Goal: Transaction & Acquisition: Purchase product/service

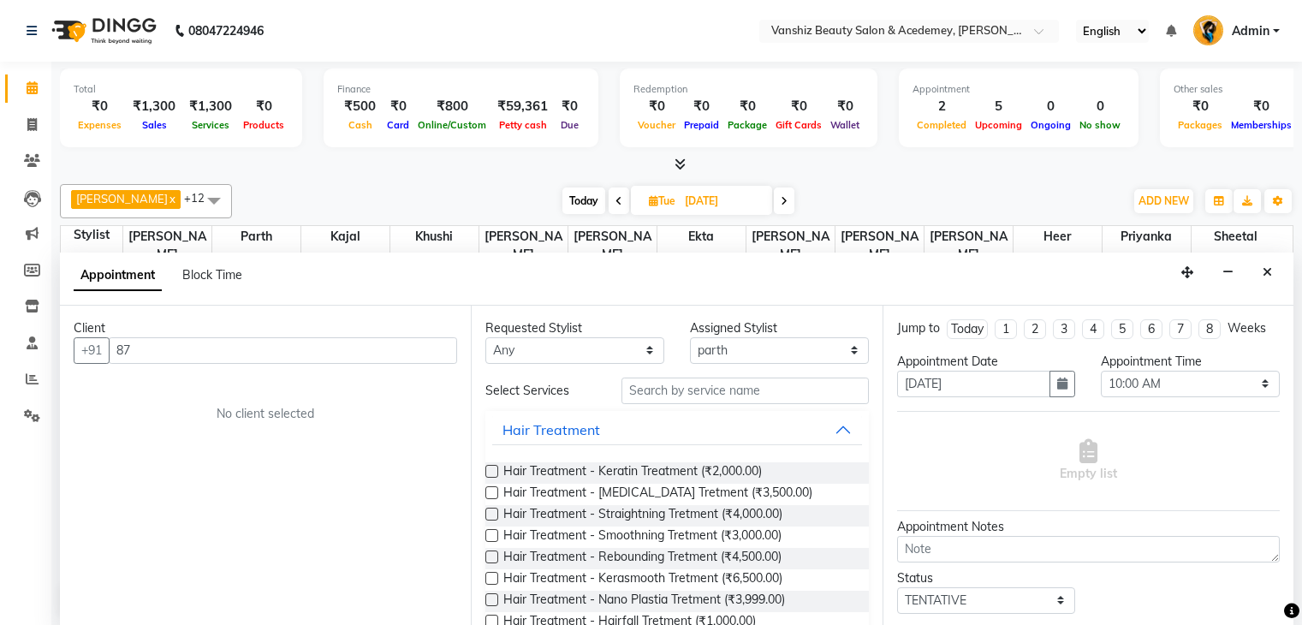
select select "86122"
select select "600"
select select "tentative"
click at [1270, 265] on icon "Close" at bounding box center [1267, 271] width 9 height 12
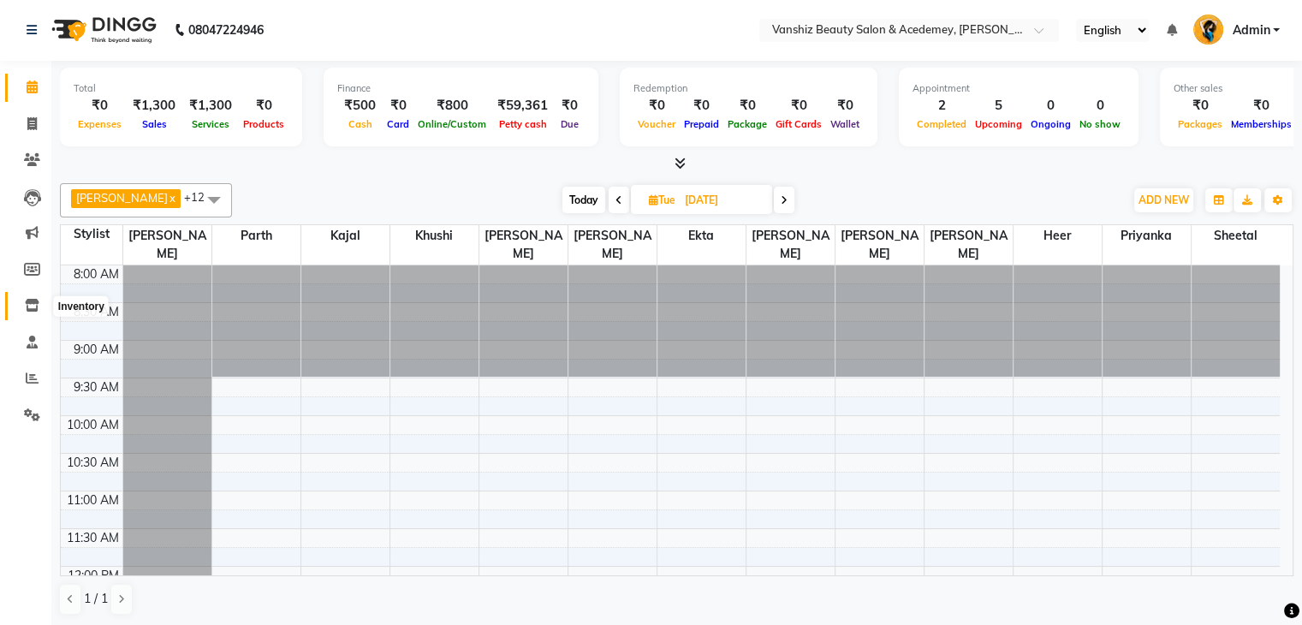
click at [31, 302] on icon at bounding box center [32, 305] width 15 height 13
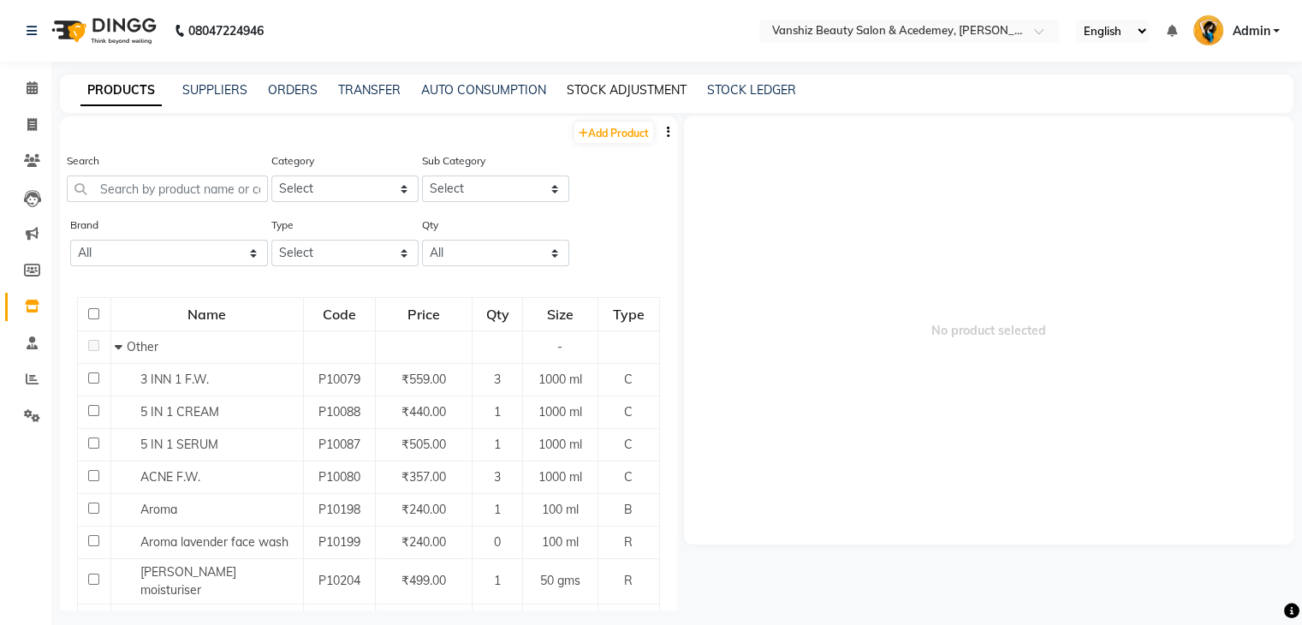
click at [592, 85] on link "STOCK ADJUSTMENT" at bounding box center [627, 89] width 120 height 15
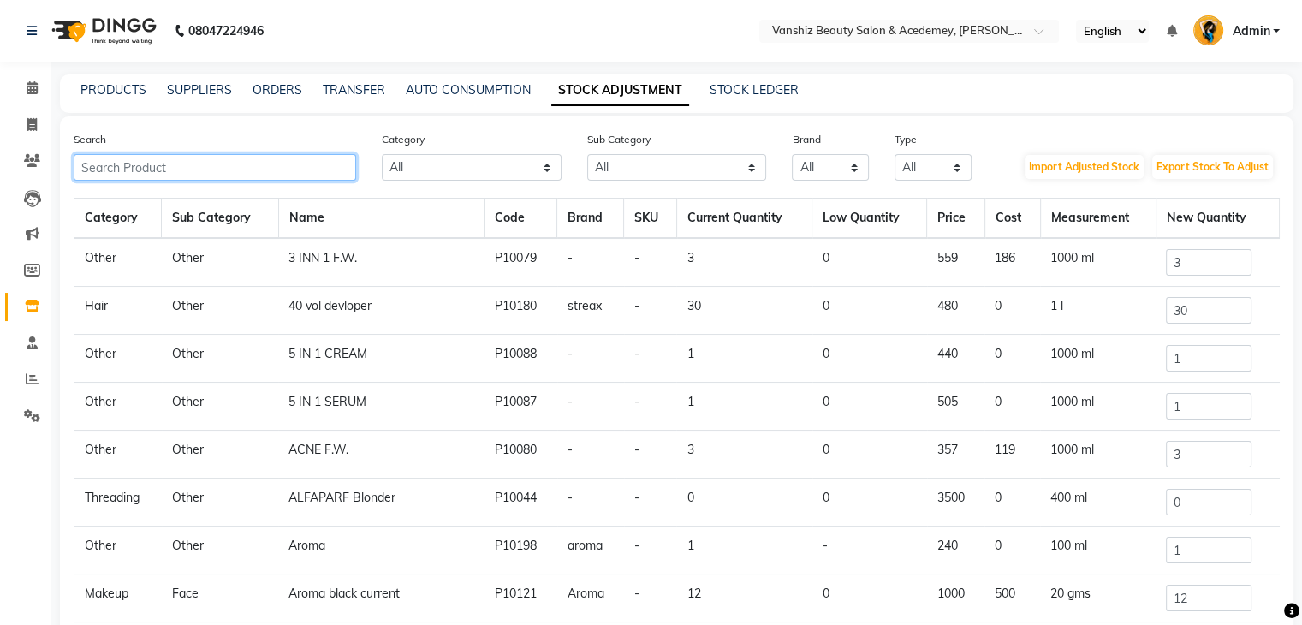
click at [99, 164] on input "text" at bounding box center [215, 167] width 282 height 27
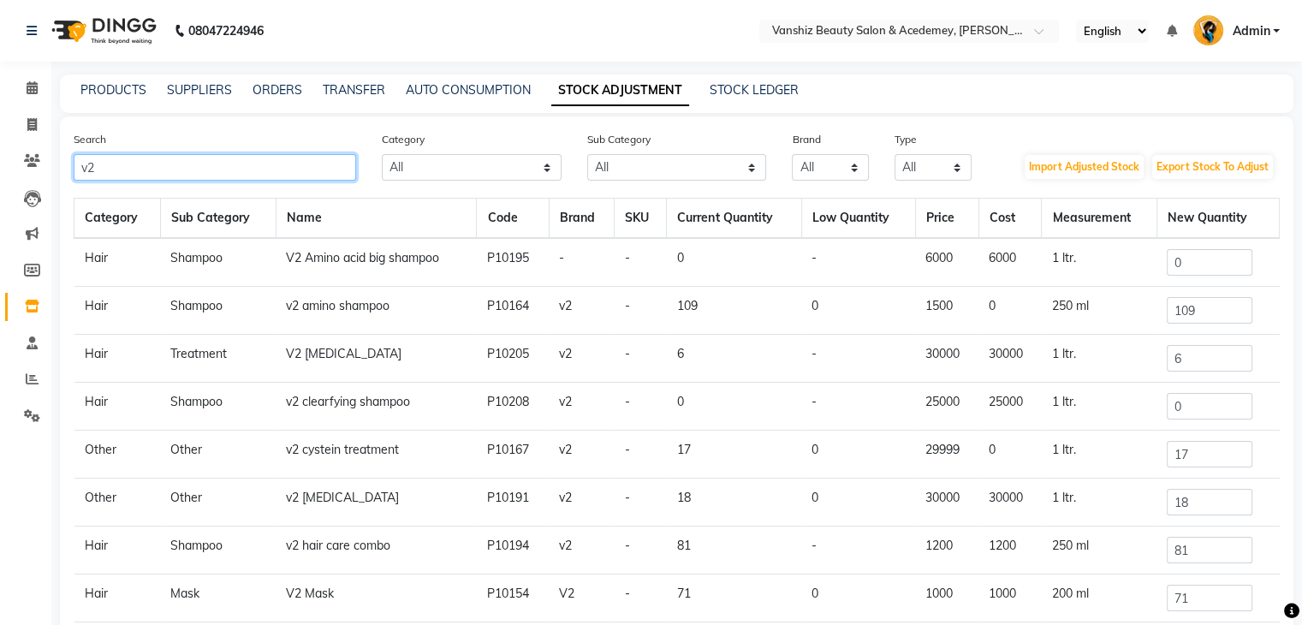
type input "v2"
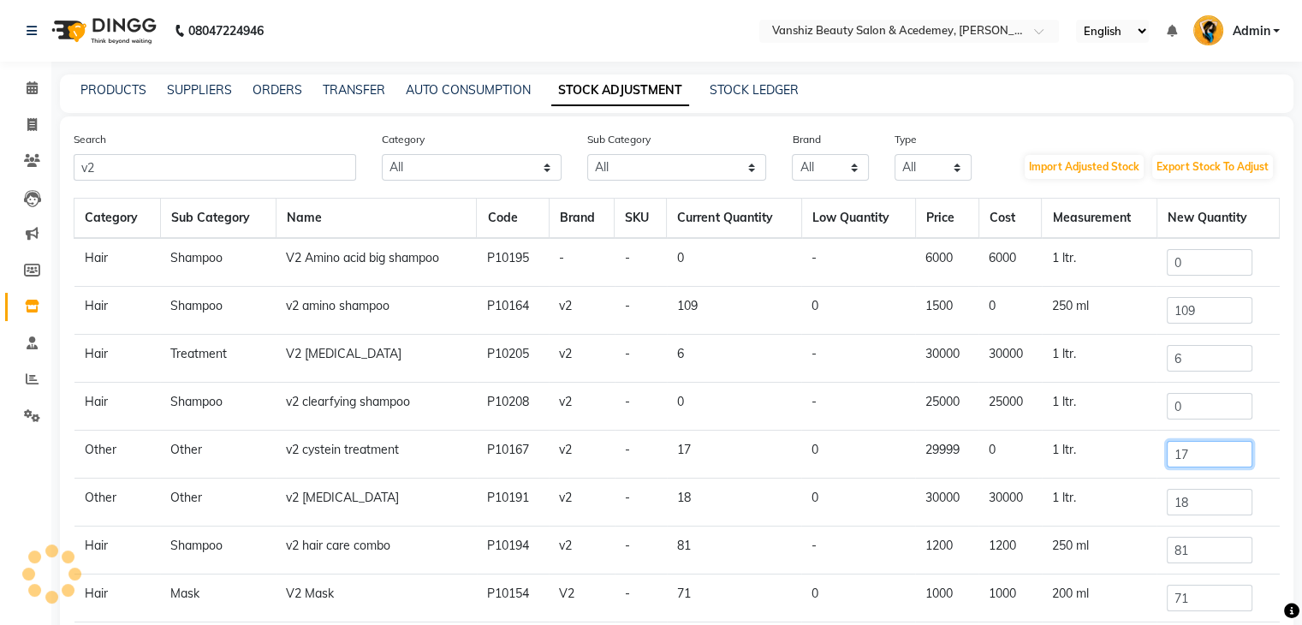
click at [1195, 453] on input "17" at bounding box center [1210, 454] width 86 height 27
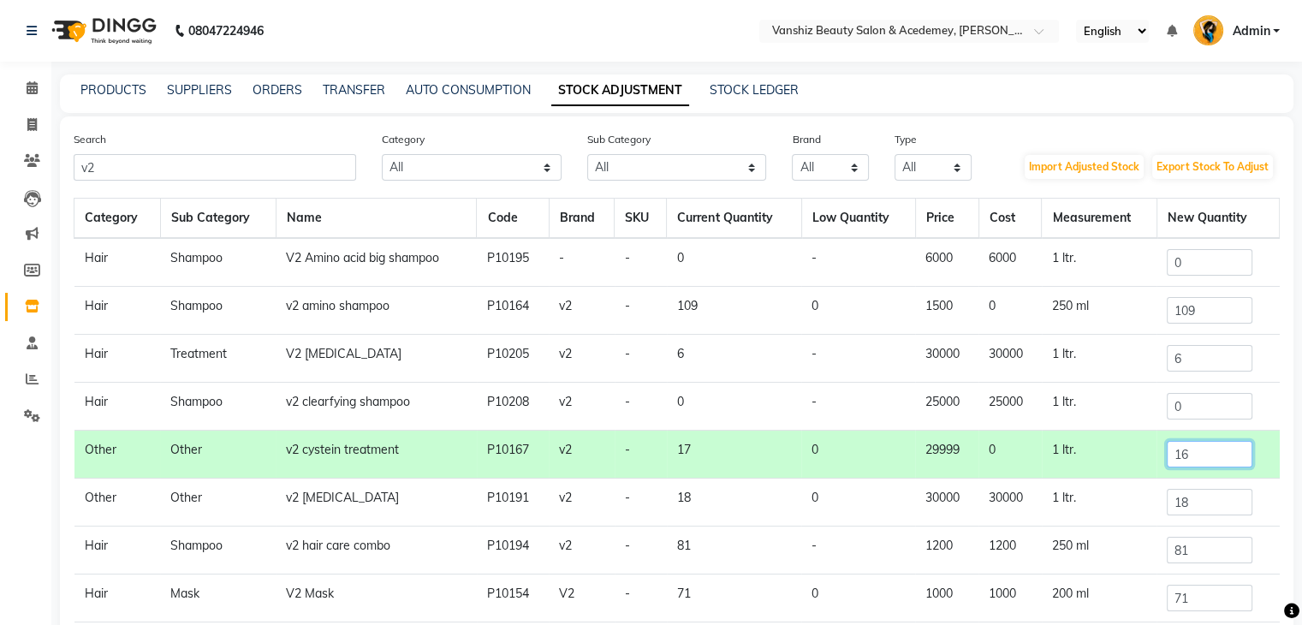
type input "16"
click at [1178, 596] on input "71" at bounding box center [1210, 598] width 86 height 27
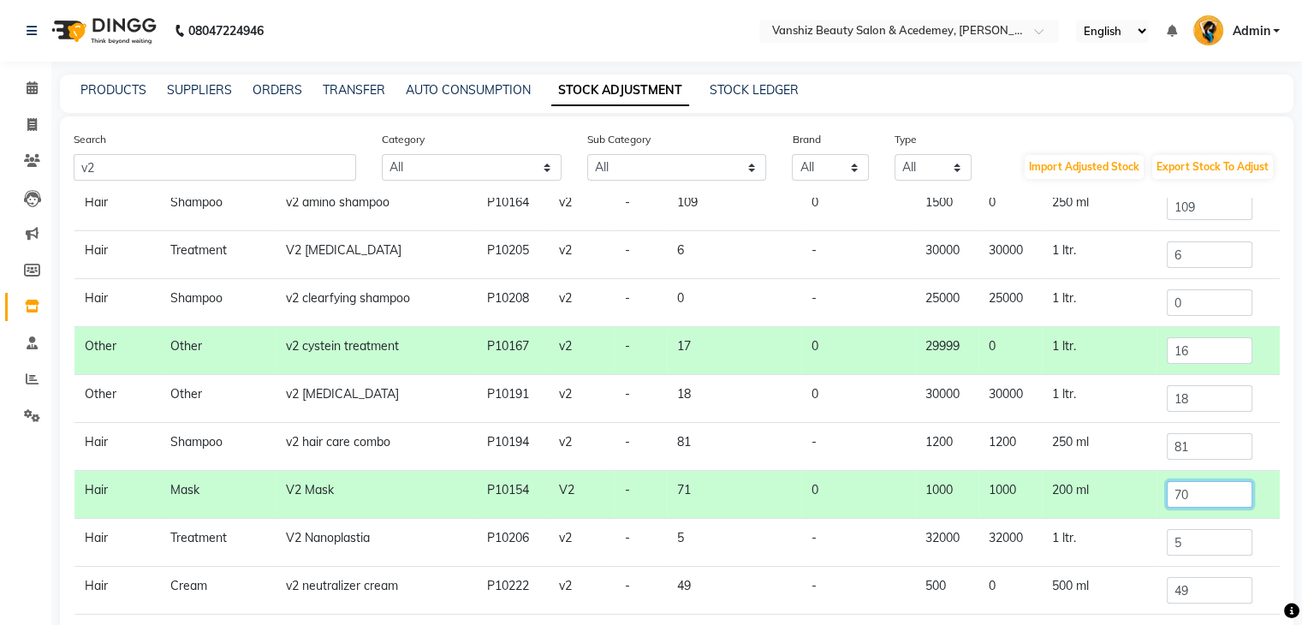
scroll to position [141, 0]
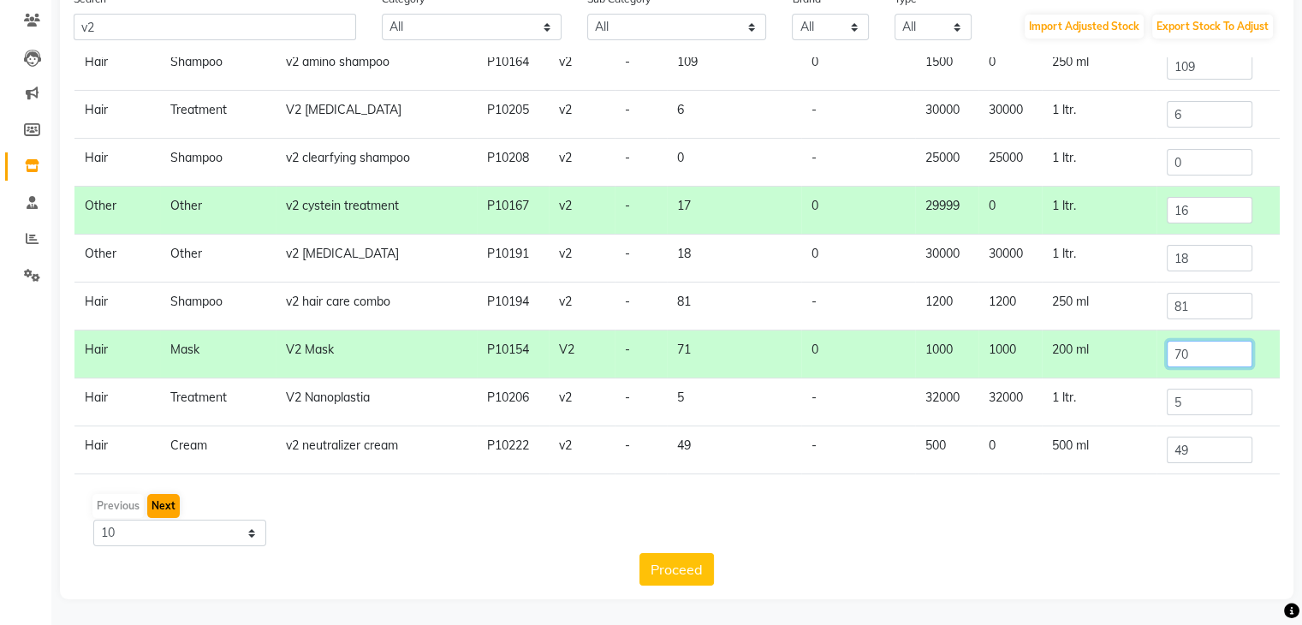
type input "70"
click at [164, 501] on button "Next" at bounding box center [163, 506] width 33 height 24
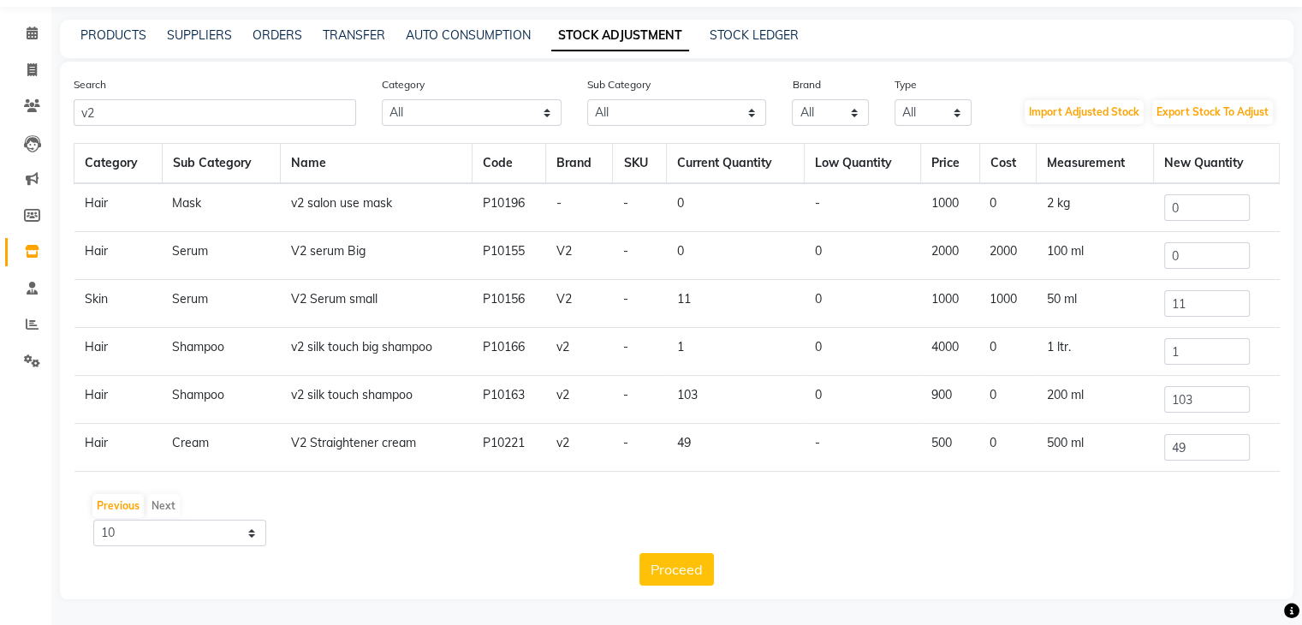
scroll to position [0, 0]
click at [1192, 302] on input "11" at bounding box center [1207, 304] width 86 height 27
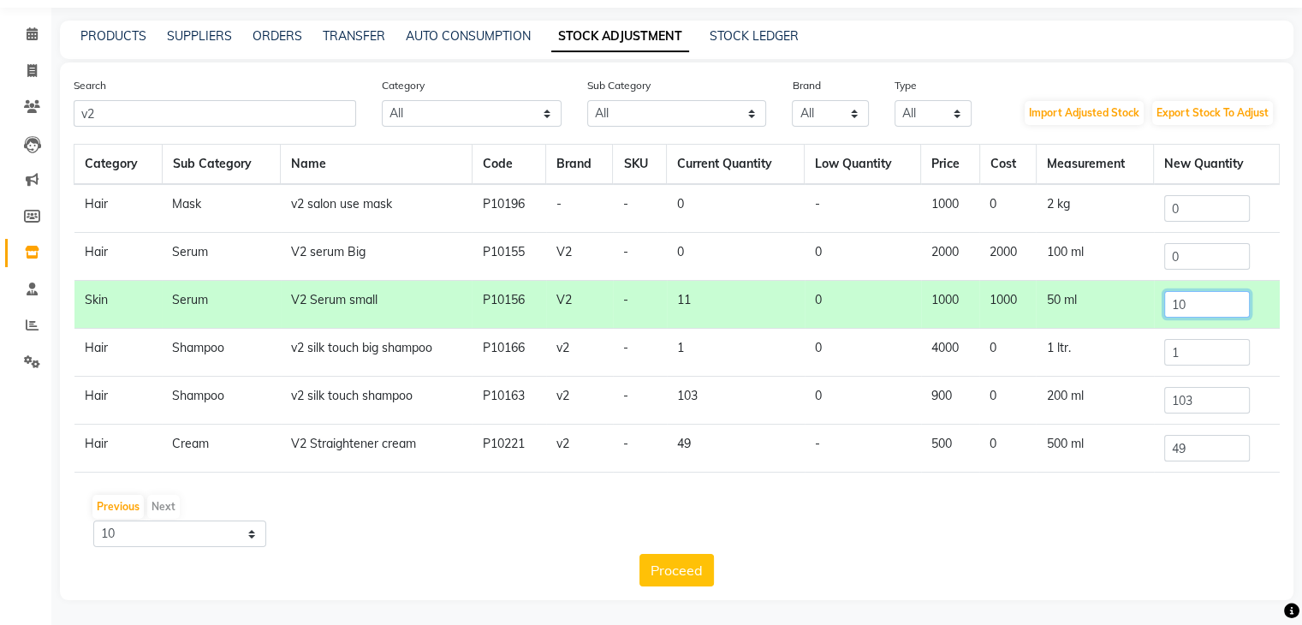
type input "10"
click at [1219, 406] on input "103" at bounding box center [1207, 400] width 86 height 27
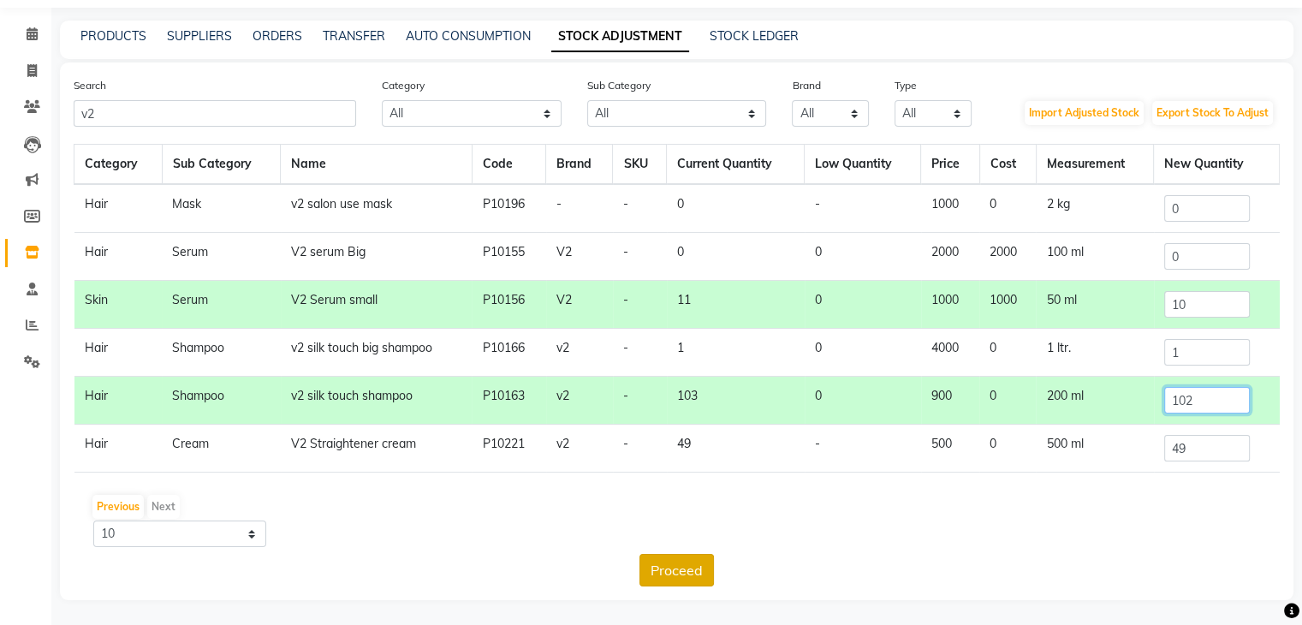
type input "102"
click at [663, 572] on button "Proceed" at bounding box center [676, 570] width 74 height 33
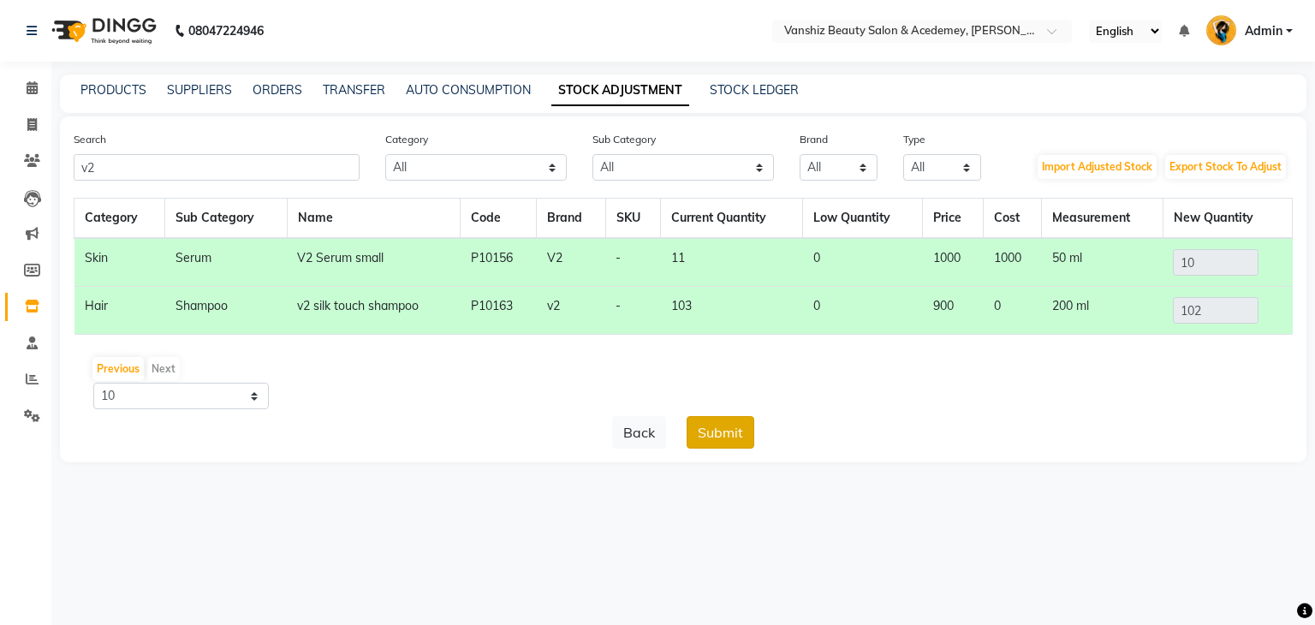
click at [727, 428] on button "Submit" at bounding box center [720, 432] width 68 height 33
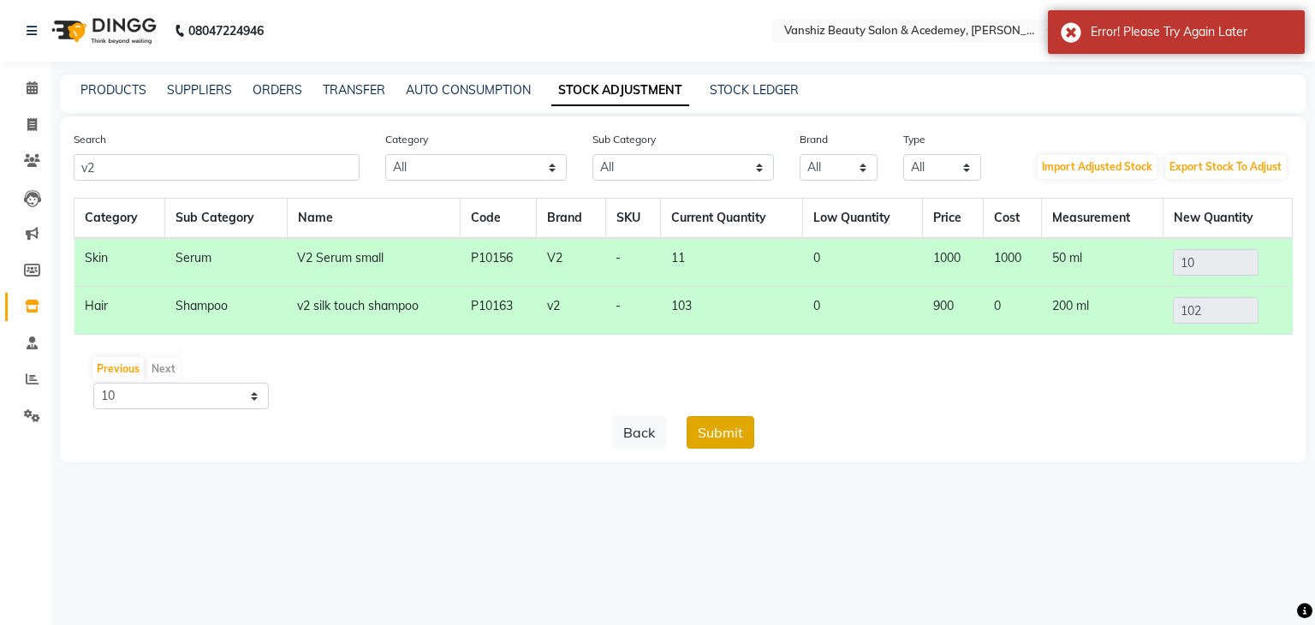
click at [707, 431] on button "Submit" at bounding box center [720, 432] width 68 height 33
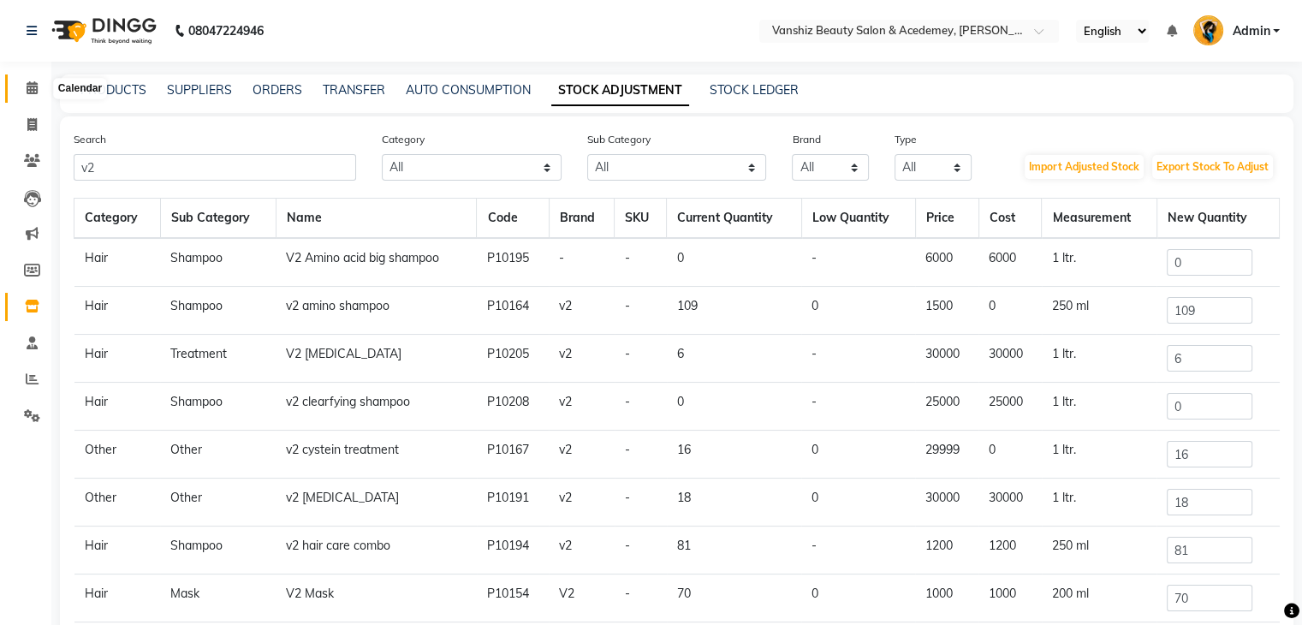
click at [31, 88] on icon at bounding box center [32, 87] width 11 height 13
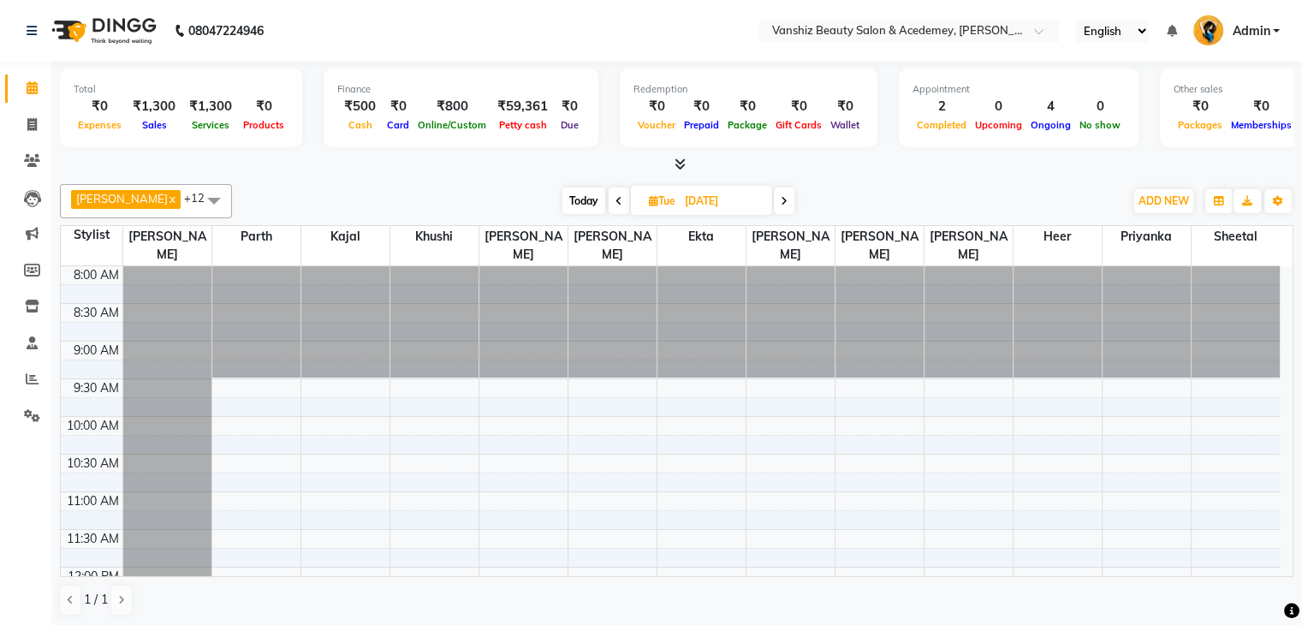
click at [615, 199] on icon at bounding box center [618, 201] width 7 height 10
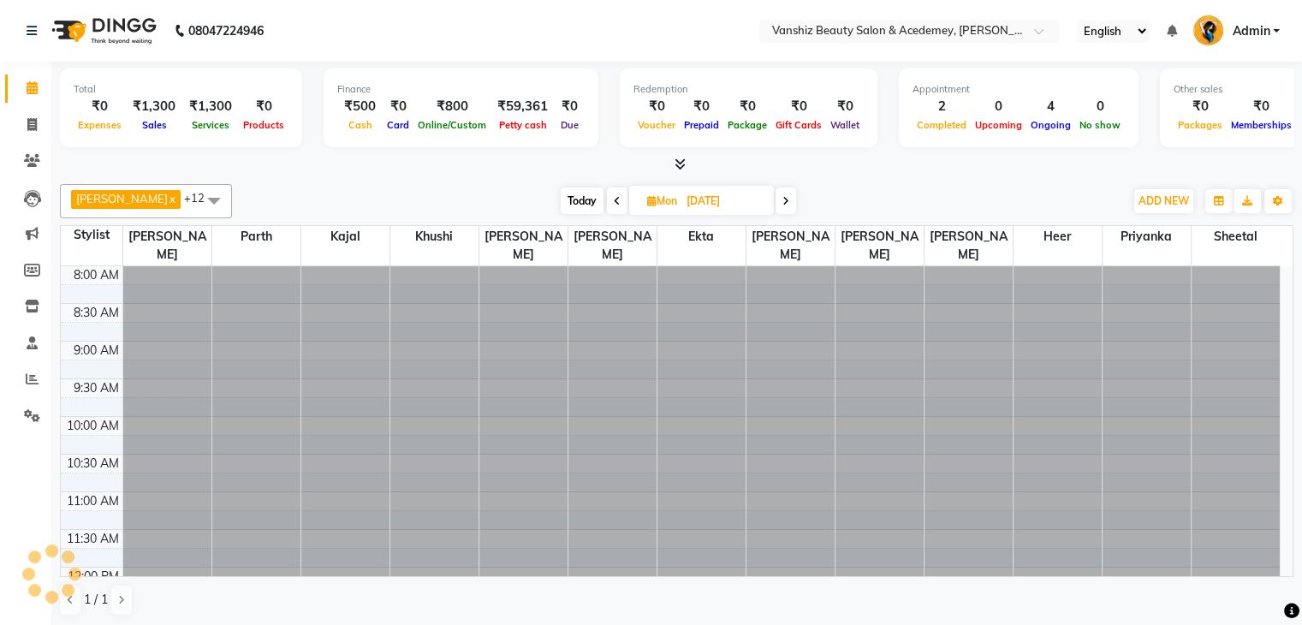
scroll to position [659, 0]
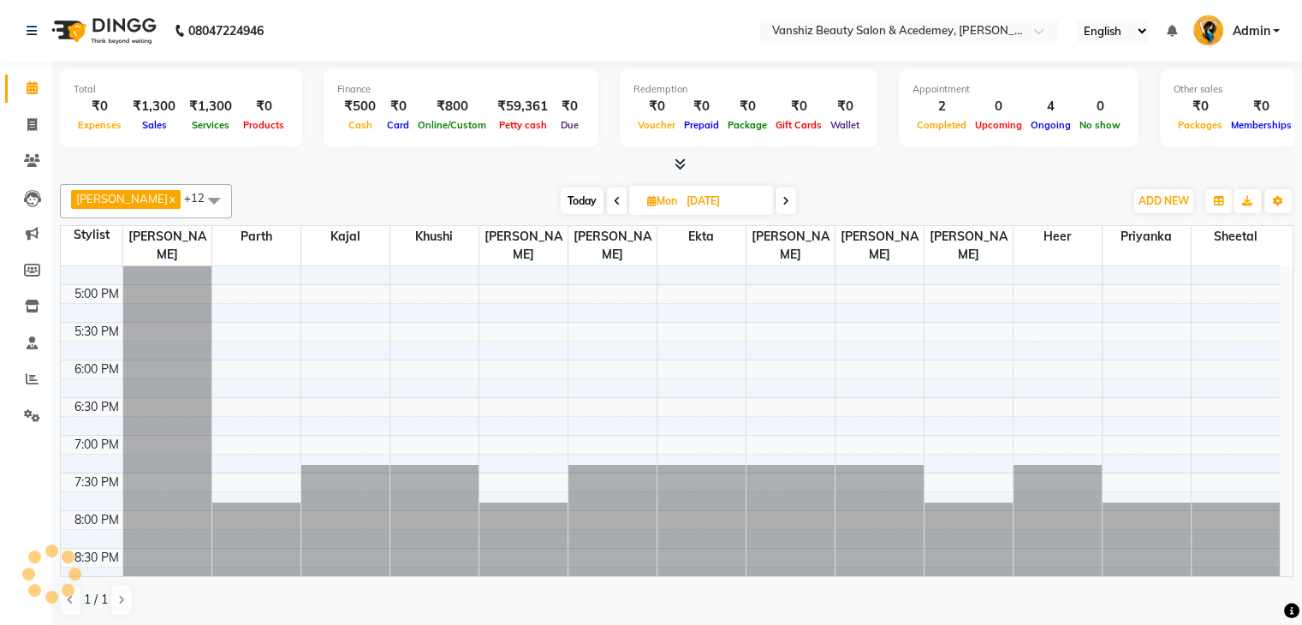
click at [614, 199] on icon at bounding box center [617, 201] width 7 height 10
click at [615, 199] on icon at bounding box center [618, 201] width 7 height 10
type input "[DATE]"
click at [649, 199] on icon at bounding box center [653, 200] width 9 height 11
select select "10"
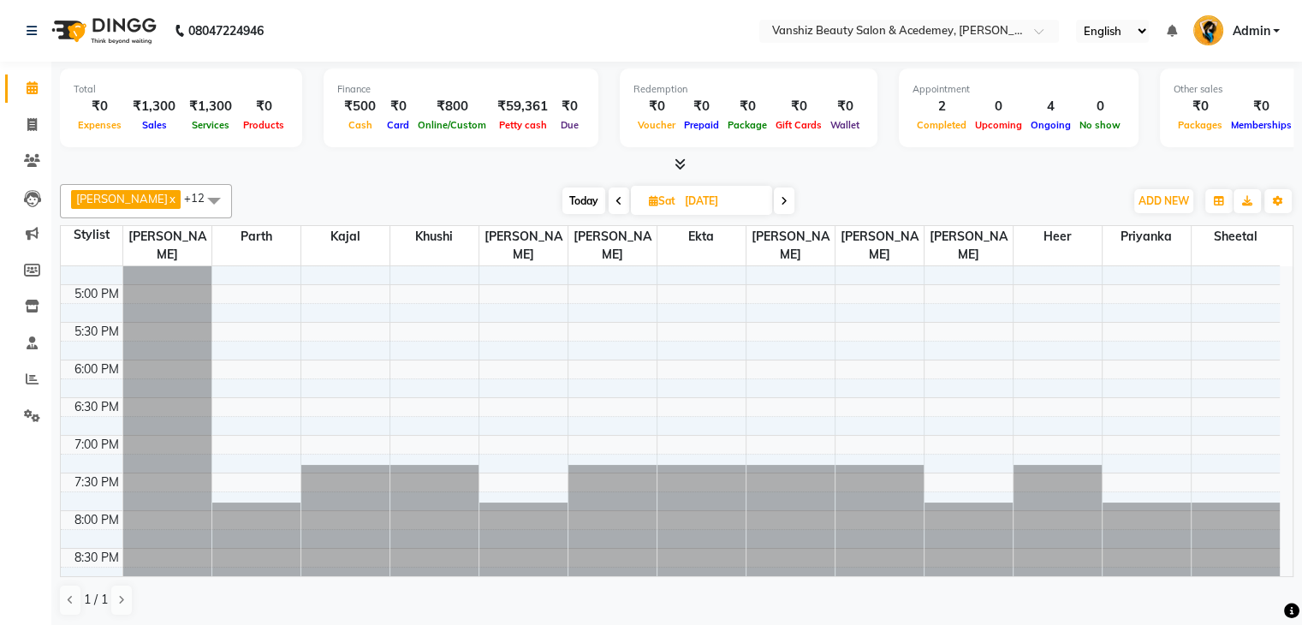
select select "2025"
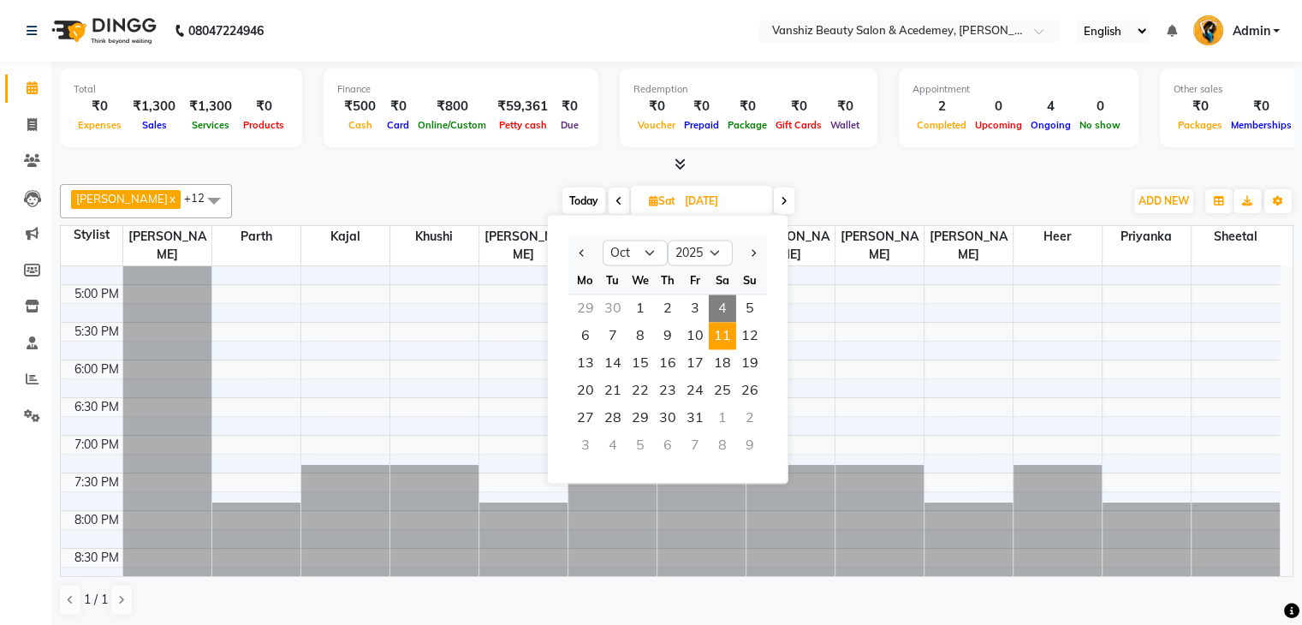
click at [722, 306] on span "4" at bounding box center [722, 307] width 27 height 27
type input "04-10-2025"
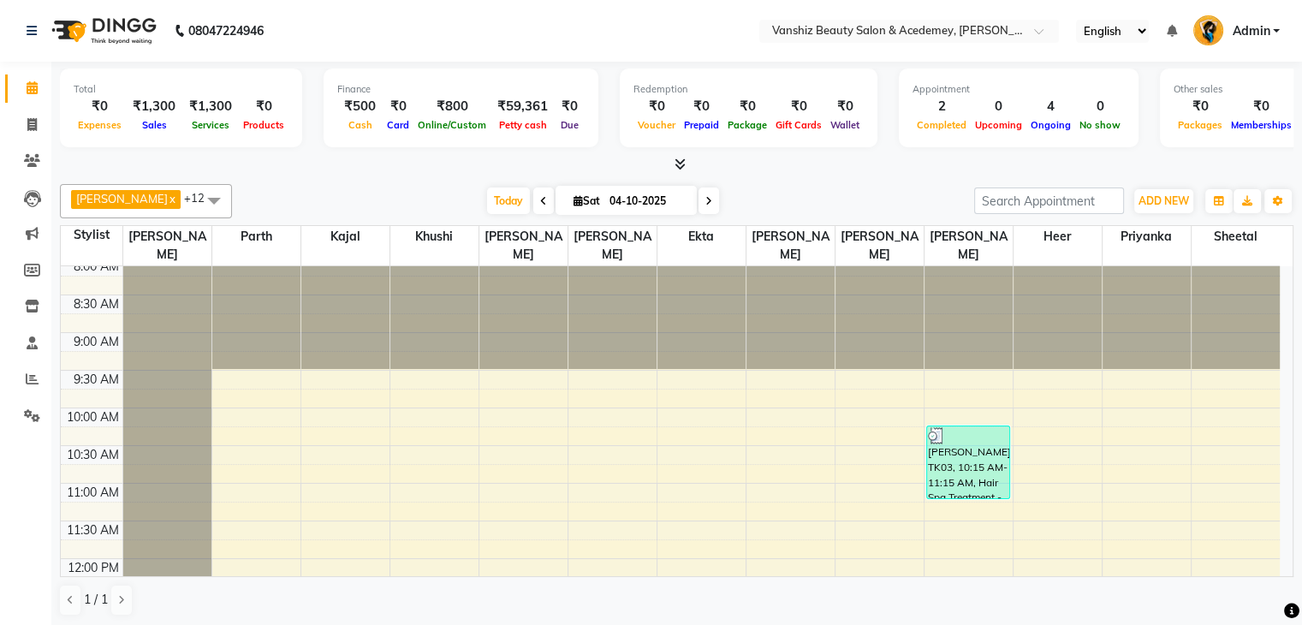
scroll to position [0, 0]
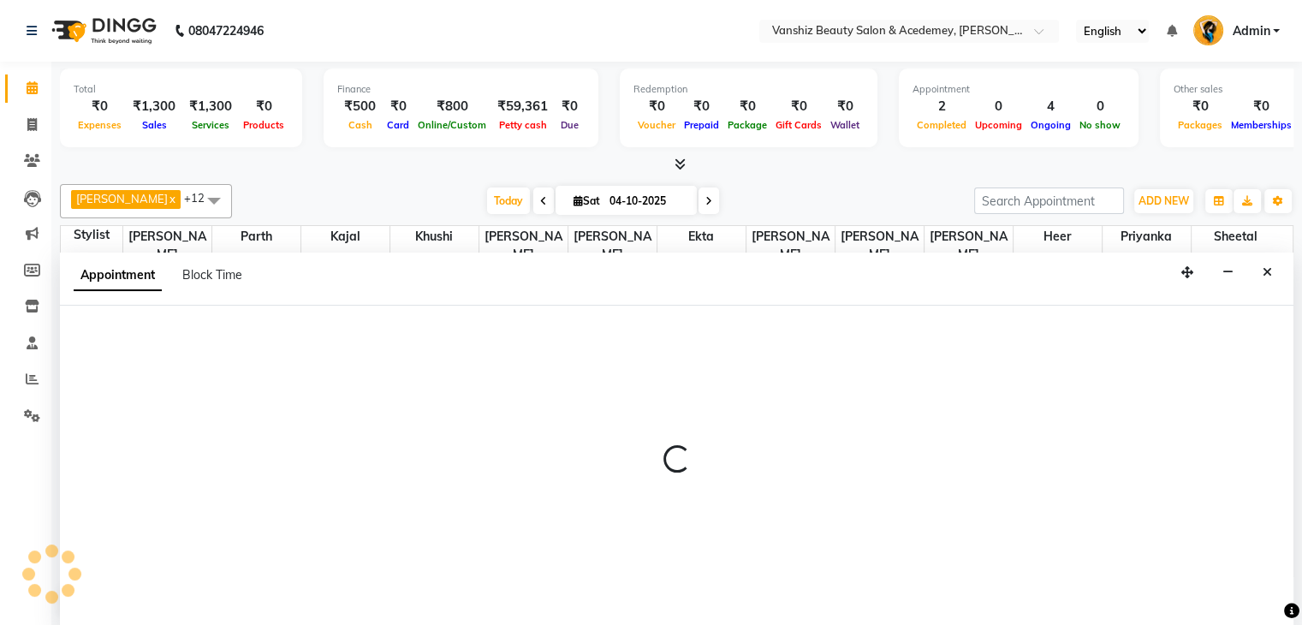
scroll to position [1, 0]
select select "87124"
select select "570"
select select "tentative"
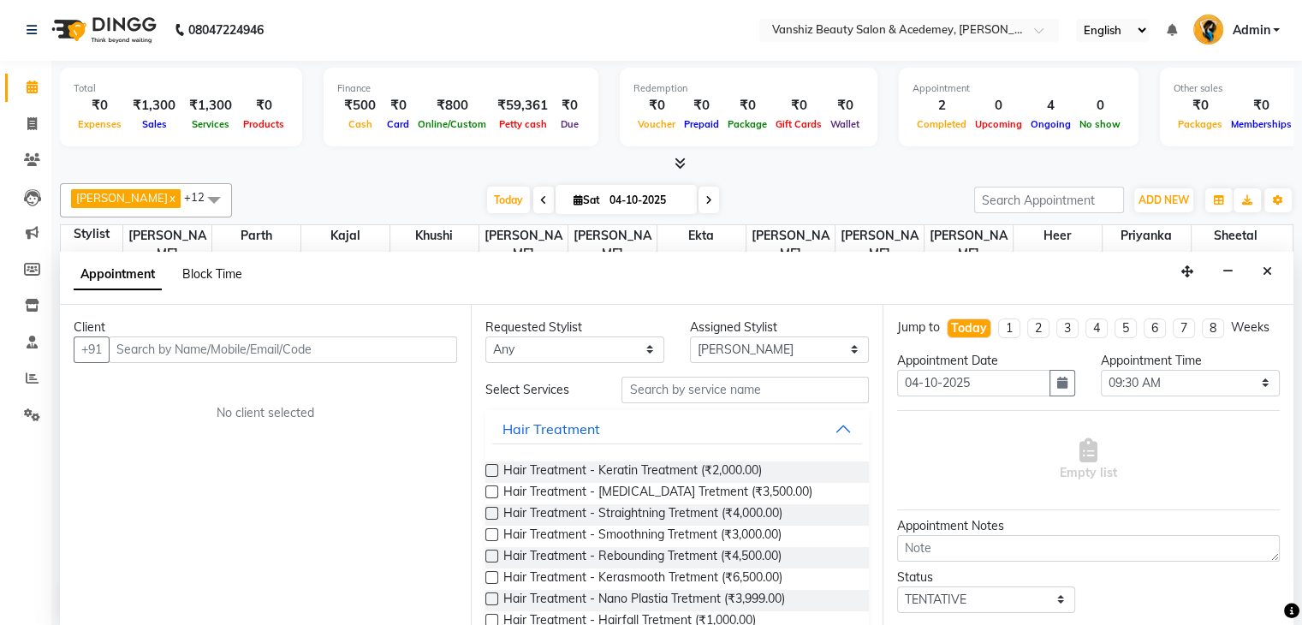
click at [216, 277] on span "Block Time" at bounding box center [212, 273] width 60 height 15
select select "87124"
select select "570"
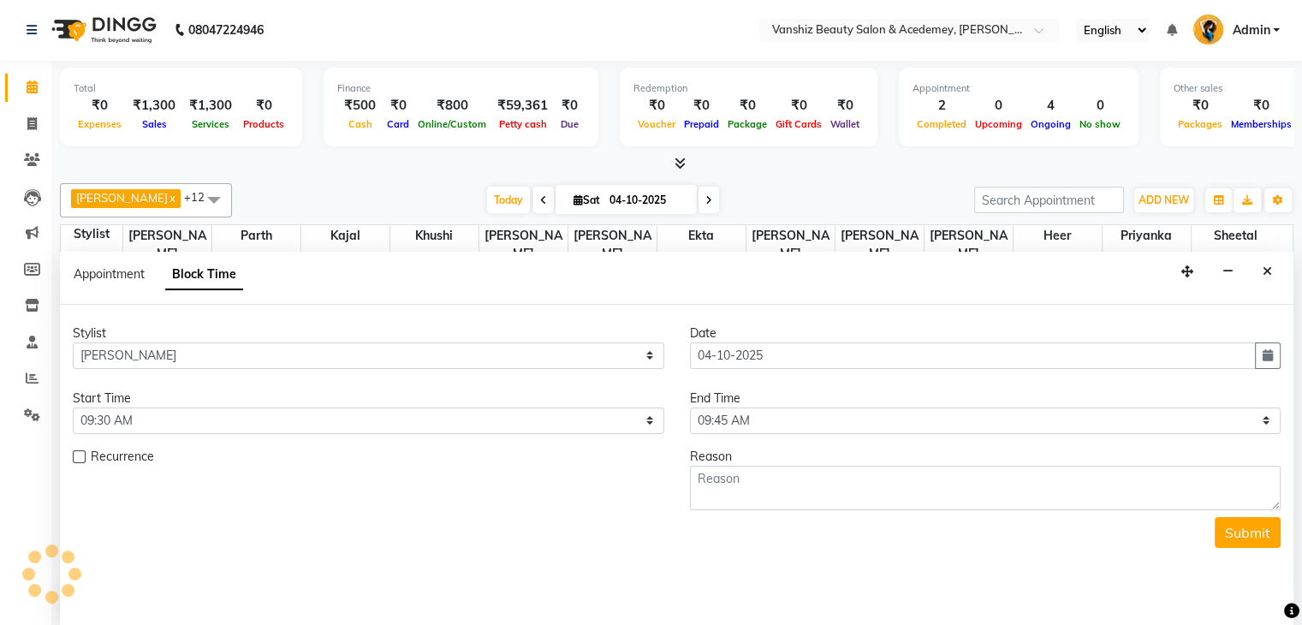
scroll to position [659, 0]
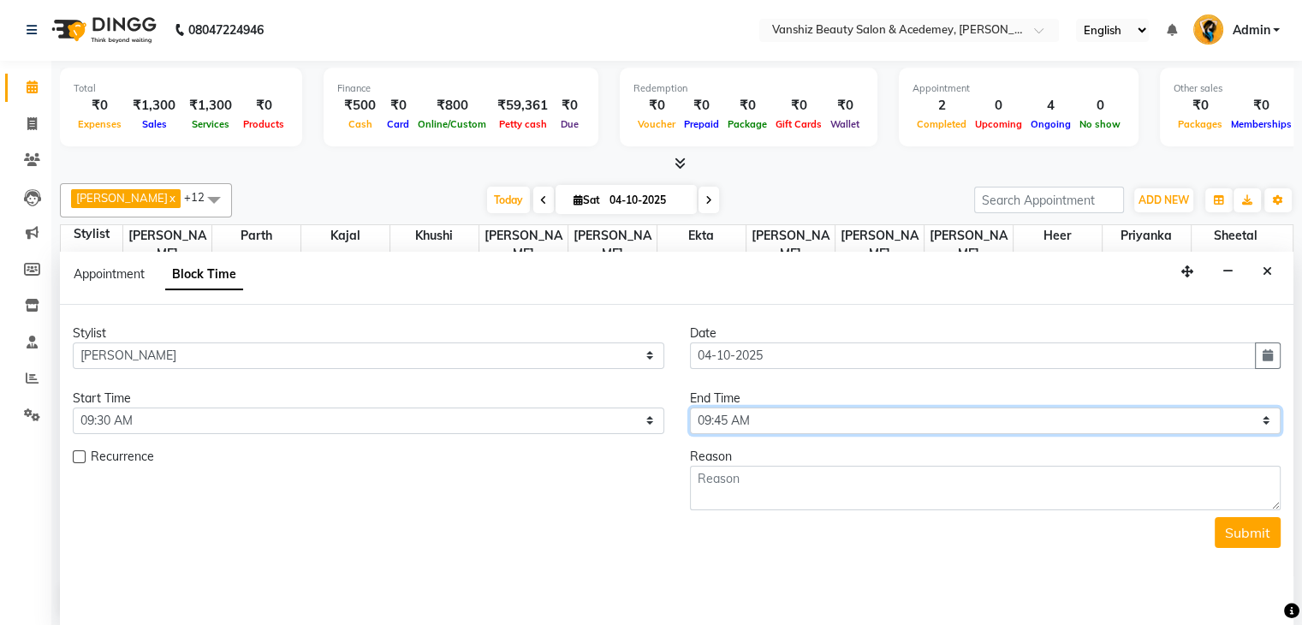
click at [1269, 419] on select "Select 09:00 AM 09:15 AM 09:30 AM 09:45 AM 10:00 AM 10:15 AM 10:30 AM 10:45 AM …" at bounding box center [985, 420] width 591 height 27
select select "1170"
click at [690, 407] on select "Select 09:00 AM 09:15 AM 09:30 AM 09:45 AM 10:00 AM 10:15 AM 10:30 AM 10:45 AM …" at bounding box center [985, 420] width 591 height 27
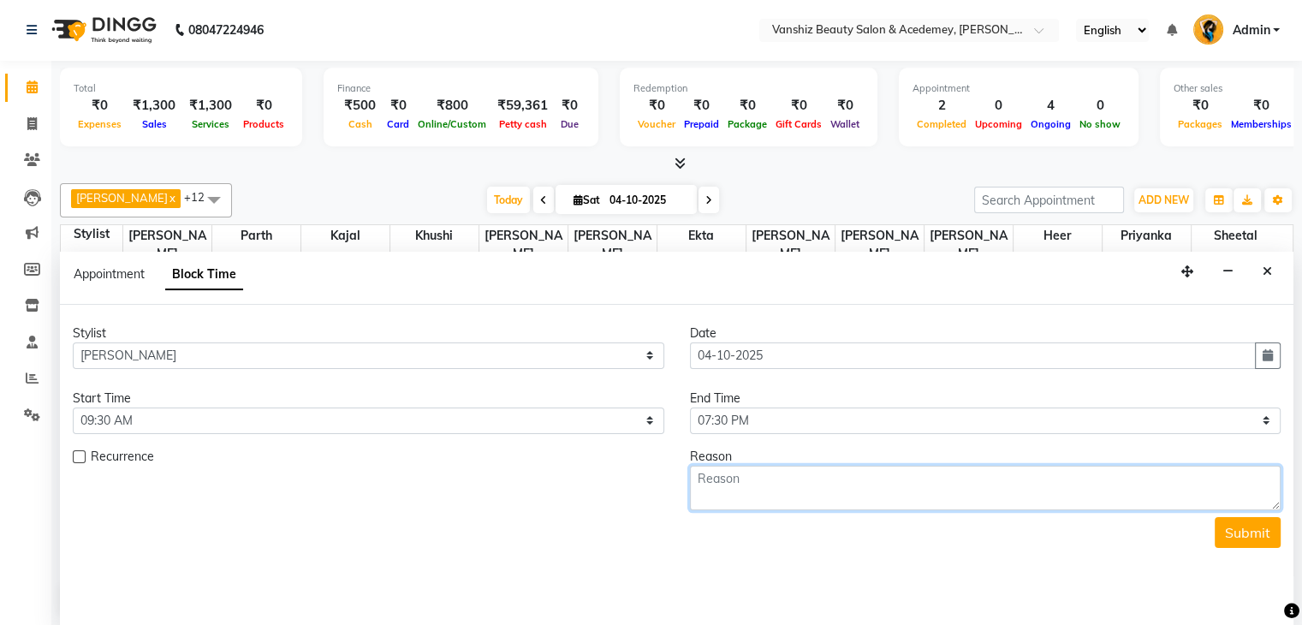
click at [832, 478] on textarea at bounding box center [985, 488] width 591 height 45
type textarea "stomachache"
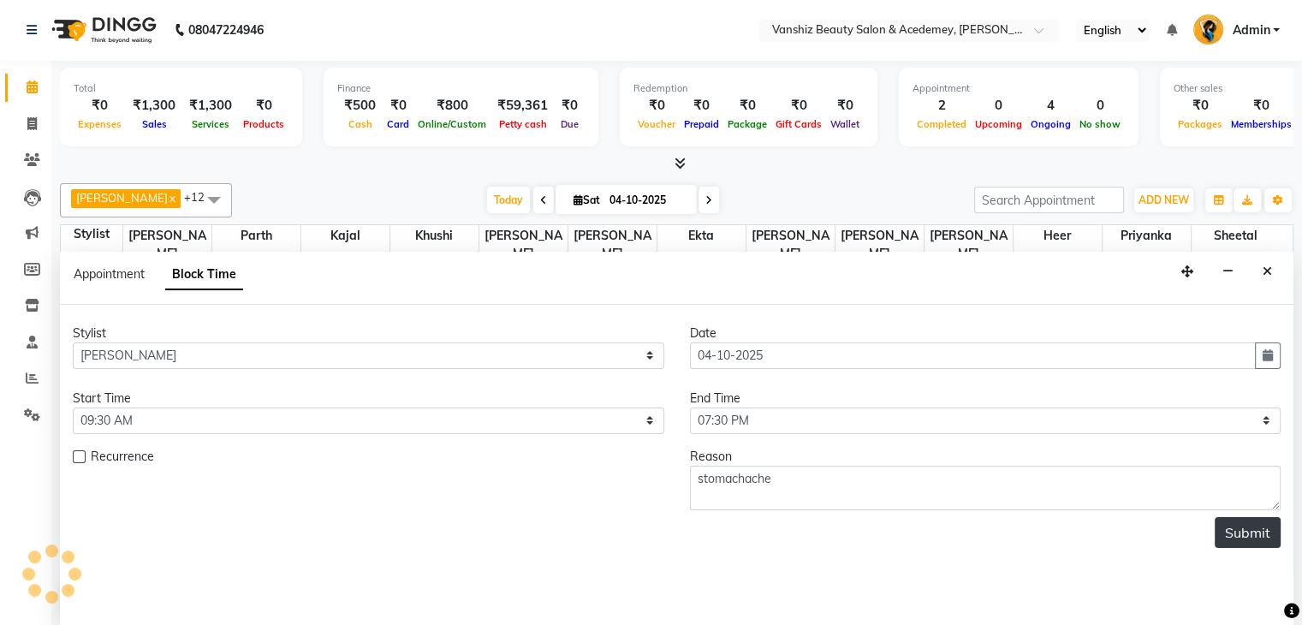
click at [1235, 538] on button "Submit" at bounding box center [1248, 532] width 66 height 31
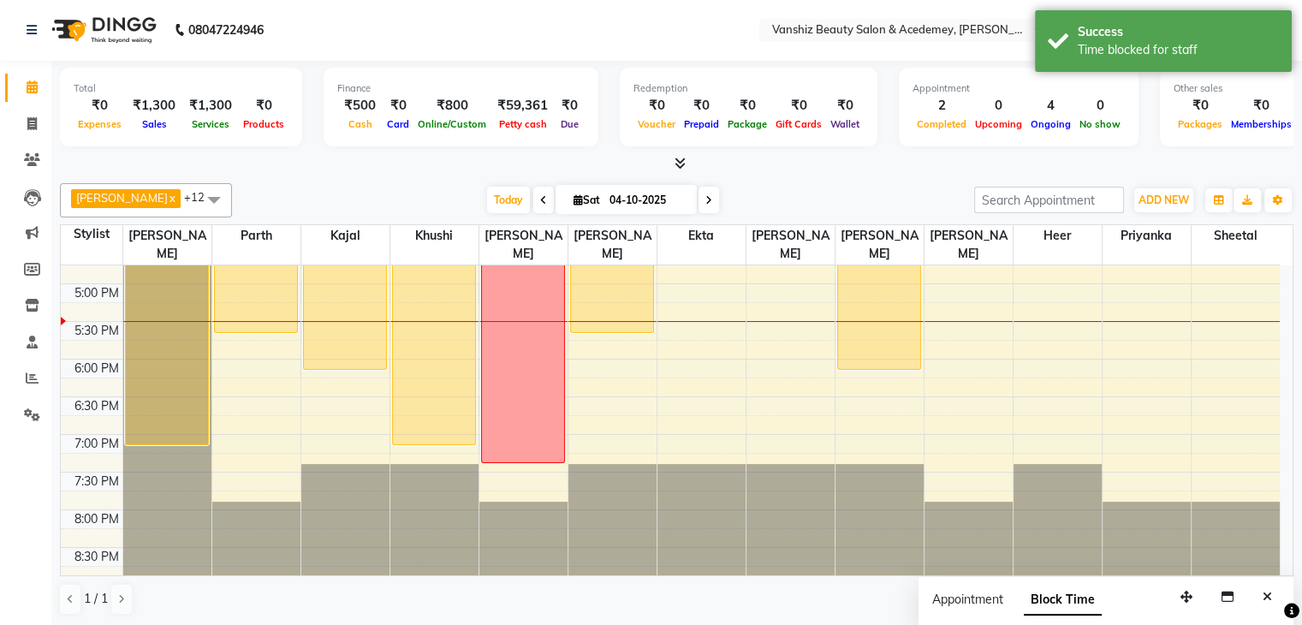
scroll to position [0, 0]
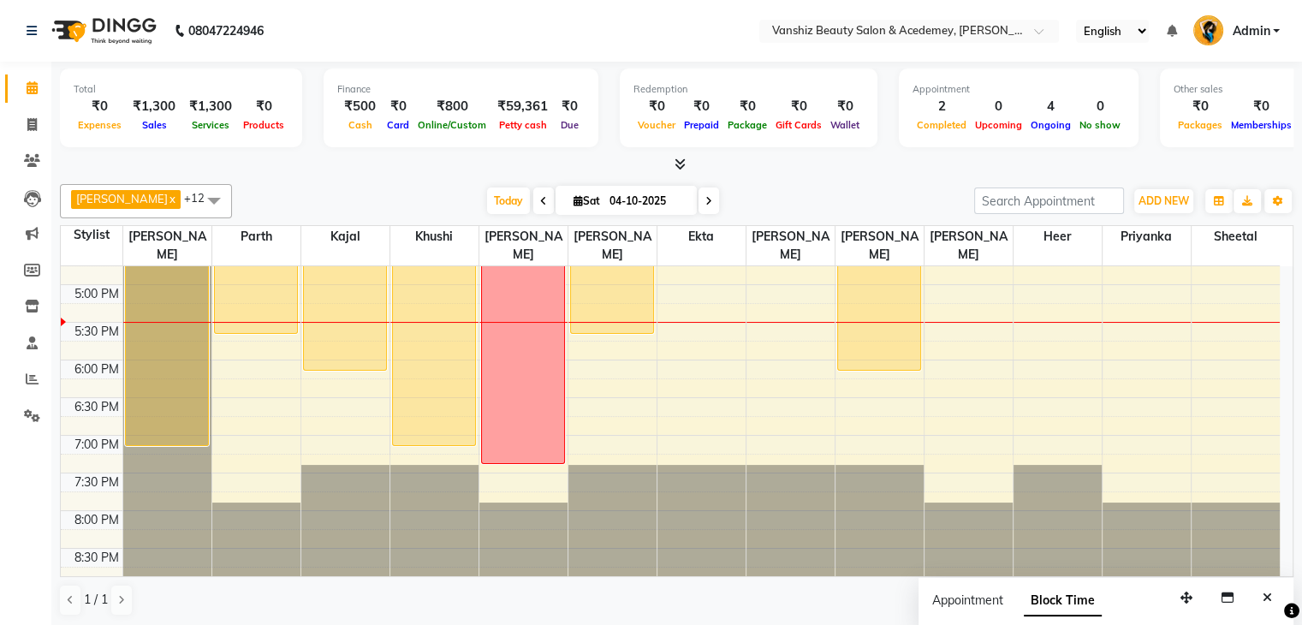
click at [197, 199] on span at bounding box center [214, 200] width 34 height 33
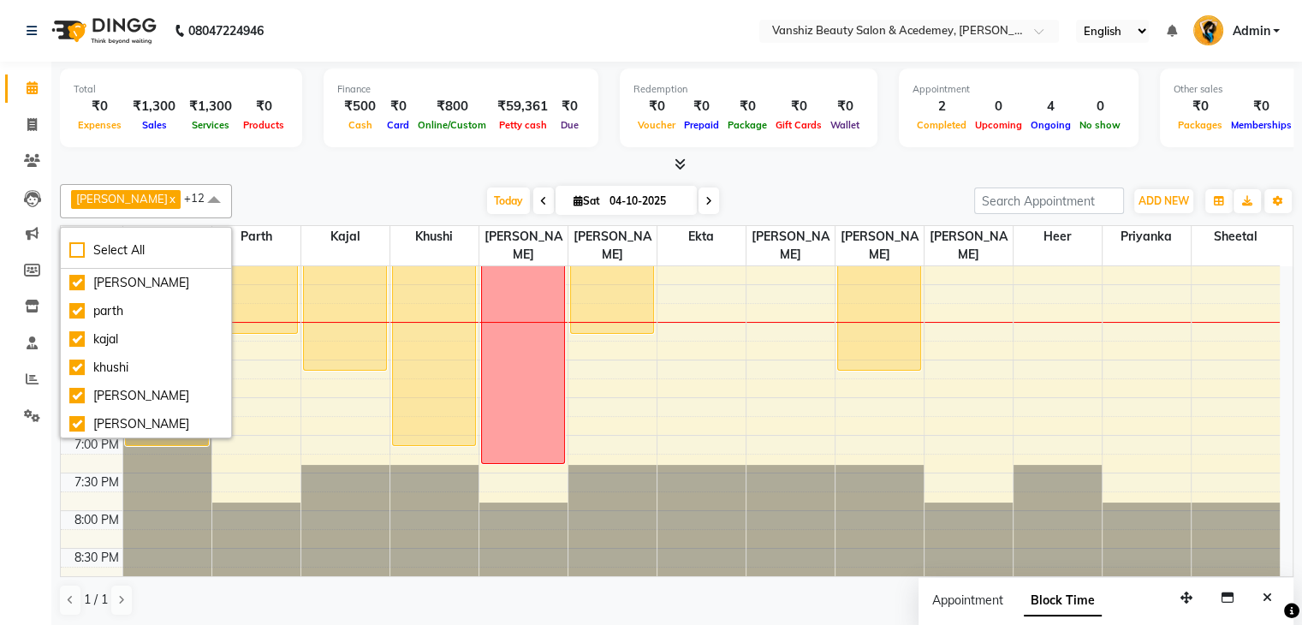
click at [241, 188] on div "[DATE] [DATE]" at bounding box center [603, 201] width 725 height 26
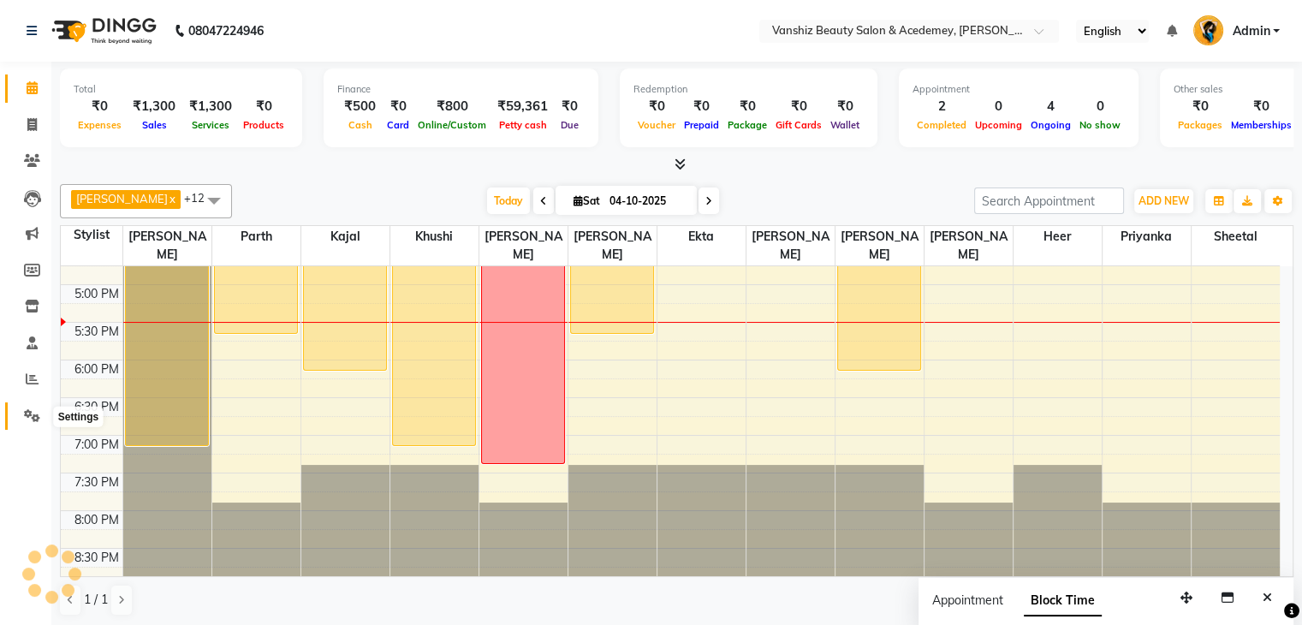
click at [21, 415] on span at bounding box center [32, 417] width 30 height 20
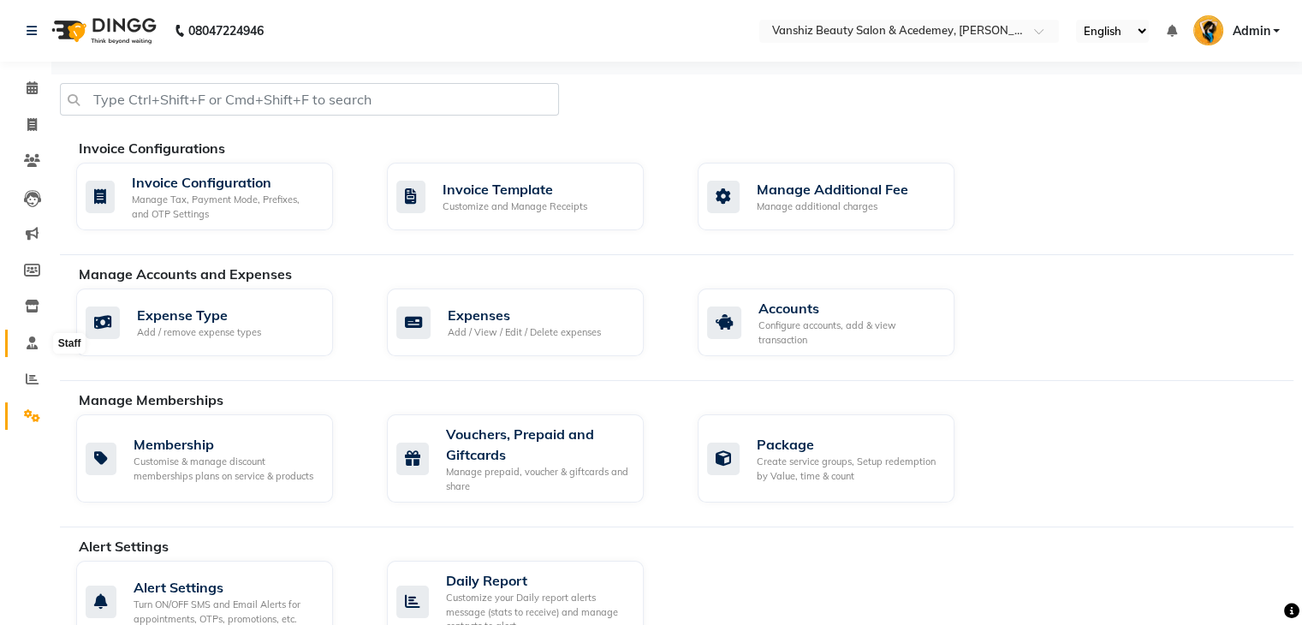
click at [33, 341] on icon at bounding box center [32, 342] width 11 height 13
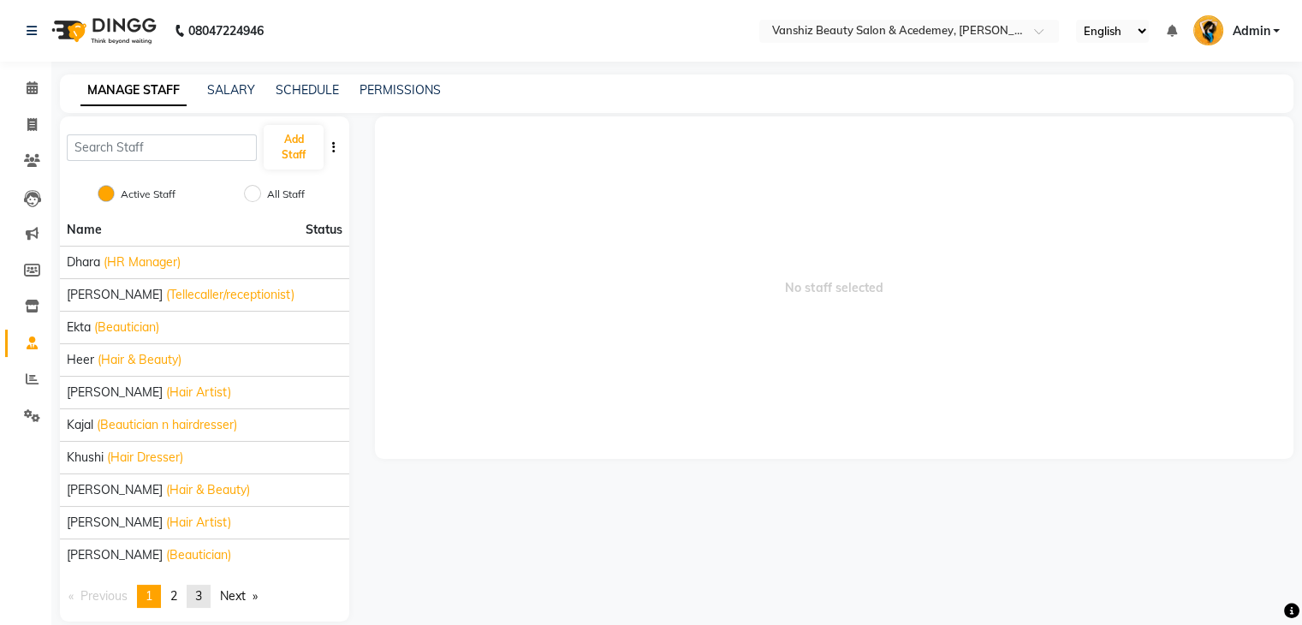
click at [200, 594] on span "3" at bounding box center [198, 595] width 7 height 15
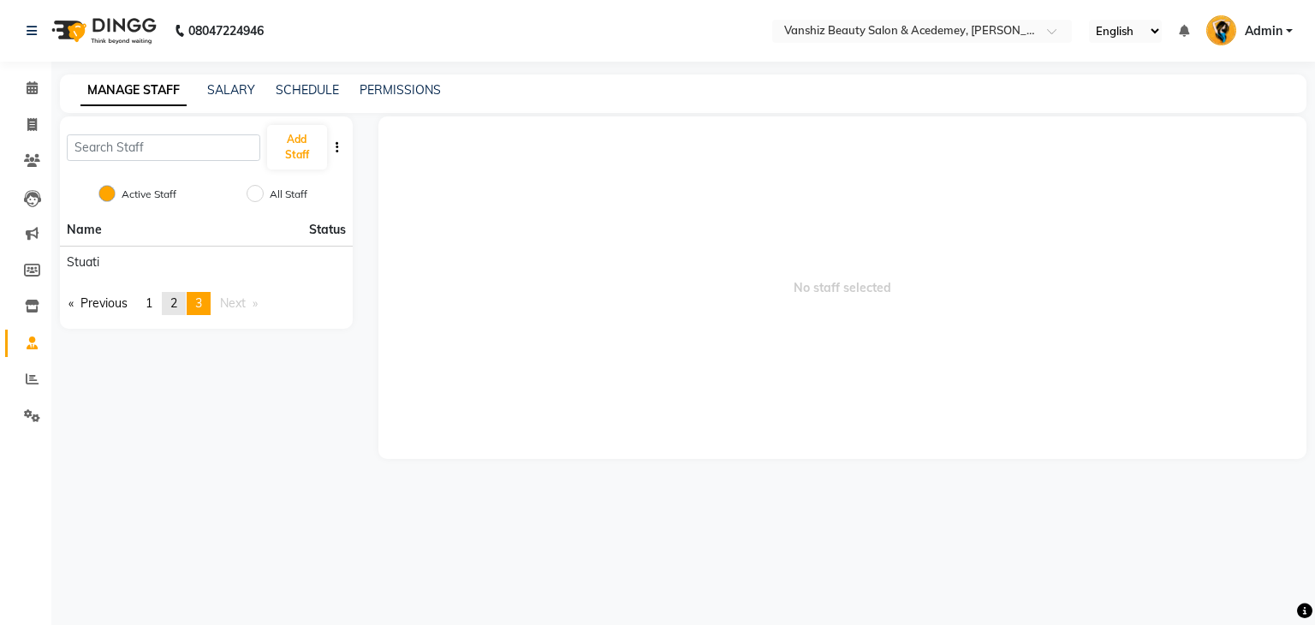
click at [175, 309] on span "2" at bounding box center [173, 302] width 7 height 15
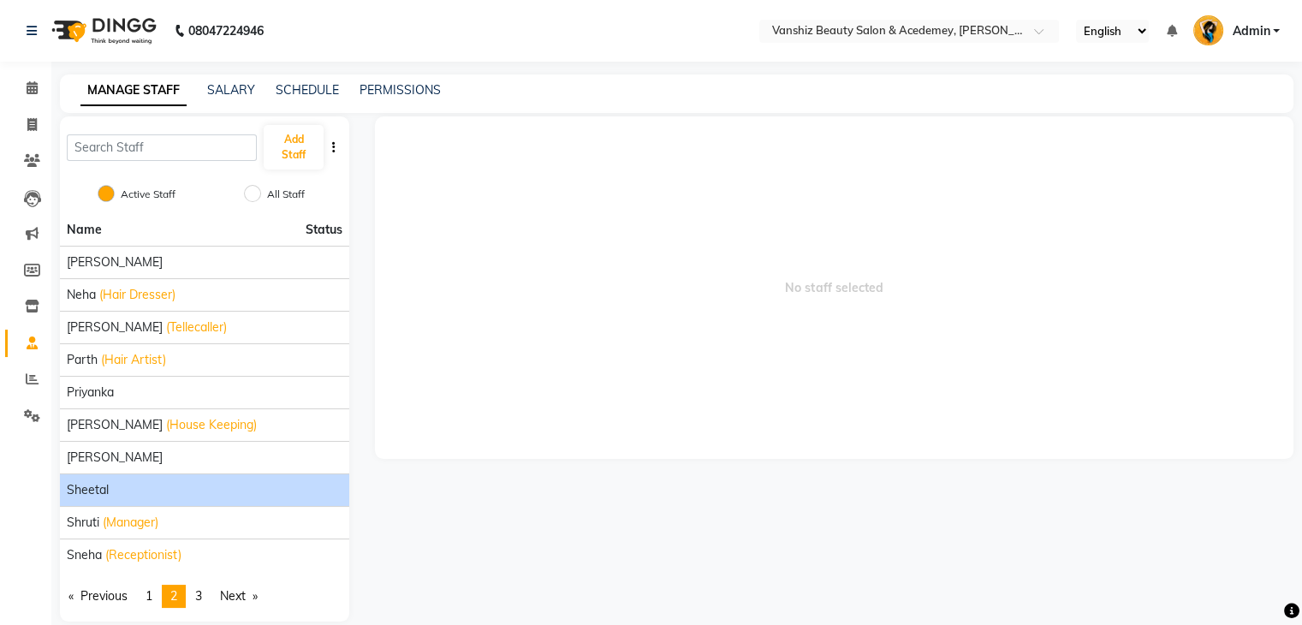
click at [119, 490] on div "Sheetal" at bounding box center [205, 490] width 276 height 18
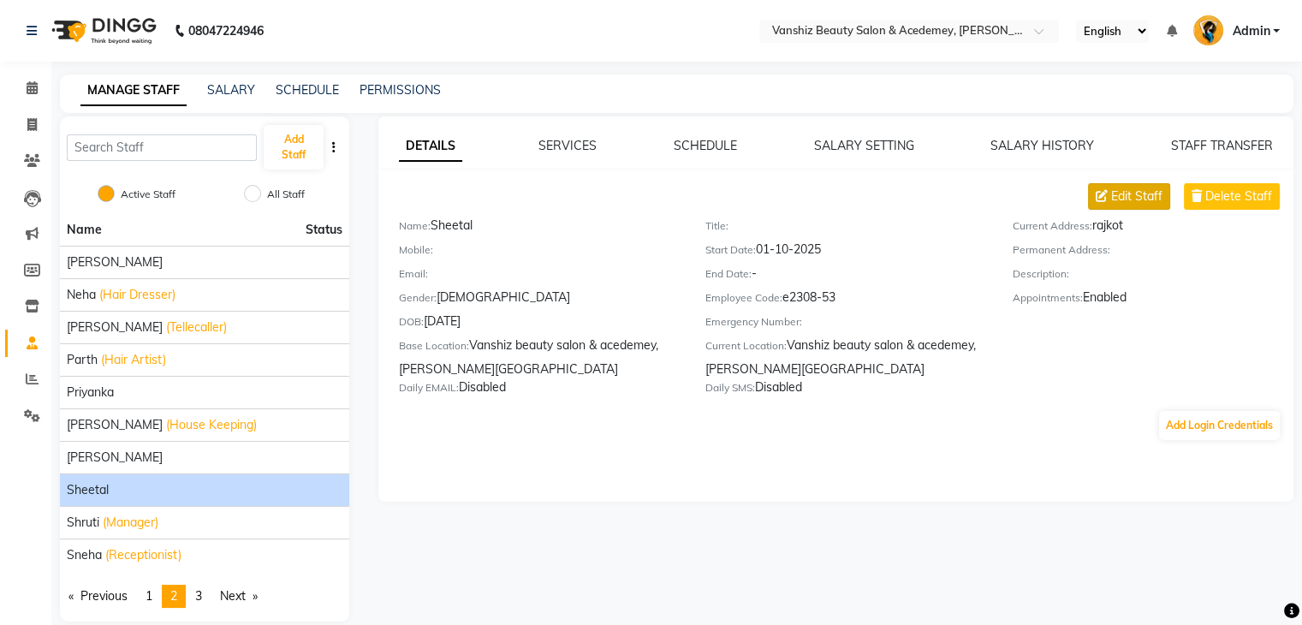
click at [1131, 189] on span "Edit Staff" at bounding box center [1136, 196] width 51 height 18
select select "[DEMOGRAPHIC_DATA]"
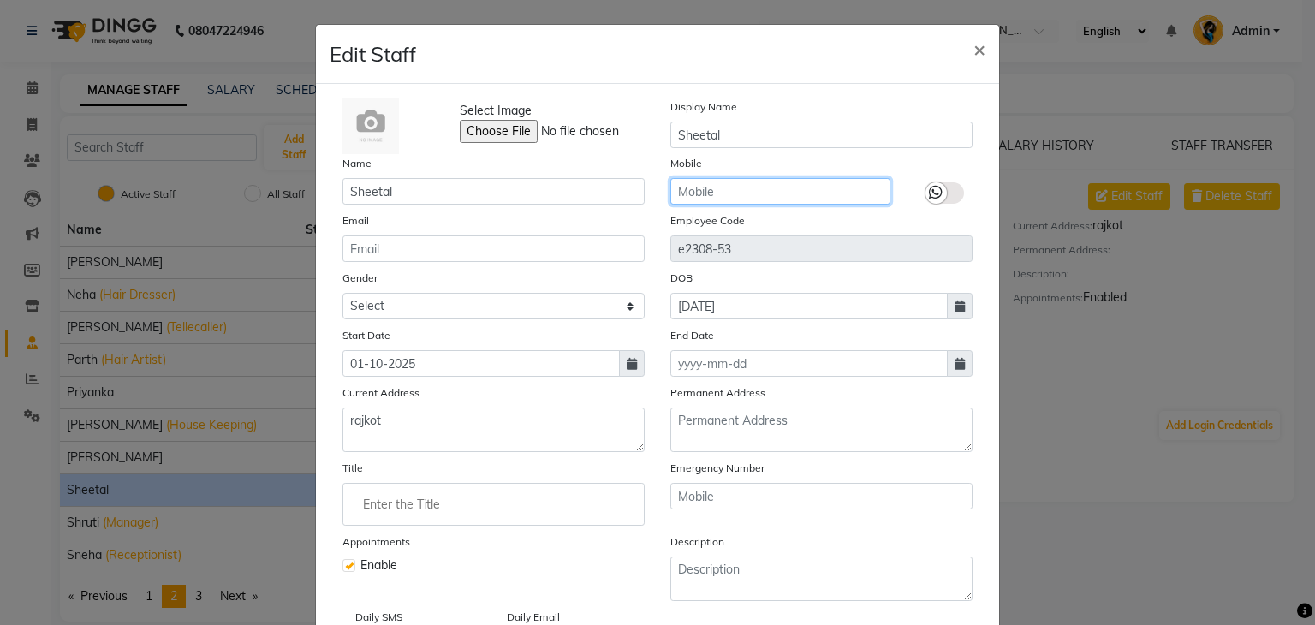
click at [716, 189] on input "text" at bounding box center [780, 191] width 220 height 27
drag, startPoint x: 672, startPoint y: 195, endPoint x: 762, endPoint y: 202, distance: 90.1
click at [762, 202] on input "9328158769" at bounding box center [780, 191] width 220 height 27
type input "9328158769"
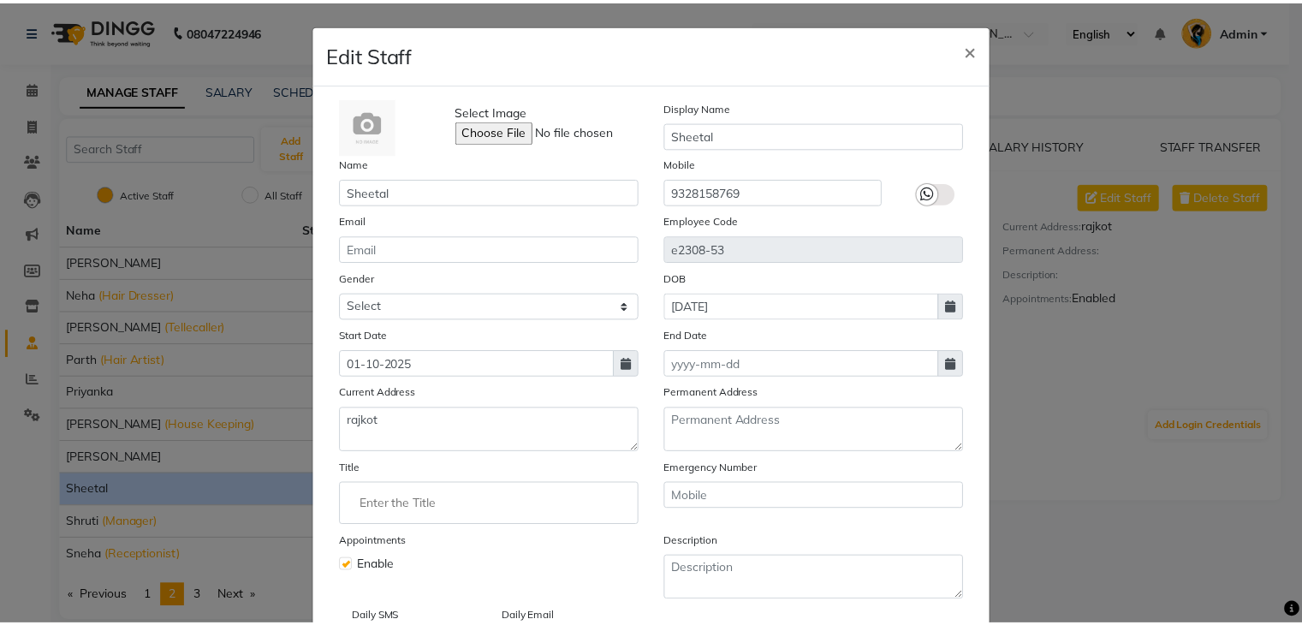
scroll to position [137, 0]
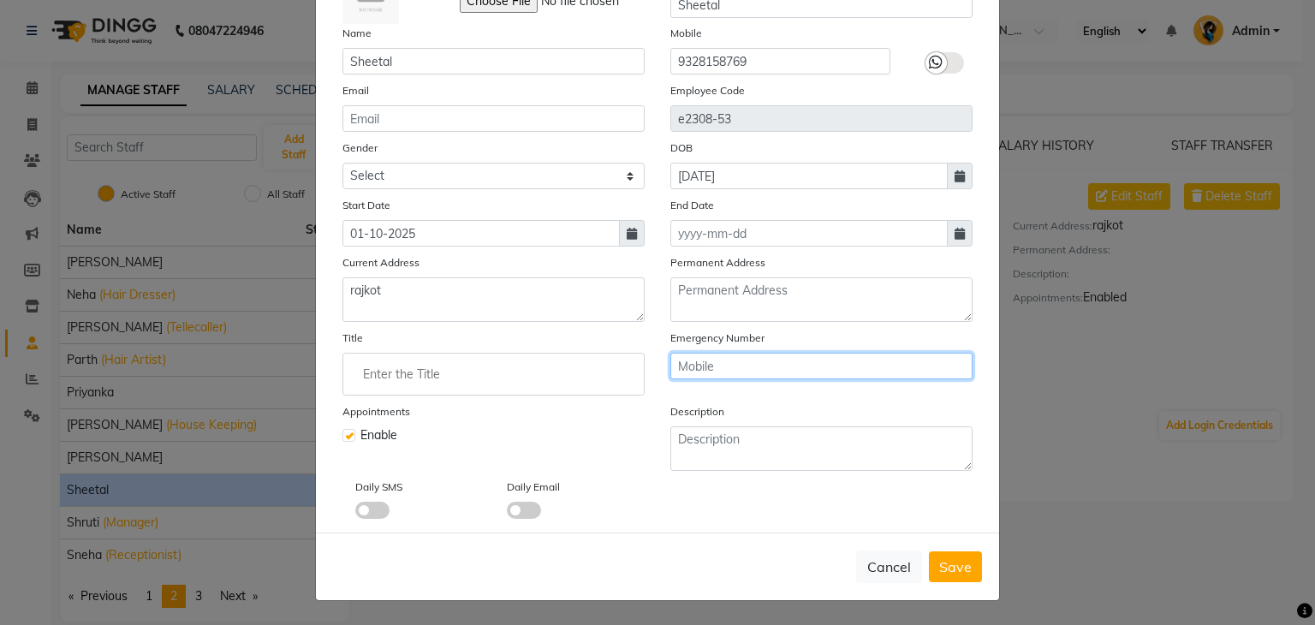
click at [692, 363] on input "text" at bounding box center [821, 366] width 302 height 27
paste input "9328158769"
type input "9328158769"
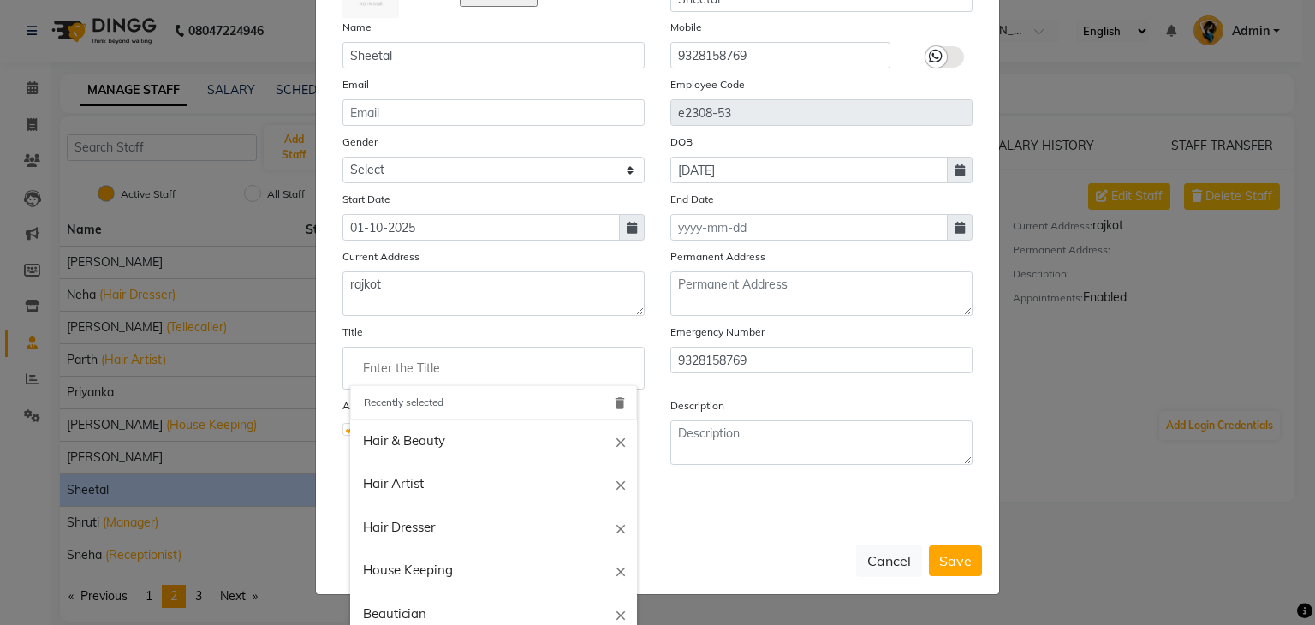
click at [383, 377] on input "Enter the Title" at bounding box center [493, 368] width 287 height 34
click at [389, 612] on link "Beautician" at bounding box center [493, 614] width 287 height 44
type input "Beautician"
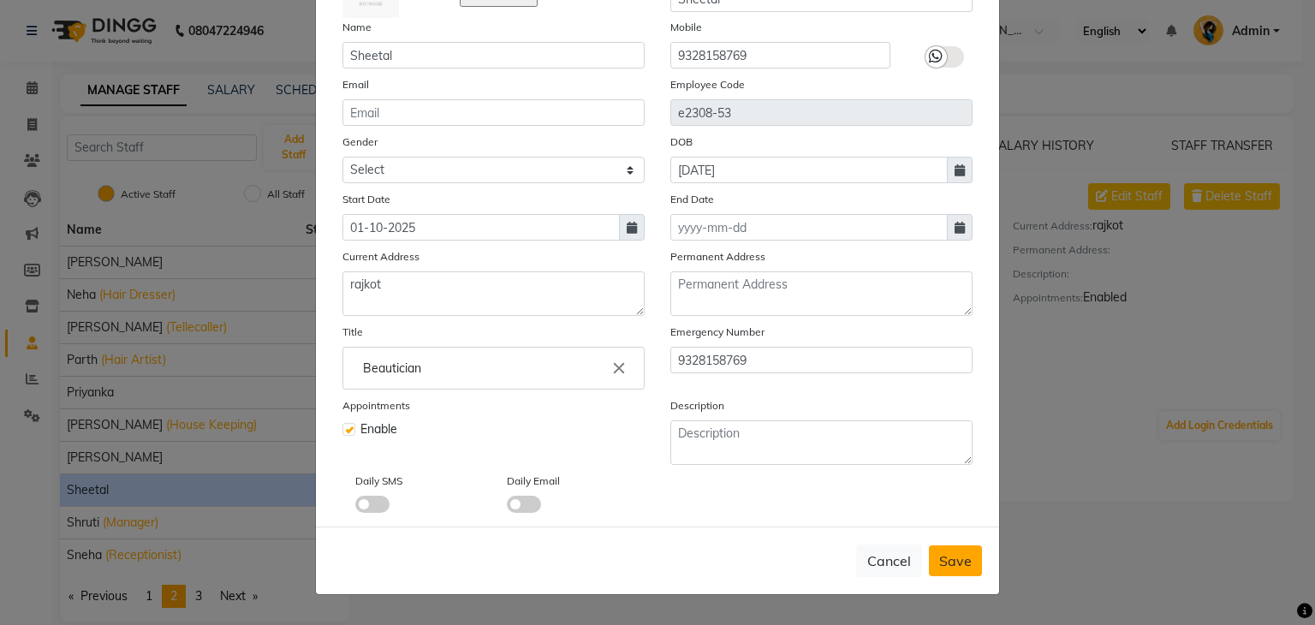
click at [952, 574] on button "Save" at bounding box center [955, 560] width 53 height 31
select select
checkbox input "false"
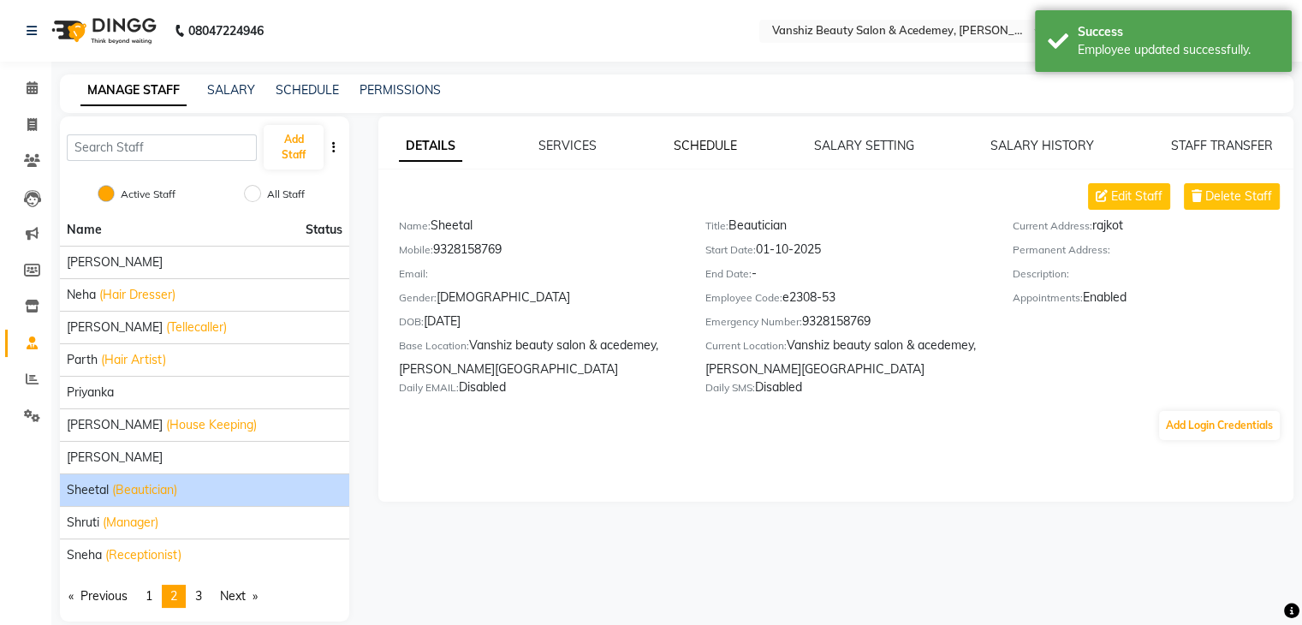
click at [714, 149] on link "SCHEDULE" at bounding box center [705, 145] width 63 height 15
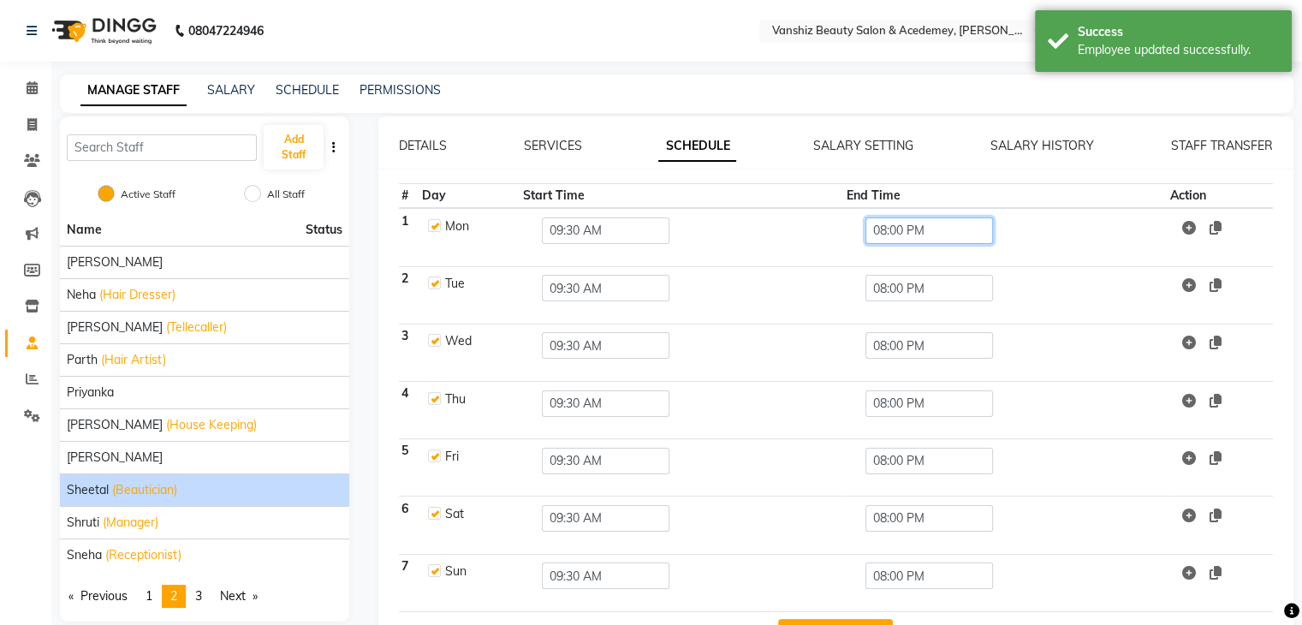
click at [952, 235] on input "08:00 PM" at bounding box center [929, 230] width 128 height 27
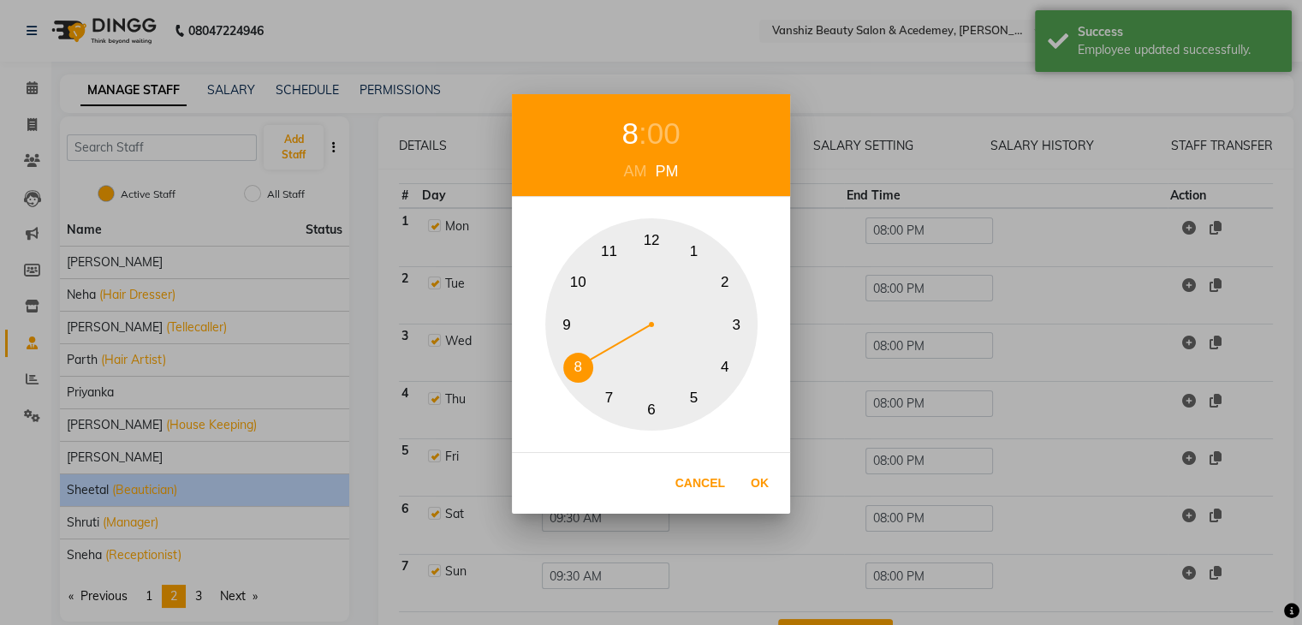
click at [887, 229] on div "8 : 00 AM PM 1 2 3 4 5 6 7 8 9 10 11 12 Cancel Ok" at bounding box center [651, 312] width 1302 height 625
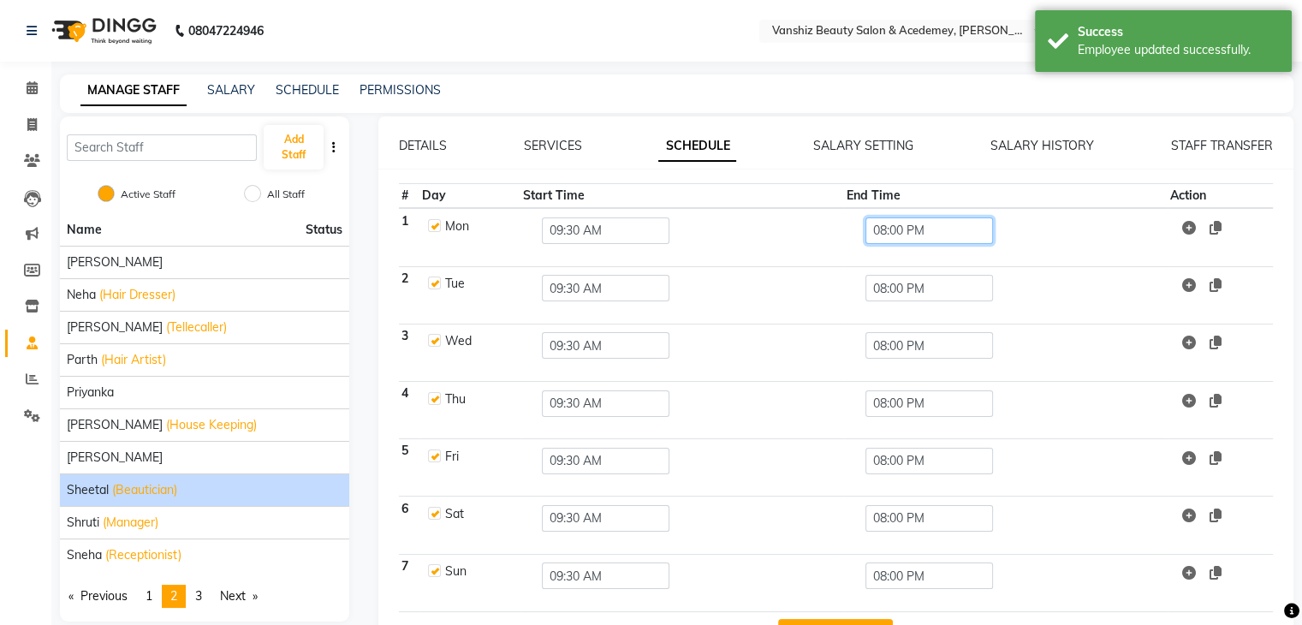
click at [878, 232] on input "08:00 PM" at bounding box center [929, 230] width 128 height 27
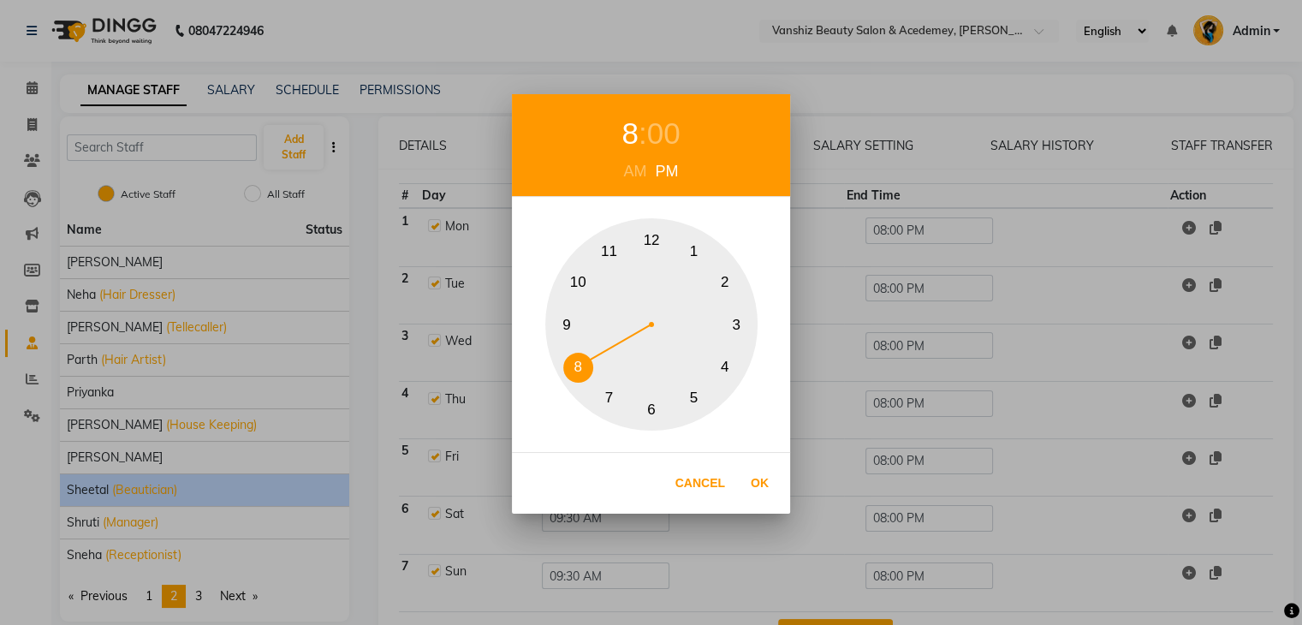
click at [609, 398] on button "7" at bounding box center [609, 398] width 30 height 30
click at [670, 124] on div "00" at bounding box center [663, 133] width 33 height 45
click at [648, 415] on button "30" at bounding box center [652, 410] width 30 height 30
click at [757, 483] on button "Ok" at bounding box center [759, 483] width 35 height 35
type input "07:30 PM"
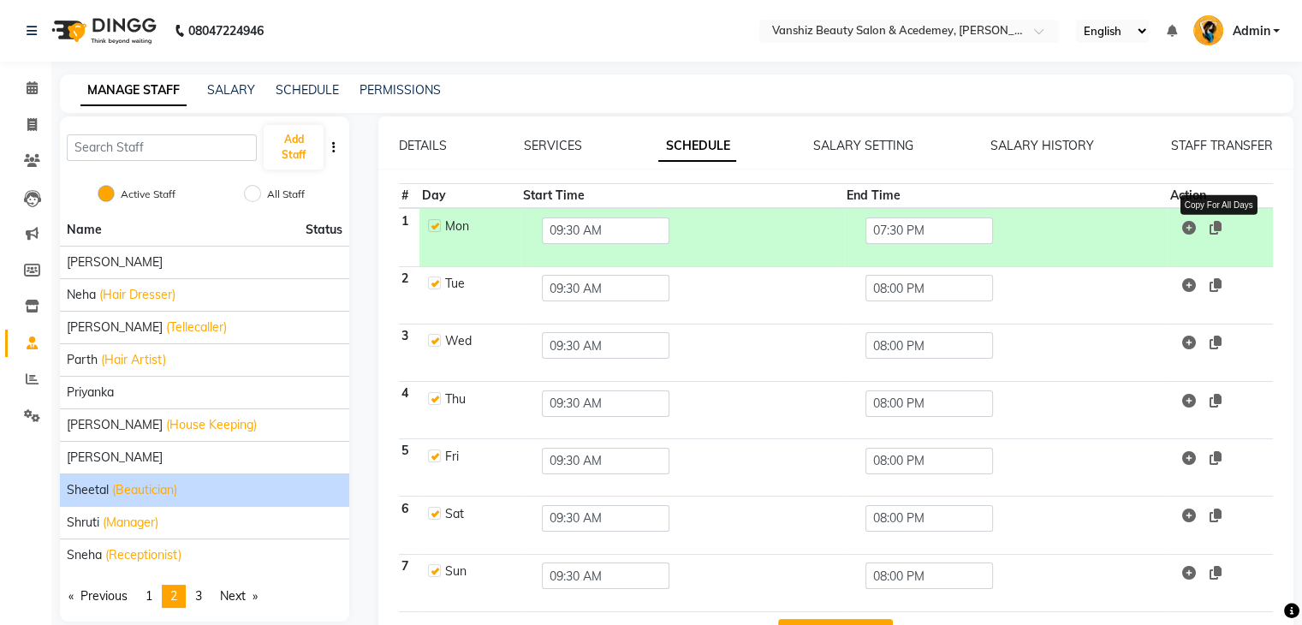
click at [1213, 228] on icon at bounding box center [1215, 228] width 12 height 14
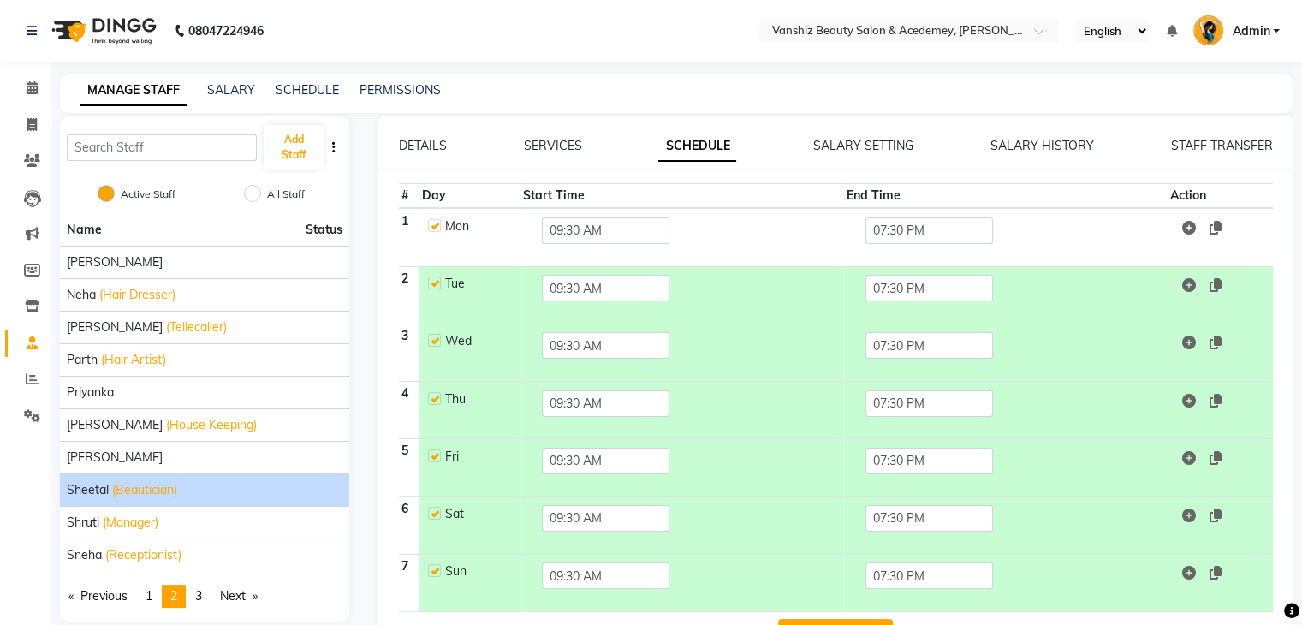
scroll to position [56, 0]
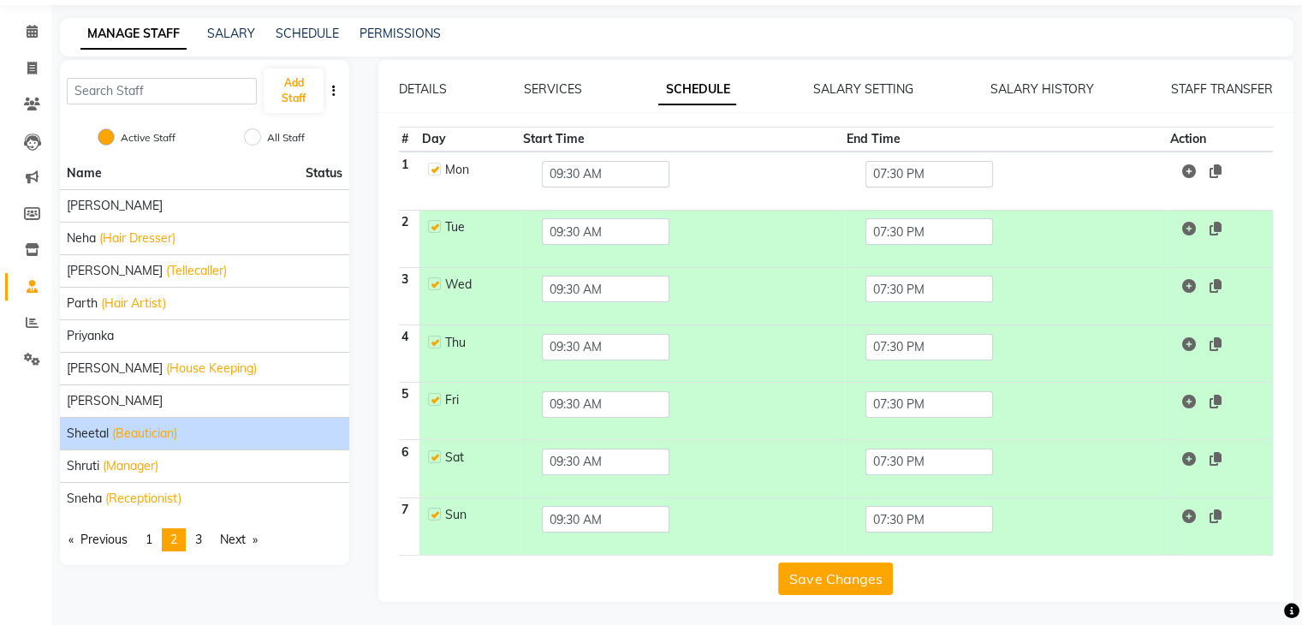
click at [805, 577] on button "Save Changes" at bounding box center [835, 578] width 115 height 33
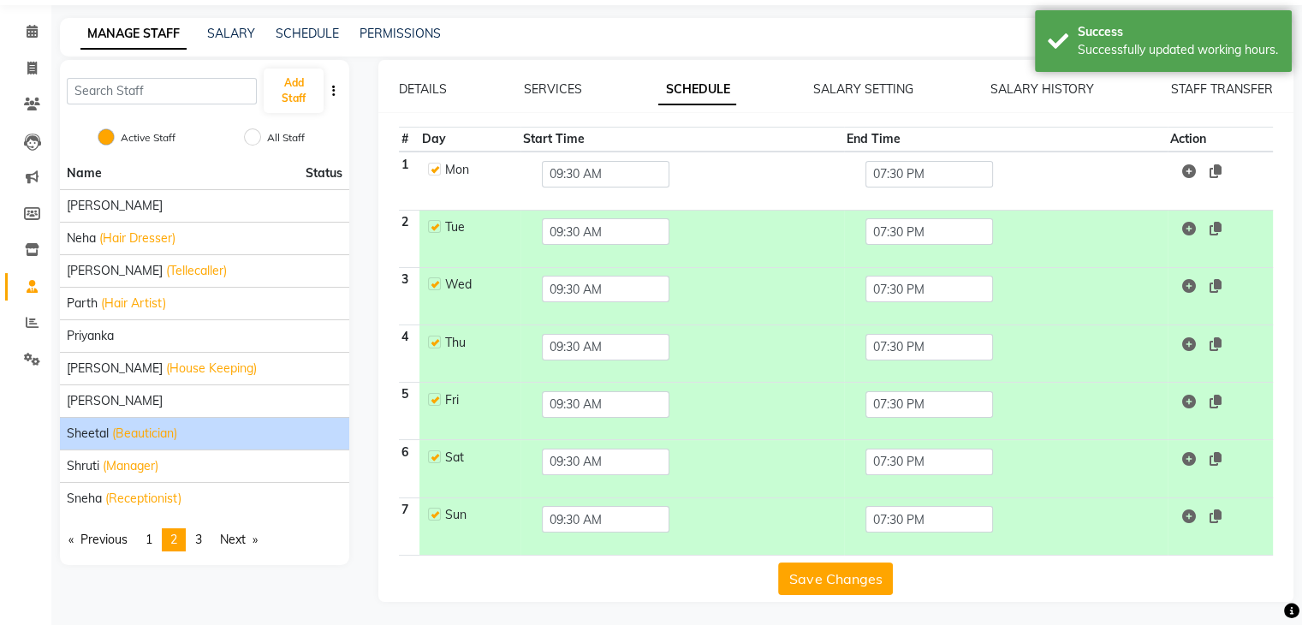
click at [851, 576] on button "Save Changes" at bounding box center [835, 578] width 115 height 33
click at [863, 89] on link "SALARY SETTING" at bounding box center [863, 88] width 100 height 15
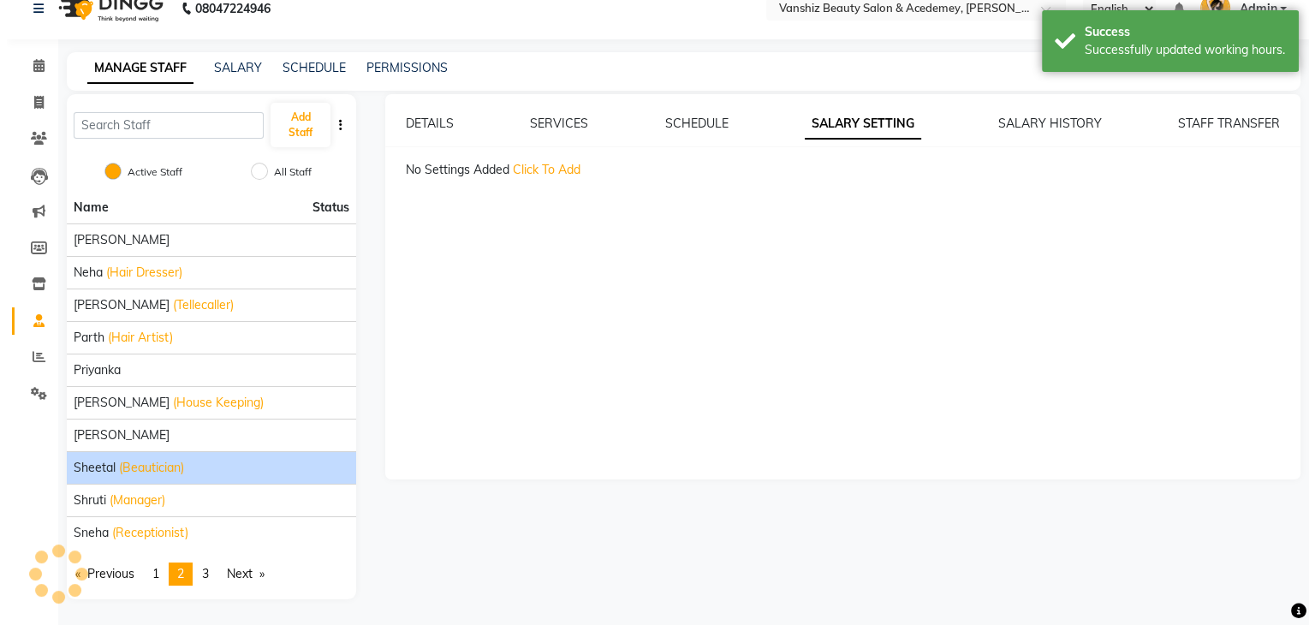
scroll to position [21, 0]
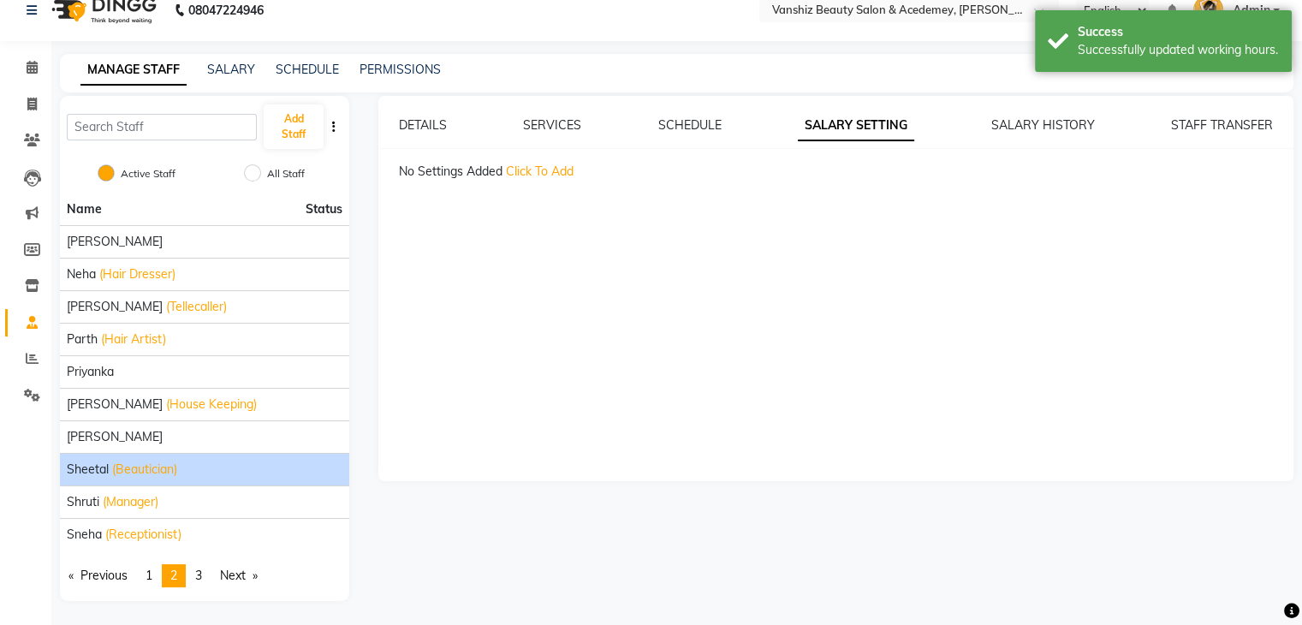
click at [520, 172] on span "Click To Add" at bounding box center [540, 170] width 68 height 15
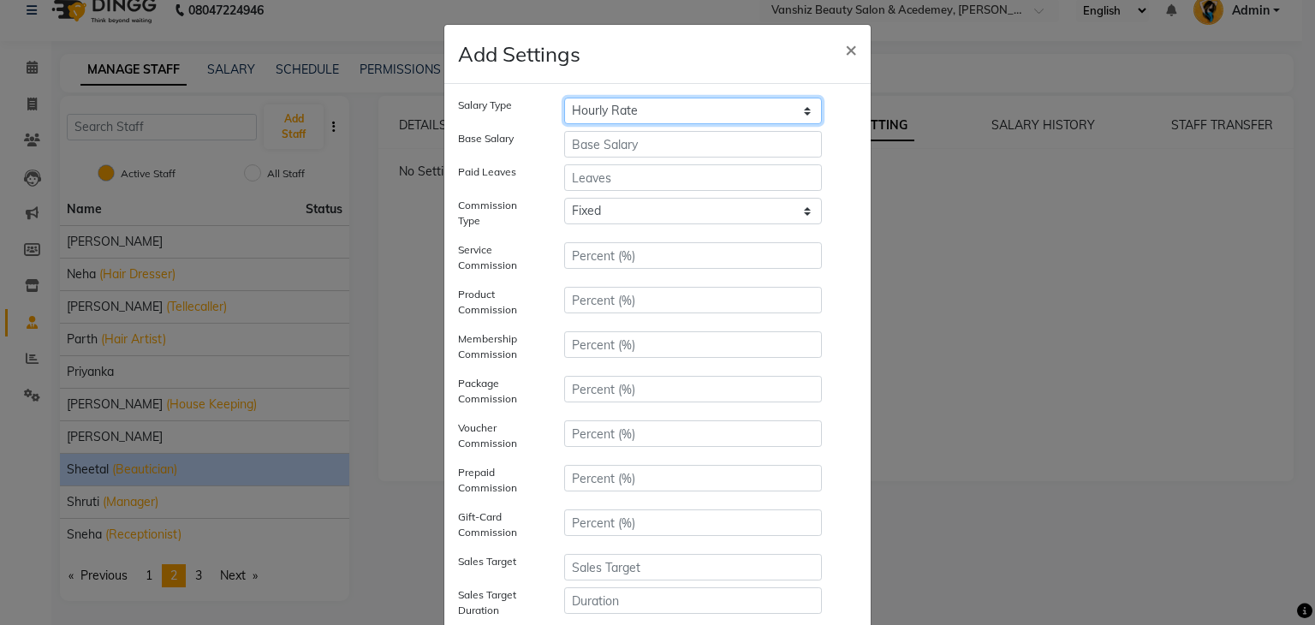
click at [637, 105] on select "Hourly Rate Bi-Weekly Twice Monthly Monthly Yearly" at bounding box center [693, 111] width 258 height 27
select select "monthly"
click at [564, 98] on select "Hourly Rate Bi-Weekly Twice Monthly Monthly Yearly" at bounding box center [693, 111] width 258 height 27
click at [604, 143] on input "number" at bounding box center [693, 144] width 258 height 27
type input "17000"
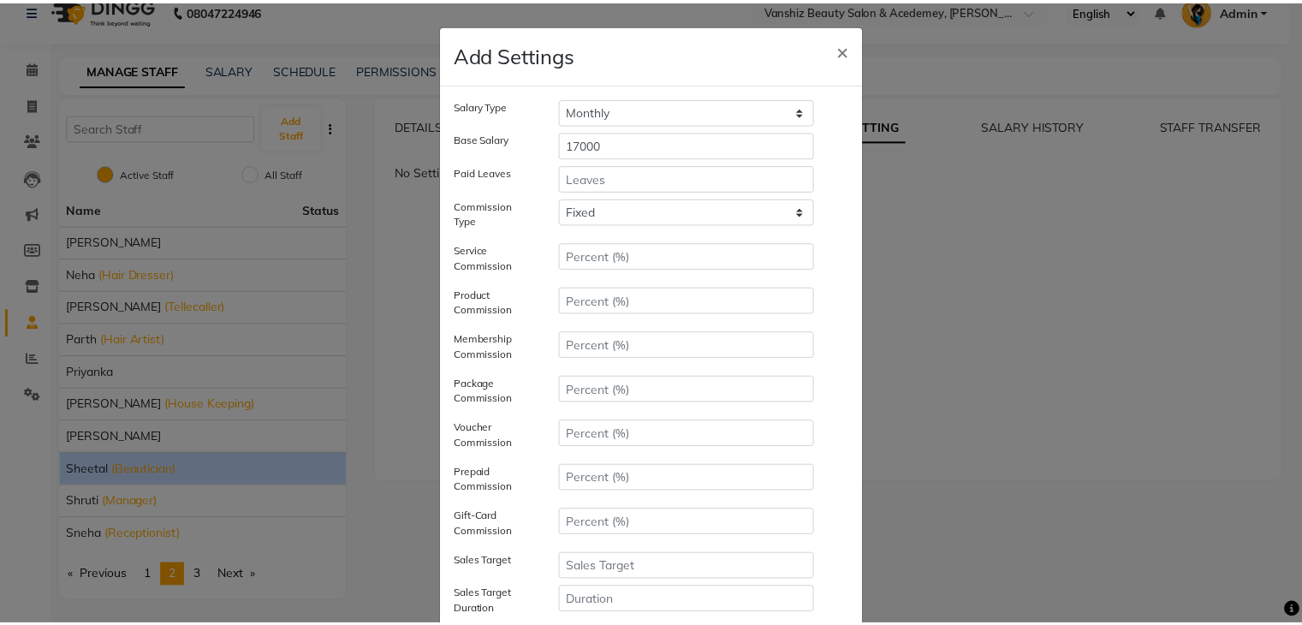
scroll to position [208, 0]
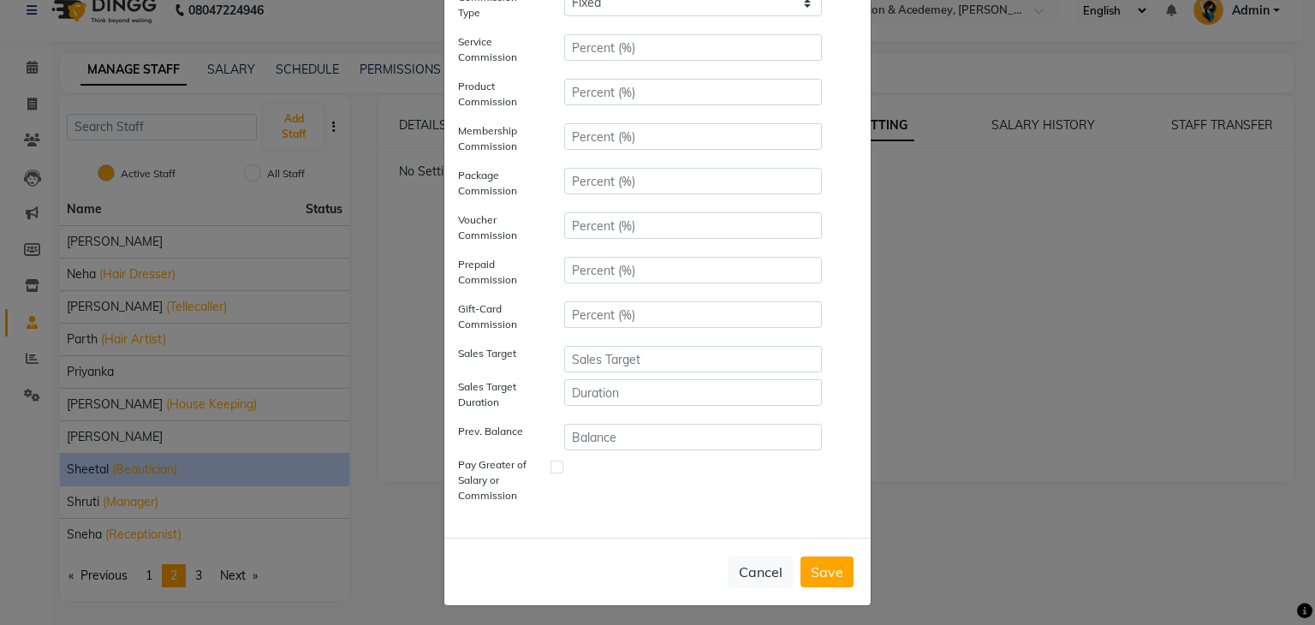
click at [829, 579] on button "Save" at bounding box center [826, 571] width 53 height 31
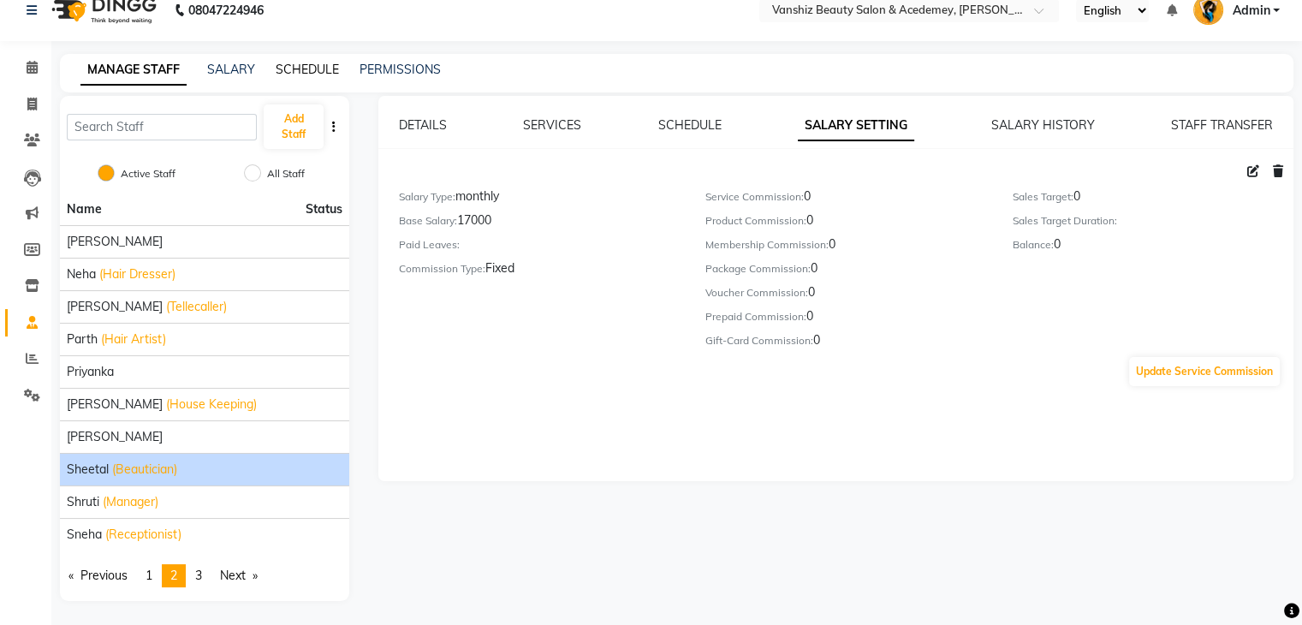
click at [301, 69] on link "SCHEDULE" at bounding box center [307, 69] width 63 height 15
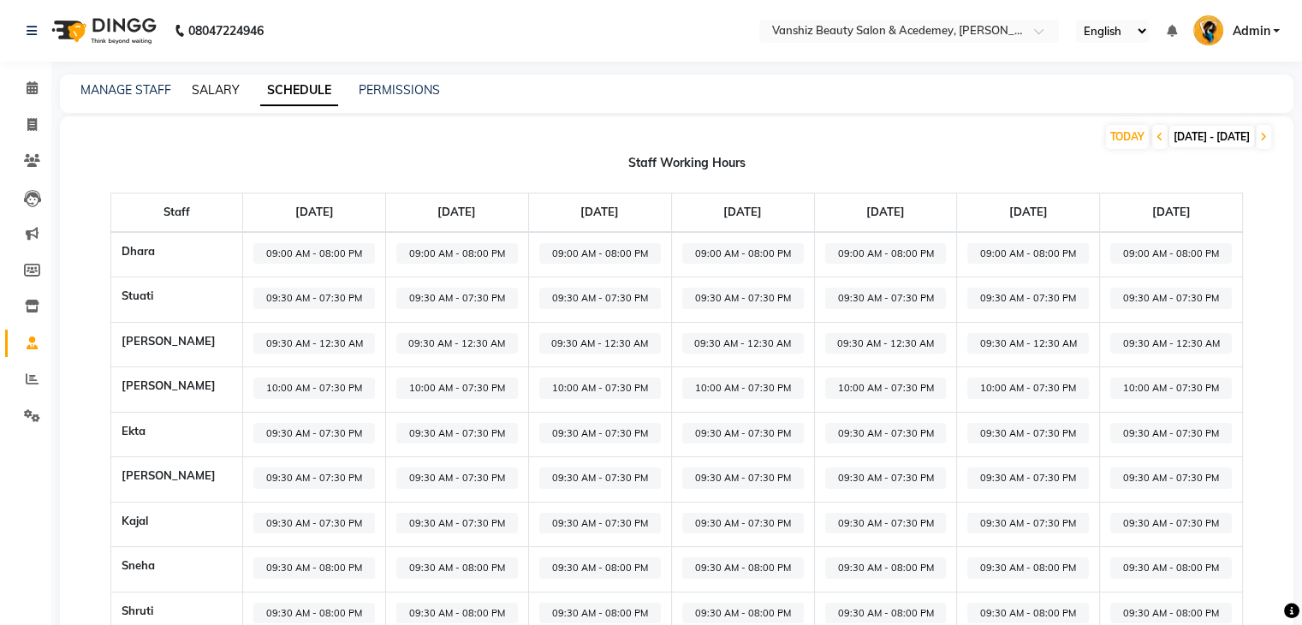
click at [211, 90] on link "SALARY" at bounding box center [216, 89] width 48 height 15
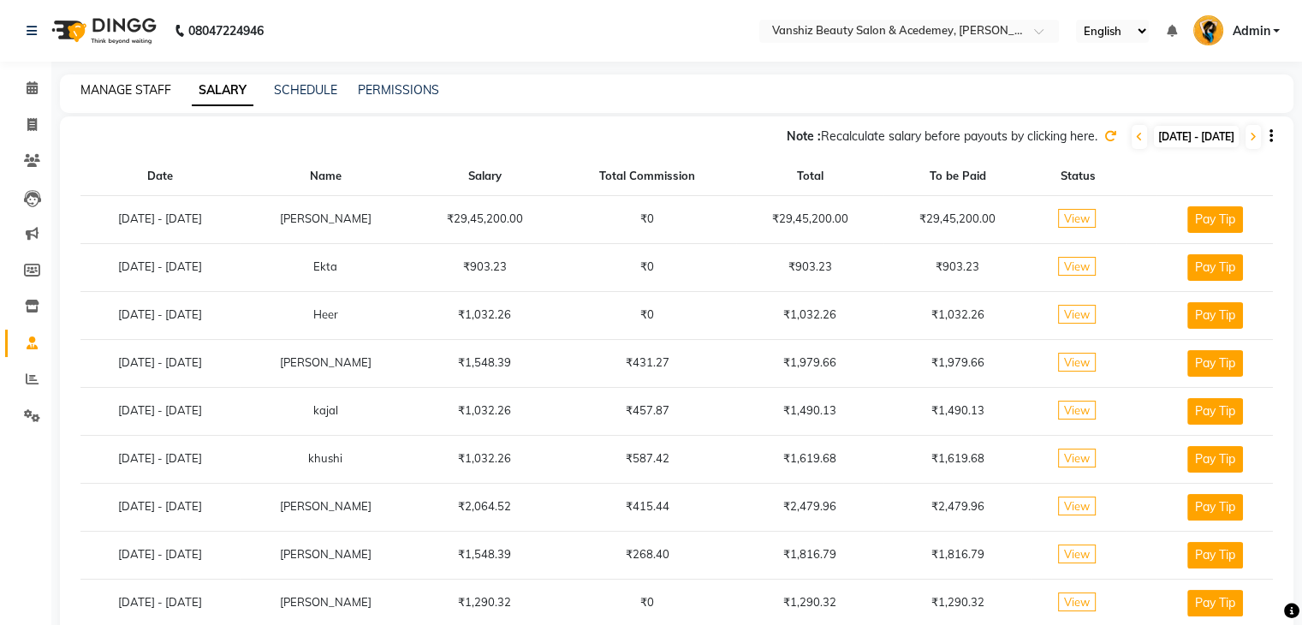
click at [126, 86] on link "MANAGE STAFF" at bounding box center [125, 89] width 91 height 15
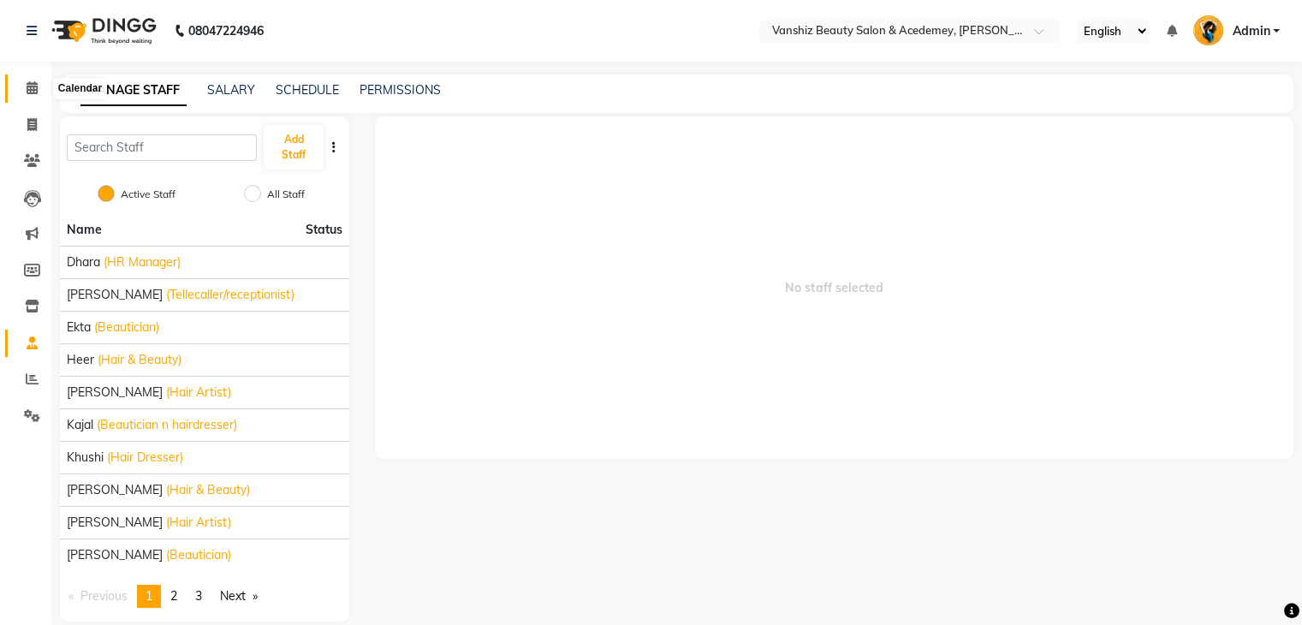
click at [24, 92] on span at bounding box center [32, 89] width 30 height 20
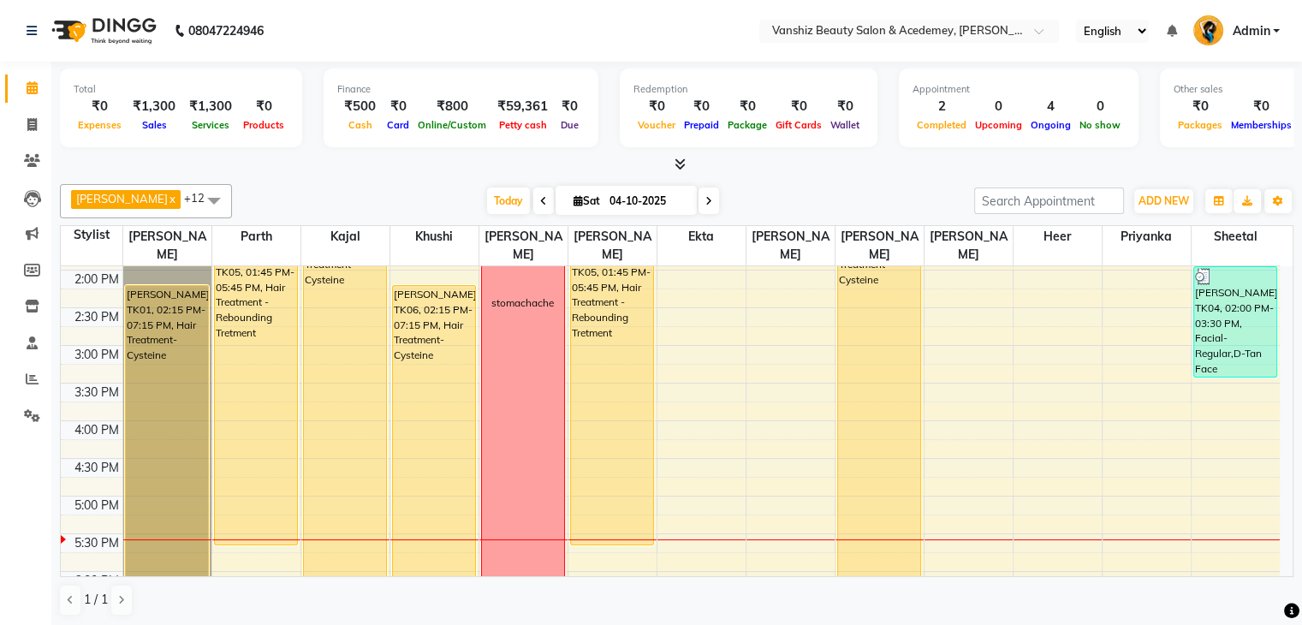
scroll to position [405, 0]
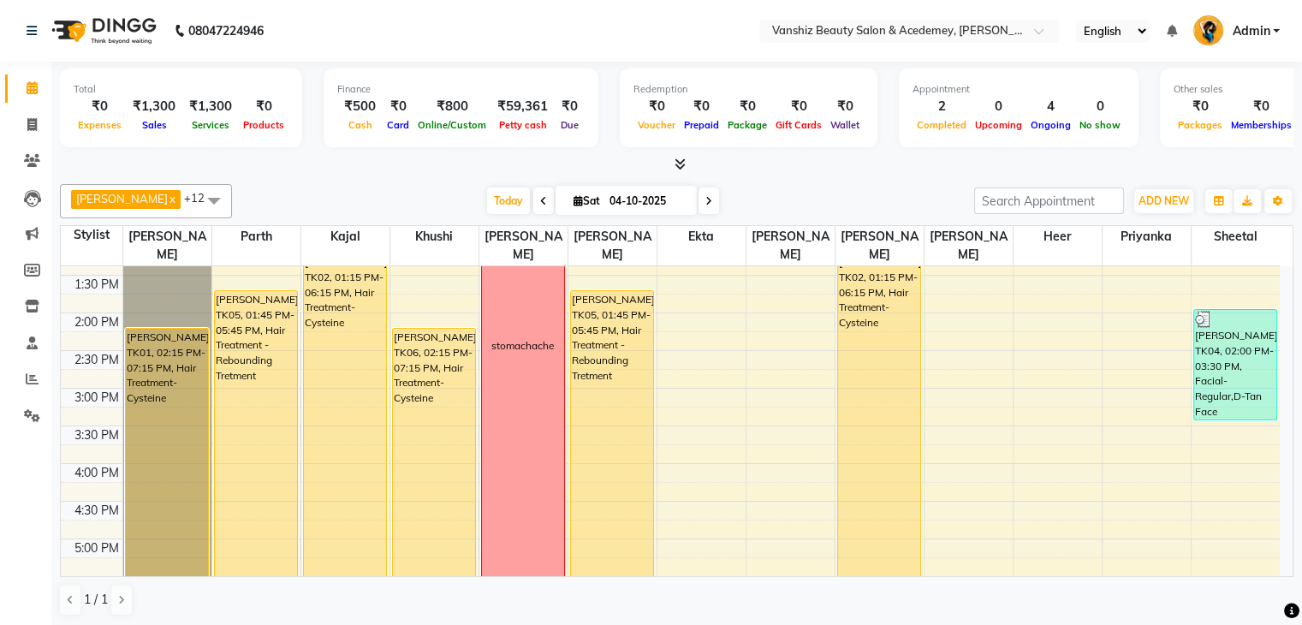
click at [698, 201] on span at bounding box center [708, 200] width 21 height 27
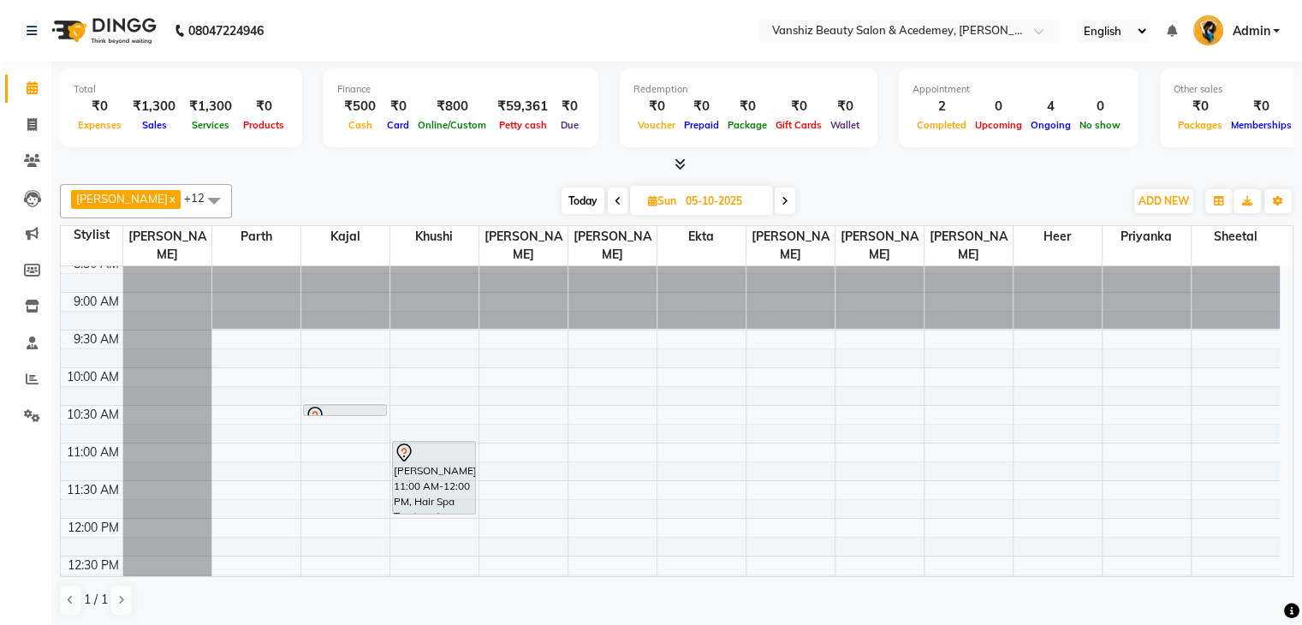
scroll to position [0, 0]
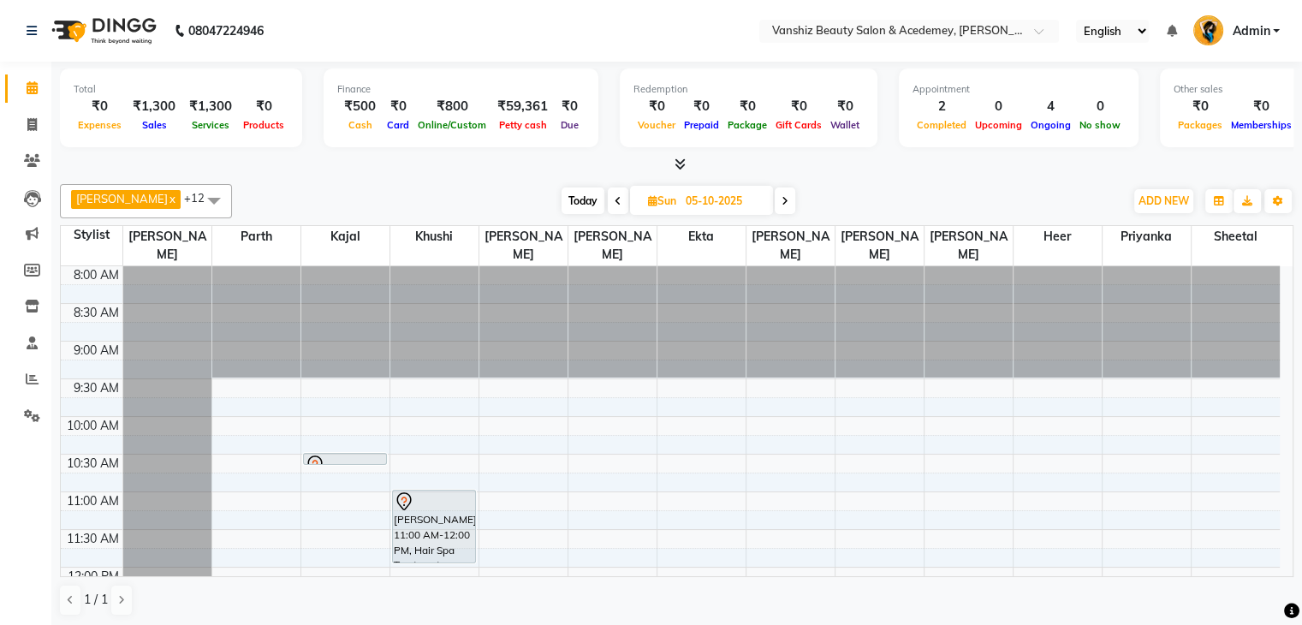
click at [782, 196] on icon at bounding box center [785, 201] width 7 height 10
click at [782, 197] on icon at bounding box center [785, 201] width 7 height 10
type input "[DATE]"
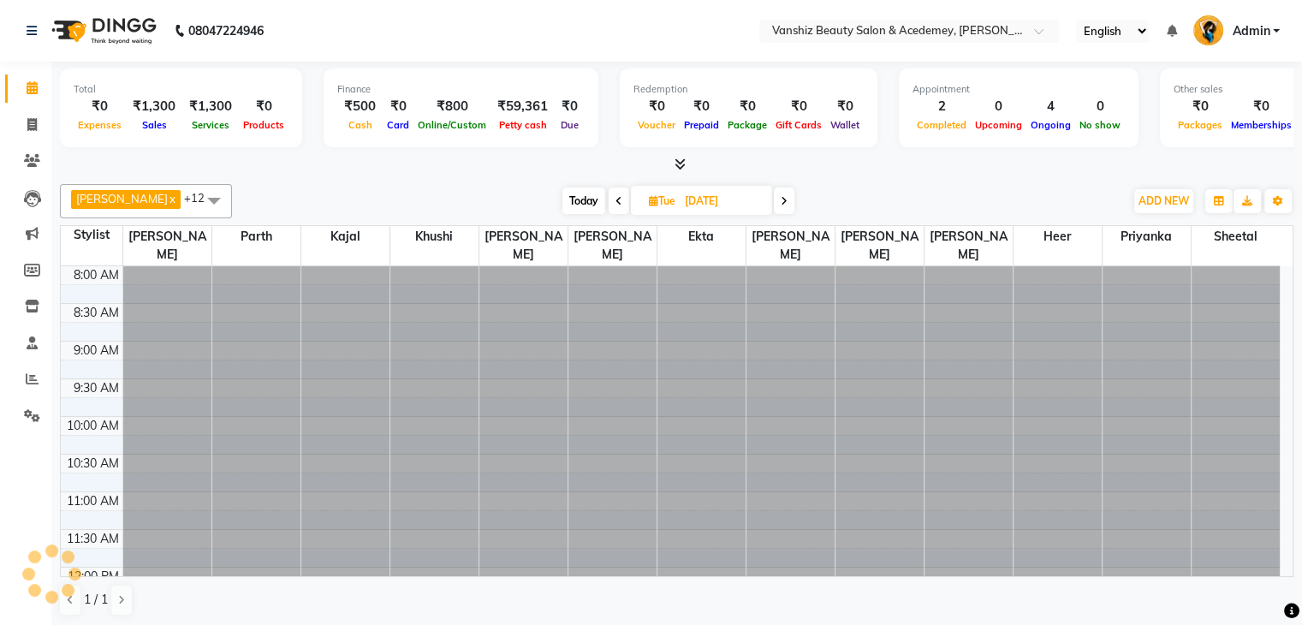
scroll to position [659, 0]
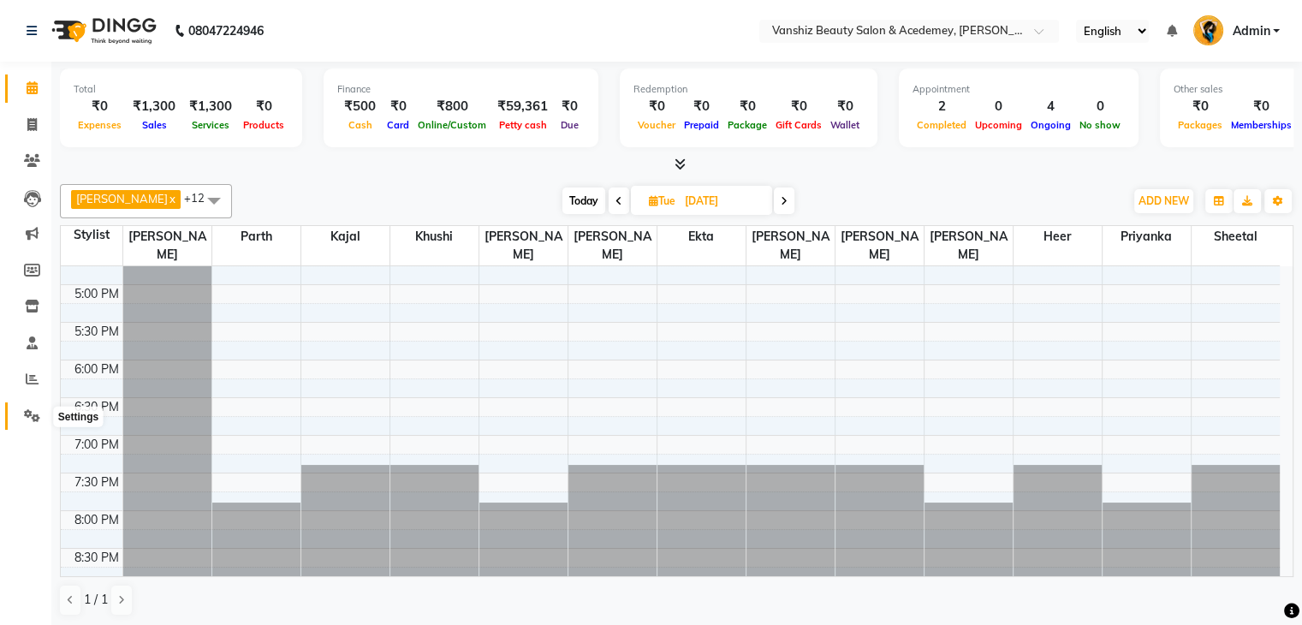
click at [26, 422] on icon at bounding box center [32, 415] width 16 height 13
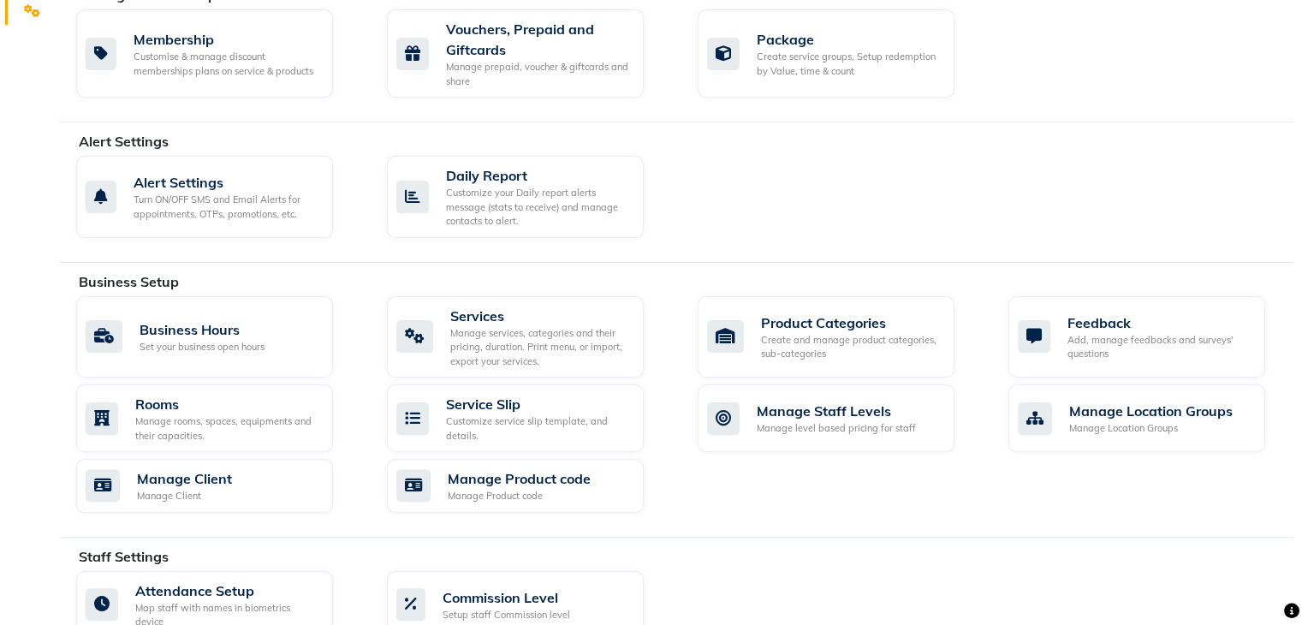
scroll to position [111, 0]
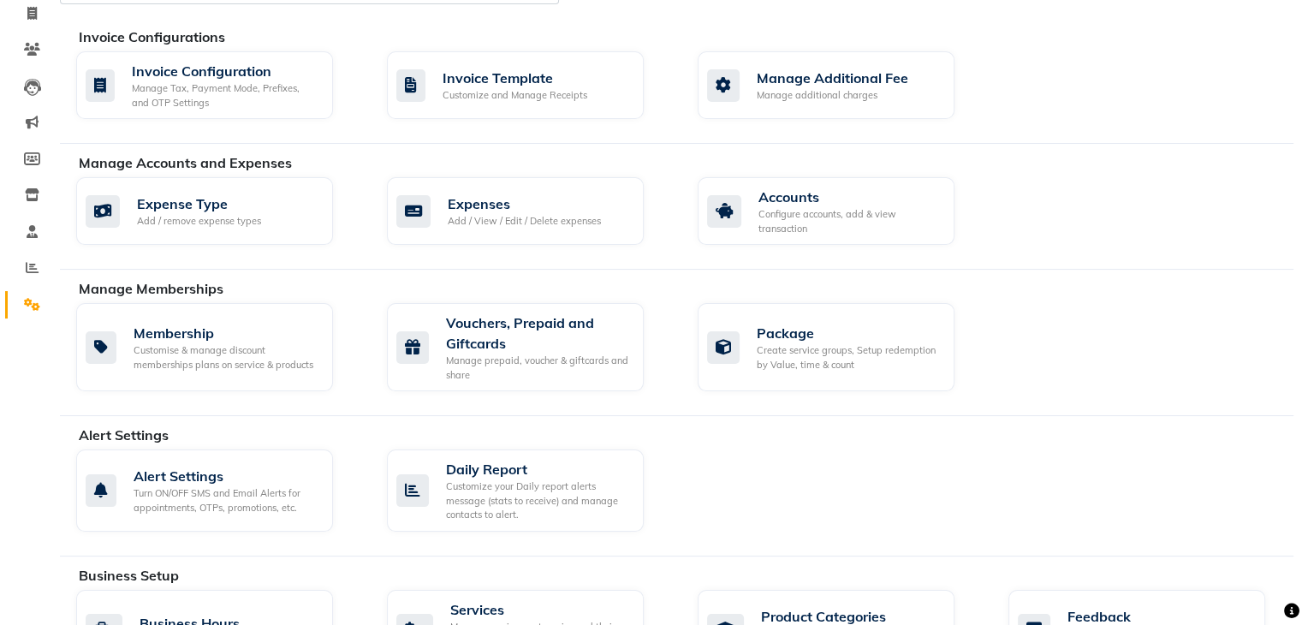
drag, startPoint x: 1284, startPoint y: 490, endPoint x: 1262, endPoint y: 559, distance: 72.0
click at [1273, 569] on div "Invoice Configurations Invoice Configuration Manage Tax, Payment Mode, Prefixes…" at bounding box center [676, 621] width 1233 height 1316
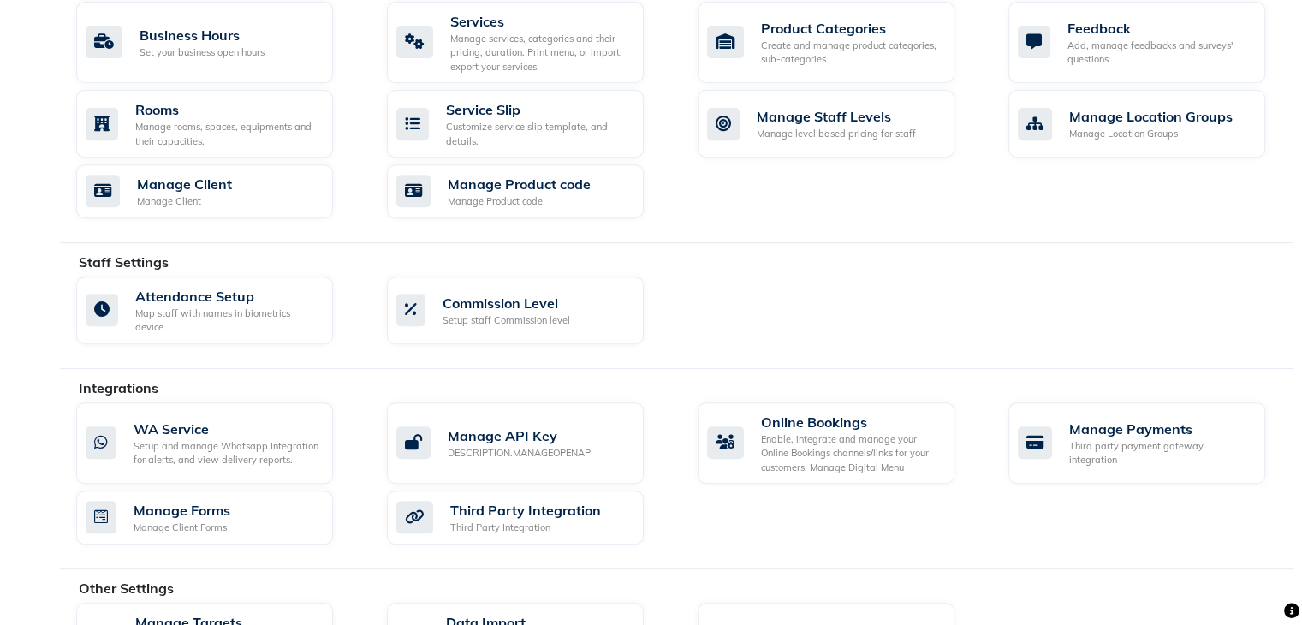
scroll to position [764, 0]
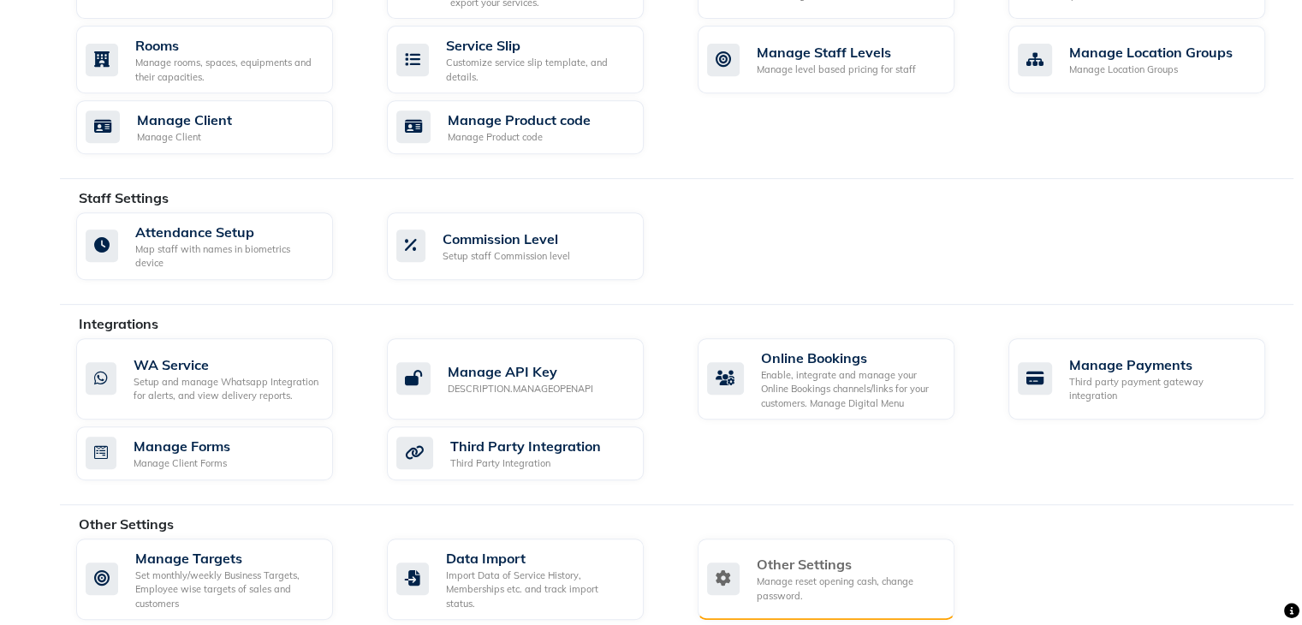
click at [777, 574] on div "Manage reset opening cash, change password." at bounding box center [849, 588] width 184 height 28
select select "2: 15"
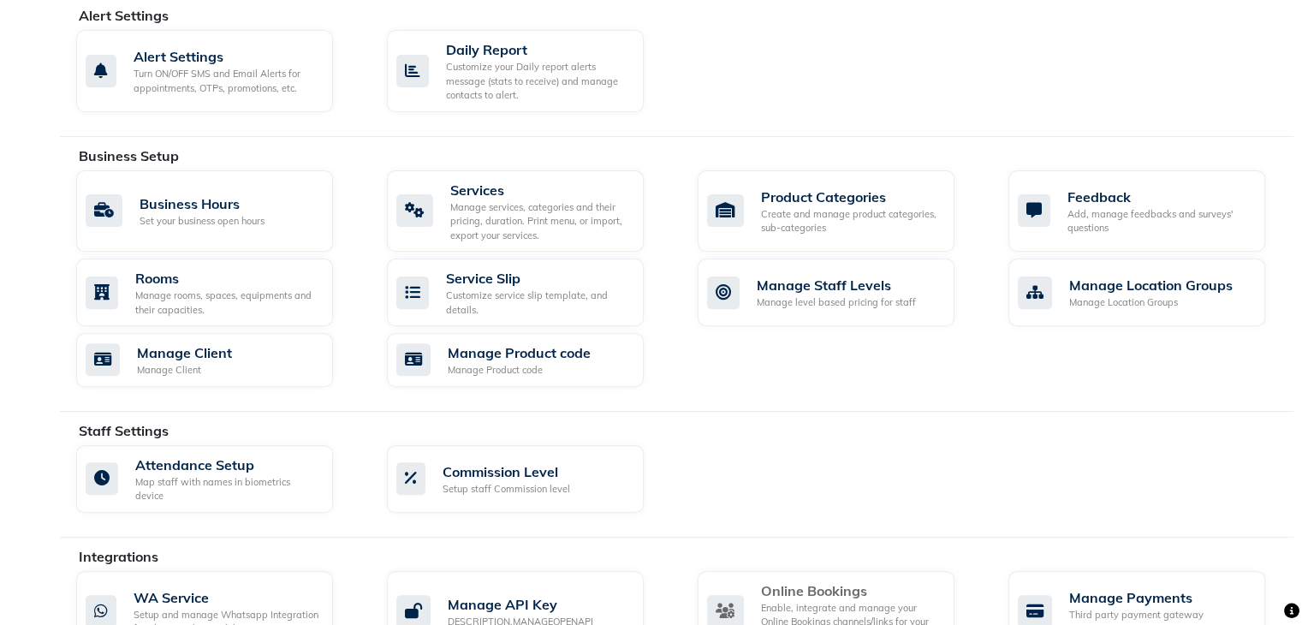
scroll to position [642, 0]
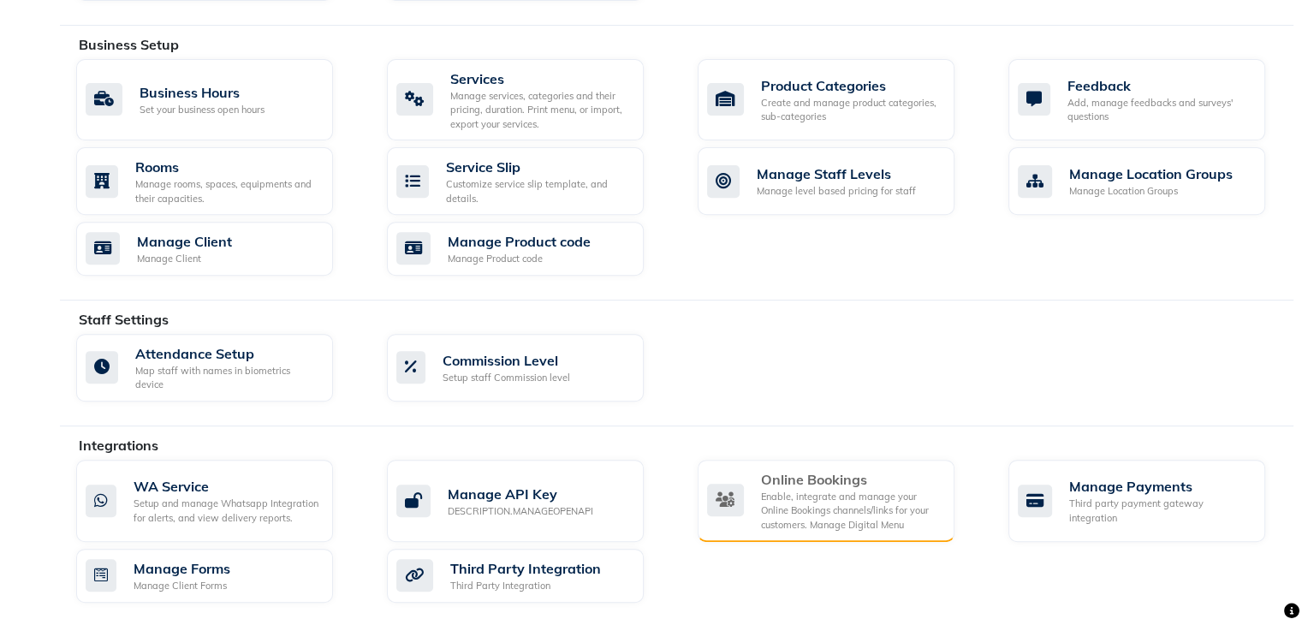
click at [853, 490] on div "Enable, integrate and manage your Online Bookings channels/links for your custo…" at bounding box center [851, 511] width 180 height 43
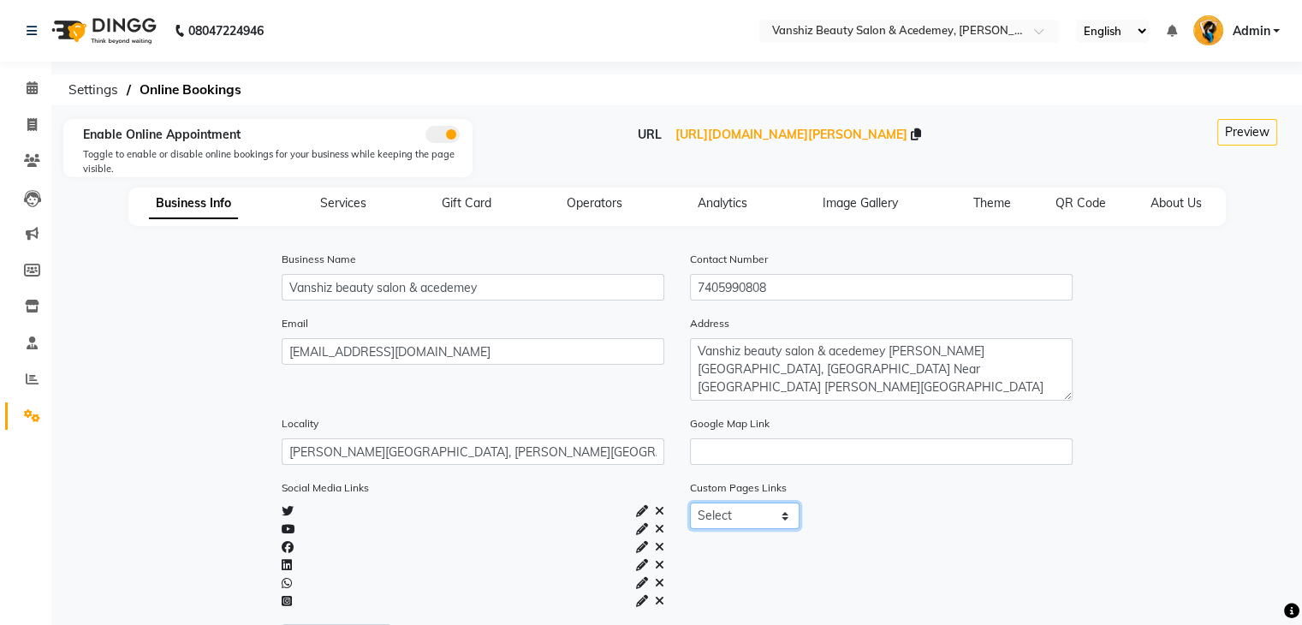
click at [760, 518] on select "Select About_us Memberships Products" at bounding box center [745, 515] width 110 height 27
click at [740, 537] on div "Select About_us Memberships Products" at bounding box center [881, 522] width 408 height 40
click at [27, 86] on icon at bounding box center [32, 87] width 11 height 13
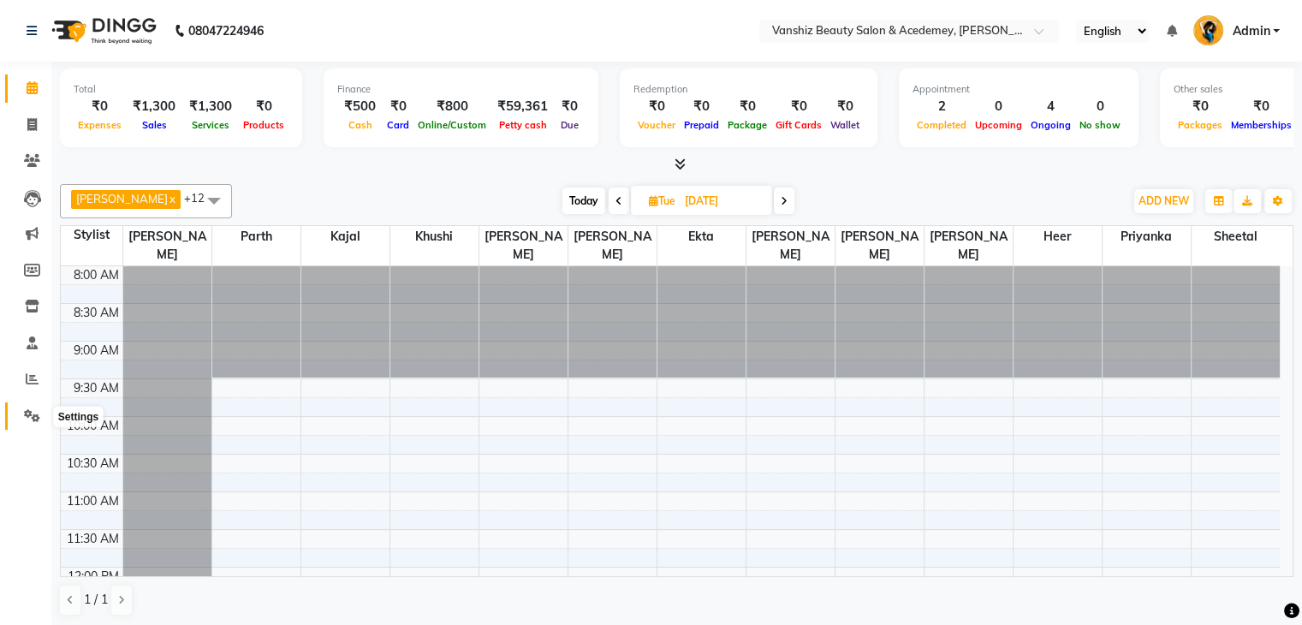
click at [38, 413] on icon at bounding box center [32, 415] width 16 height 13
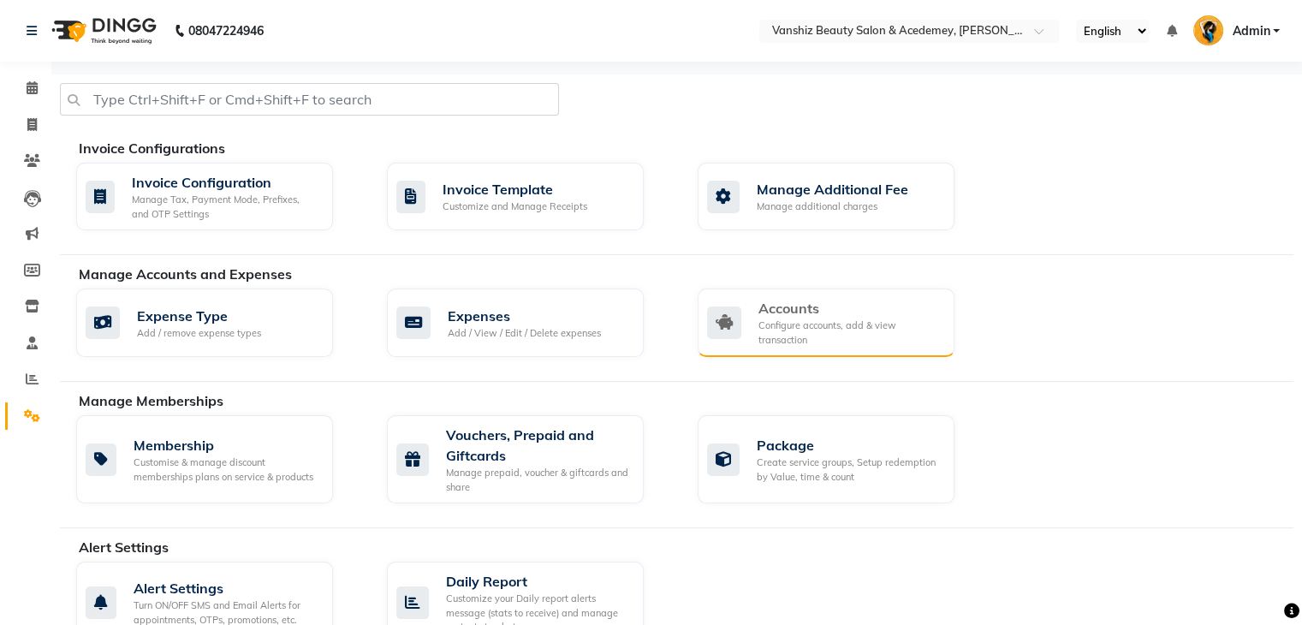
click at [746, 339] on div "Accounts Configure accounts, add & view transaction" at bounding box center [824, 322] width 234 height 49
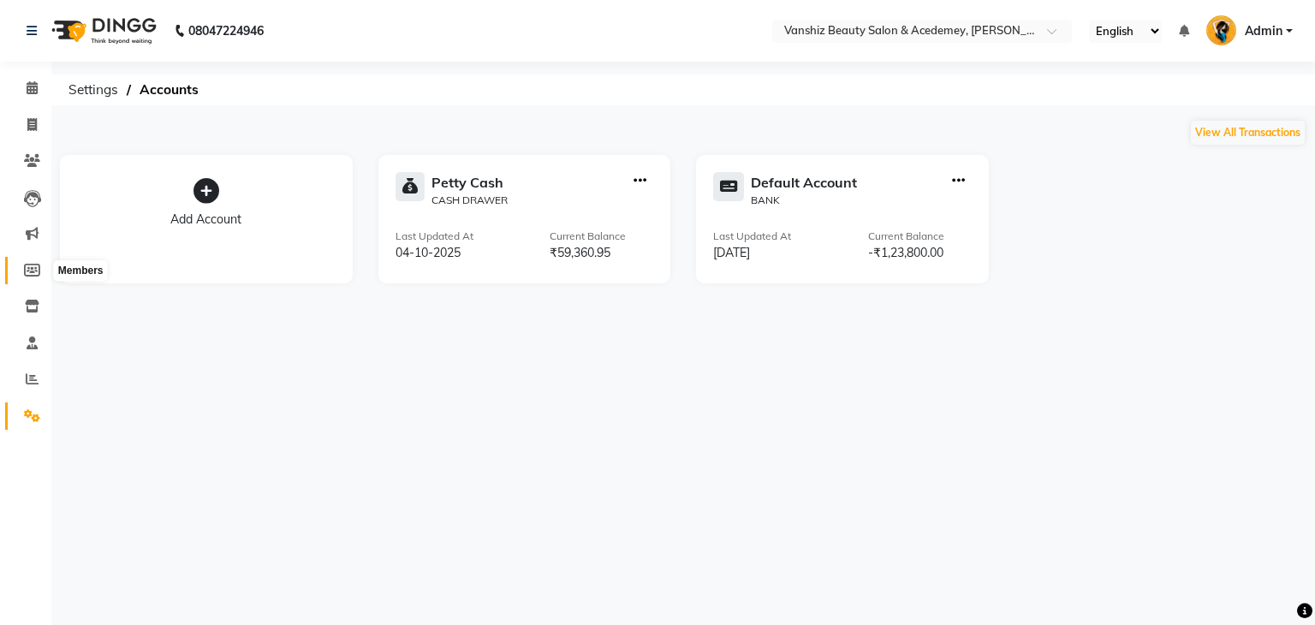
click at [32, 271] on icon at bounding box center [32, 270] width 16 height 13
select select
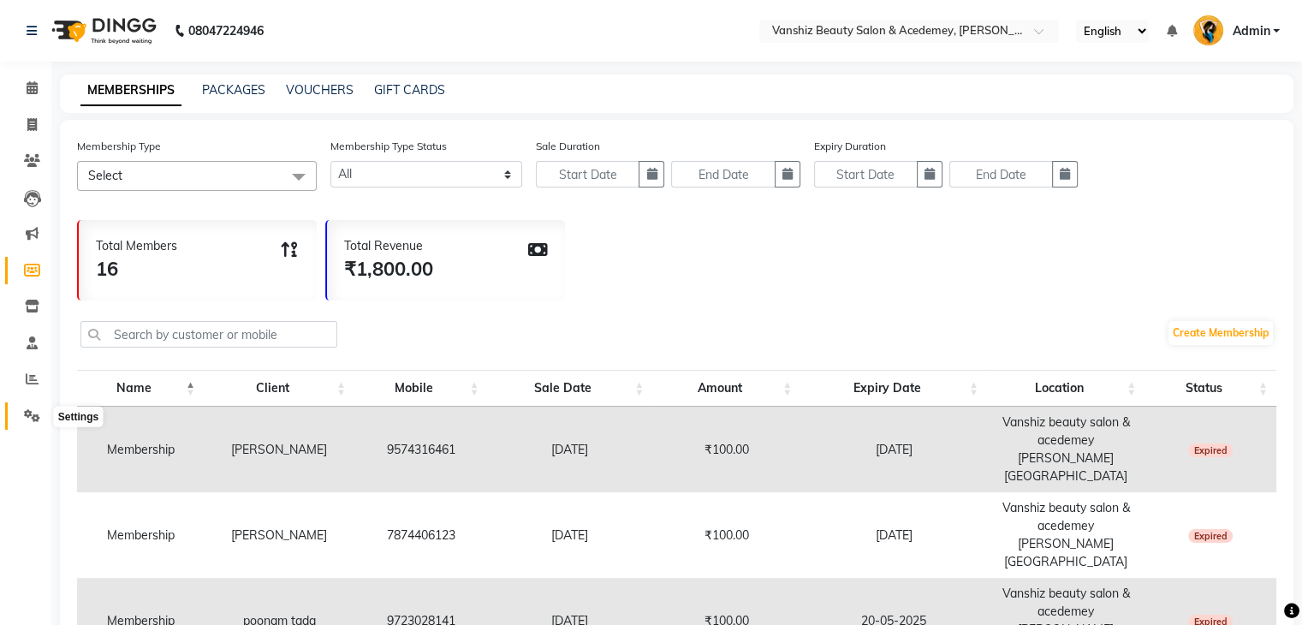
click at [38, 415] on icon at bounding box center [32, 415] width 16 height 13
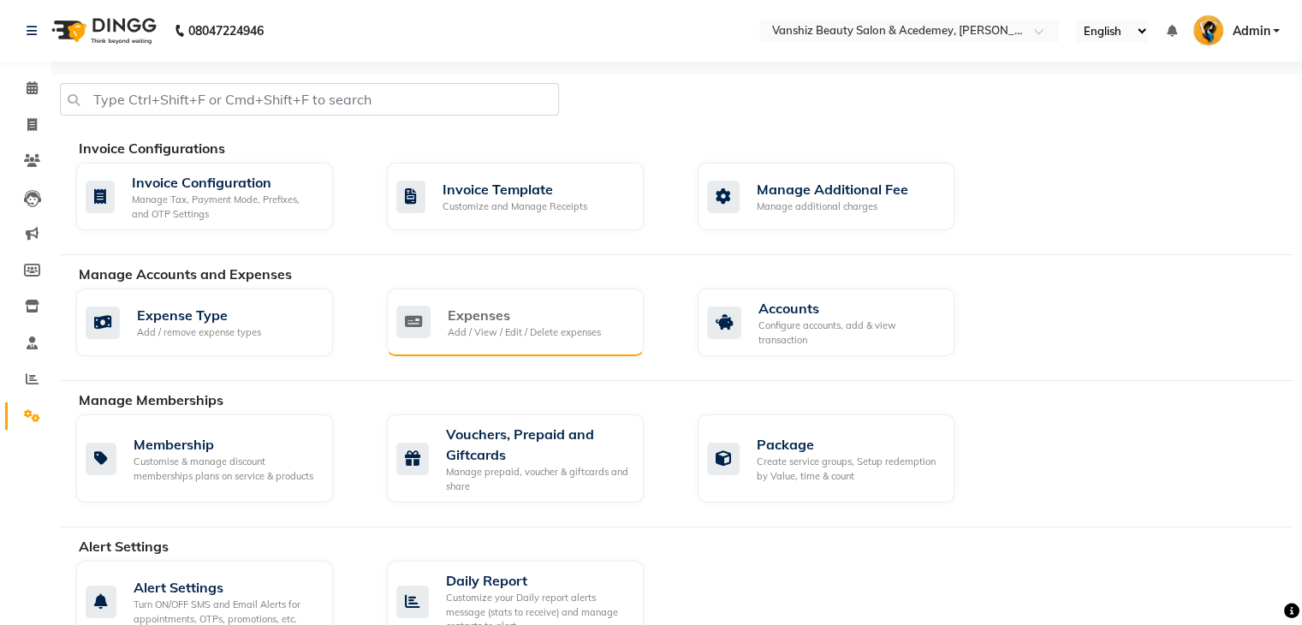
click at [472, 316] on div "Expenses" at bounding box center [524, 315] width 153 height 21
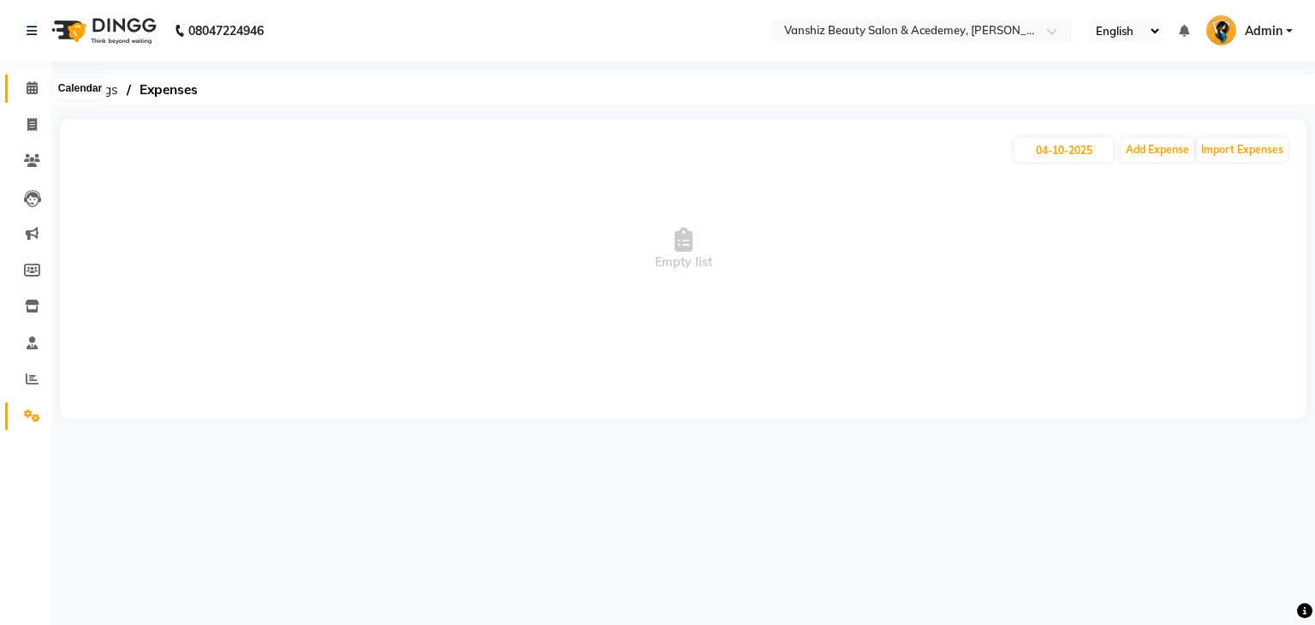
click at [27, 89] on icon at bounding box center [32, 87] width 11 height 13
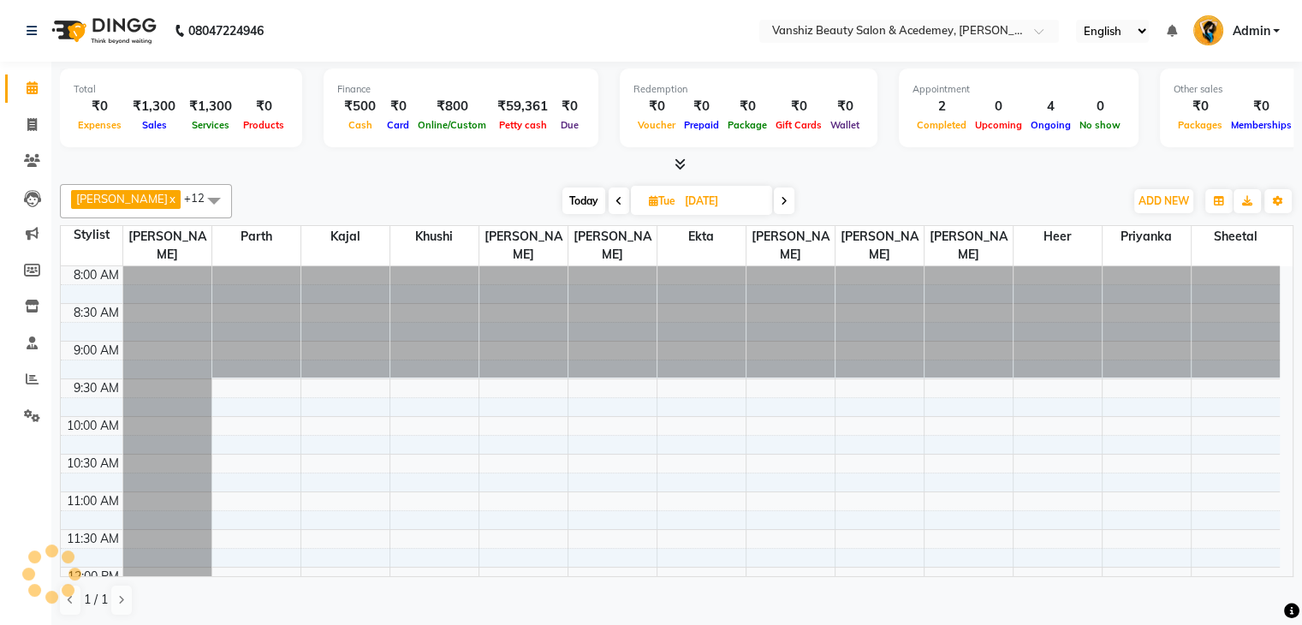
scroll to position [627, 0]
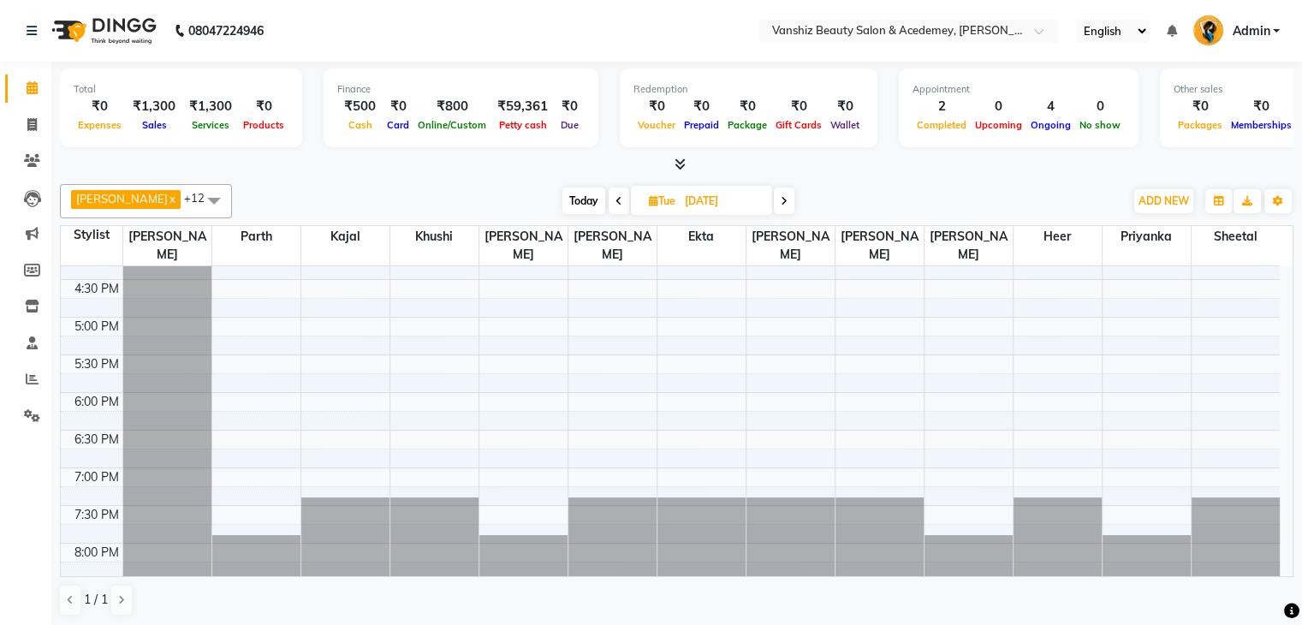
click at [562, 192] on span "Today" at bounding box center [583, 200] width 43 height 27
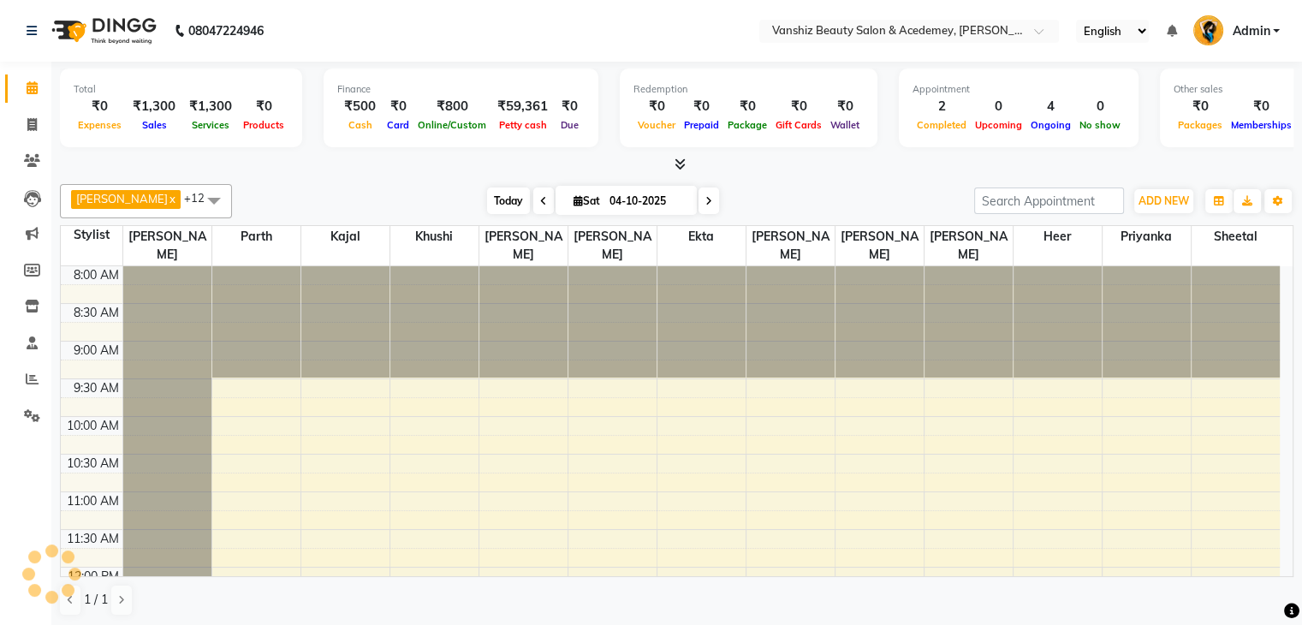
scroll to position [659, 0]
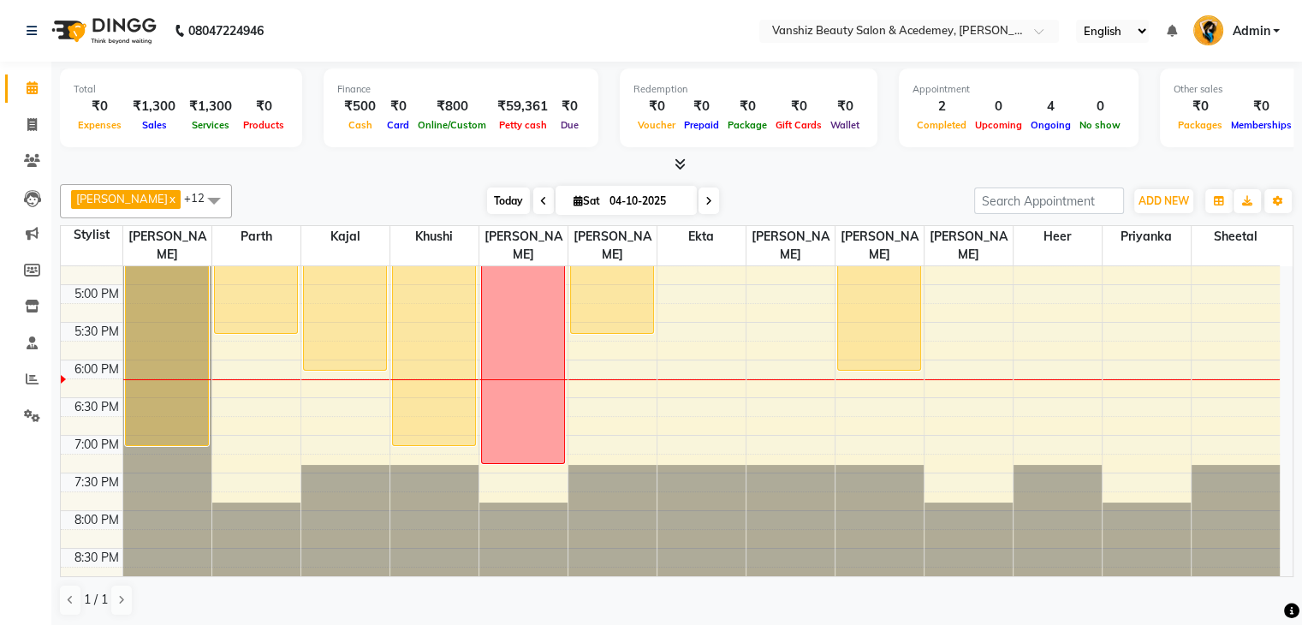
click at [556, 192] on span "[DATE]" at bounding box center [626, 200] width 141 height 29
click at [705, 203] on icon at bounding box center [708, 201] width 7 height 10
type input "05-10-2025"
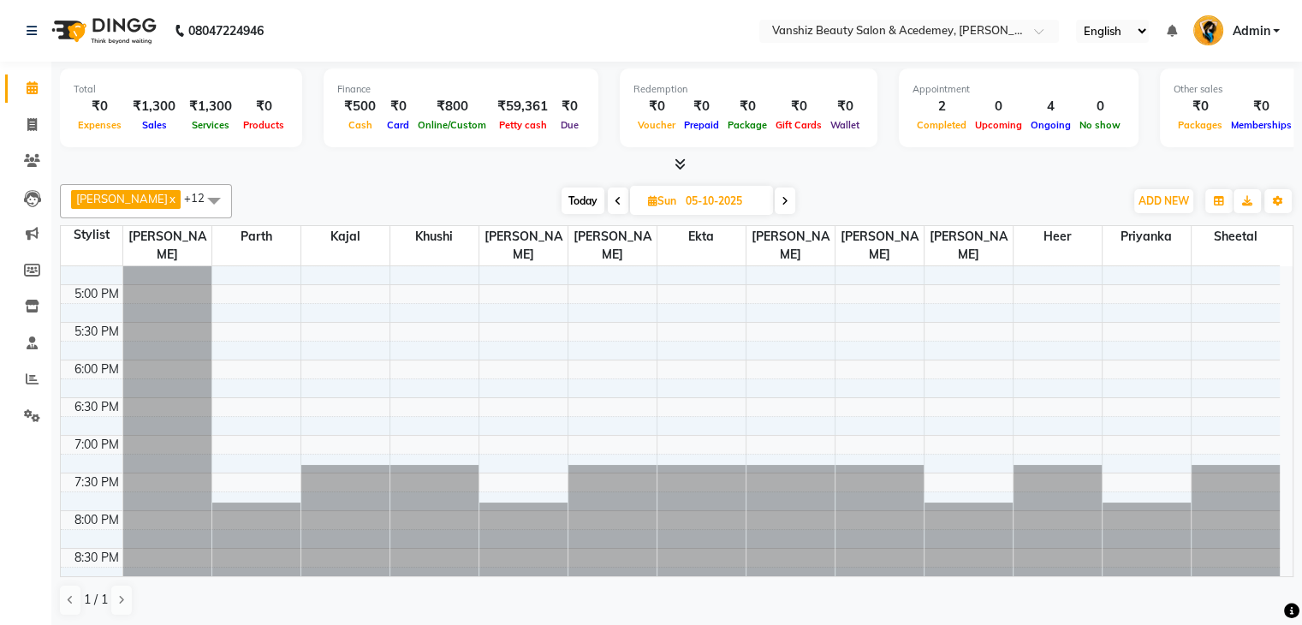
scroll to position [0, 0]
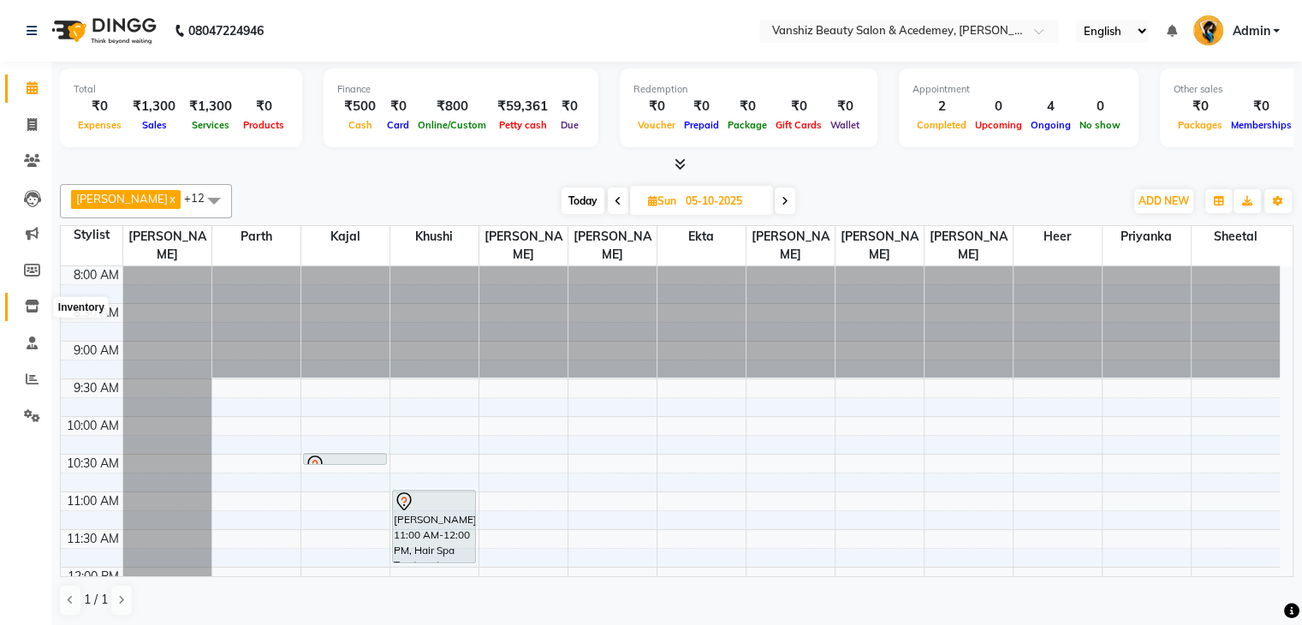
click at [27, 308] on icon at bounding box center [32, 306] width 15 height 13
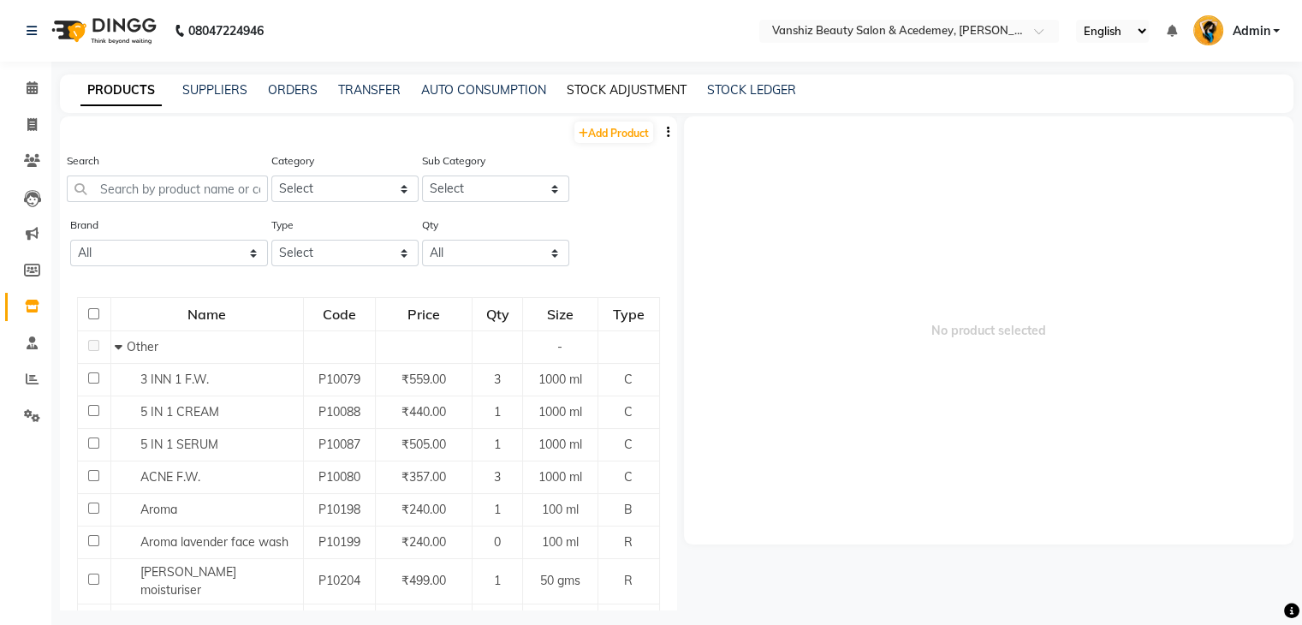
click at [578, 89] on link "STOCK ADJUSTMENT" at bounding box center [627, 89] width 120 height 15
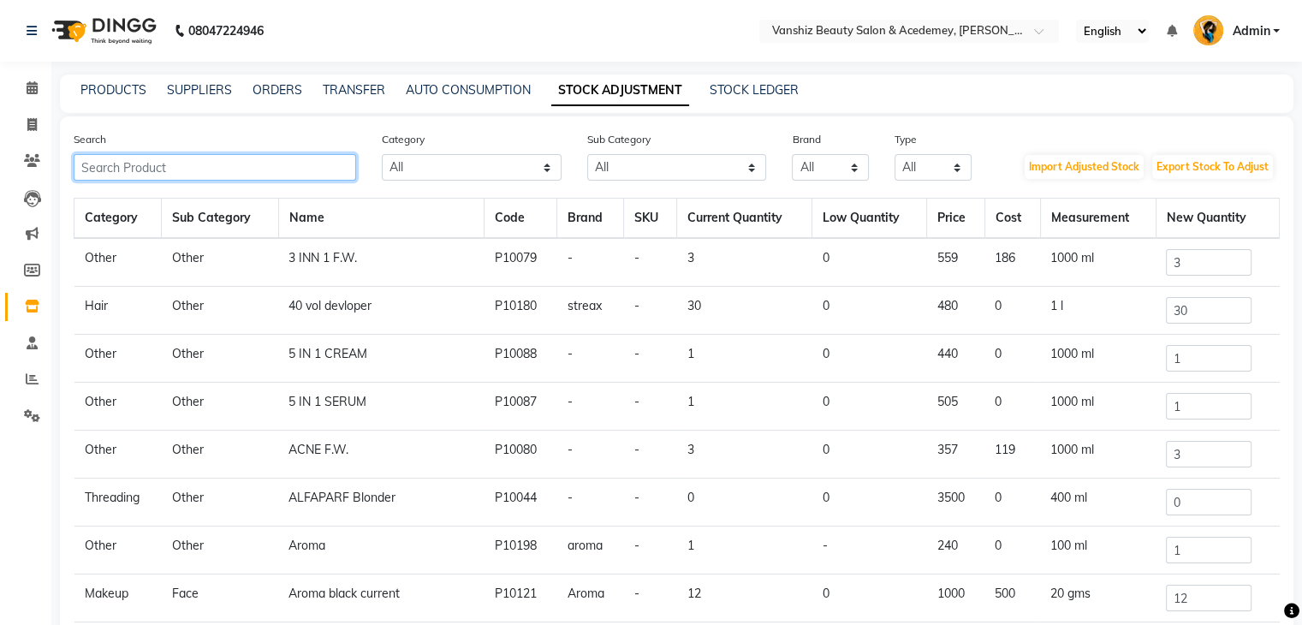
click at [146, 168] on input "text" at bounding box center [215, 167] width 282 height 27
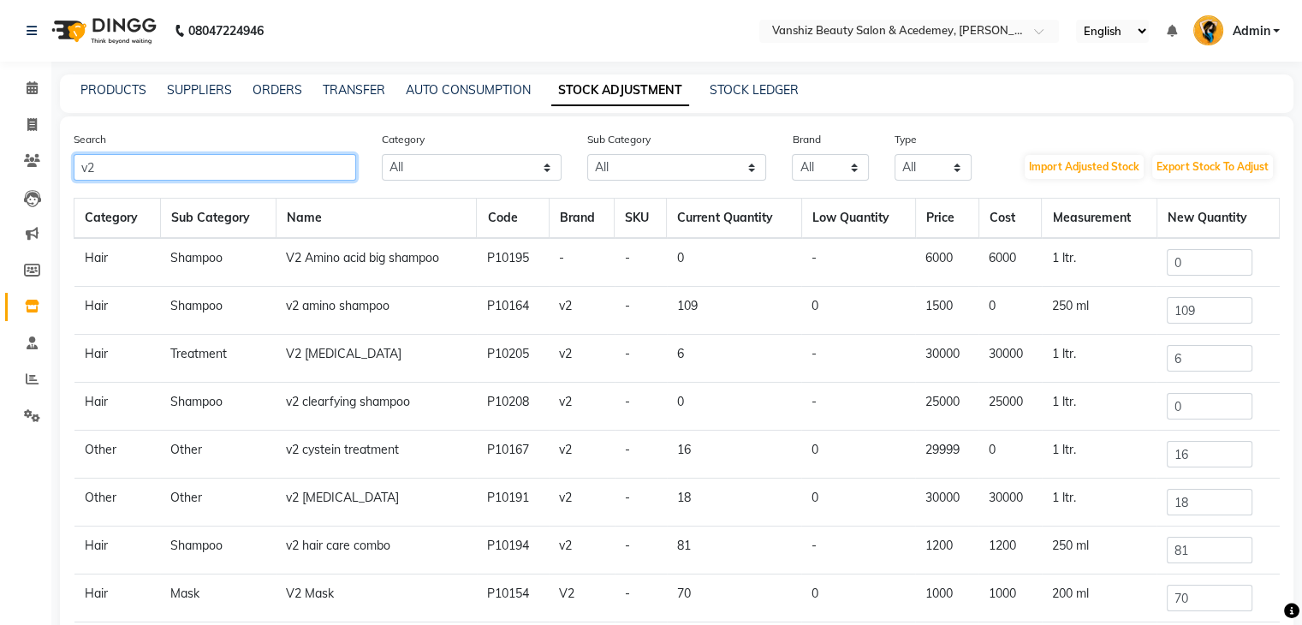
type input "v2"
click at [1190, 258] on input "0" at bounding box center [1210, 262] width 86 height 27
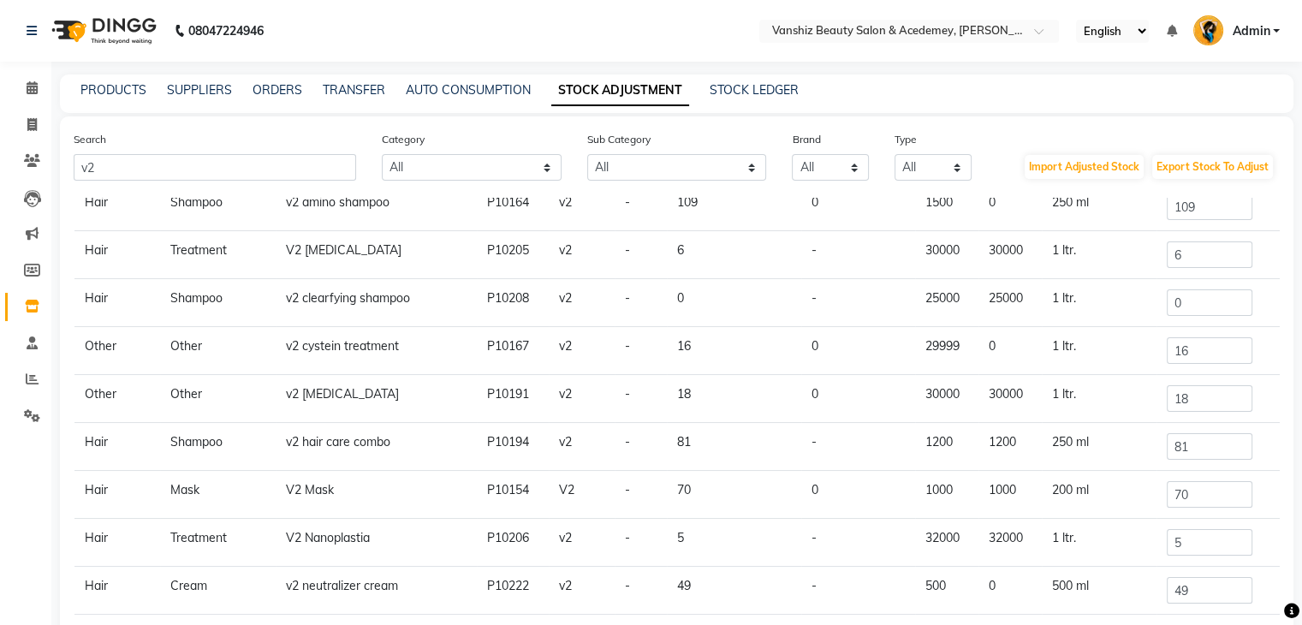
scroll to position [65, 0]
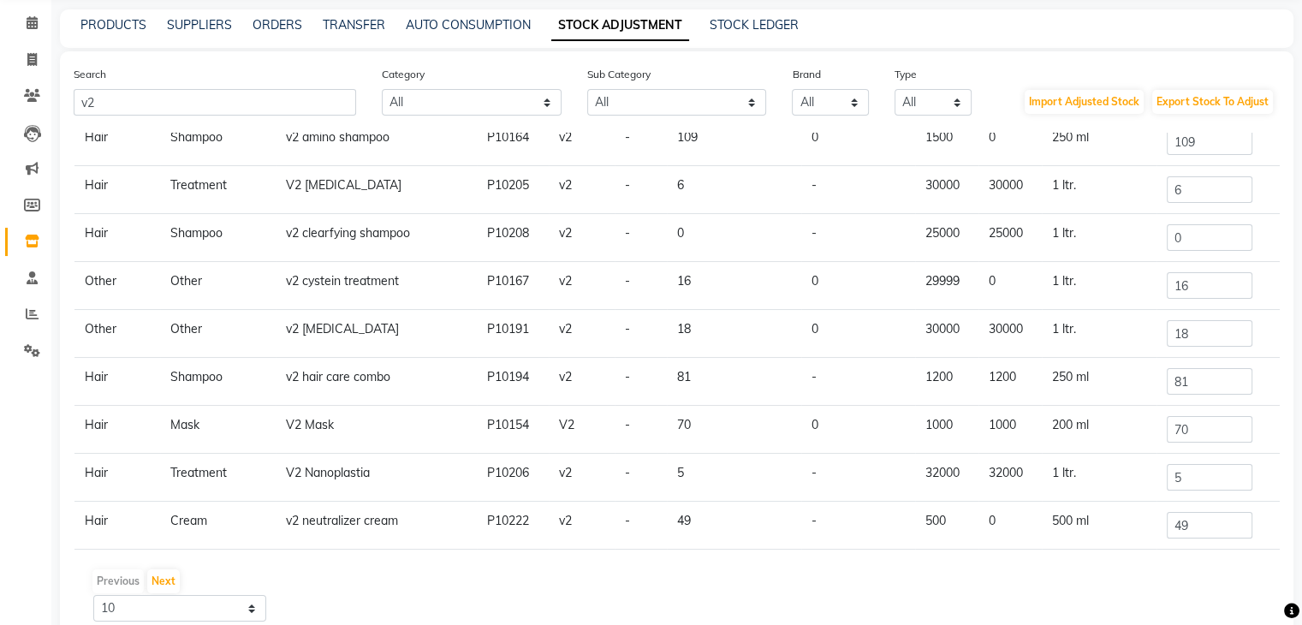
type input "1"
click at [1193, 424] on input "70" at bounding box center [1210, 429] width 86 height 27
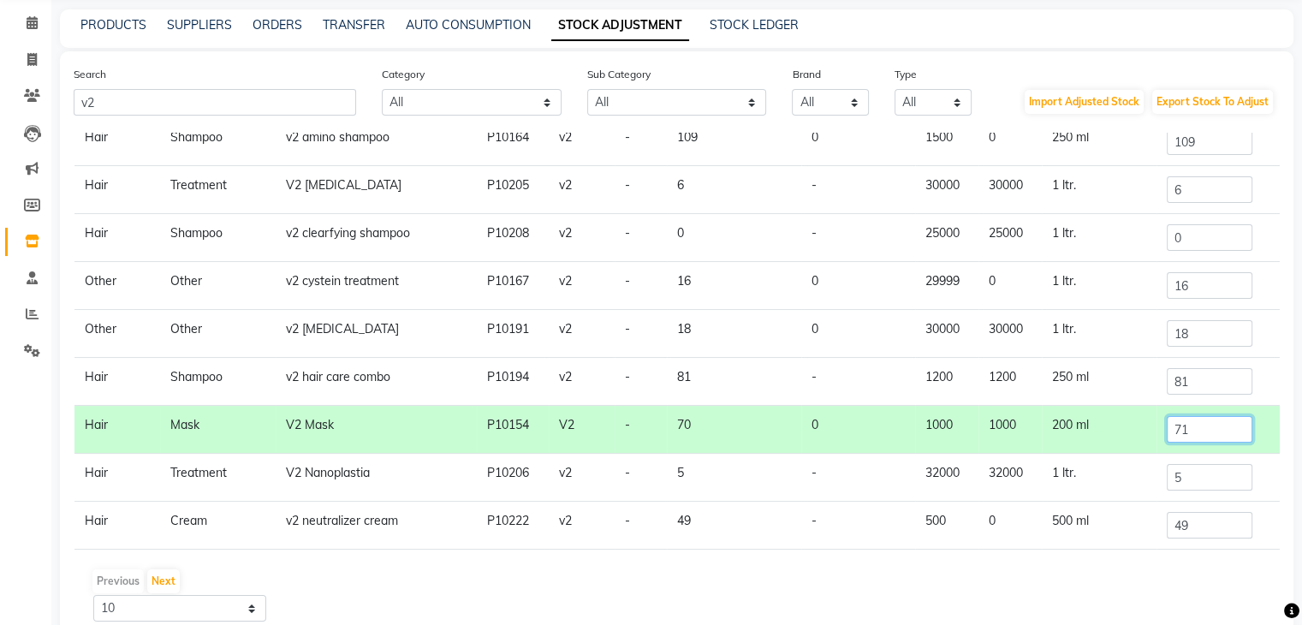
scroll to position [141, 0]
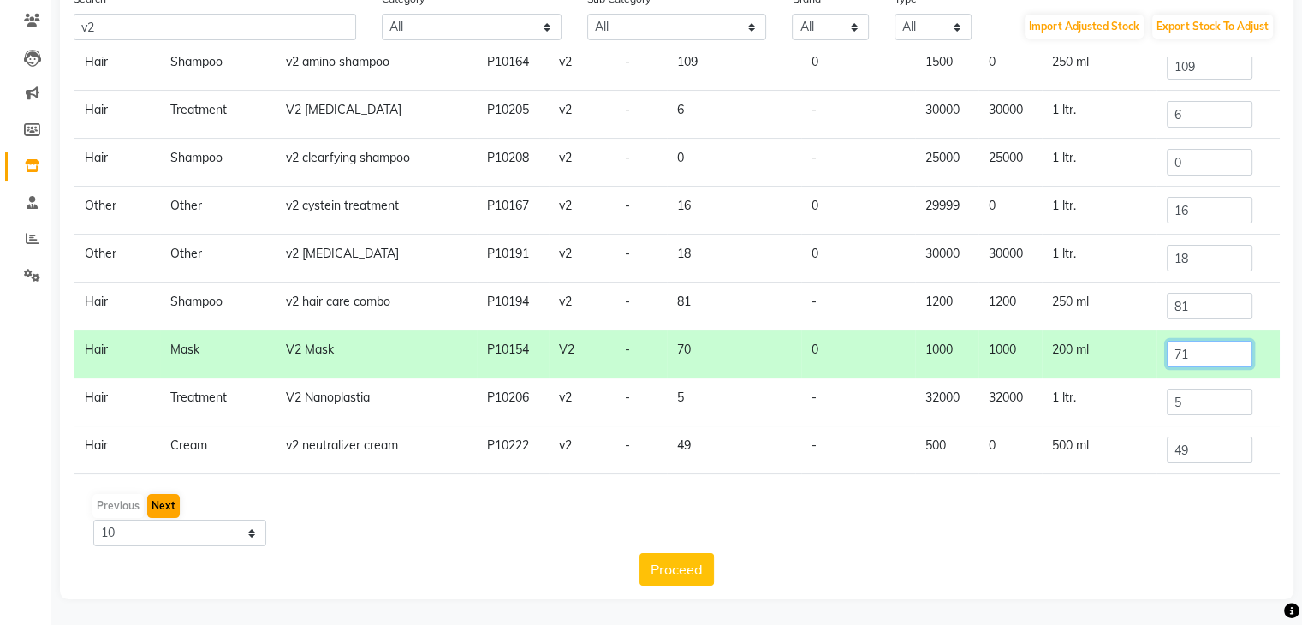
type input "71"
click at [152, 505] on button "Next" at bounding box center [163, 506] width 33 height 24
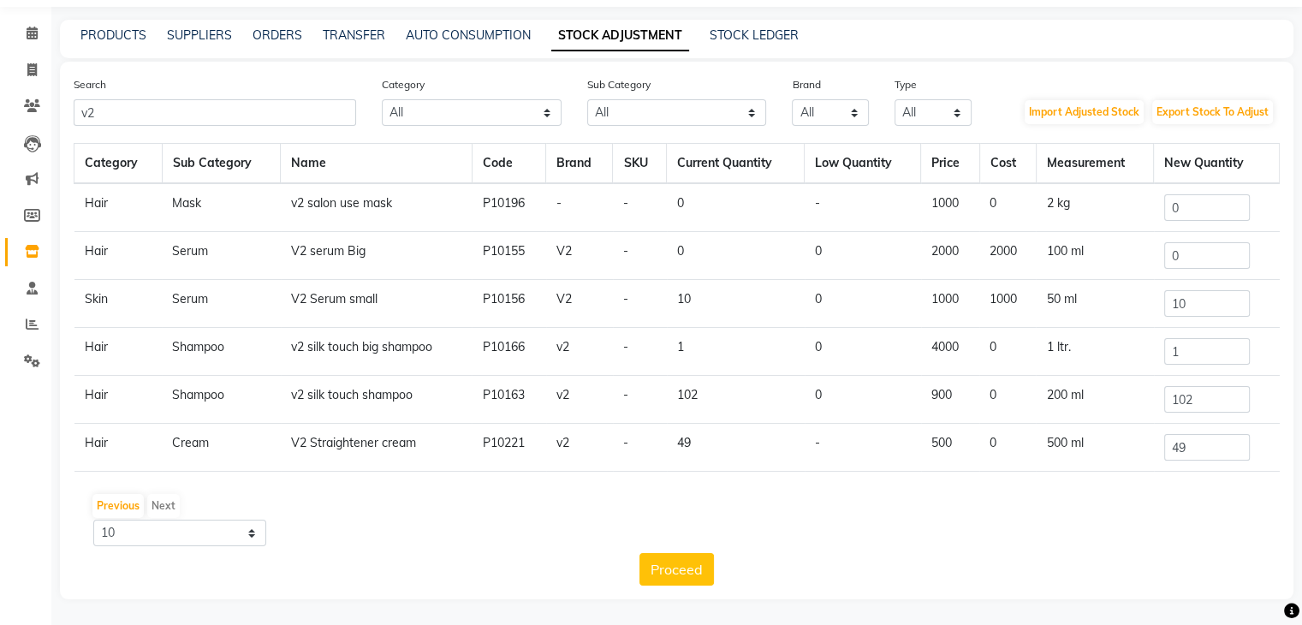
scroll to position [54, 0]
click at [1225, 306] on input "10" at bounding box center [1207, 304] width 86 height 27
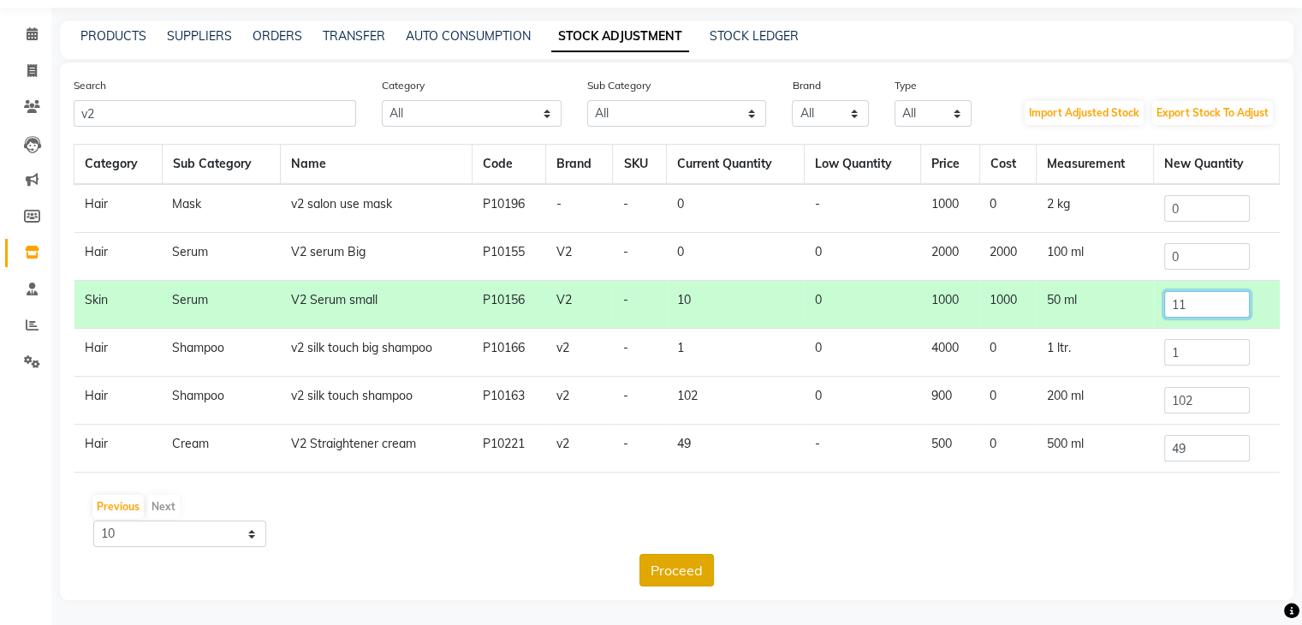
type input "11"
click at [659, 566] on button "Proceed" at bounding box center [676, 570] width 74 height 33
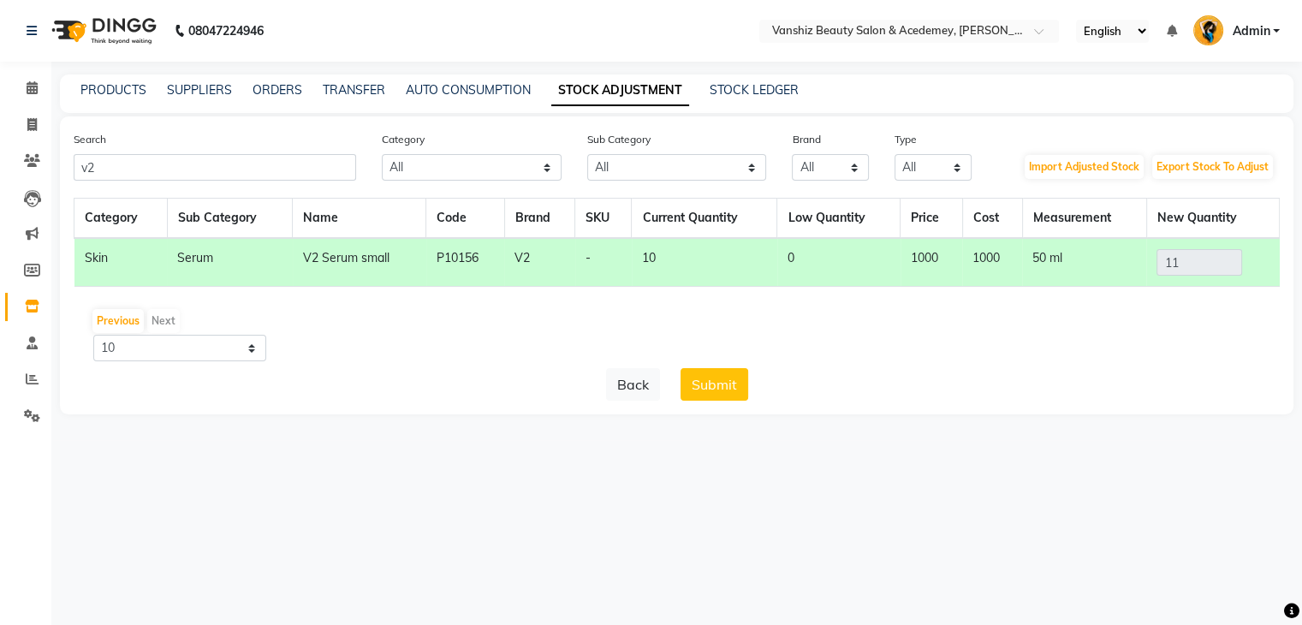
scroll to position [0, 0]
click at [27, 89] on icon at bounding box center [32, 87] width 11 height 13
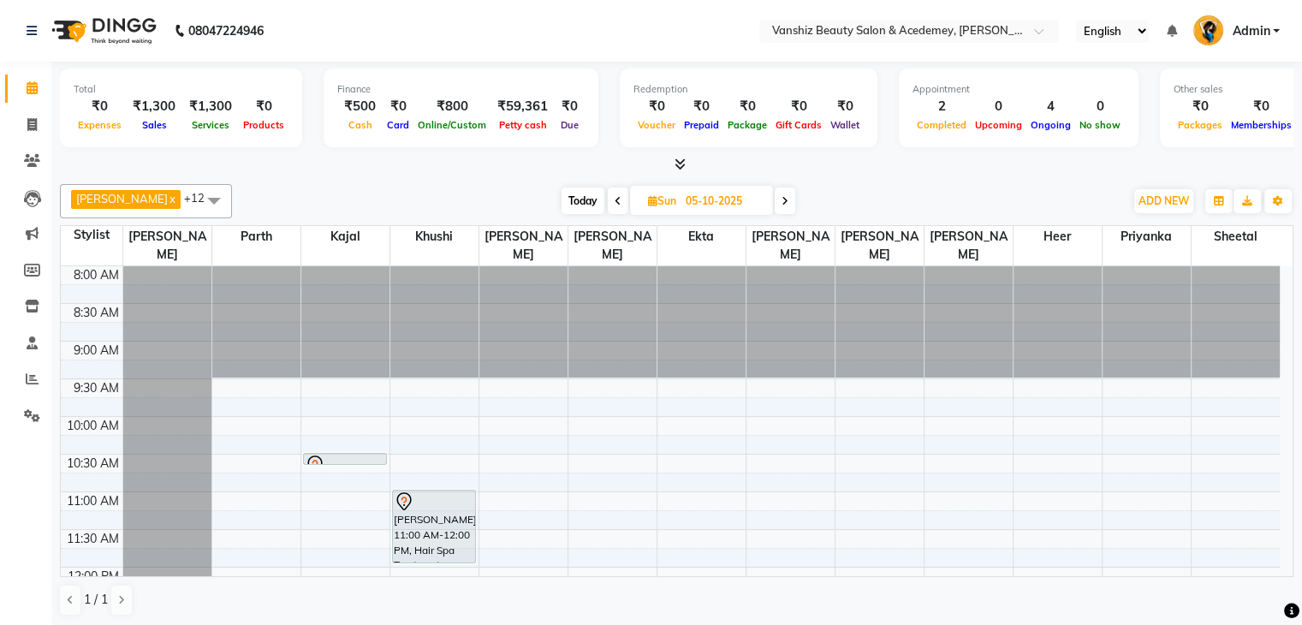
click at [562, 198] on span "Today" at bounding box center [583, 200] width 43 height 27
type input "04-10-2025"
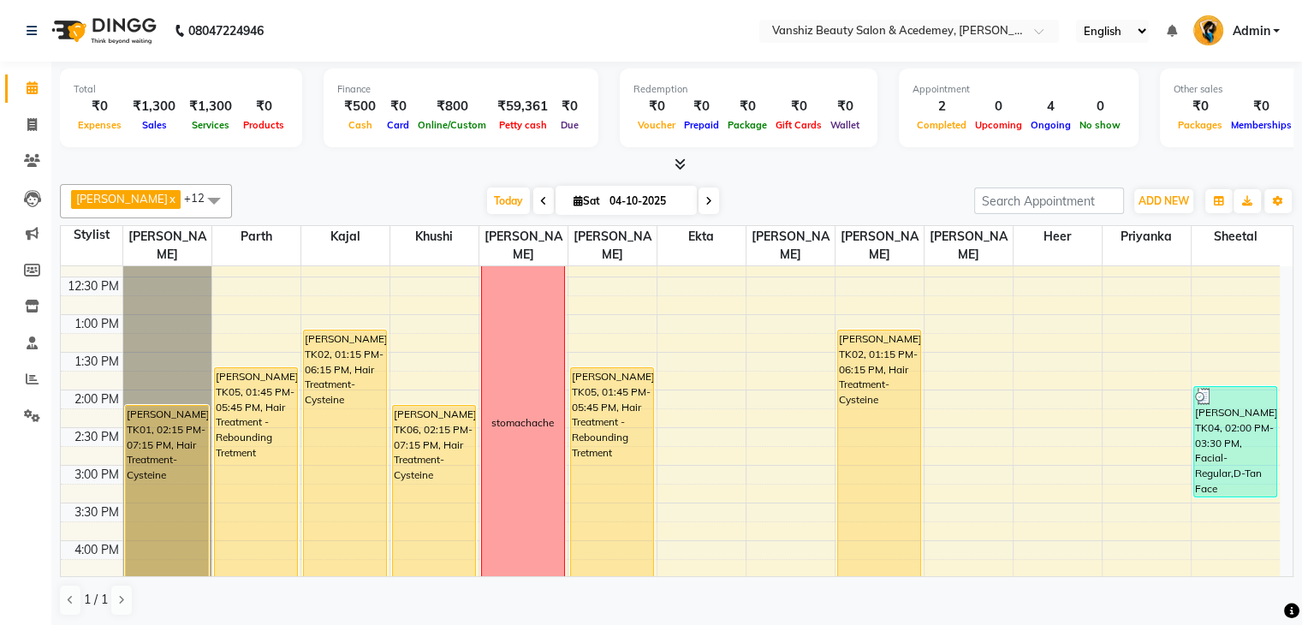
scroll to position [308, 0]
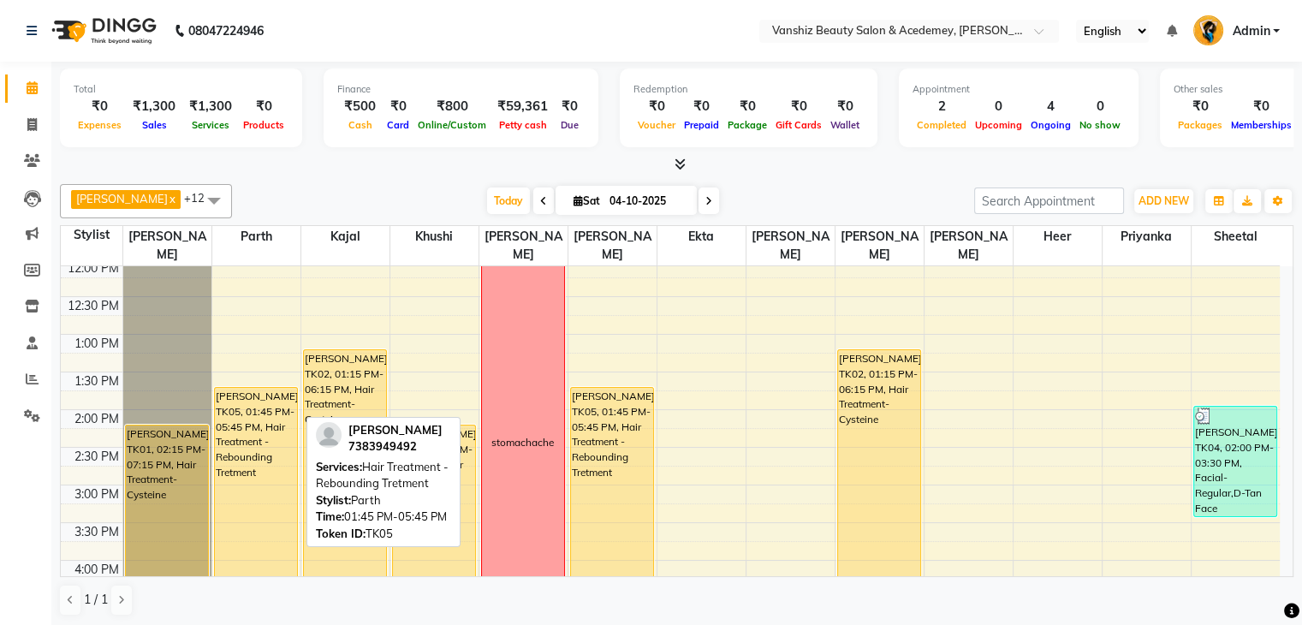
click at [250, 452] on div "[PERSON_NAME], TK05, 01:45 PM-05:45 PM, Hair Treatment - Rebounding Tretment" at bounding box center [256, 536] width 82 height 296
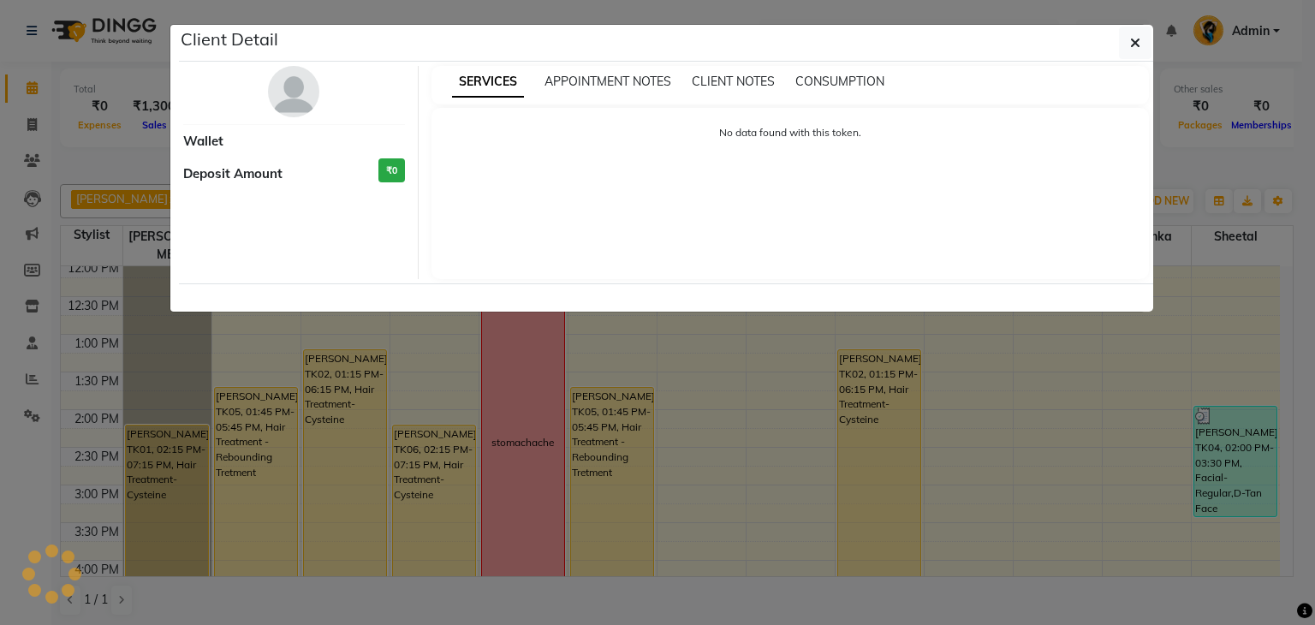
select select "1"
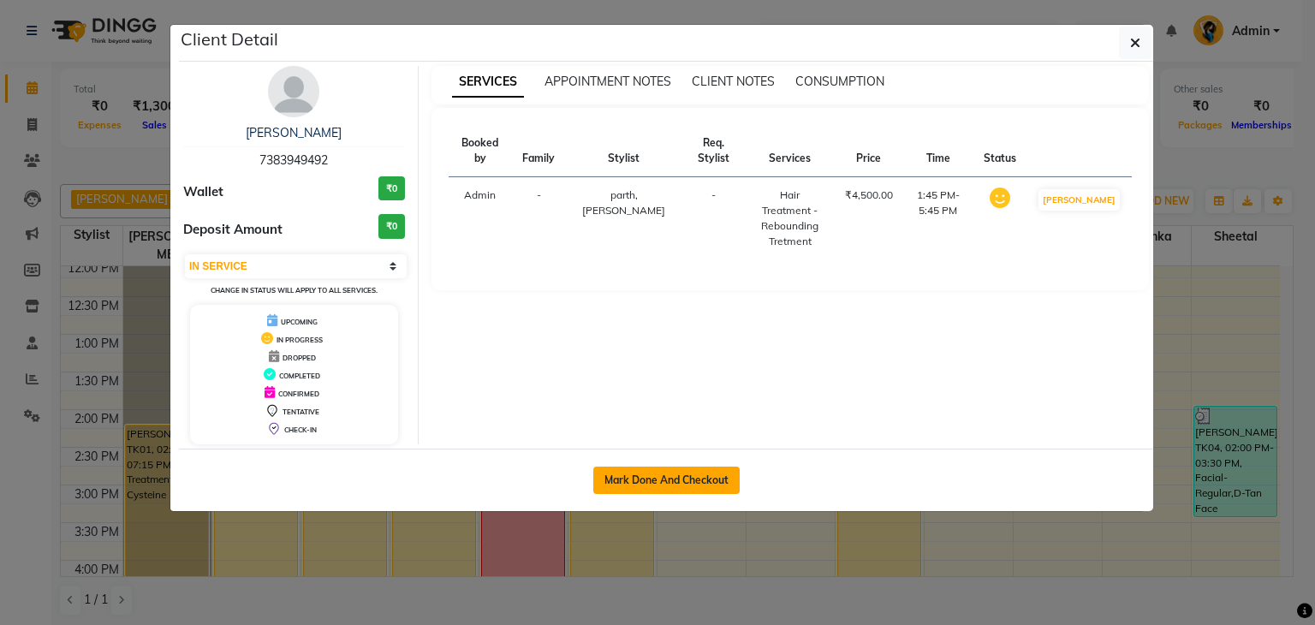
click at [698, 474] on button "Mark Done And Checkout" at bounding box center [666, 480] width 146 height 27
select select "5403"
select select "service"
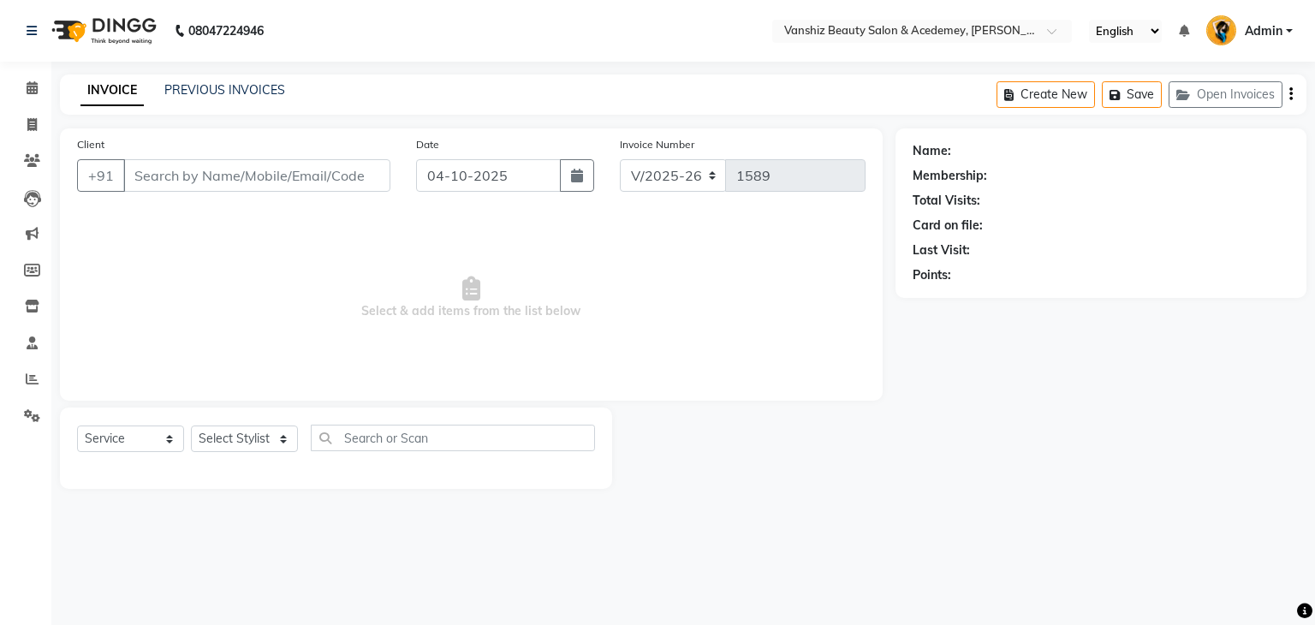
type input "7383949492"
select select "86122"
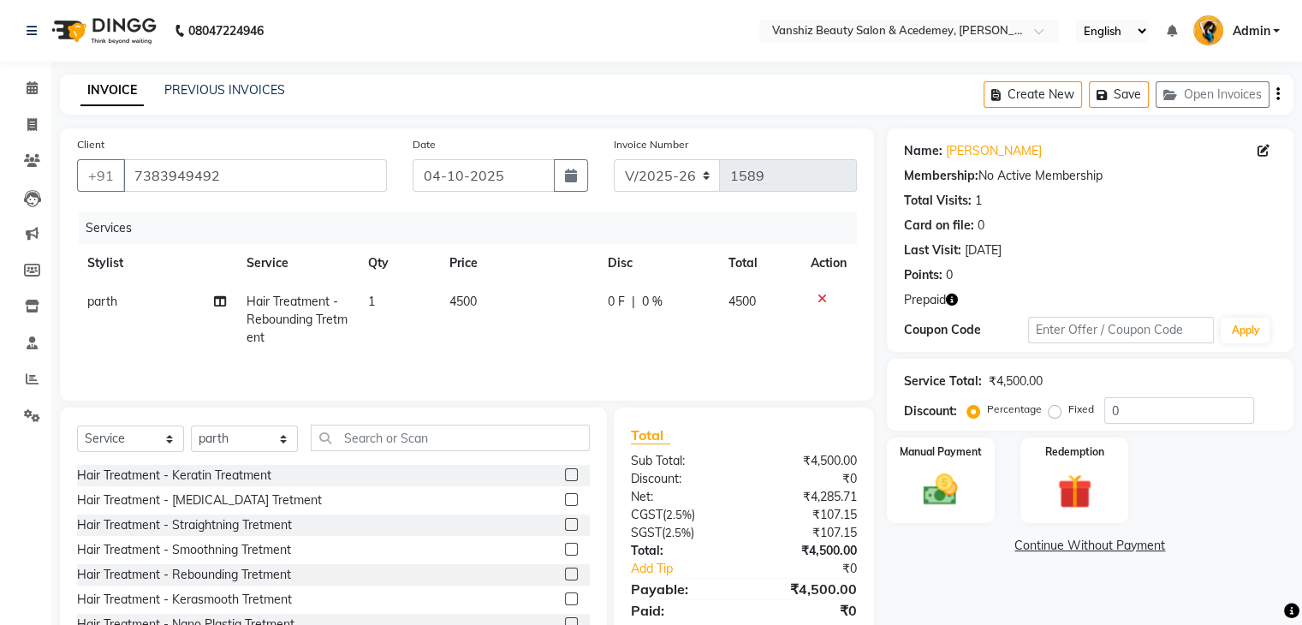
click at [463, 303] on span "4500" at bounding box center [462, 301] width 27 height 15
select select "86122"
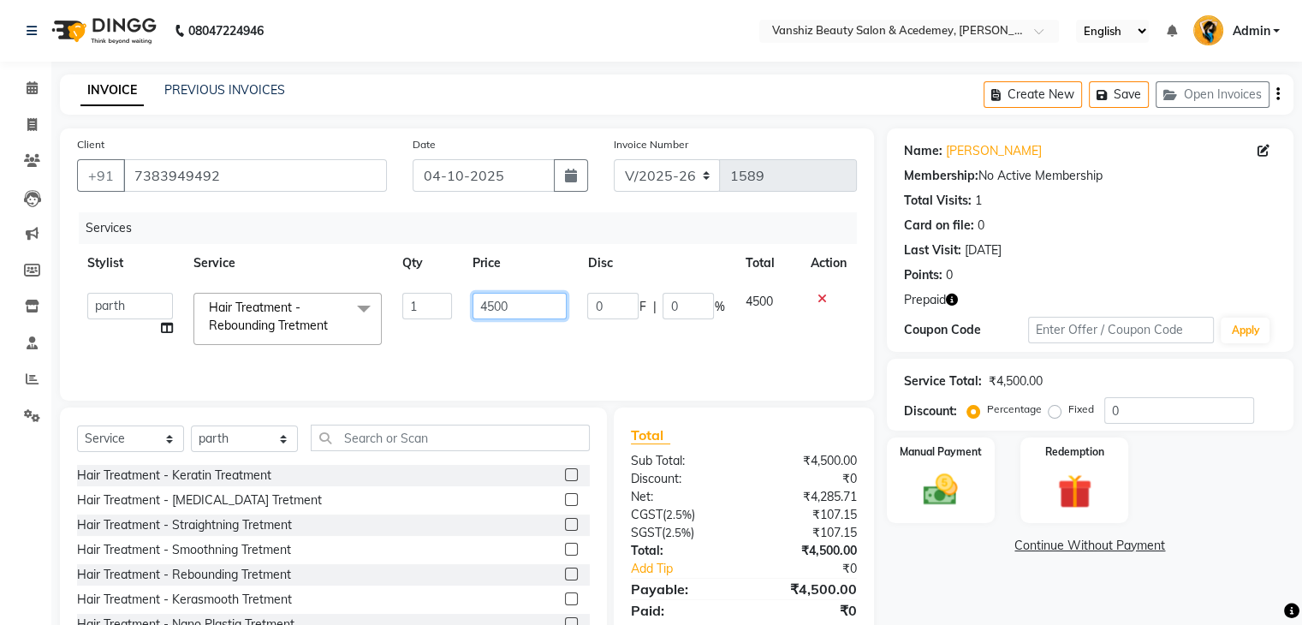
click at [490, 309] on input "4500" at bounding box center [520, 306] width 94 height 27
type input "3500"
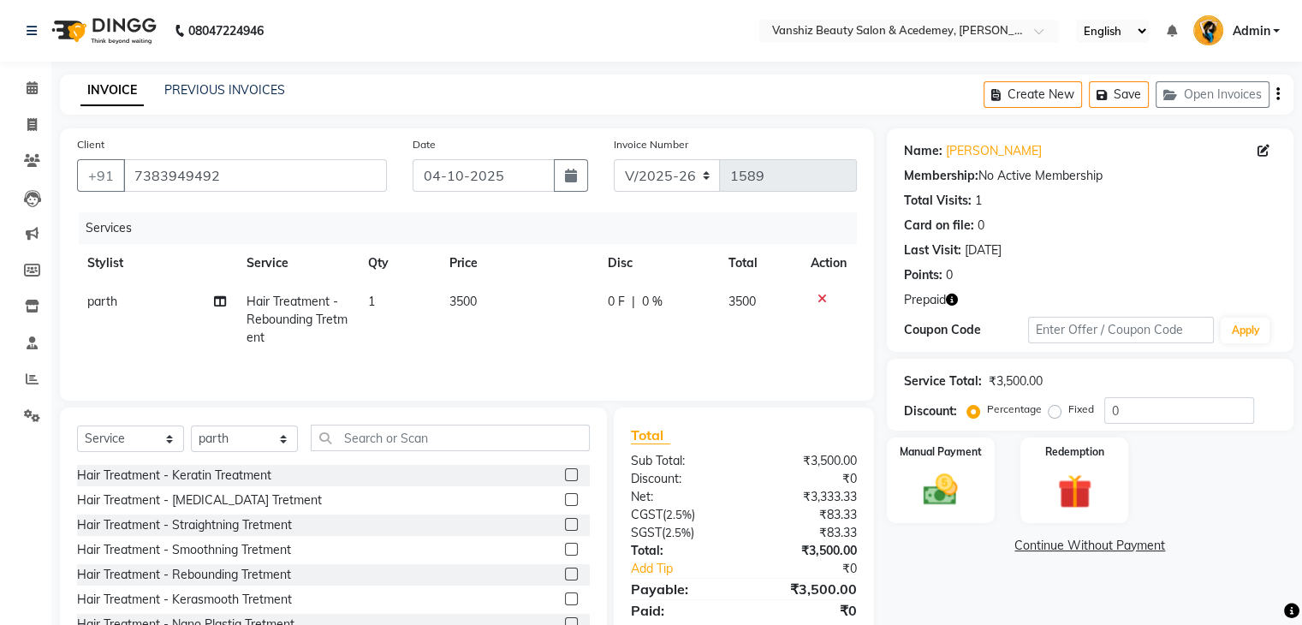
click at [579, 360] on div "Services Stylist Service Qty Price Disc Total Action [PERSON_NAME] Hair Treatme…" at bounding box center [467, 297] width 780 height 171
click at [937, 470] on img at bounding box center [940, 490] width 57 height 41
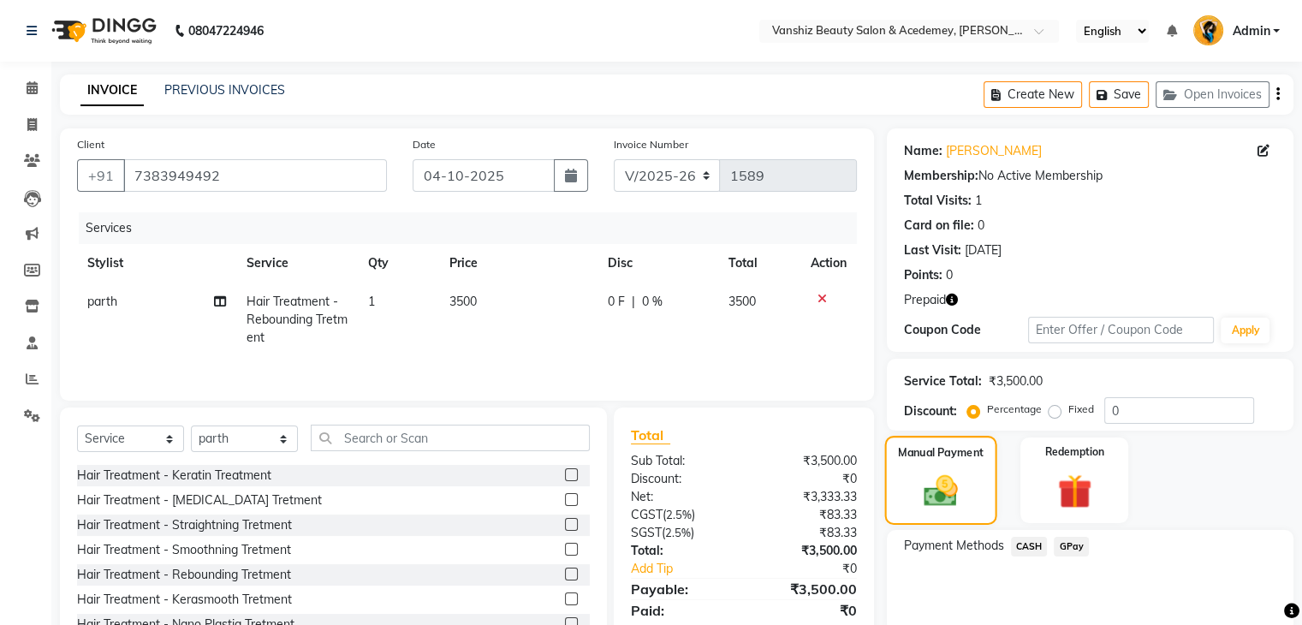
click at [1073, 537] on span "GPay" at bounding box center [1071, 547] width 35 height 20
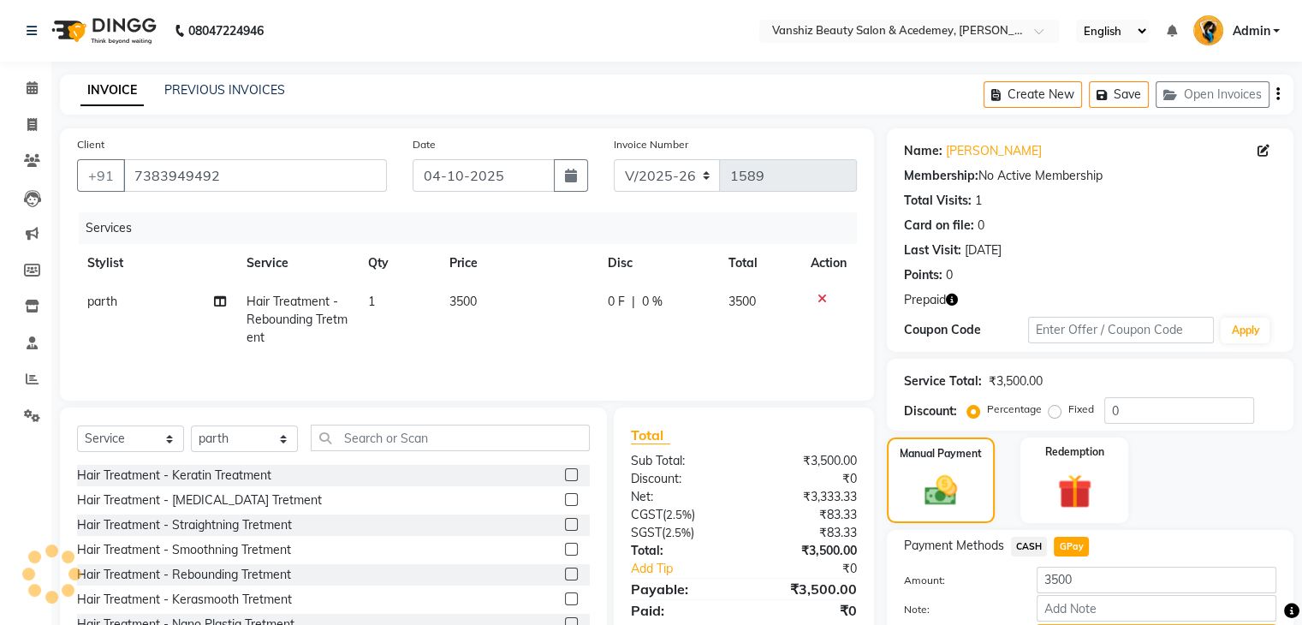
scroll to position [62, 0]
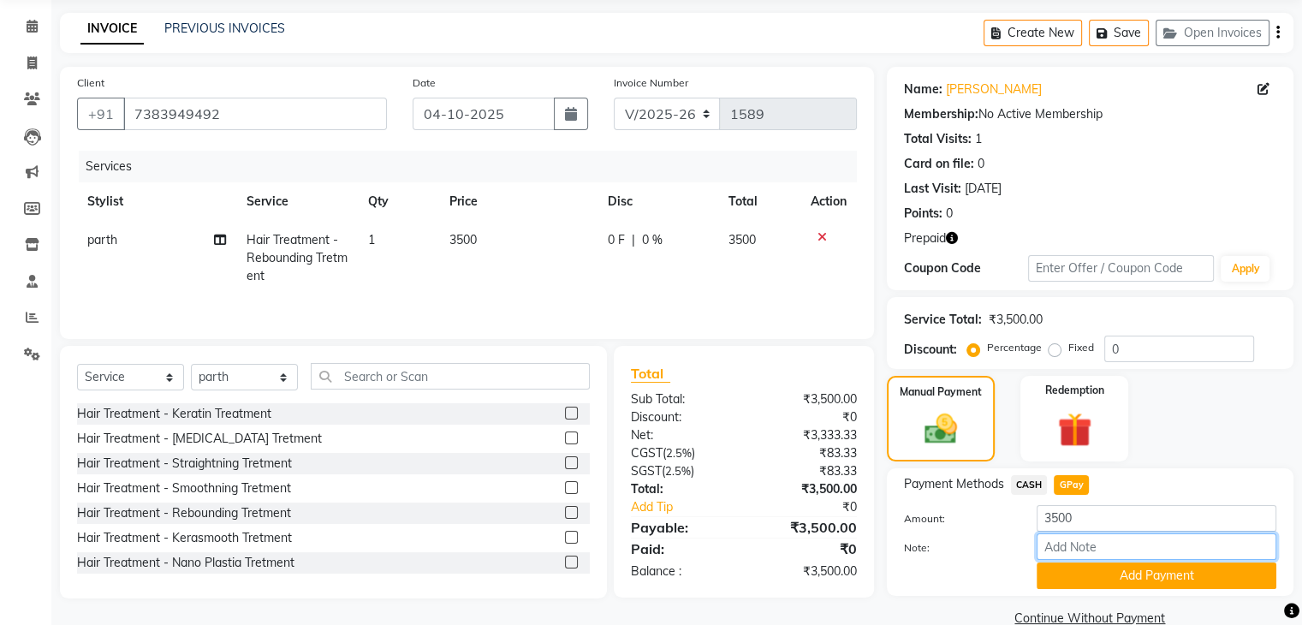
click at [1086, 544] on input "Note:" at bounding box center [1157, 546] width 240 height 27
type input "gpay"
click at [1172, 583] on button "Add Payment" at bounding box center [1157, 575] width 240 height 27
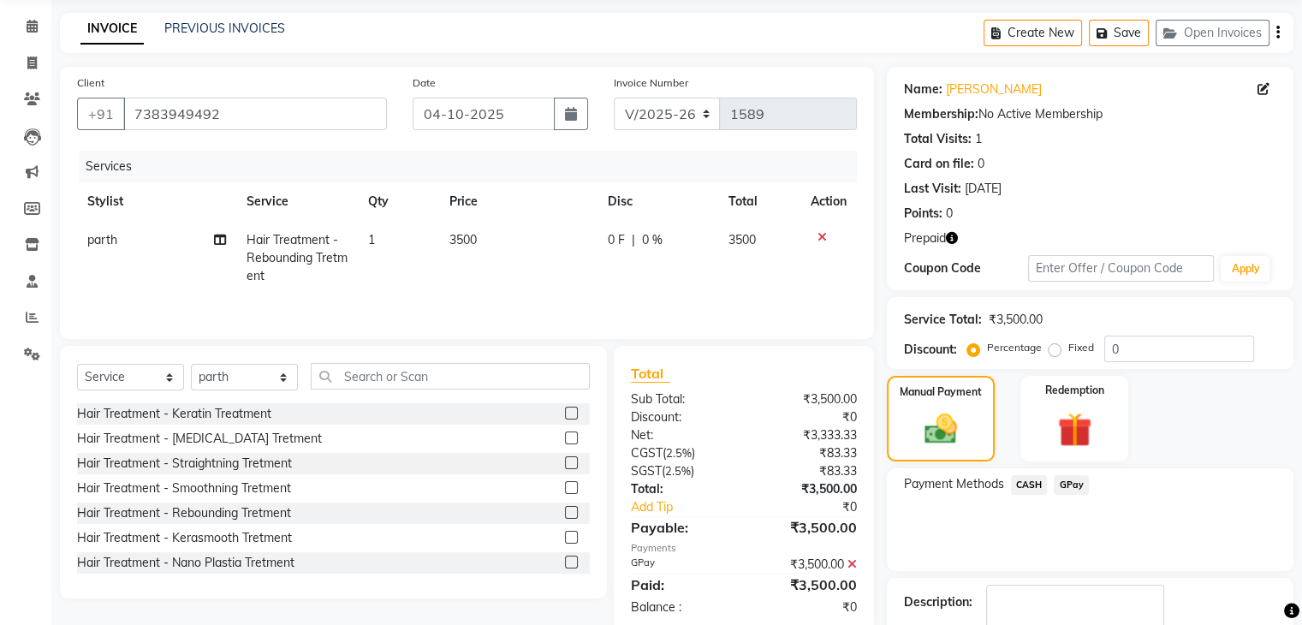
checkbox input "false"
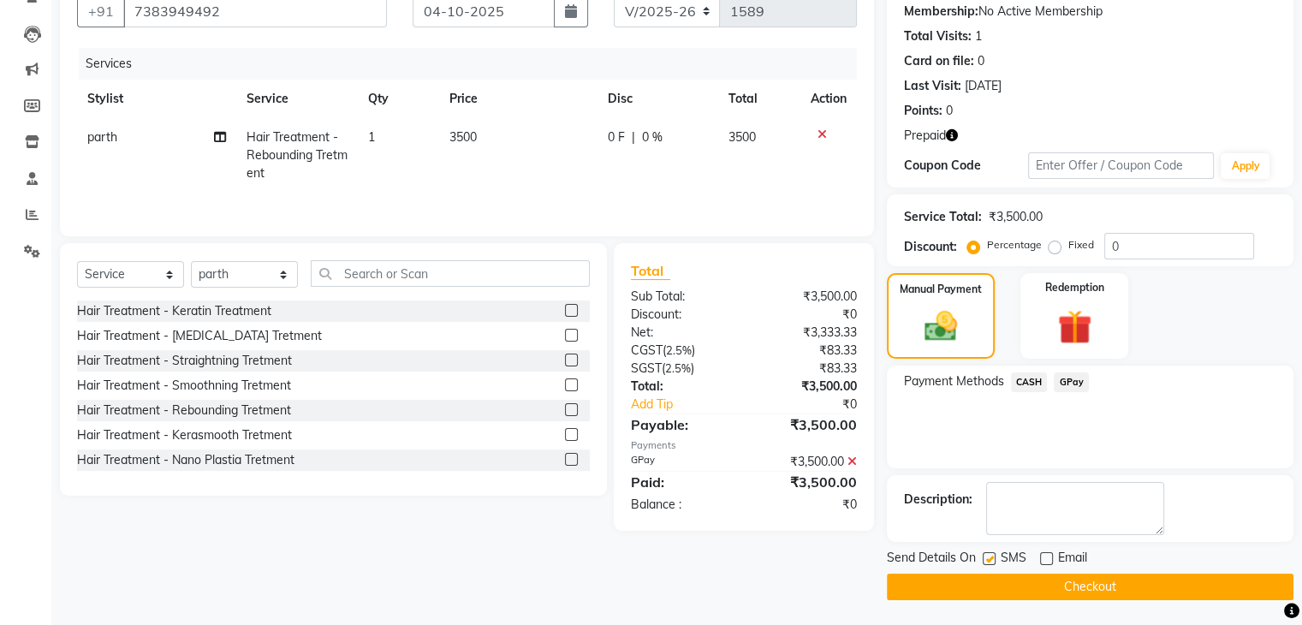
click at [983, 554] on label at bounding box center [989, 558] width 13 height 13
click at [983, 554] on input "checkbox" at bounding box center [988, 559] width 11 height 11
checkbox input "false"
click at [994, 583] on button "Checkout" at bounding box center [1090, 587] width 407 height 27
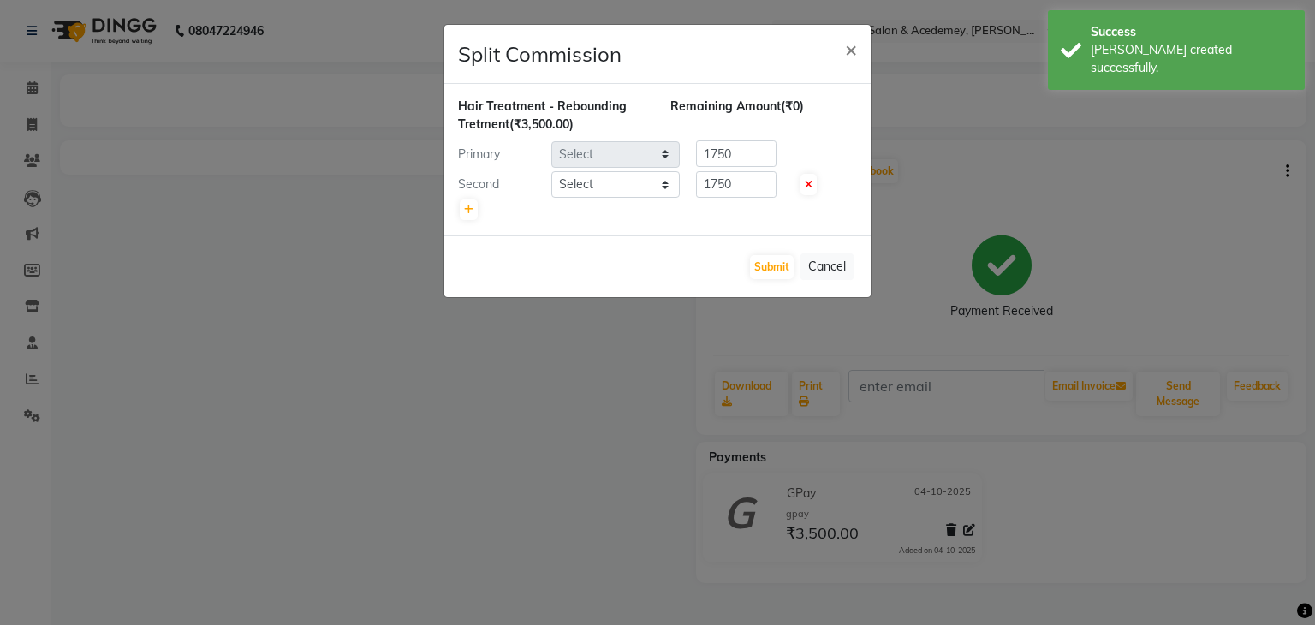
select select "86122"
select select "87480"
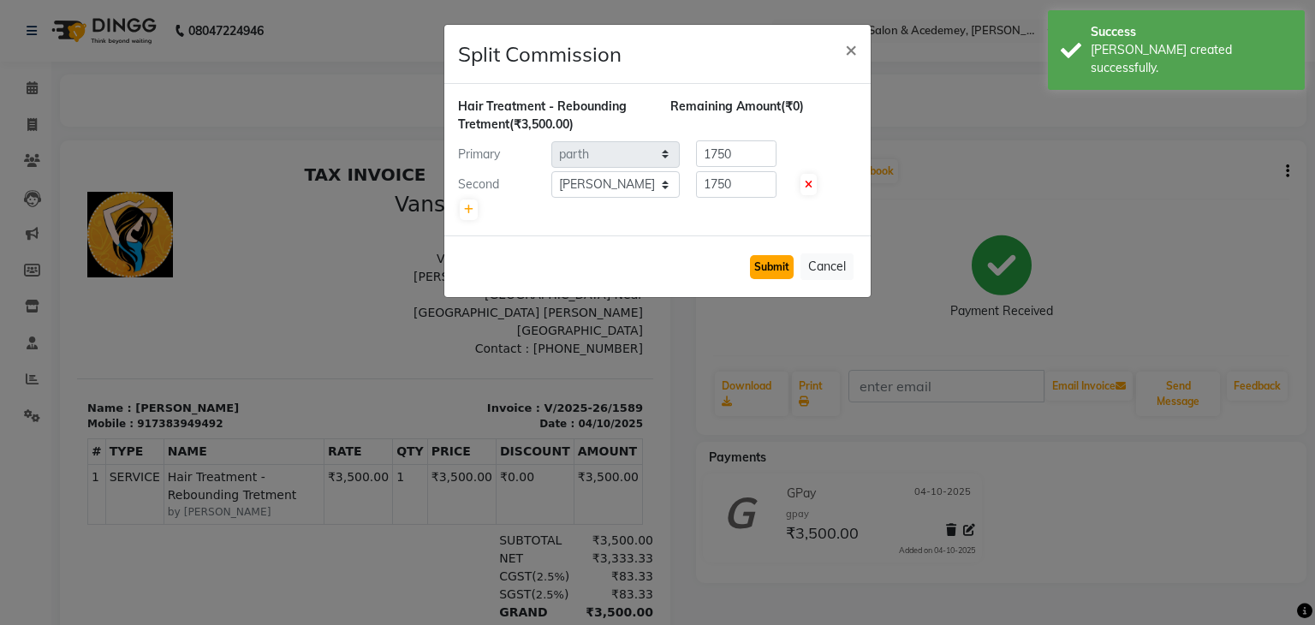
click at [774, 264] on button "Submit" at bounding box center [772, 267] width 44 height 24
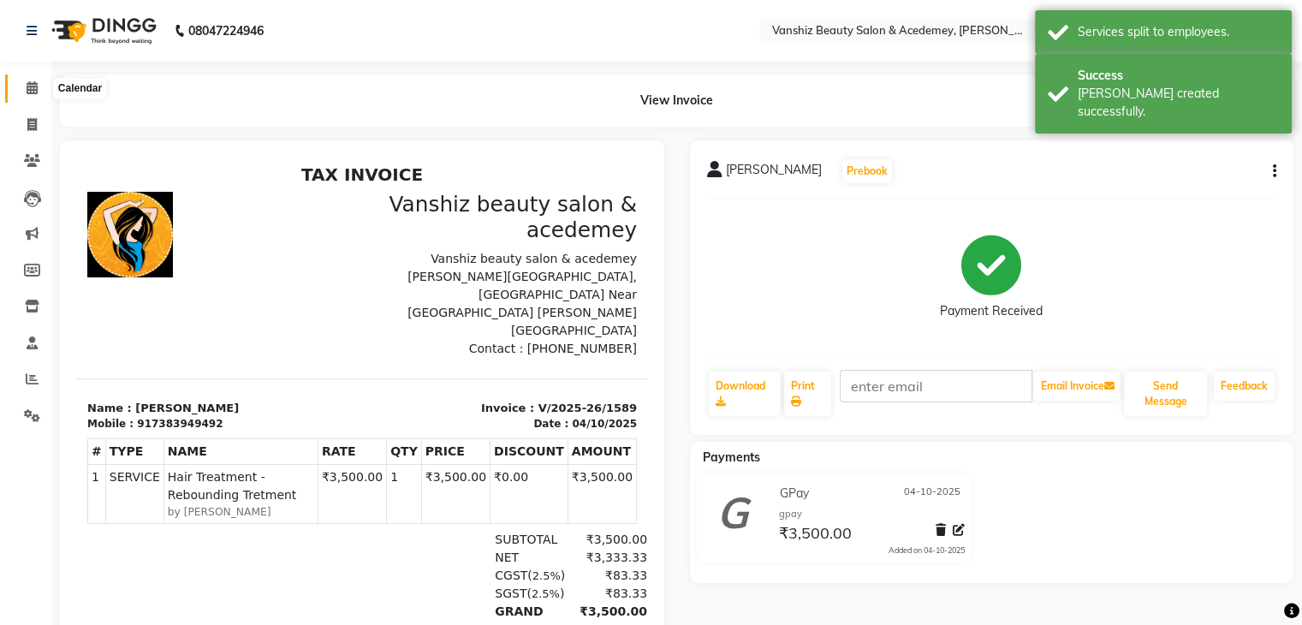
click at [33, 93] on icon at bounding box center [32, 87] width 11 height 13
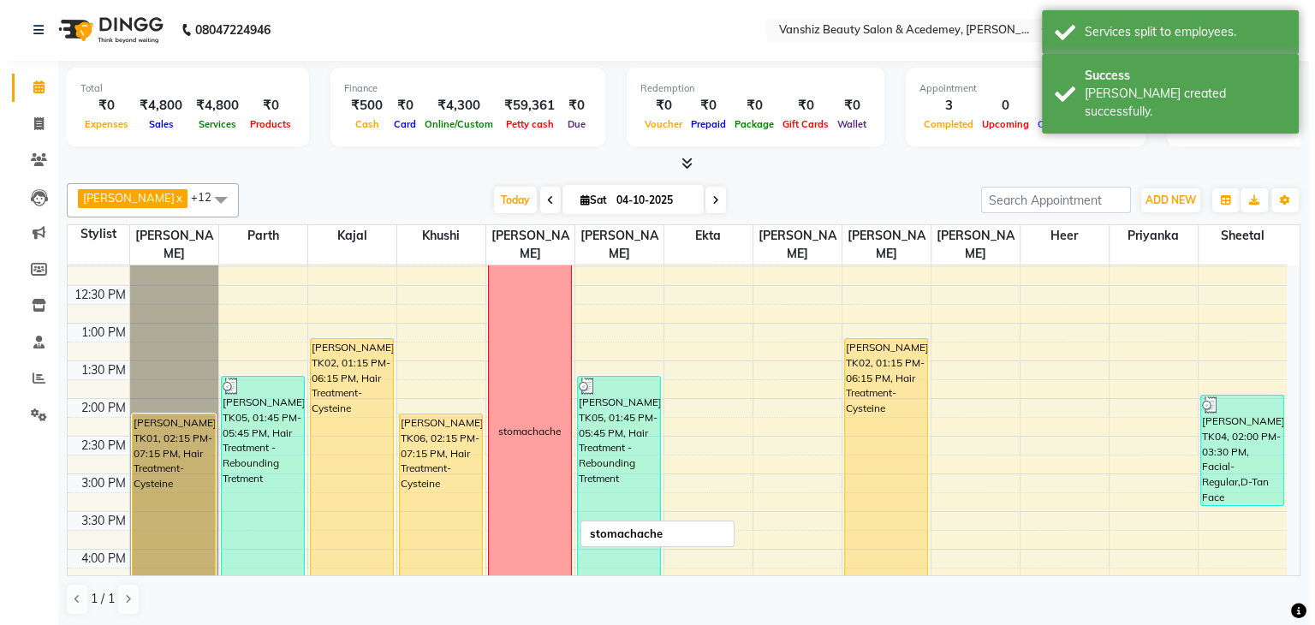
scroll to position [383, 0]
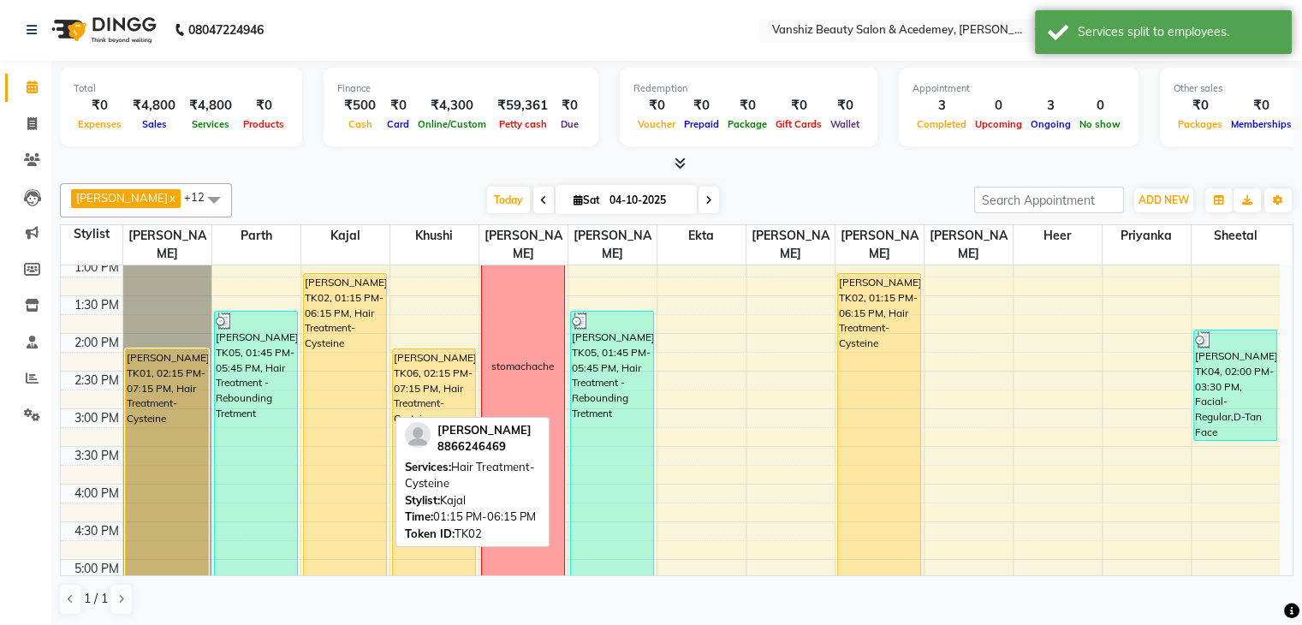
click at [327, 437] on div "[PERSON_NAME], TK02, 01:15 PM-06:15 PM, Hair Treatment-Cysteine" at bounding box center [345, 459] width 82 height 371
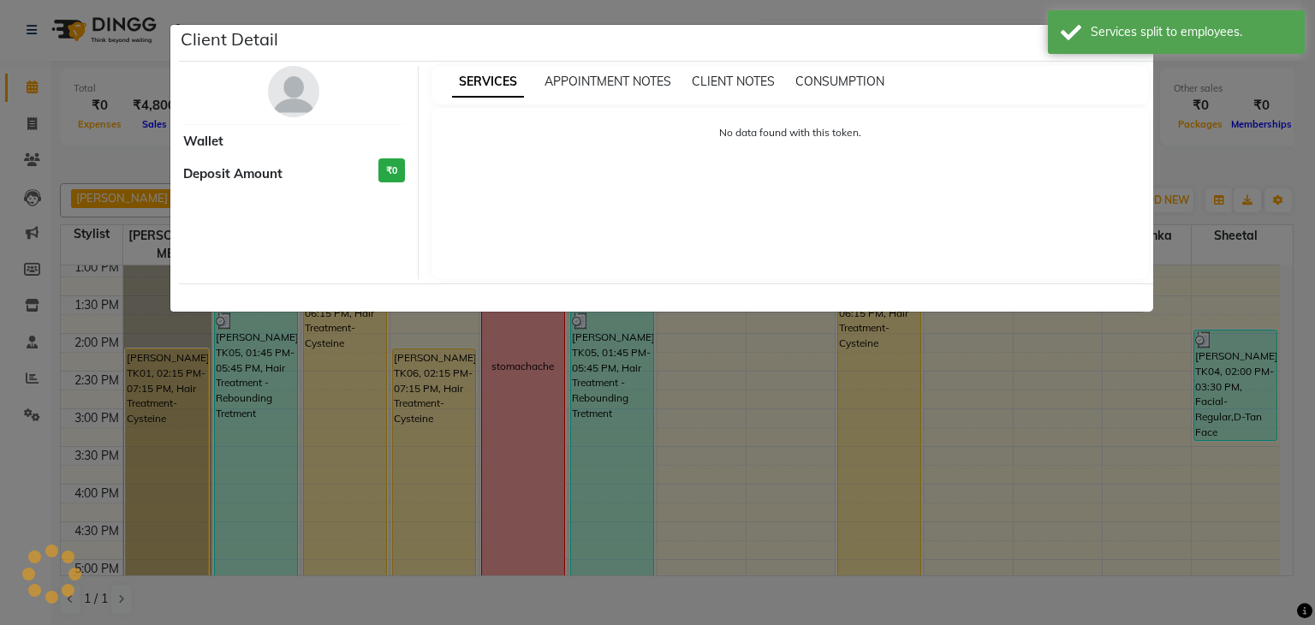
select select "1"
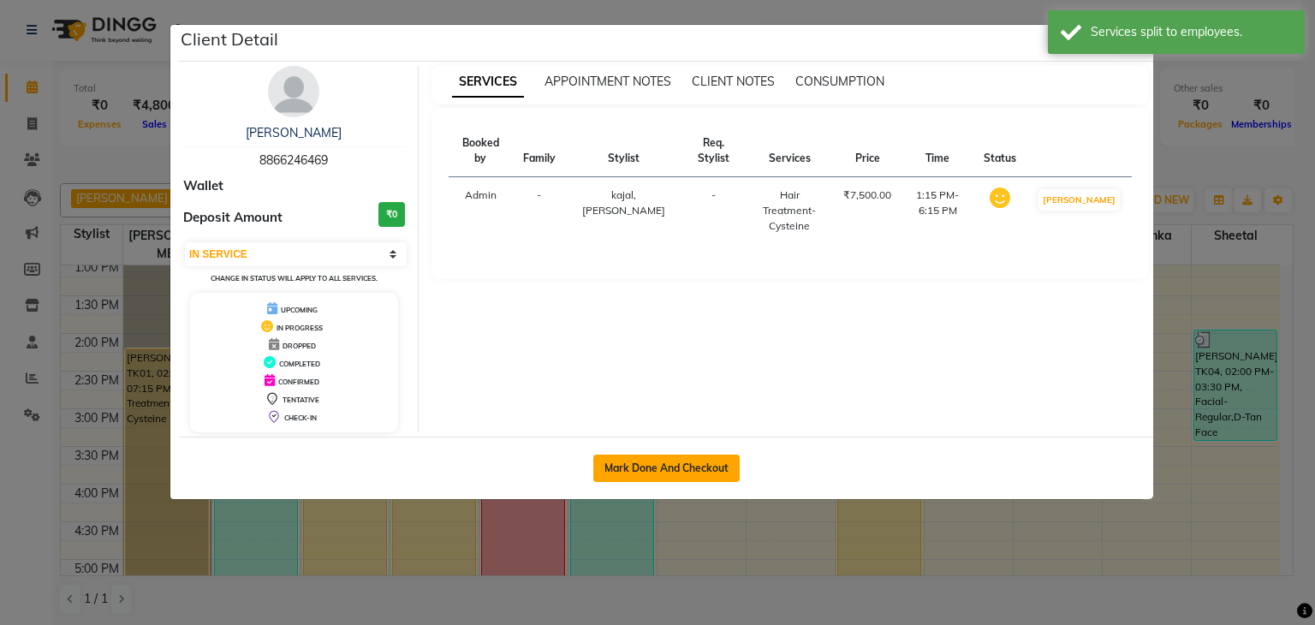
click at [625, 476] on button "Mark Done And Checkout" at bounding box center [666, 468] width 146 height 27
select select "5403"
select select "service"
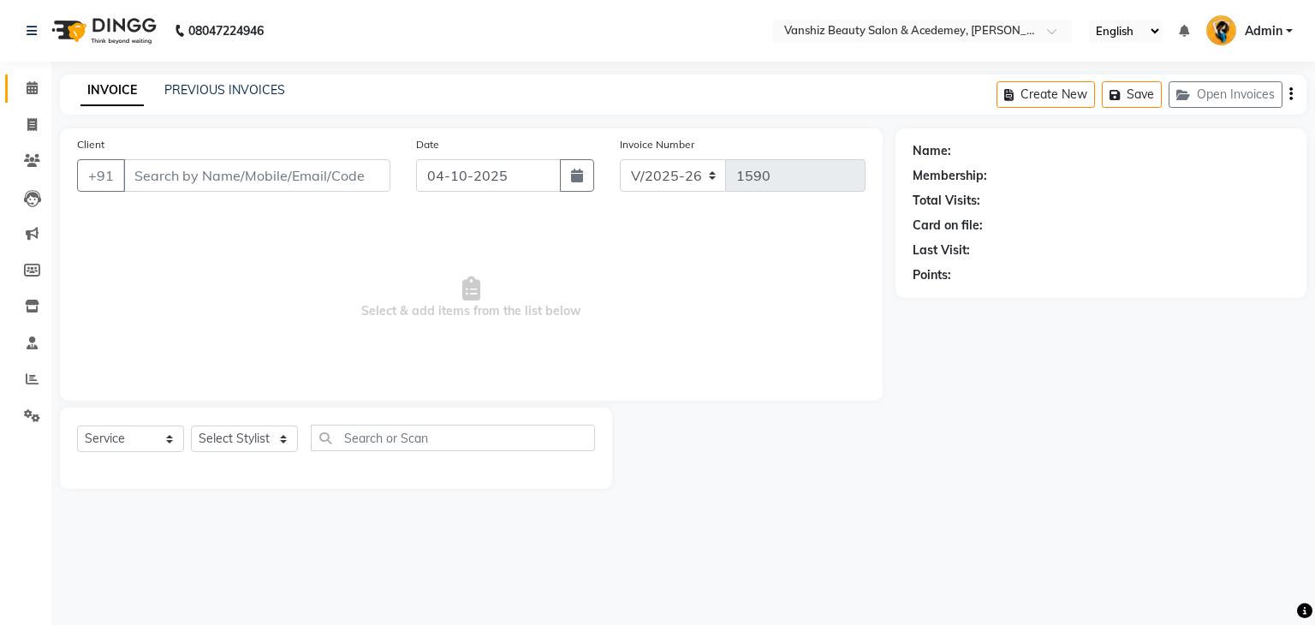
type input "8866246469"
select select "68622"
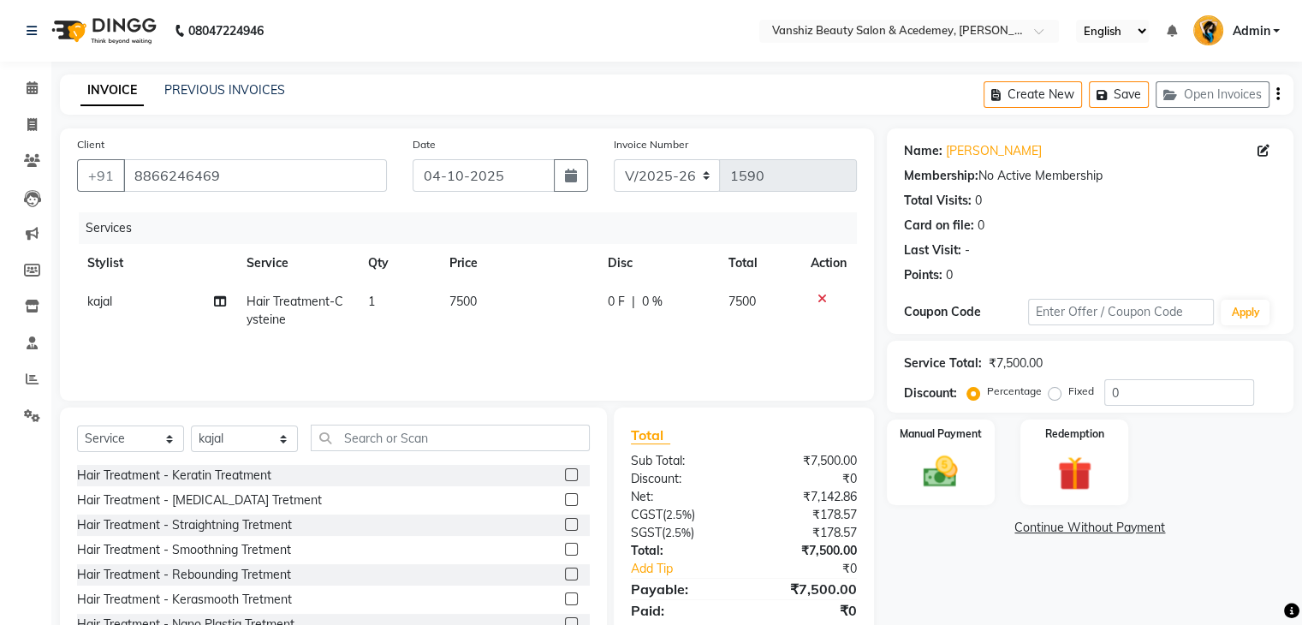
click at [461, 303] on span "7500" at bounding box center [462, 301] width 27 height 15
select select "68622"
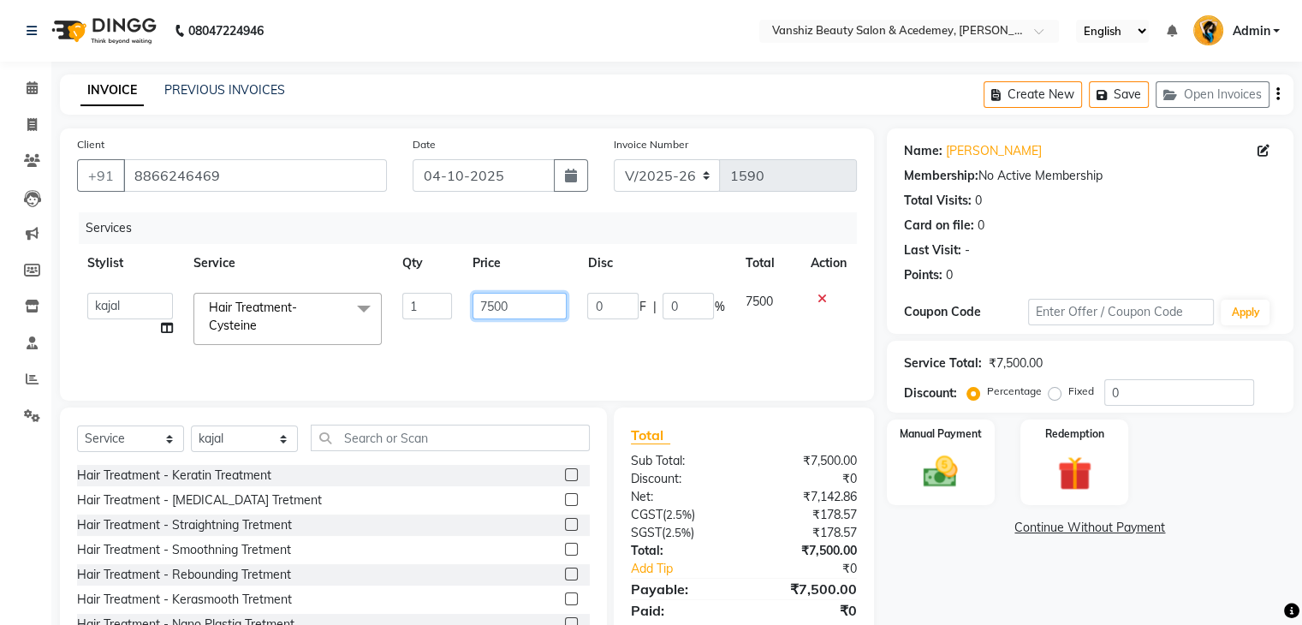
click at [485, 309] on input "7500" at bounding box center [520, 306] width 94 height 27
type input "5500"
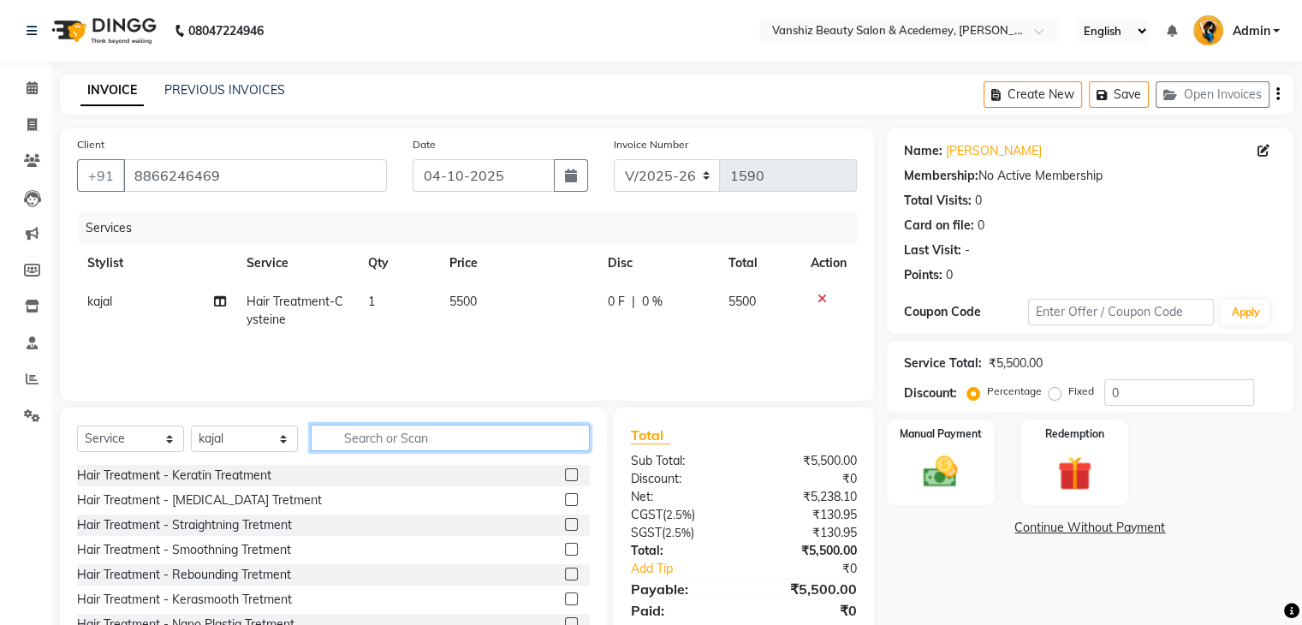
click at [366, 432] on input "text" at bounding box center [450, 438] width 279 height 27
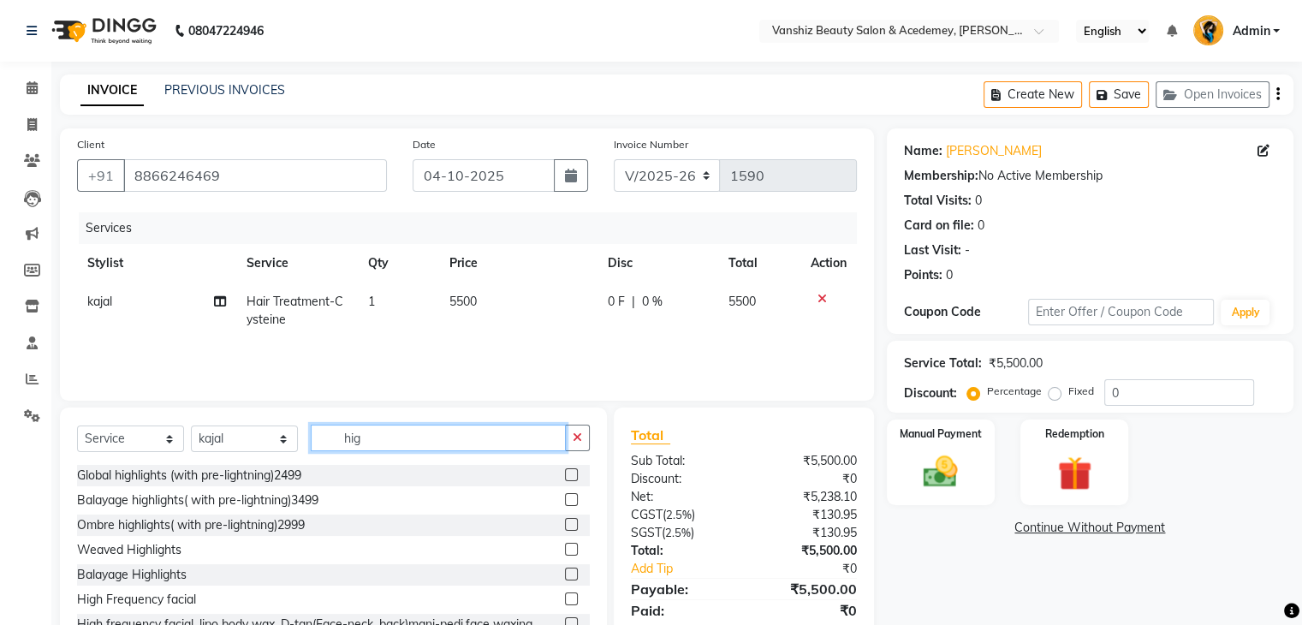
type input "hig"
click at [565, 476] on label at bounding box center [571, 474] width 13 height 13
click at [565, 476] on input "checkbox" at bounding box center [570, 475] width 11 height 11
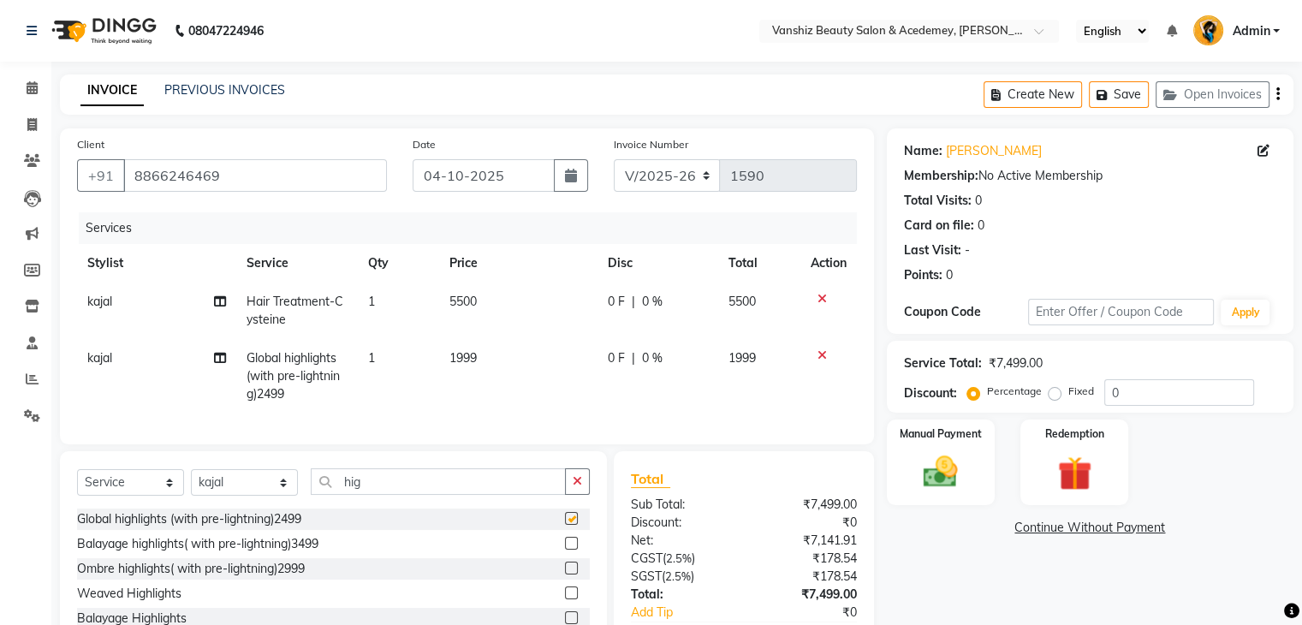
checkbox input "false"
click at [468, 353] on span "1999" at bounding box center [462, 357] width 27 height 15
select select "68622"
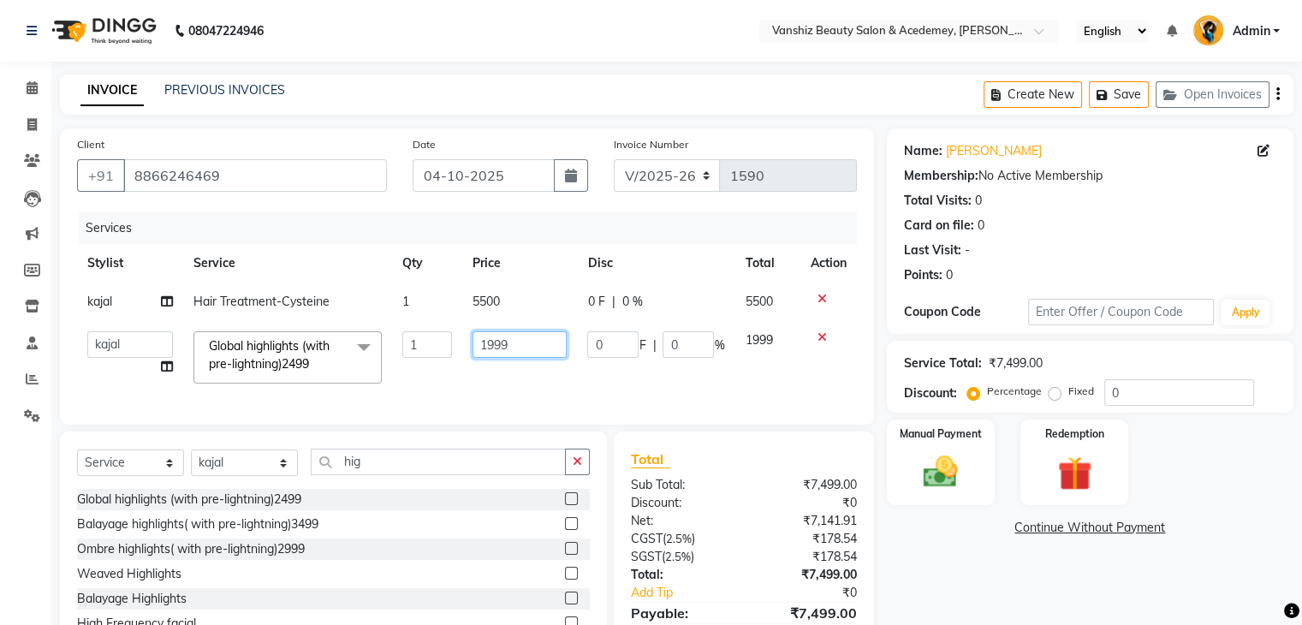
click at [528, 351] on input "1999" at bounding box center [520, 344] width 94 height 27
type input "1"
type input "4500"
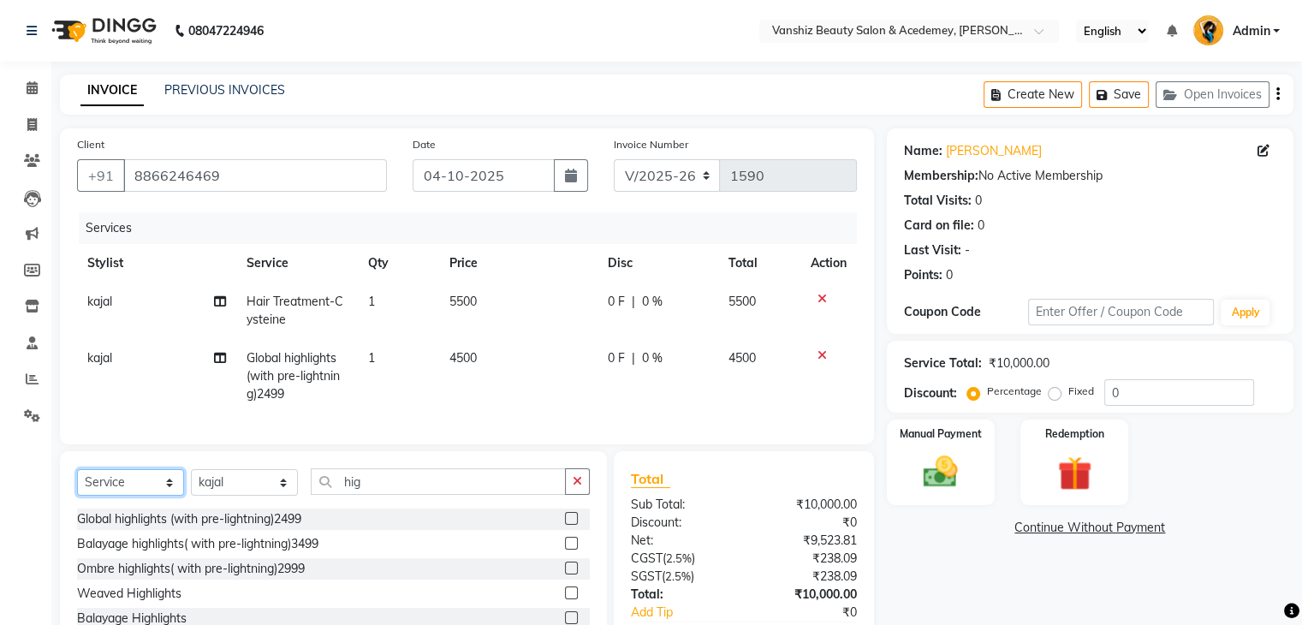
click at [157, 479] on div "Select Service Product Membership Package Voucher Prepaid Gift Card Select Styl…" at bounding box center [333, 577] width 547 height 253
select select "product"
click at [77, 484] on select "Select Service Product Membership Package Voucher Prepaid Gift Card" at bounding box center [130, 482] width 107 height 27
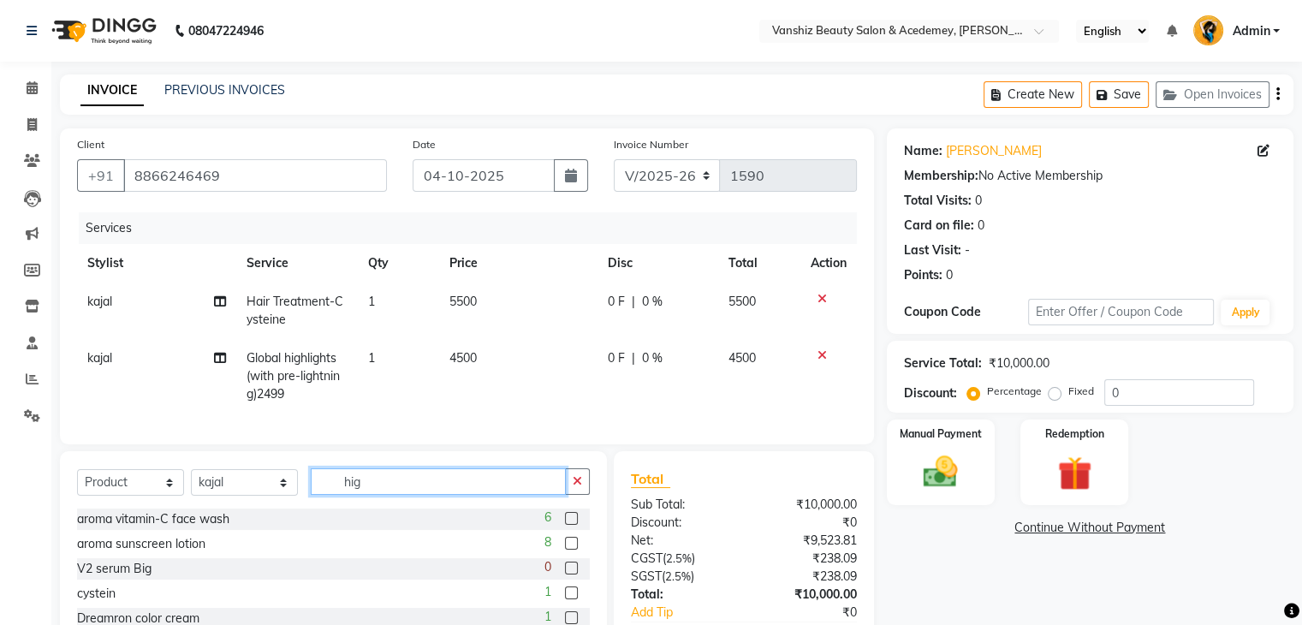
click at [381, 495] on input "hig" at bounding box center [438, 481] width 255 height 27
type input "h"
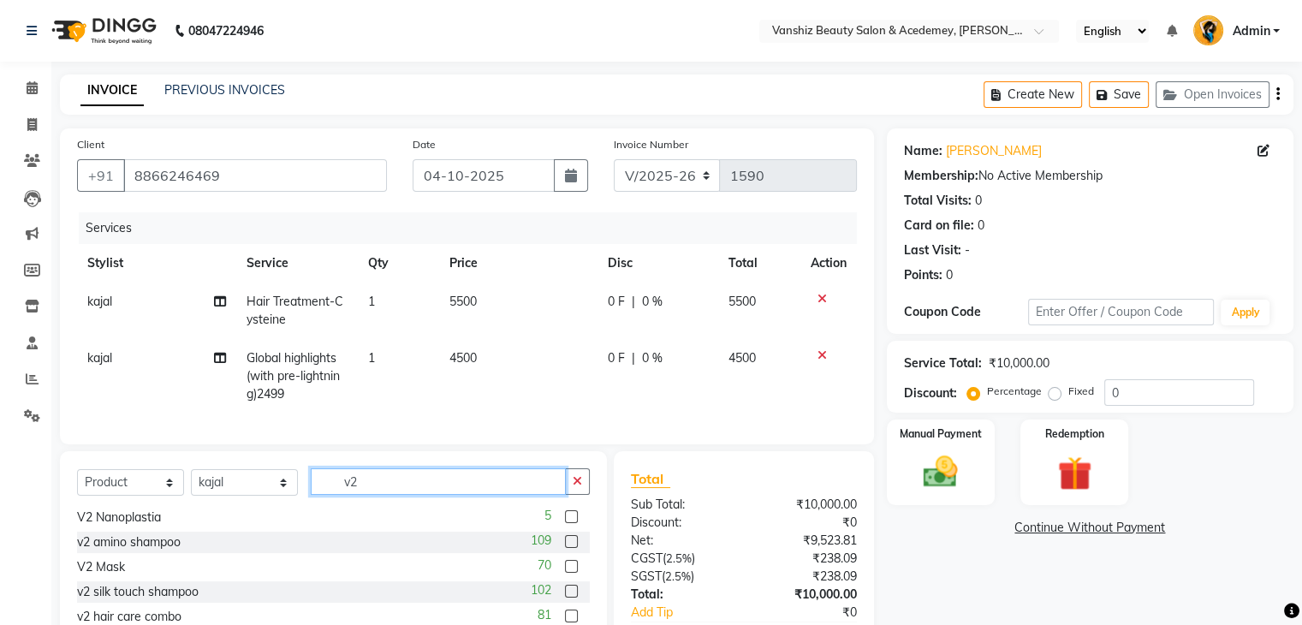
type input "v2"
click at [565, 573] on label at bounding box center [571, 566] width 13 height 13
click at [565, 573] on input "checkbox" at bounding box center [570, 567] width 11 height 11
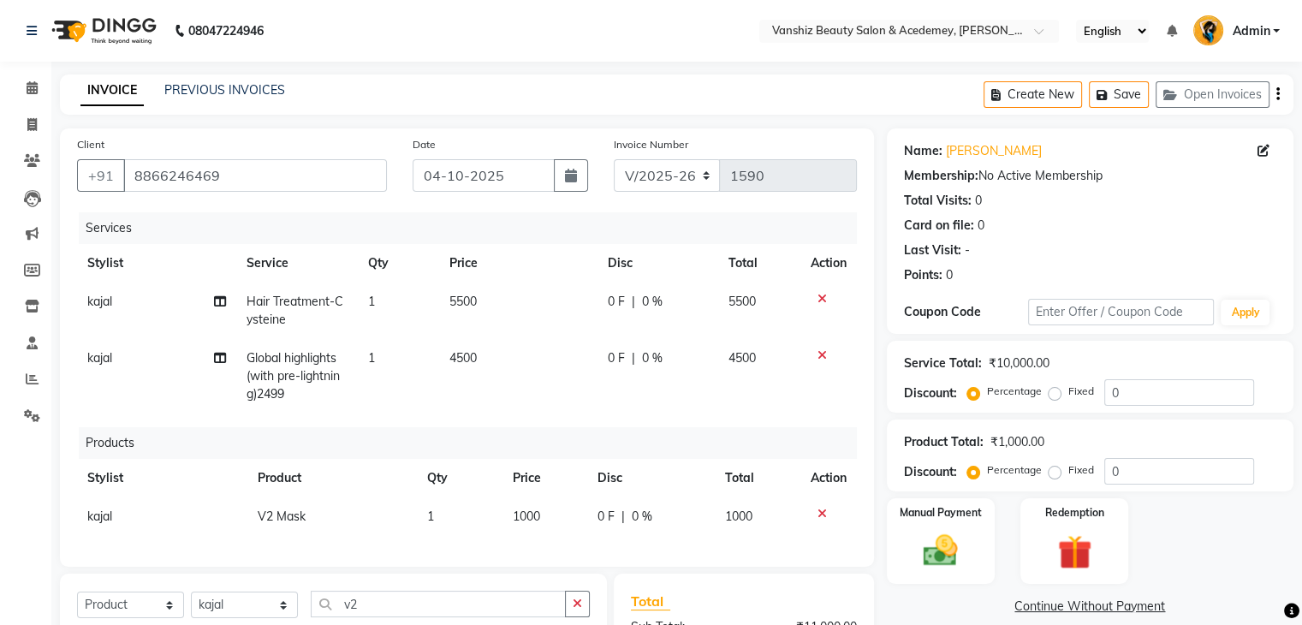
checkbox input "false"
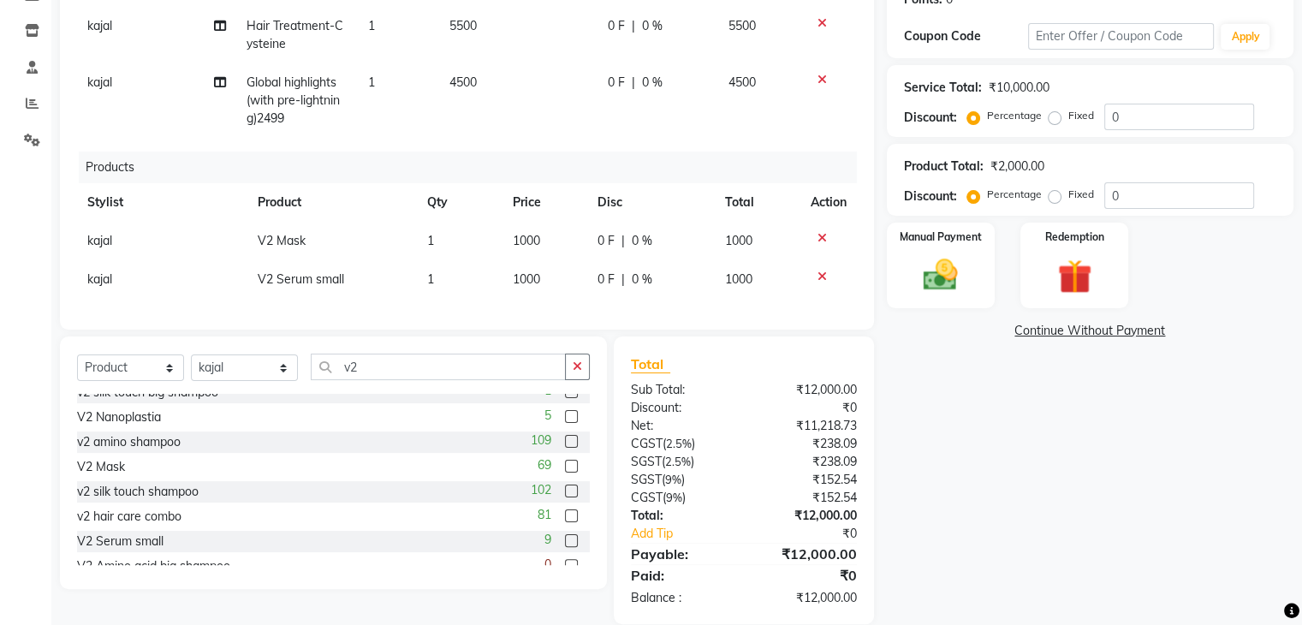
scroll to position [56, 0]
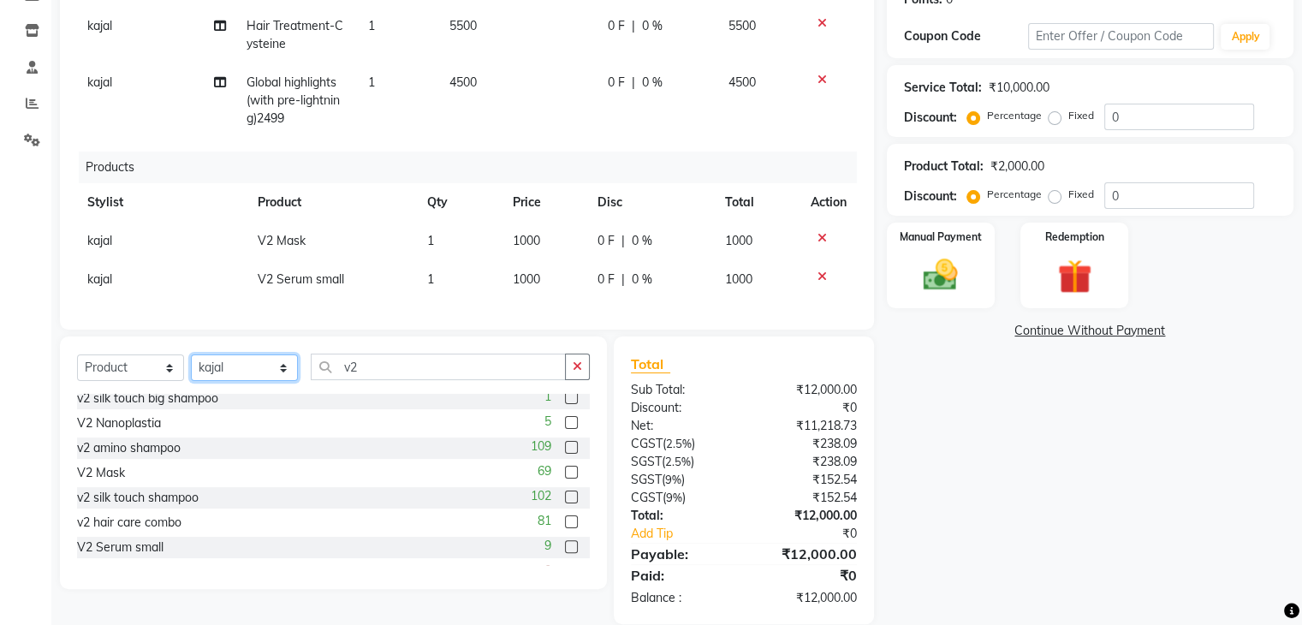
click at [226, 381] on select "Select Stylist [PERSON_NAME] [PERSON_NAME] [PERSON_NAME] kajal [PERSON_NAME] [P…" at bounding box center [244, 367] width 107 height 27
select select "87766"
click at [191, 368] on select "Select Stylist [PERSON_NAME] [PERSON_NAME] [PERSON_NAME] kajal [PERSON_NAME] [P…" at bounding box center [244, 367] width 107 height 27
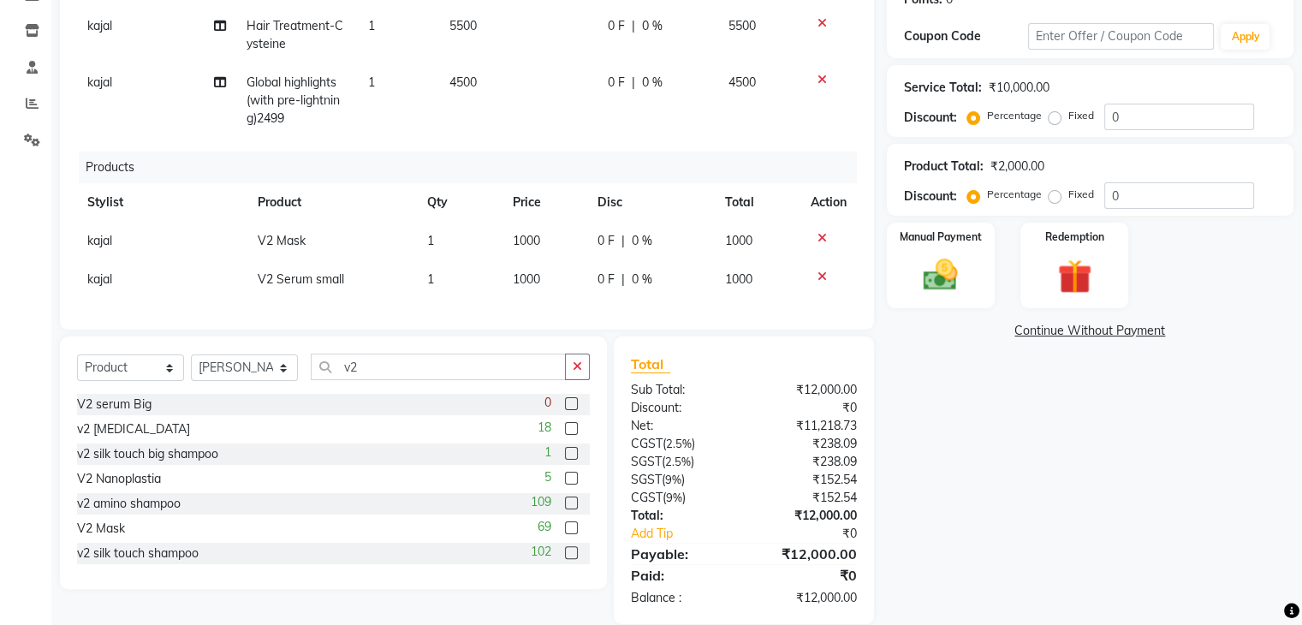
click at [565, 509] on label at bounding box center [571, 502] width 13 height 13
click at [565, 509] on input "checkbox" at bounding box center [570, 503] width 11 height 11
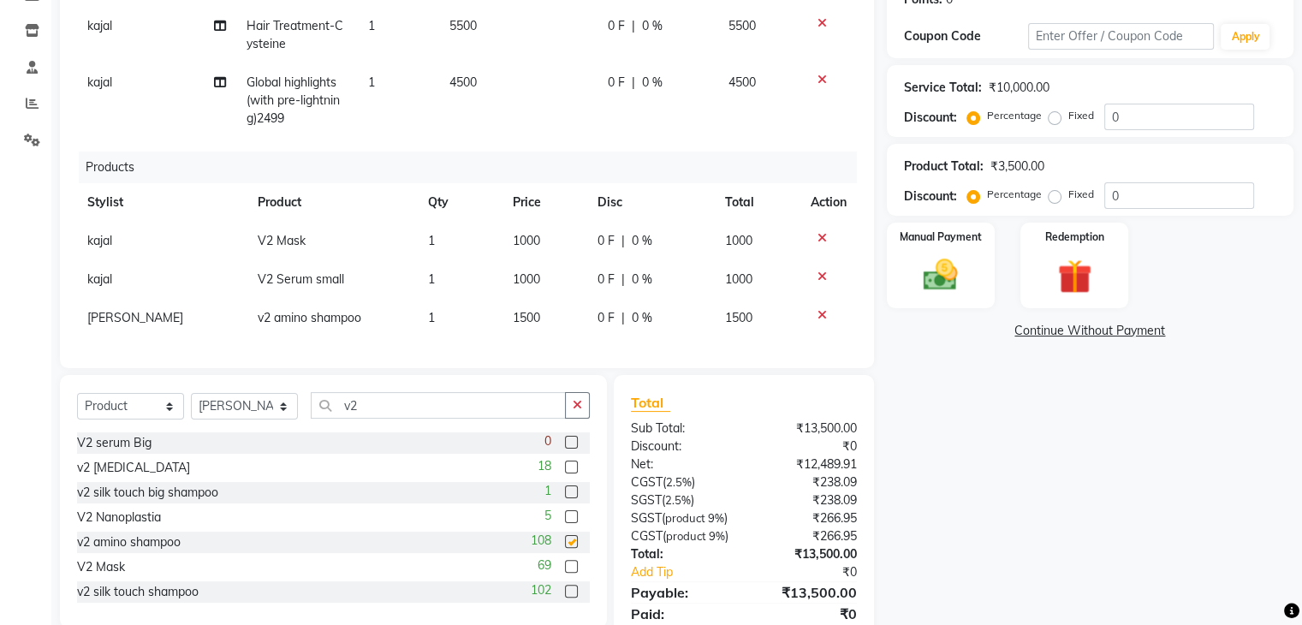
checkbox input "false"
click at [929, 296] on img at bounding box center [940, 275] width 57 height 41
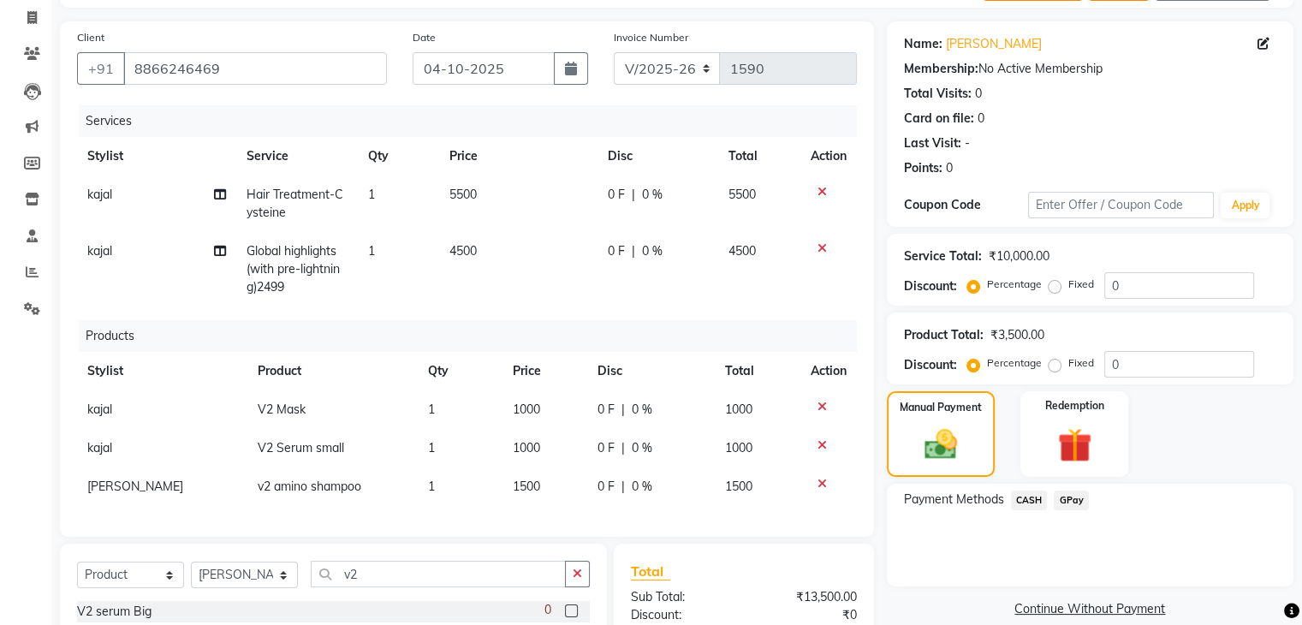
scroll to position [76, 0]
click at [1042, 501] on span "CASH" at bounding box center [1029, 500] width 37 height 20
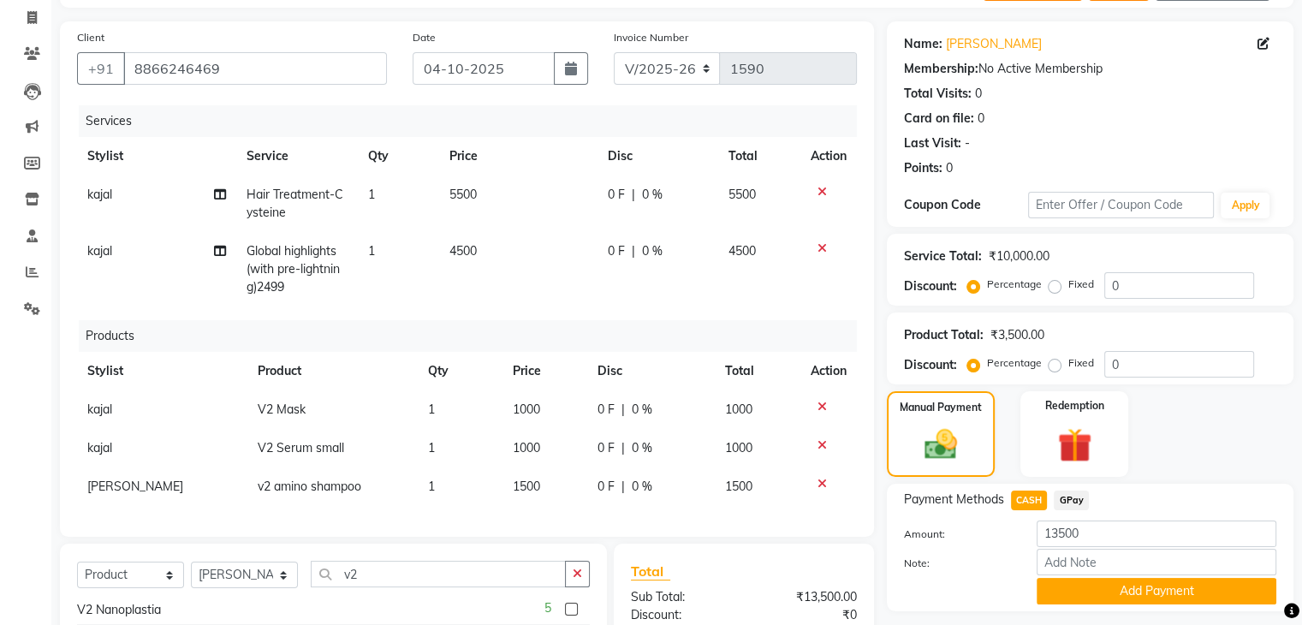
click at [823, 406] on icon at bounding box center [821, 407] width 9 height 12
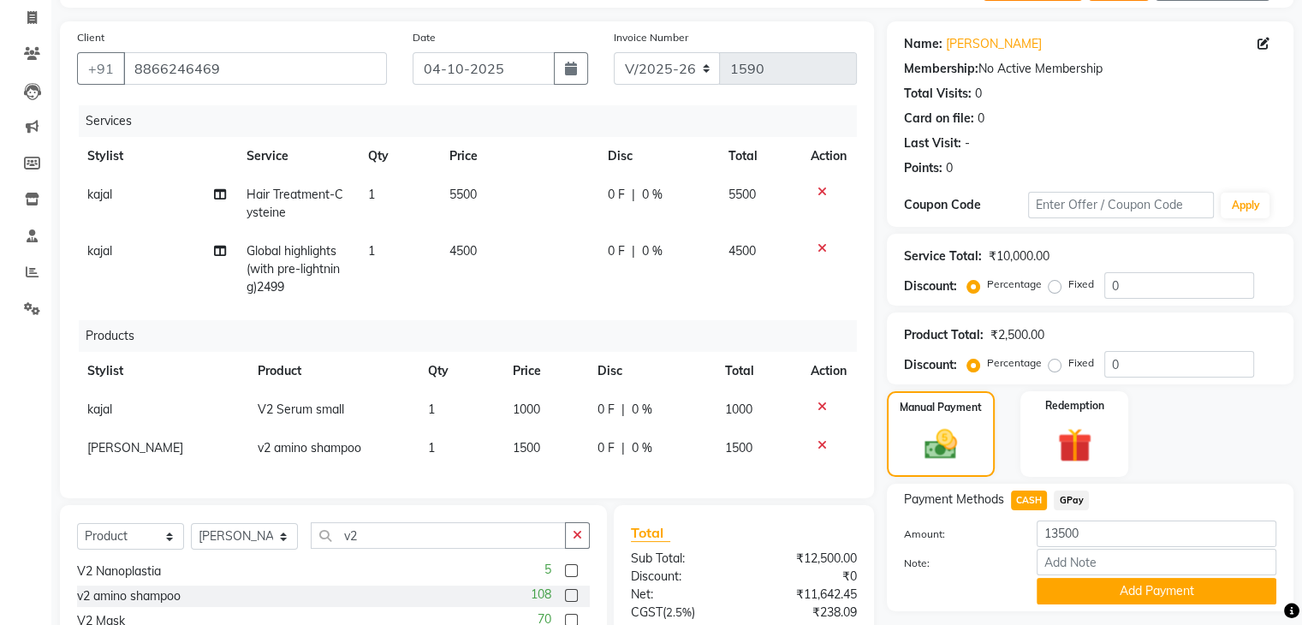
click at [823, 406] on icon at bounding box center [821, 407] width 9 height 12
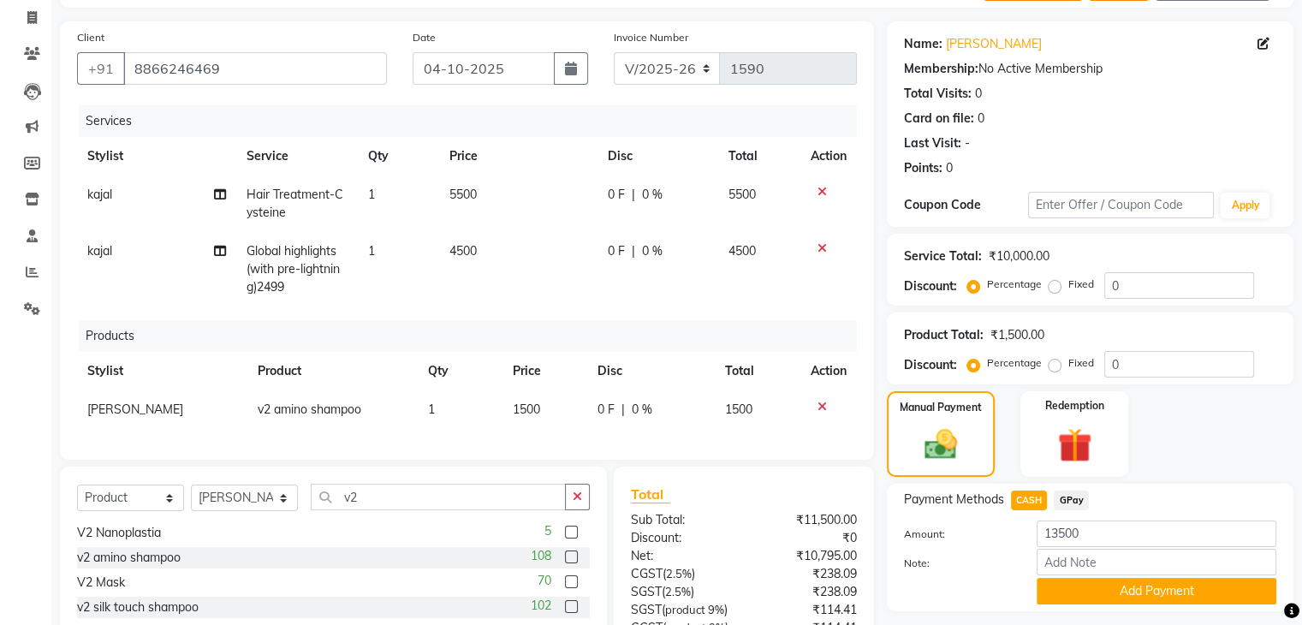
click at [823, 406] on icon at bounding box center [821, 407] width 9 height 12
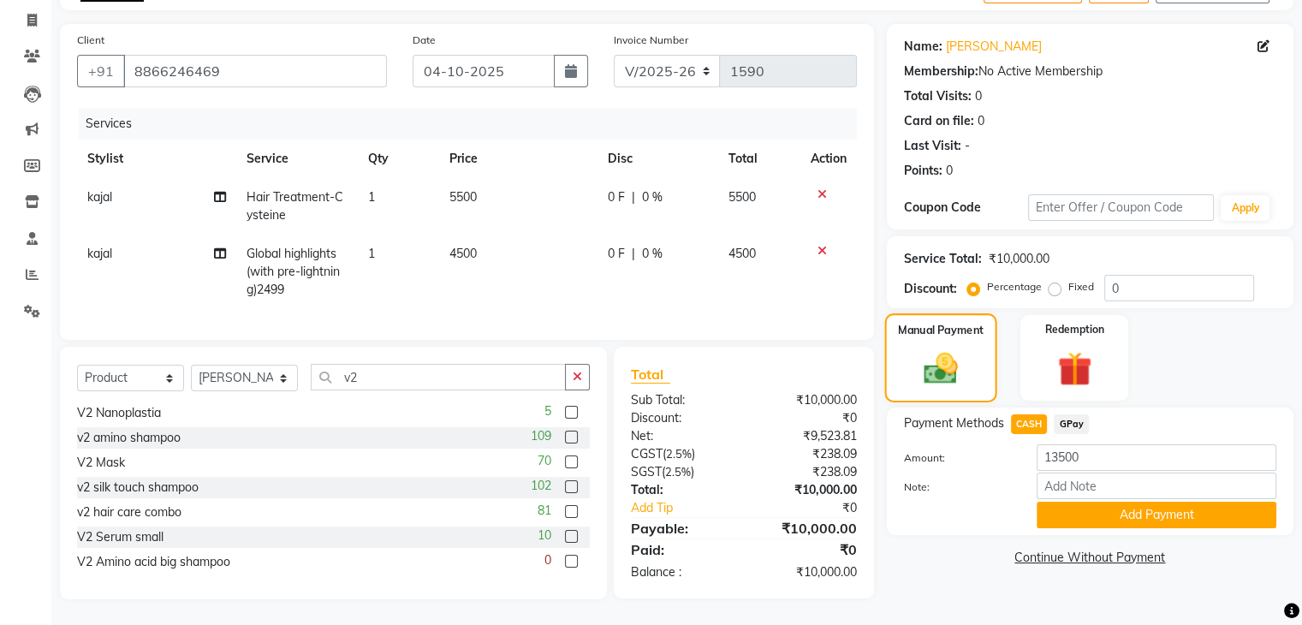
click at [950, 341] on div "Manual Payment" at bounding box center [940, 357] width 112 height 88
click at [733, 272] on td "4500" at bounding box center [759, 272] width 82 height 74
select select "68622"
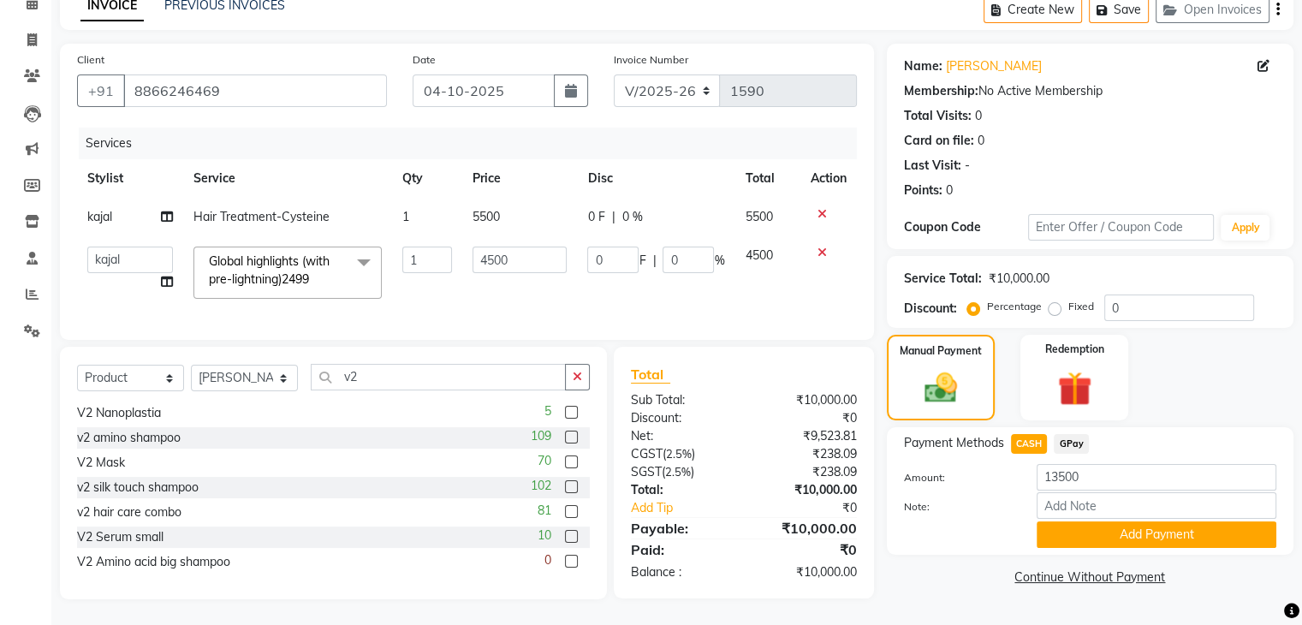
scroll to position [98, 0]
click at [1027, 434] on span "CASH" at bounding box center [1029, 444] width 37 height 20
type input "10000"
click at [1081, 492] on input "Note:" at bounding box center [1157, 505] width 240 height 27
type input "cash"
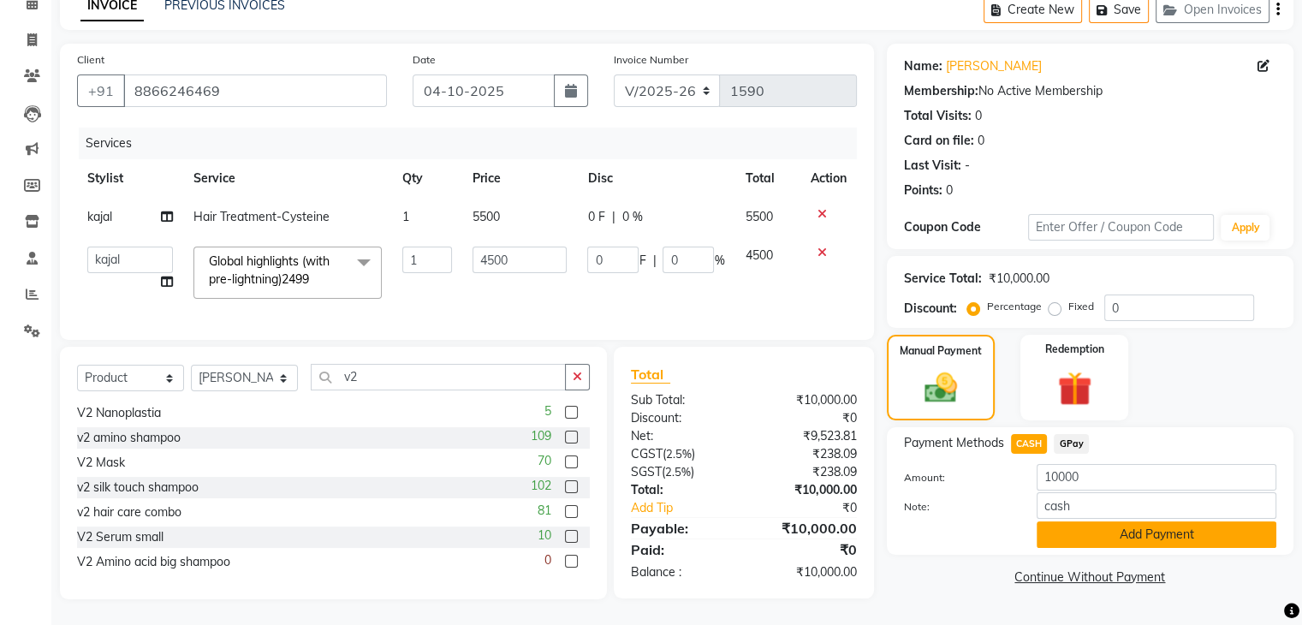
click at [1097, 524] on button "Add Payment" at bounding box center [1157, 534] width 240 height 27
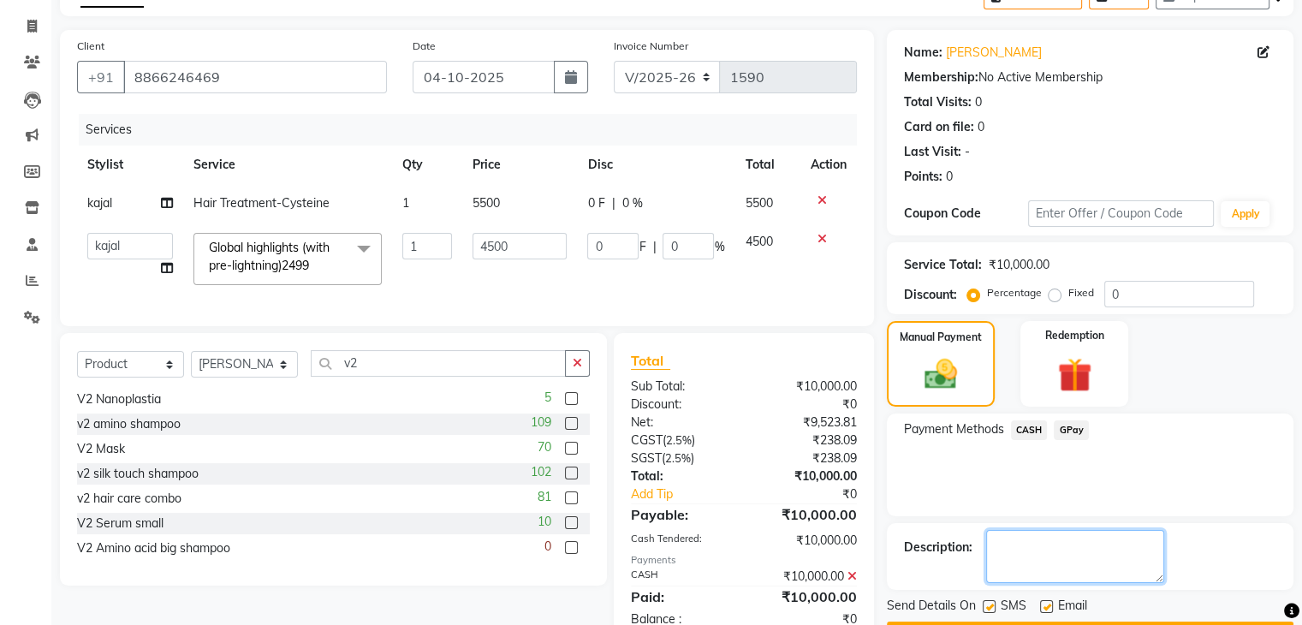
click at [1081, 530] on textarea at bounding box center [1075, 556] width 178 height 53
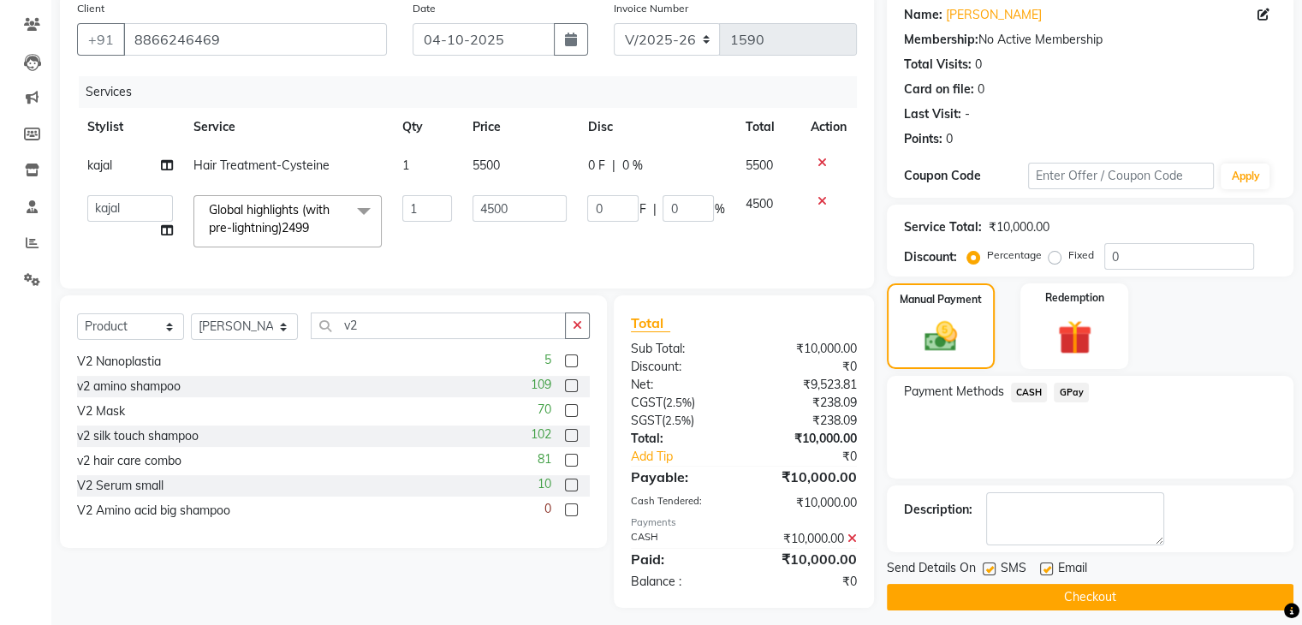
click at [1048, 566] on label at bounding box center [1046, 568] width 13 height 13
click at [1048, 566] on input "checkbox" at bounding box center [1045, 569] width 11 height 11
checkbox input "false"
click at [1043, 589] on button "Checkout" at bounding box center [1090, 597] width 407 height 27
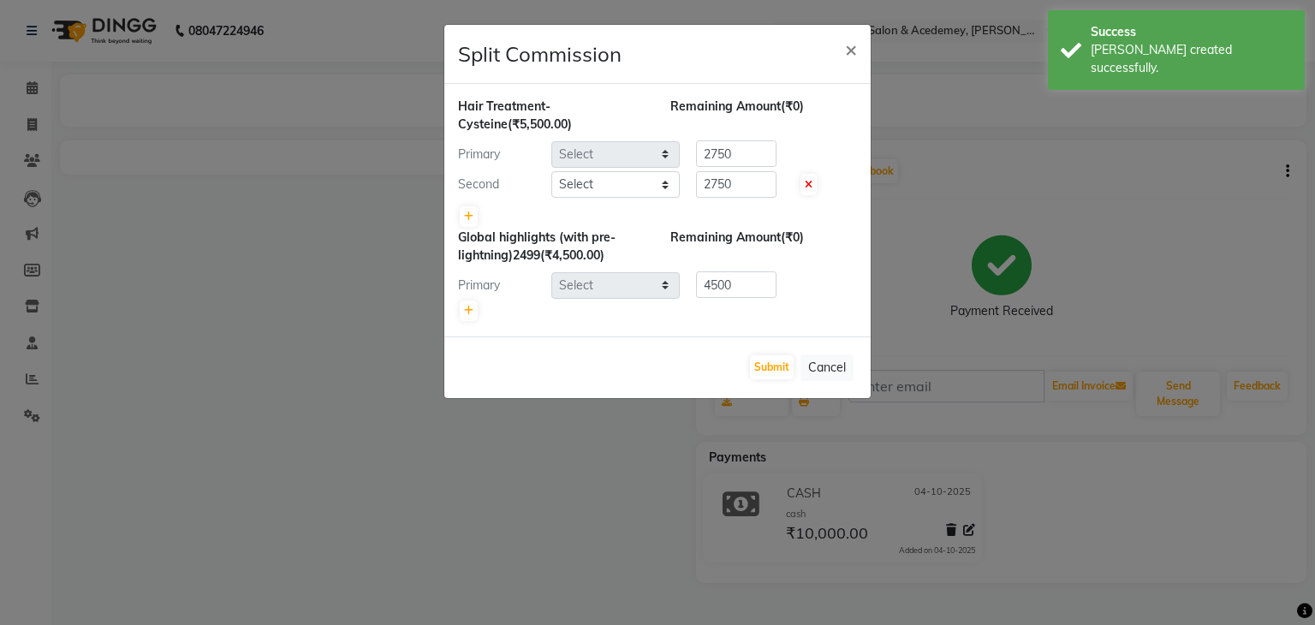
select select "68622"
select select "87766"
select select "68622"
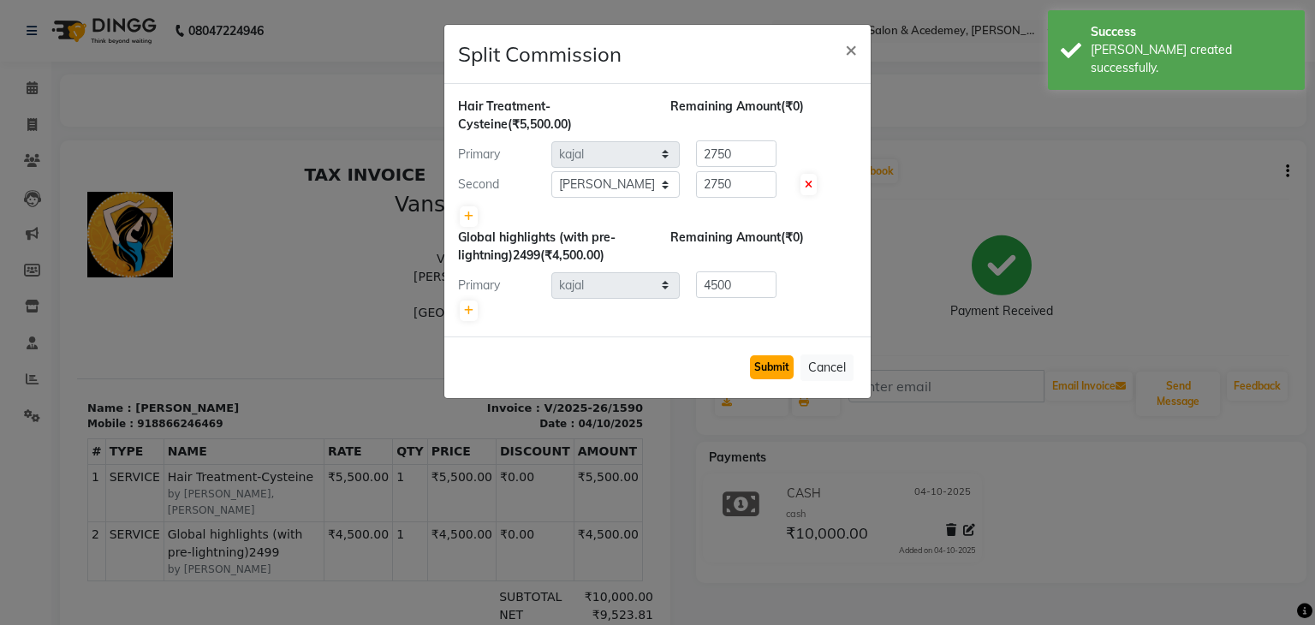
click at [760, 364] on button "Submit" at bounding box center [772, 367] width 44 height 24
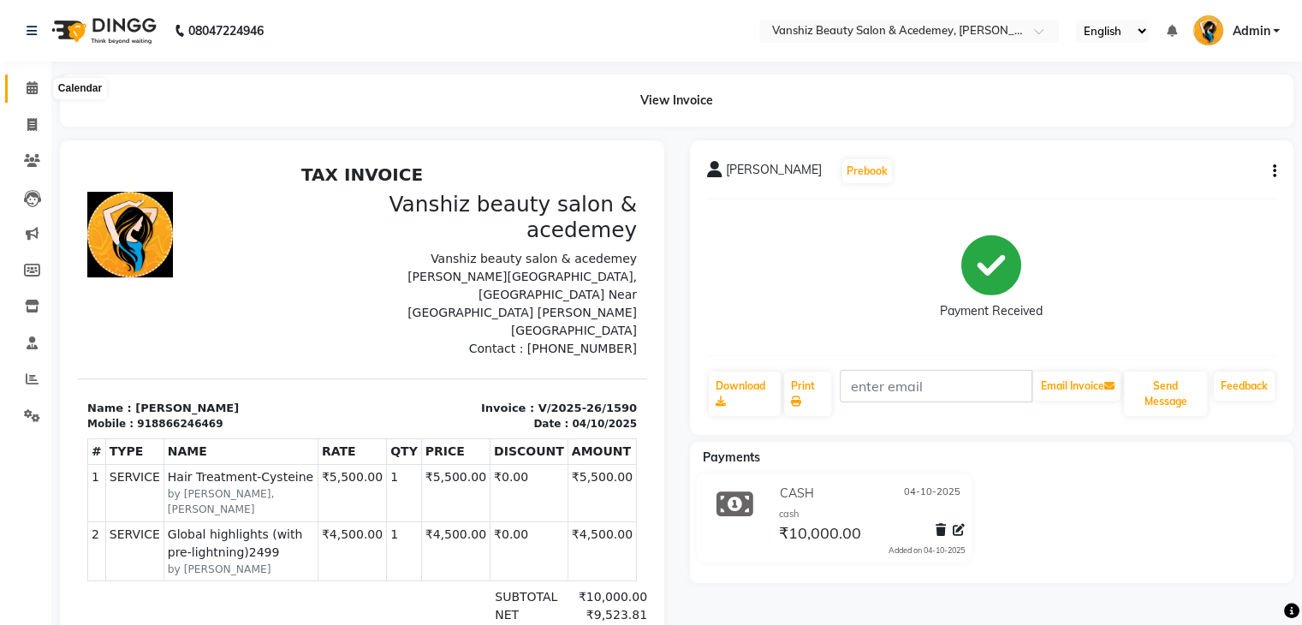
click at [27, 85] on icon at bounding box center [32, 87] width 11 height 13
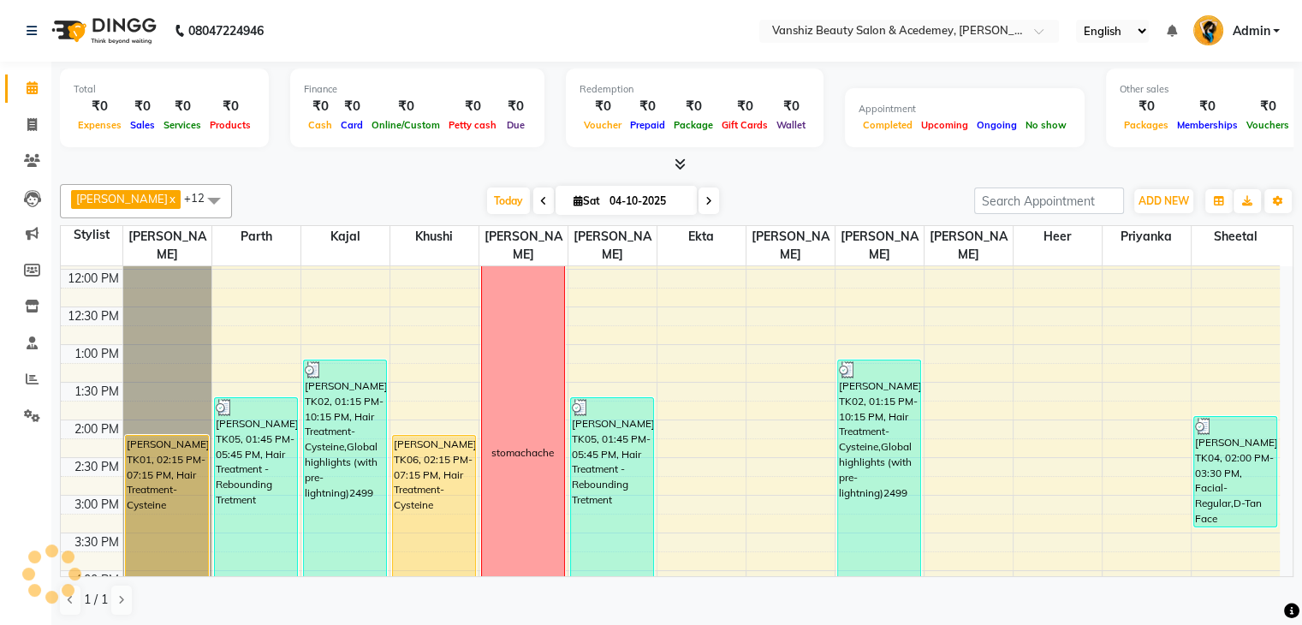
scroll to position [298, 0]
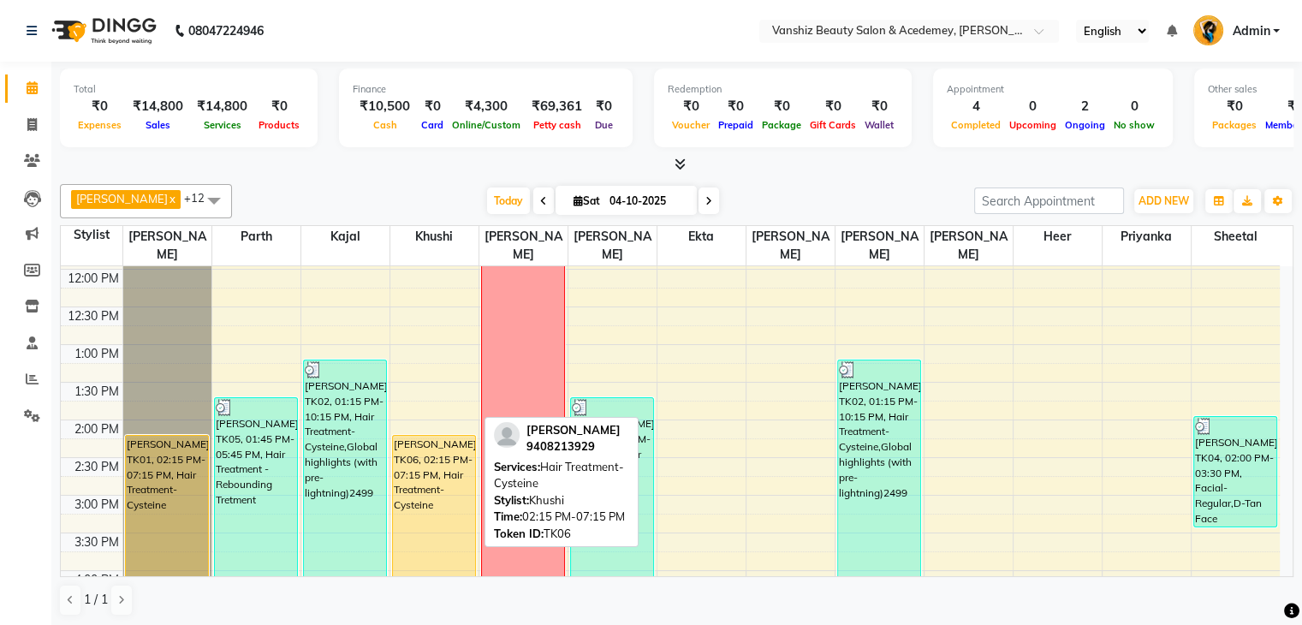
click at [404, 496] on div "[PERSON_NAME], TK06, 02:15 PM-07:15 PM, Hair Treatment-Cysteine" at bounding box center [434, 621] width 82 height 371
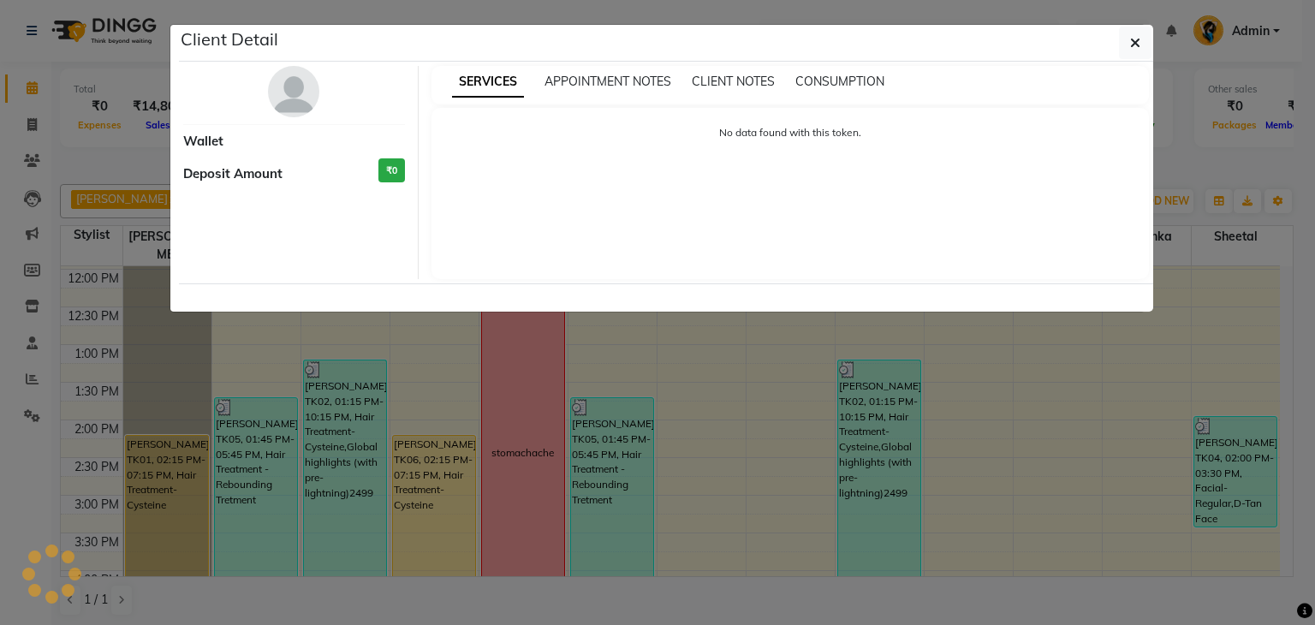
select select "1"
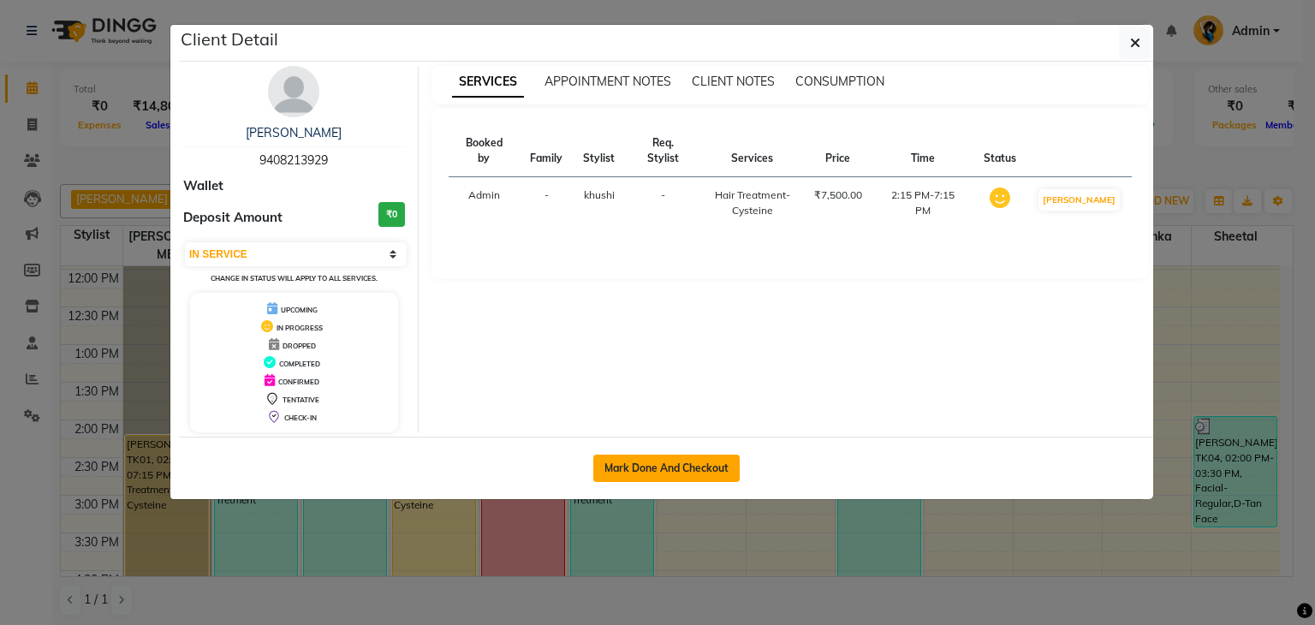
click at [655, 458] on button "Mark Done And Checkout" at bounding box center [666, 468] width 146 height 27
select select "service"
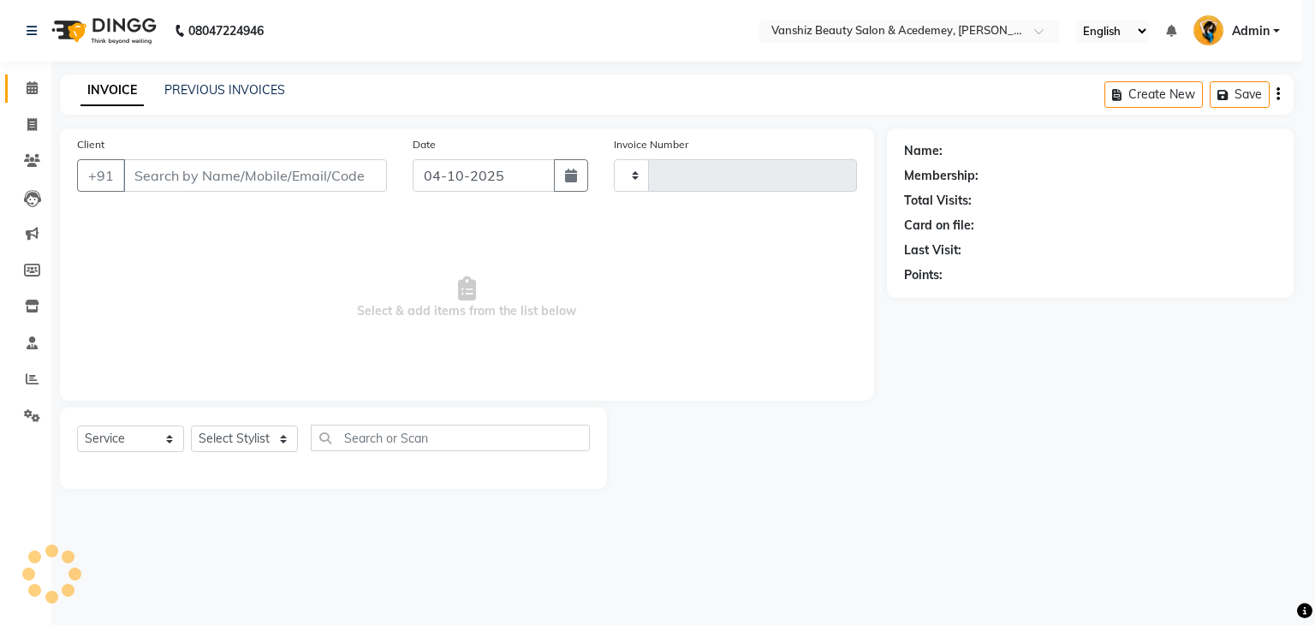
type input "1591"
select select "5403"
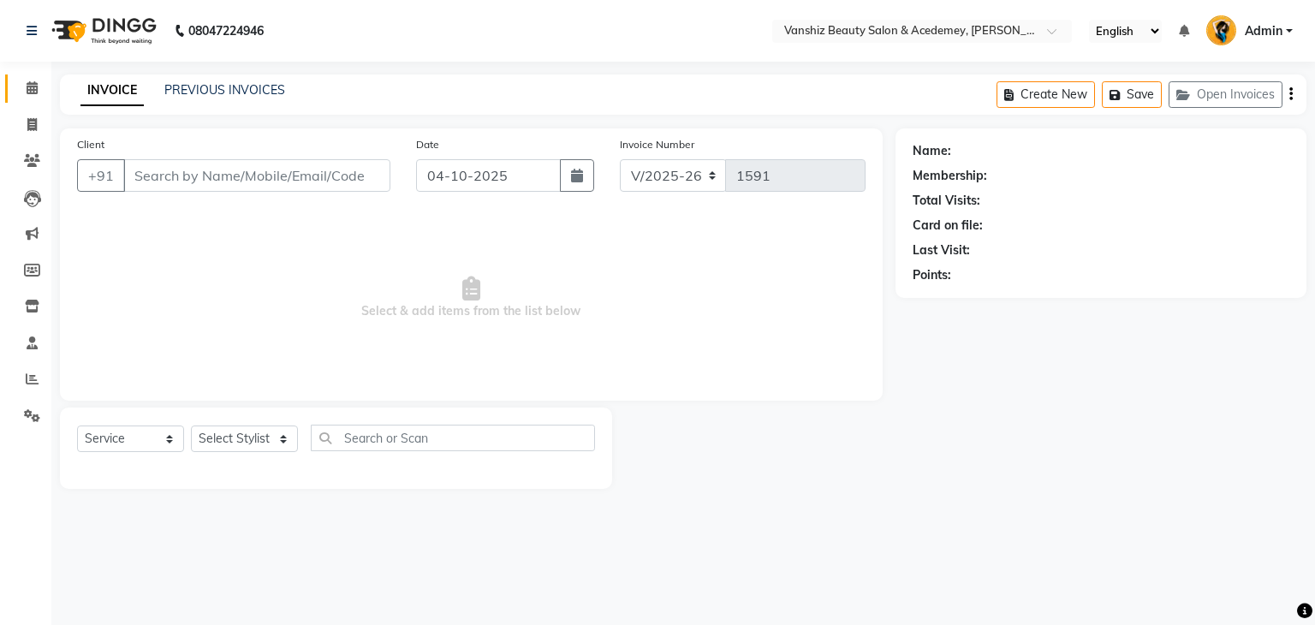
type input "9408213929"
select select "78799"
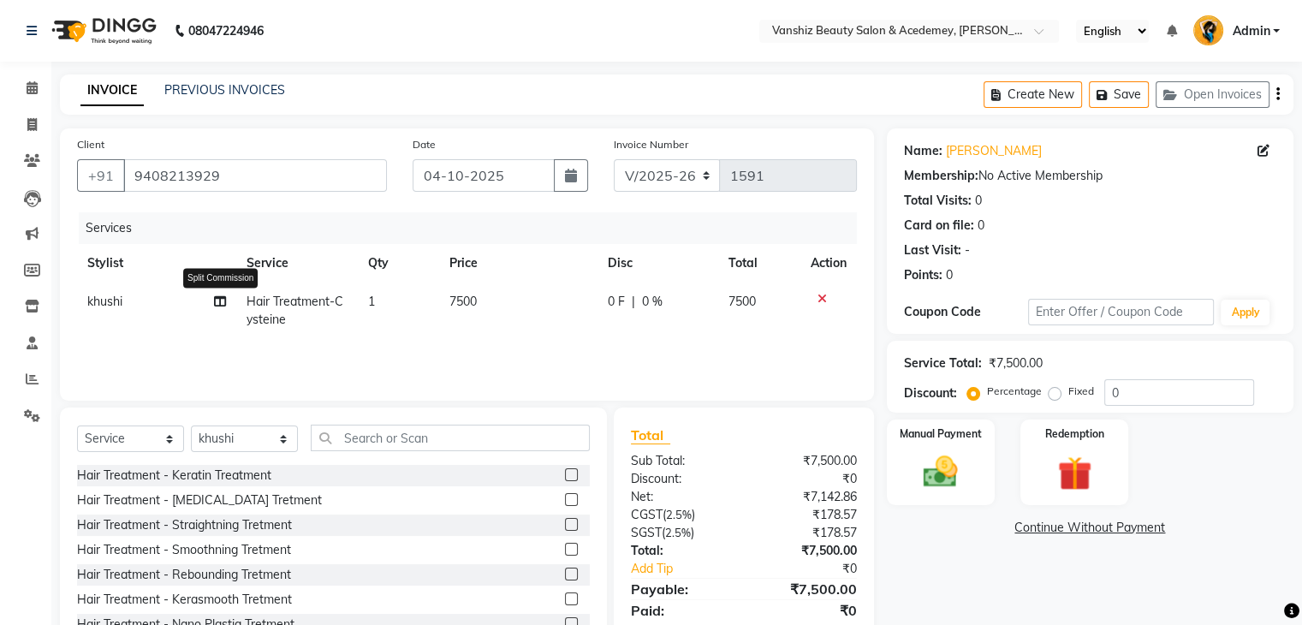
click at [221, 300] on icon at bounding box center [220, 301] width 12 height 12
select select "78799"
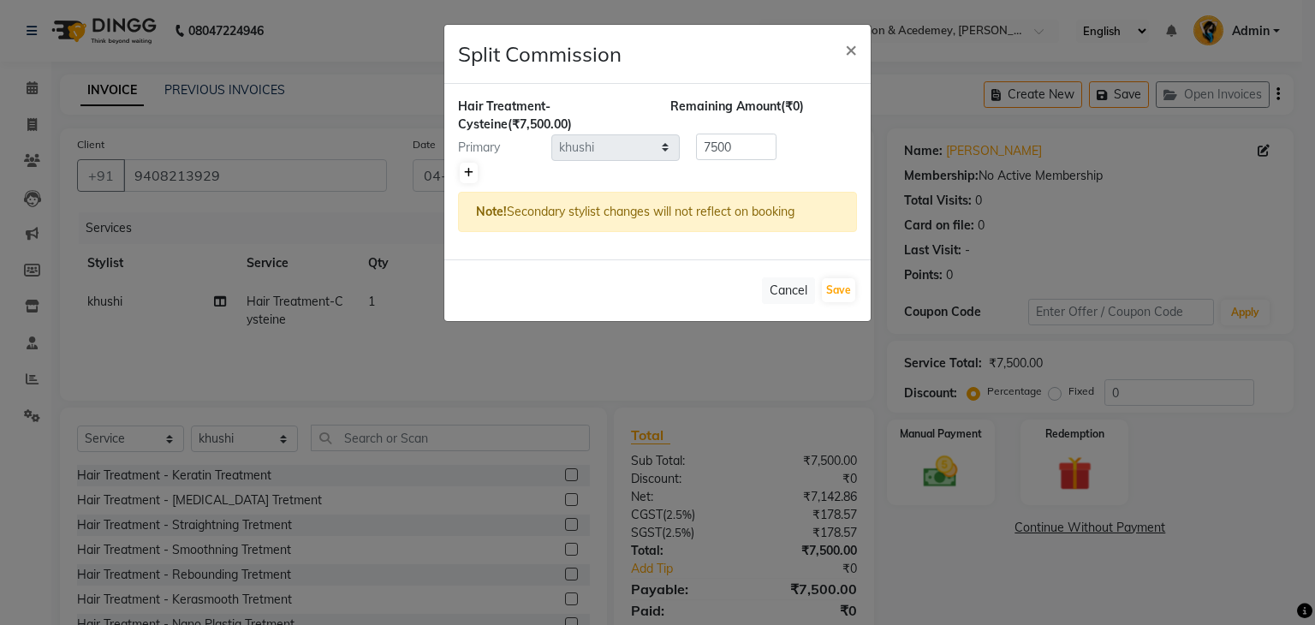
click at [466, 173] on icon at bounding box center [468, 173] width 9 height 10
type input "3750"
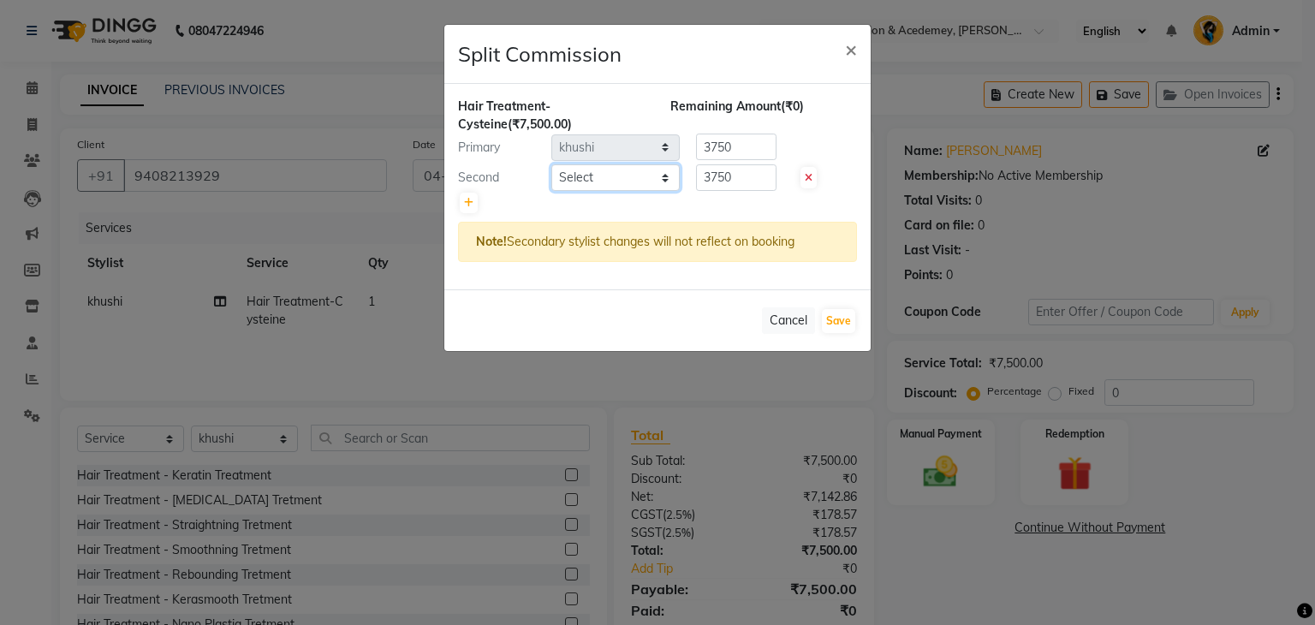
click at [645, 176] on select "Select [PERSON_NAME] [PERSON_NAME] [PERSON_NAME] kajal [PERSON_NAME] [PERSON_NA…" at bounding box center [615, 177] width 128 height 27
select select "88512"
click at [551, 164] on select "Select [PERSON_NAME] [PERSON_NAME] [PERSON_NAME] kajal [PERSON_NAME] [PERSON_NA…" at bounding box center [615, 177] width 128 height 27
click at [472, 214] on div "Hair Treatment-Cysteine (₹7,500.00) Remaining Amount (₹0) Primary Select [PERSO…" at bounding box center [657, 186] width 426 height 205
click at [464, 199] on icon at bounding box center [468, 203] width 9 height 10
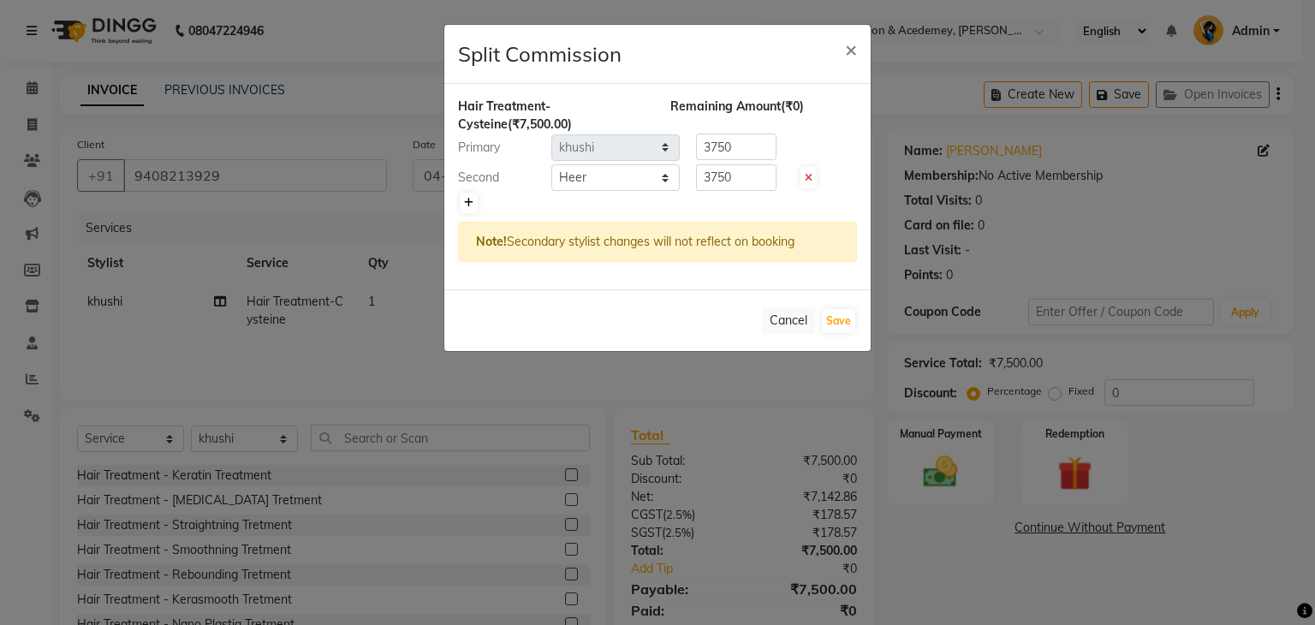
type input "2500"
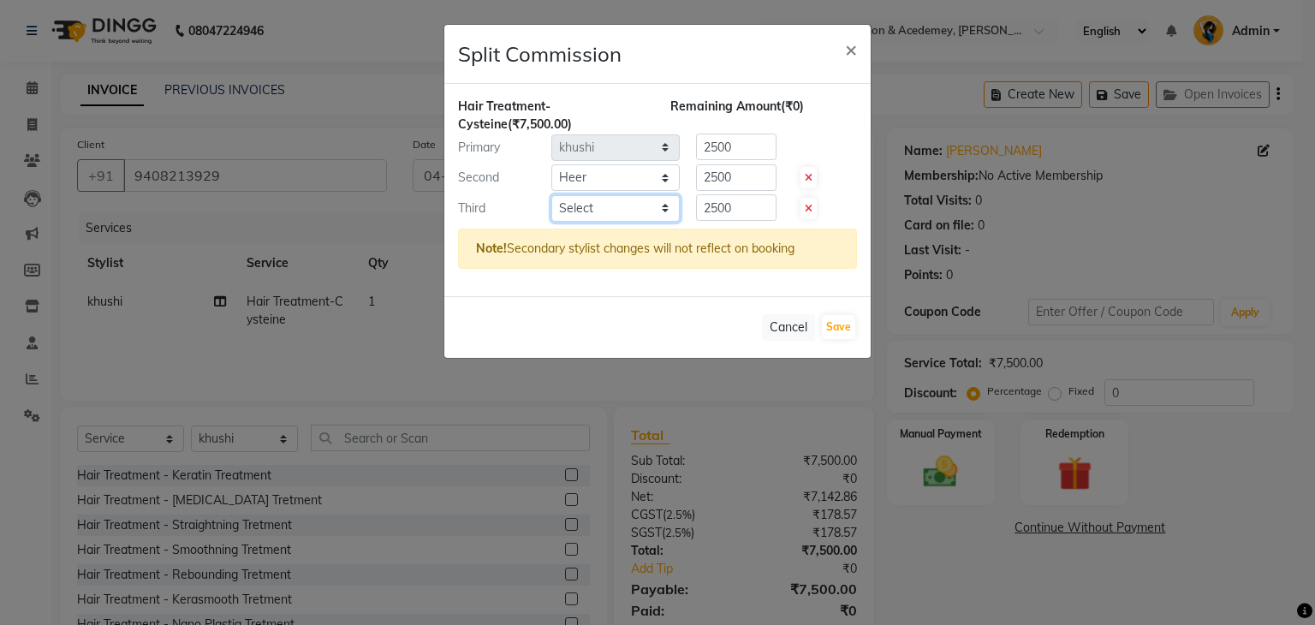
click at [568, 199] on select "Select [PERSON_NAME] [PERSON_NAME] [PERSON_NAME] kajal [PERSON_NAME] [PERSON_NA…" at bounding box center [615, 208] width 128 height 27
select select "66484"
click at [551, 195] on select "Select [PERSON_NAME] [PERSON_NAME] [PERSON_NAME] kajal [PERSON_NAME] [PERSON_NA…" at bounding box center [615, 208] width 128 height 27
click at [832, 324] on button "Save" at bounding box center [838, 327] width 33 height 24
select select "Select"
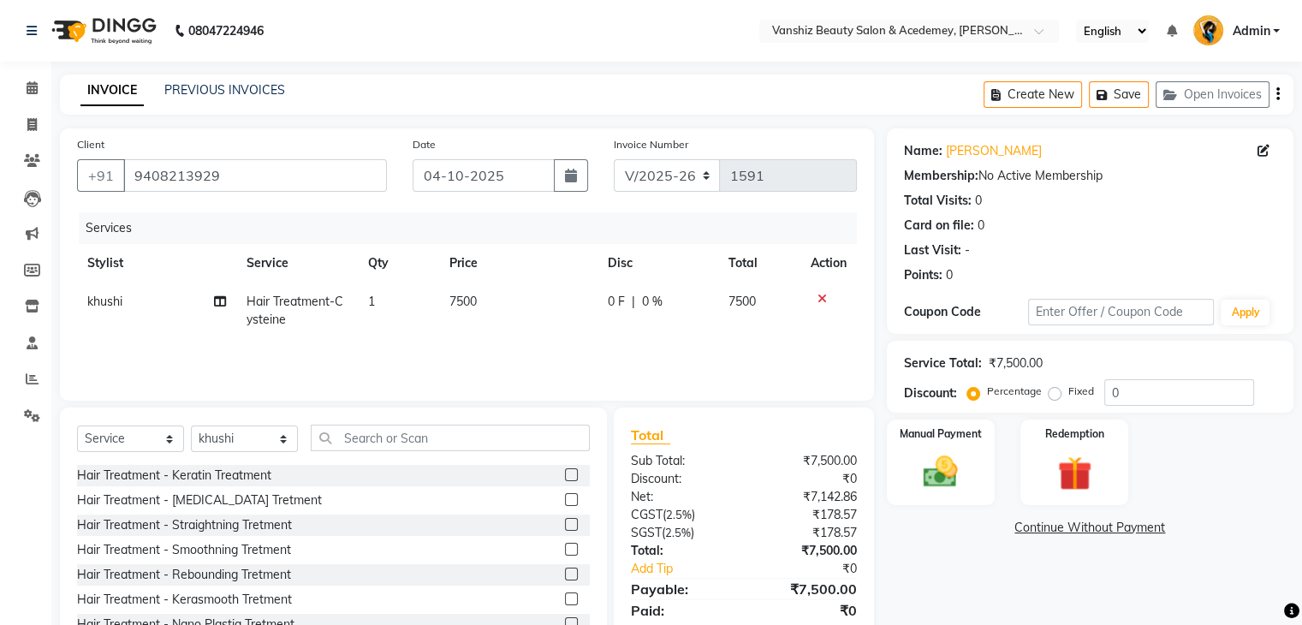
click at [455, 304] on span "7500" at bounding box center [462, 301] width 27 height 15
select select "78799"
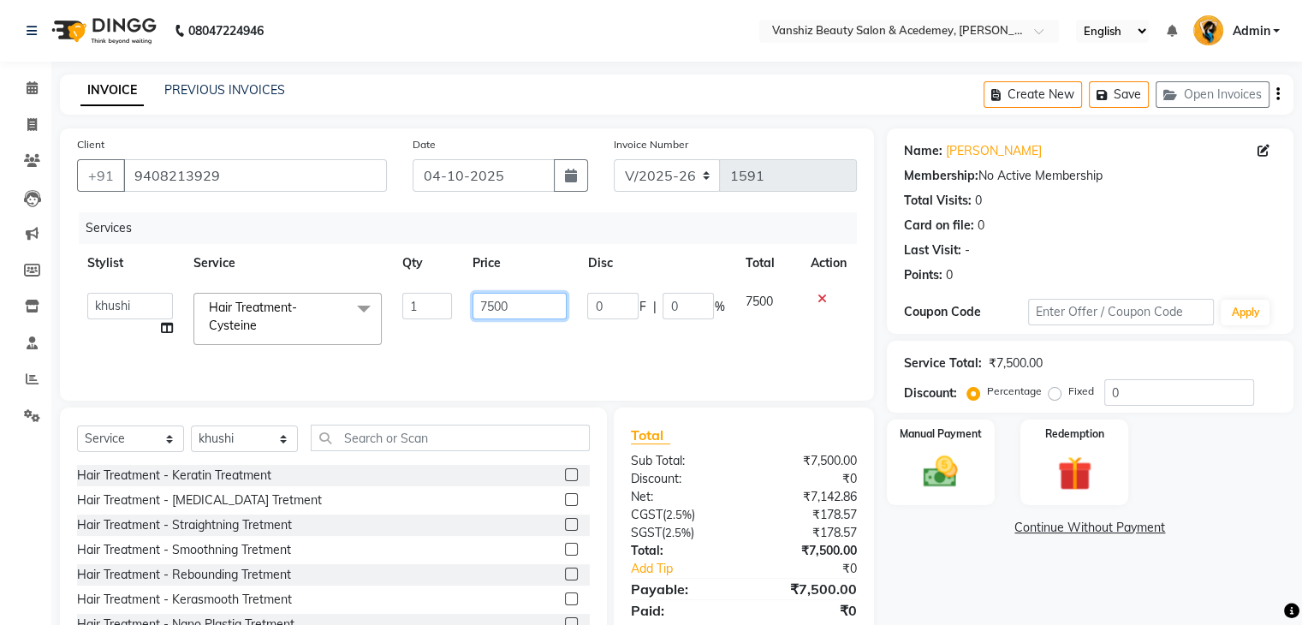
click at [486, 306] on input "7500" at bounding box center [520, 306] width 94 height 27
type input "5500"
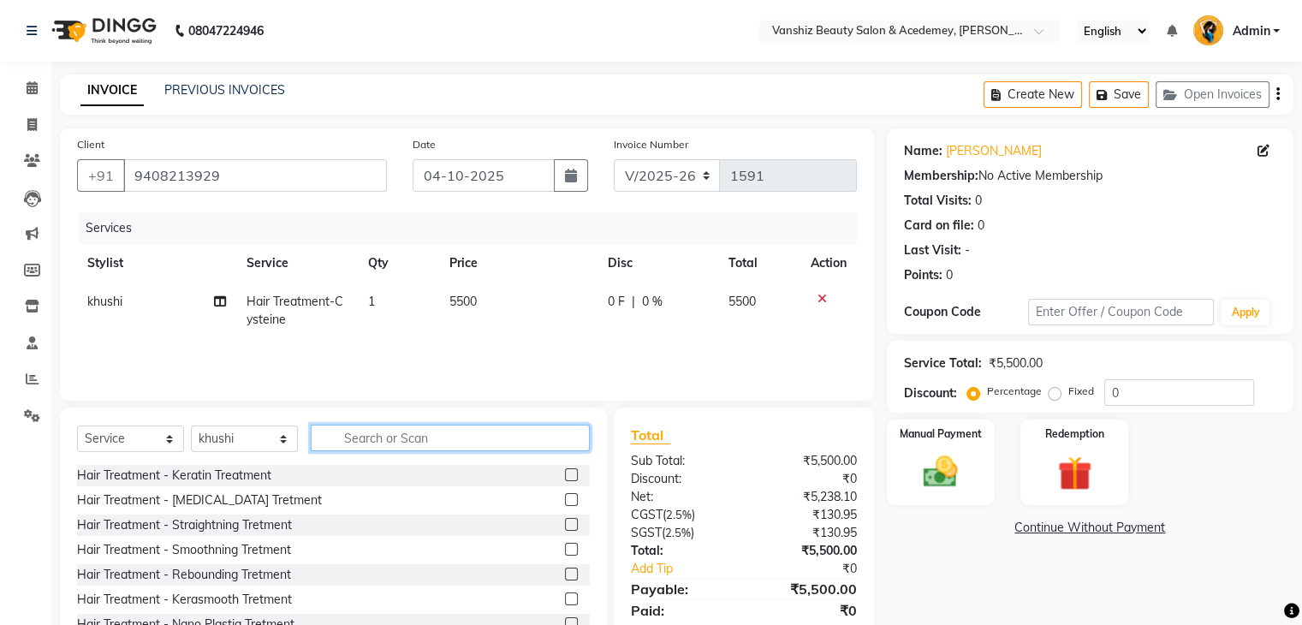
click at [315, 451] on input "text" at bounding box center [450, 438] width 279 height 27
click at [137, 447] on select "Select Service Product Membership Package Voucher Prepaid Gift Card" at bounding box center [130, 438] width 107 height 27
select select "product"
click at [77, 426] on select "Select Service Product Membership Package Voucher Prepaid Gift Card" at bounding box center [130, 438] width 107 height 27
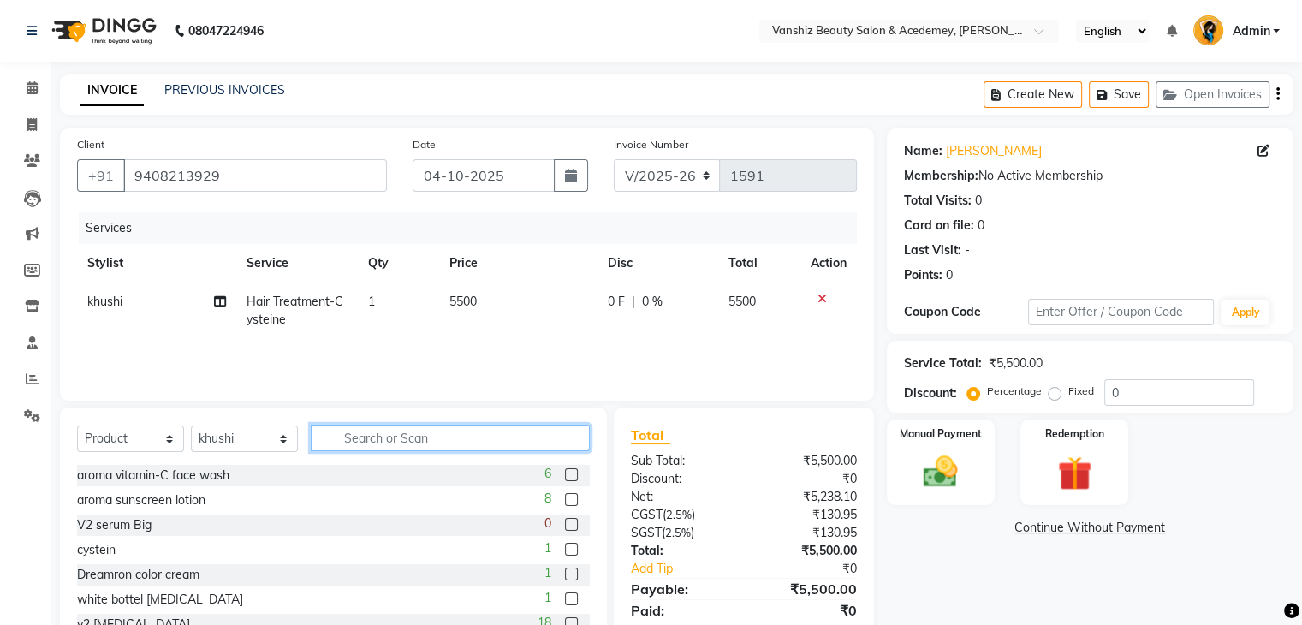
click at [360, 442] on input "text" at bounding box center [450, 438] width 279 height 27
type input "v2"
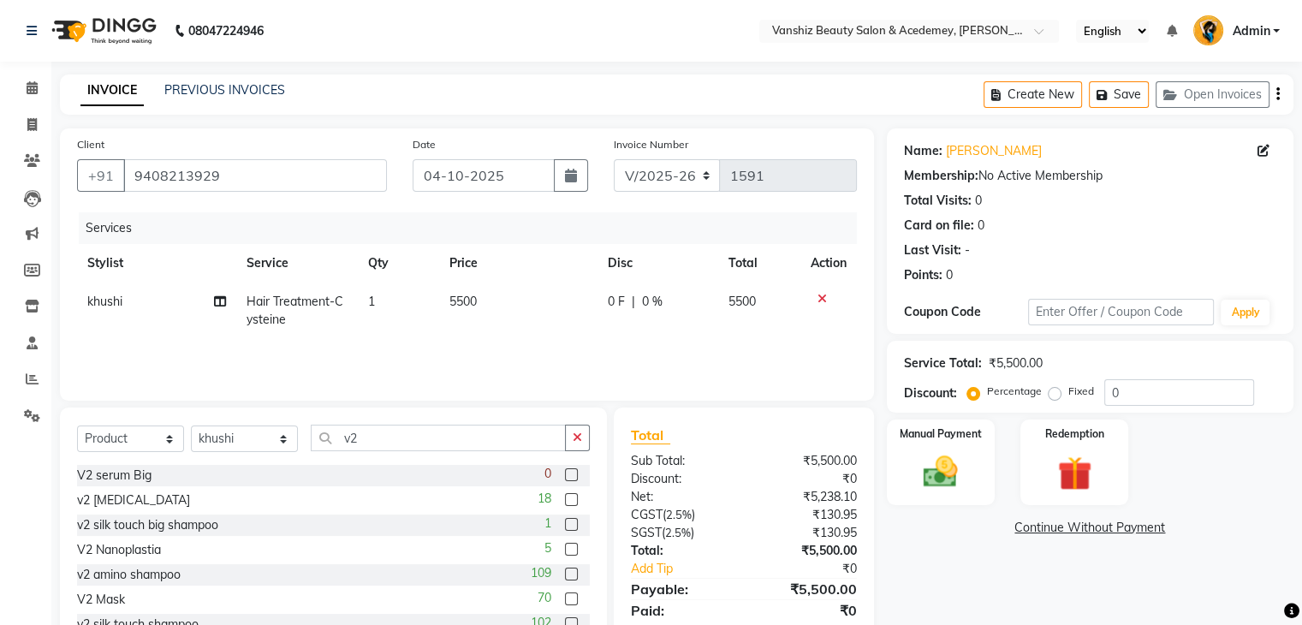
click at [565, 593] on label at bounding box center [571, 598] width 13 height 13
click at [565, 594] on input "checkbox" at bounding box center [570, 599] width 11 height 11
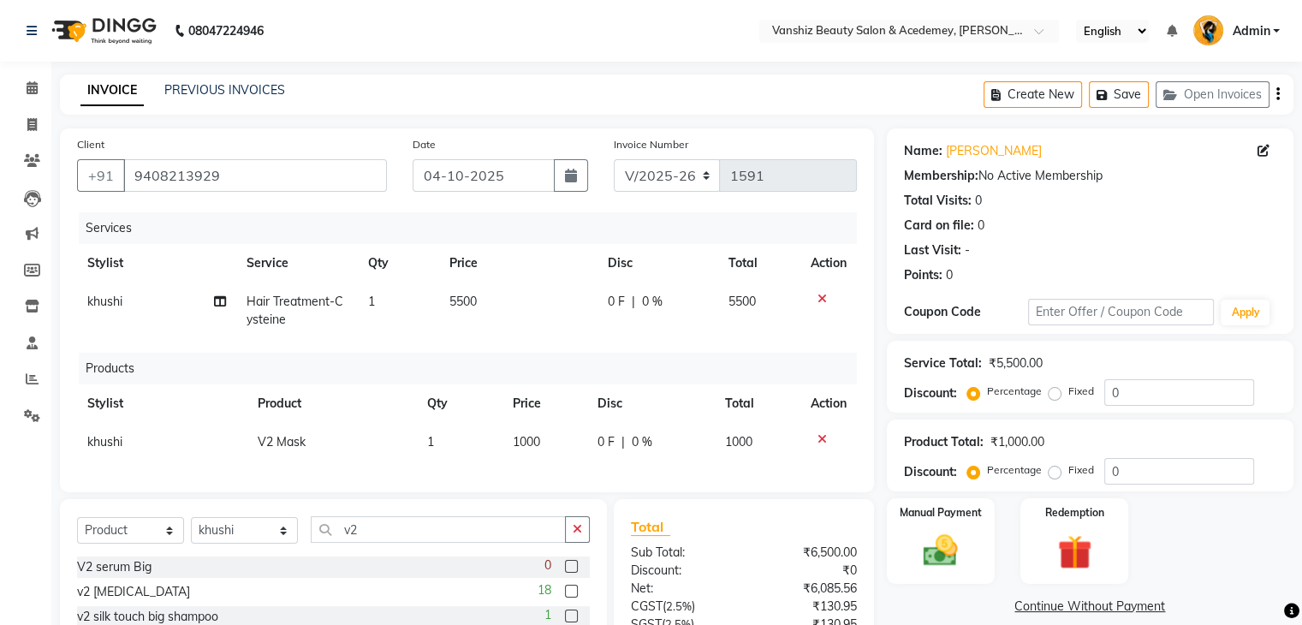
checkbox input "false"
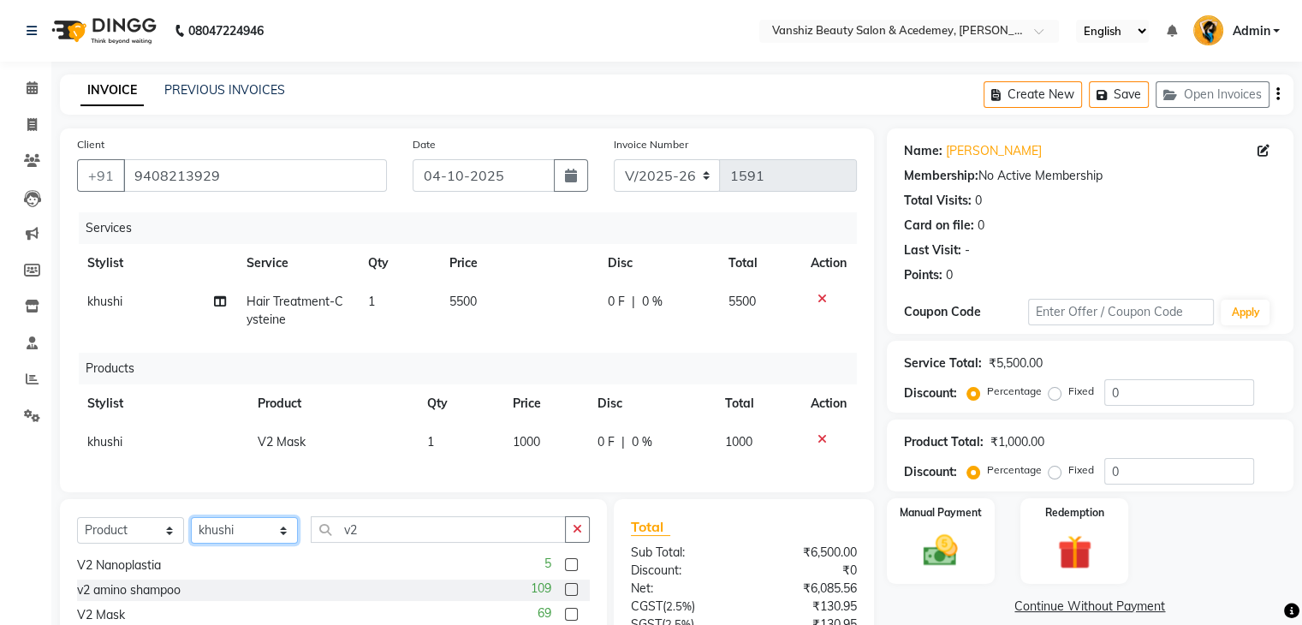
click at [229, 517] on select "Select Stylist [PERSON_NAME] [PERSON_NAME] [PERSON_NAME] kajal [PERSON_NAME] [P…" at bounding box center [244, 530] width 107 height 27
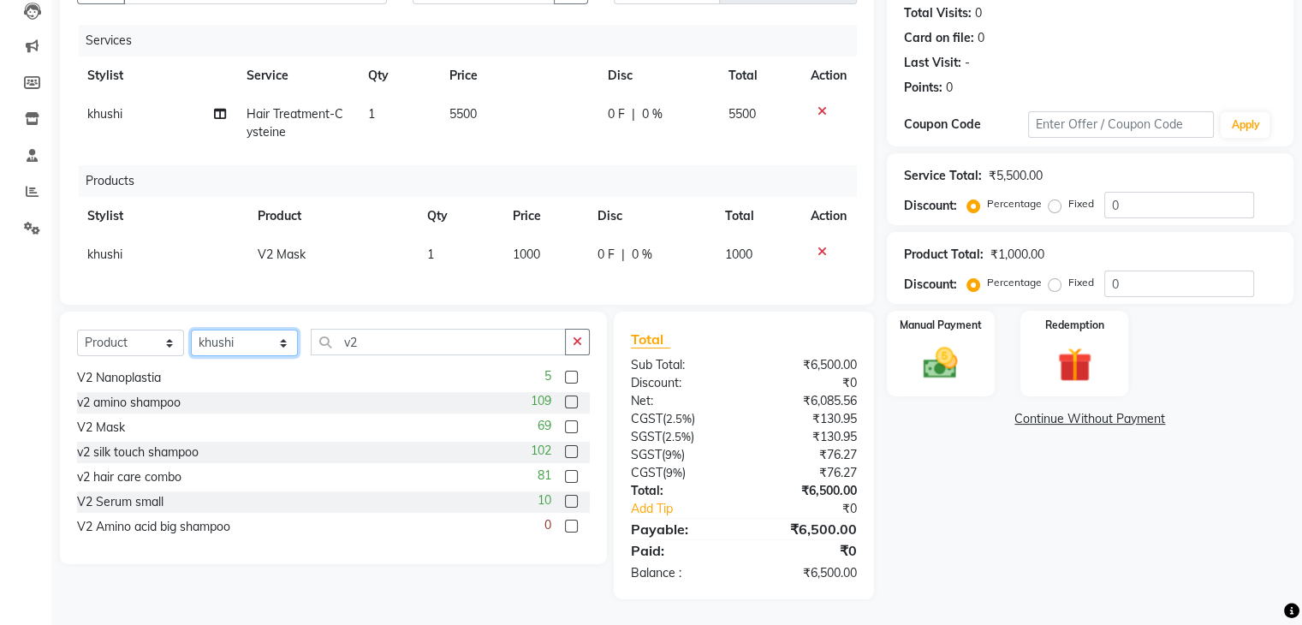
select select "88512"
click at [191, 330] on select "Select Stylist [PERSON_NAME] [PERSON_NAME] [PERSON_NAME] kajal [PERSON_NAME] [P…" at bounding box center [244, 343] width 107 height 27
click at [565, 398] on label at bounding box center [571, 401] width 13 height 13
click at [565, 398] on input "checkbox" at bounding box center [570, 402] width 11 height 11
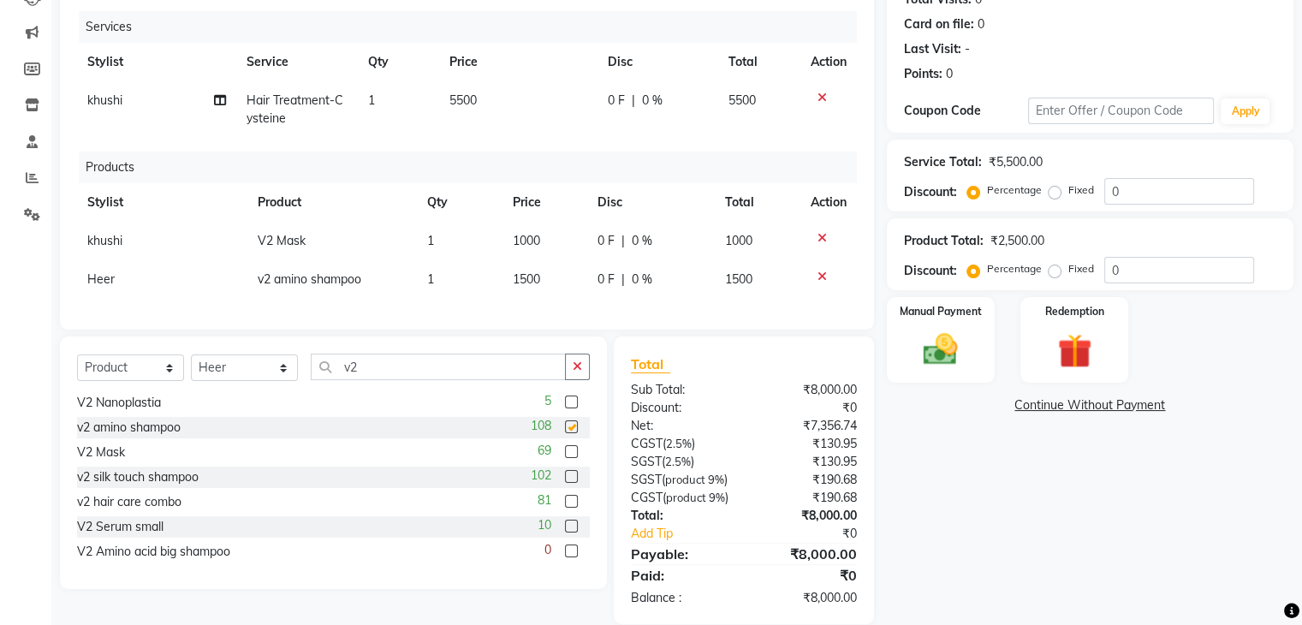
checkbox input "false"
click at [270, 381] on select "Select Stylist [PERSON_NAME] [PERSON_NAME] [PERSON_NAME] kajal [PERSON_NAME] [P…" at bounding box center [244, 367] width 107 height 27
select select "78799"
click at [191, 368] on select "Select Stylist [PERSON_NAME] [PERSON_NAME] [PERSON_NAME] kajal [PERSON_NAME] [P…" at bounding box center [244, 367] width 107 height 27
click at [565, 532] on label at bounding box center [571, 526] width 13 height 13
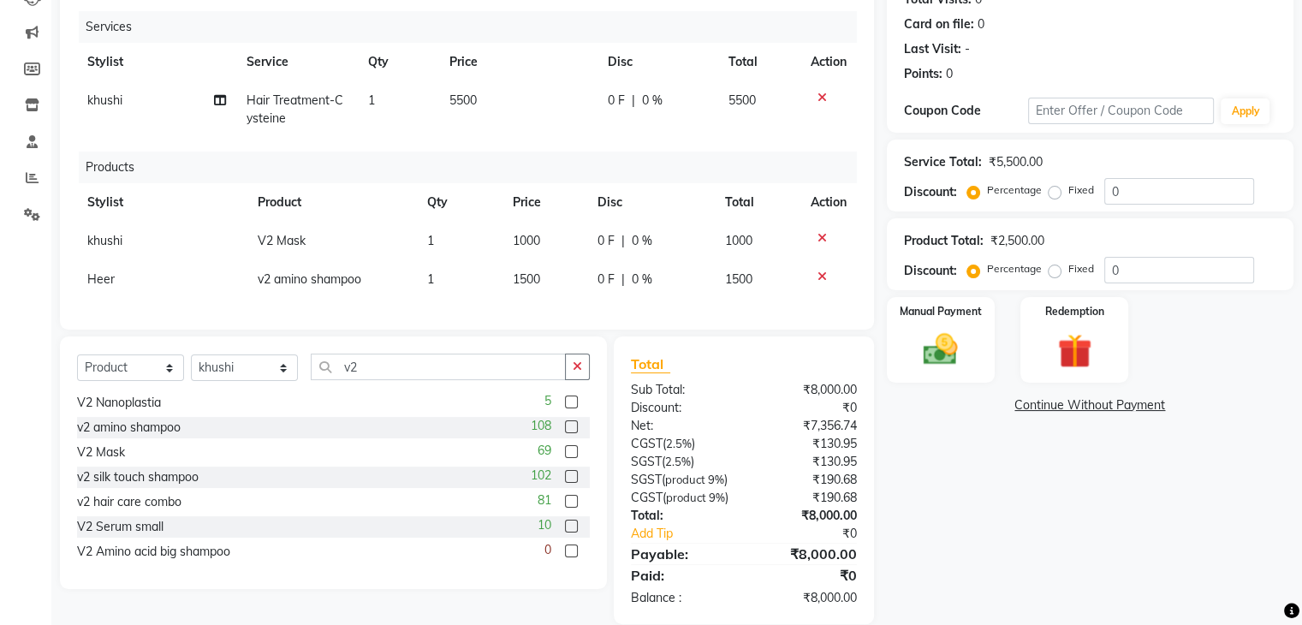
click at [565, 532] on input "checkbox" at bounding box center [570, 526] width 11 height 11
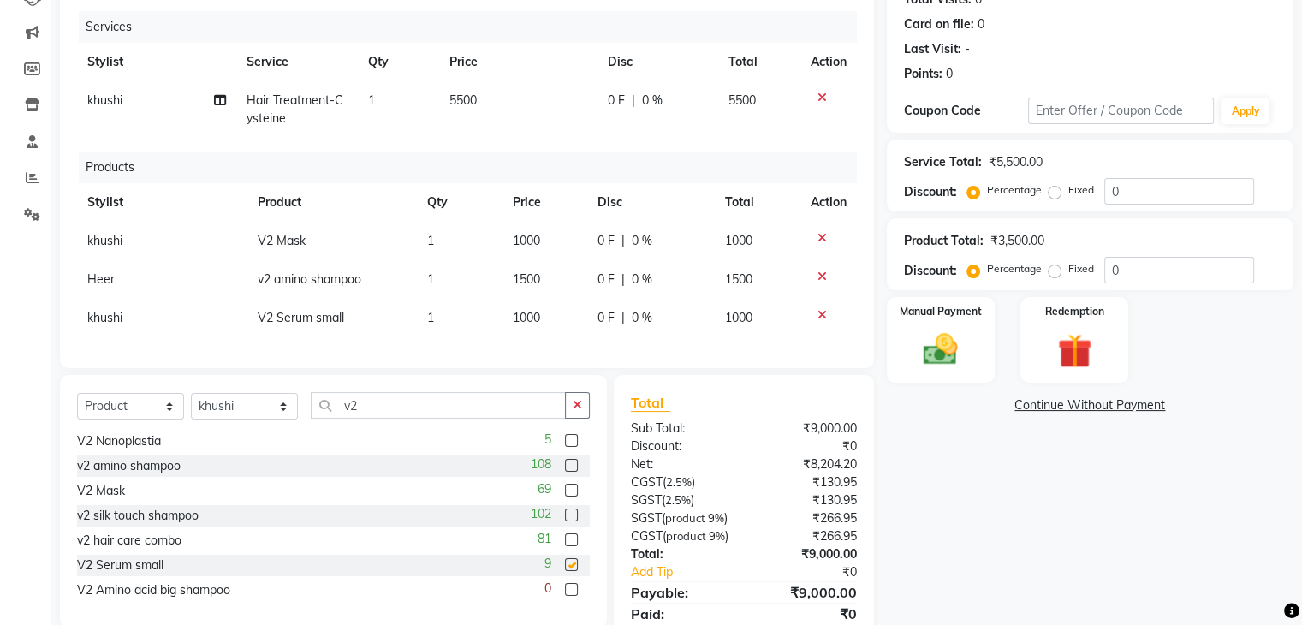
checkbox input "false"
click at [946, 295] on div "Manual Payment" at bounding box center [940, 339] width 112 height 88
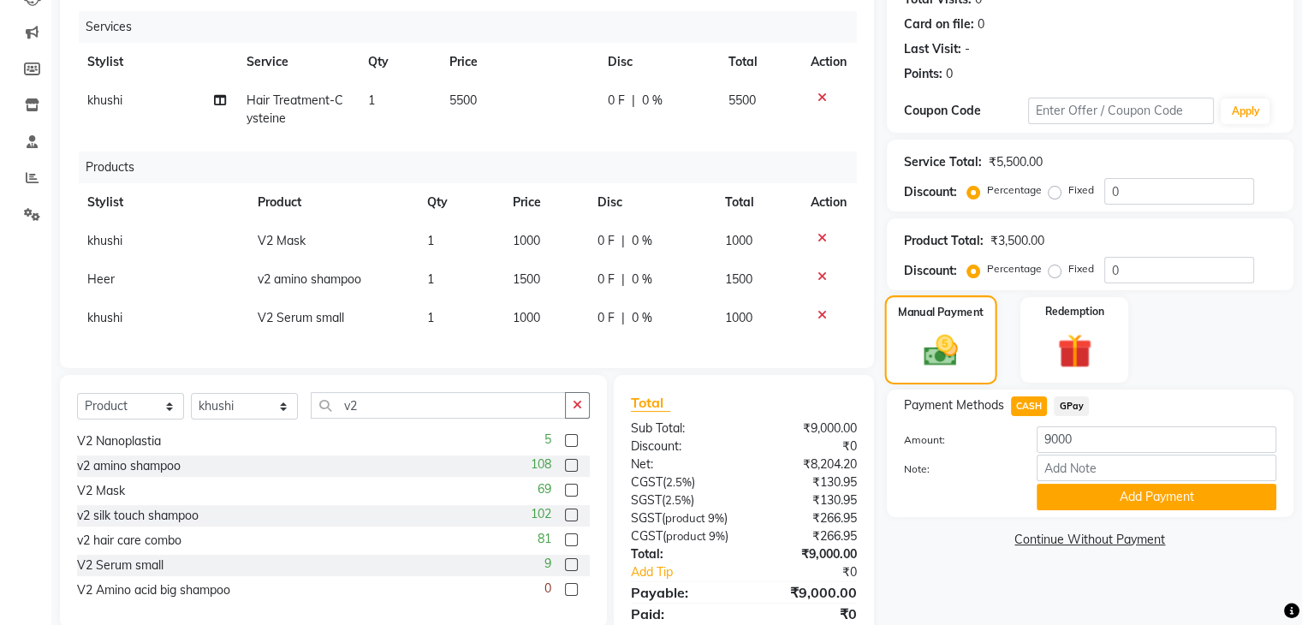
scroll to position [290, 0]
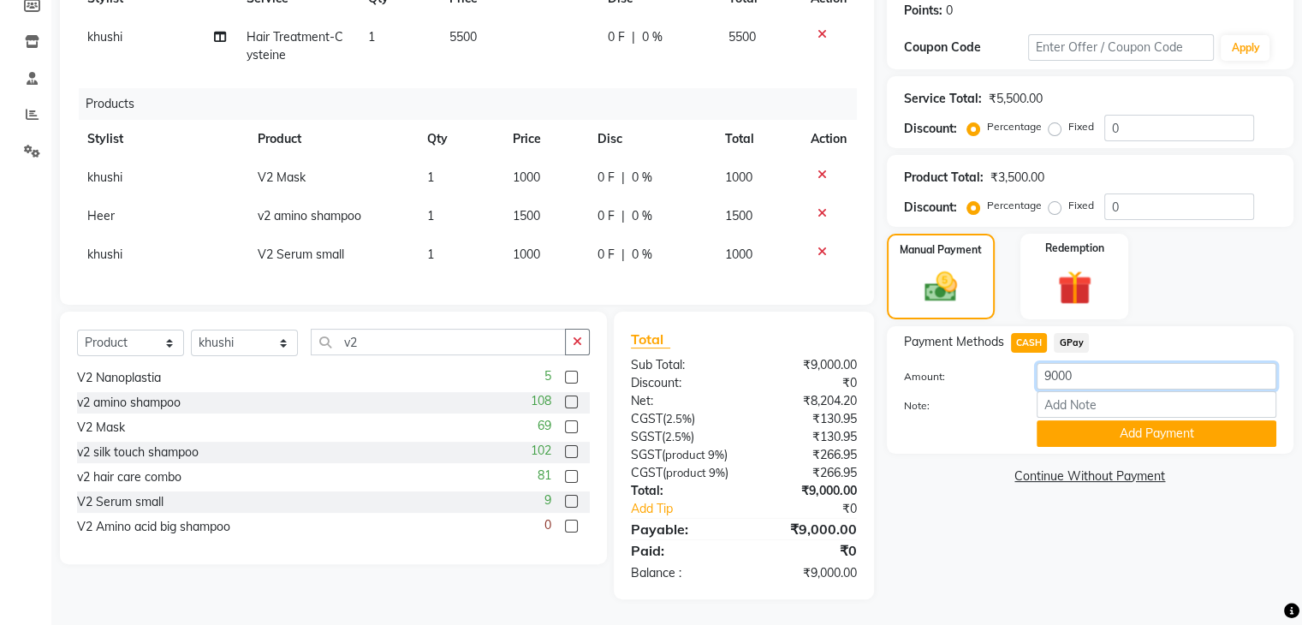
click at [1085, 363] on input "9000" at bounding box center [1157, 376] width 240 height 27
type input "9"
type input "7000"
click at [1105, 391] on input "Note:" at bounding box center [1157, 404] width 240 height 27
type input "cash"
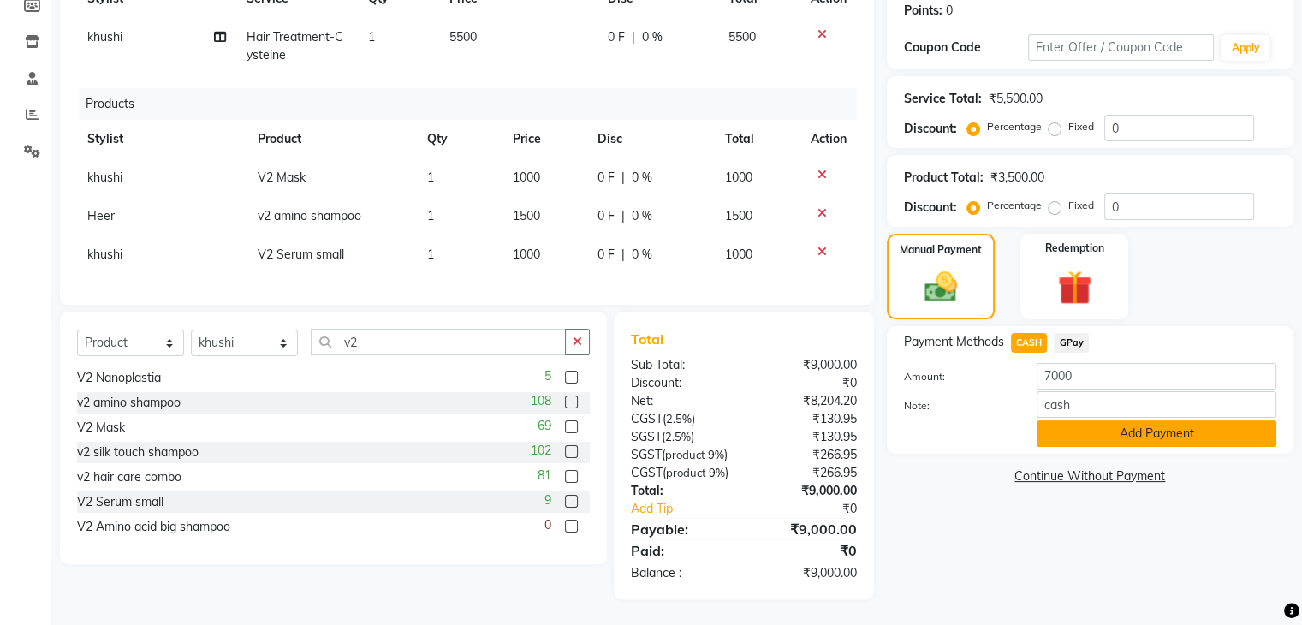
click at [1144, 420] on button "Add Payment" at bounding box center [1157, 433] width 240 height 27
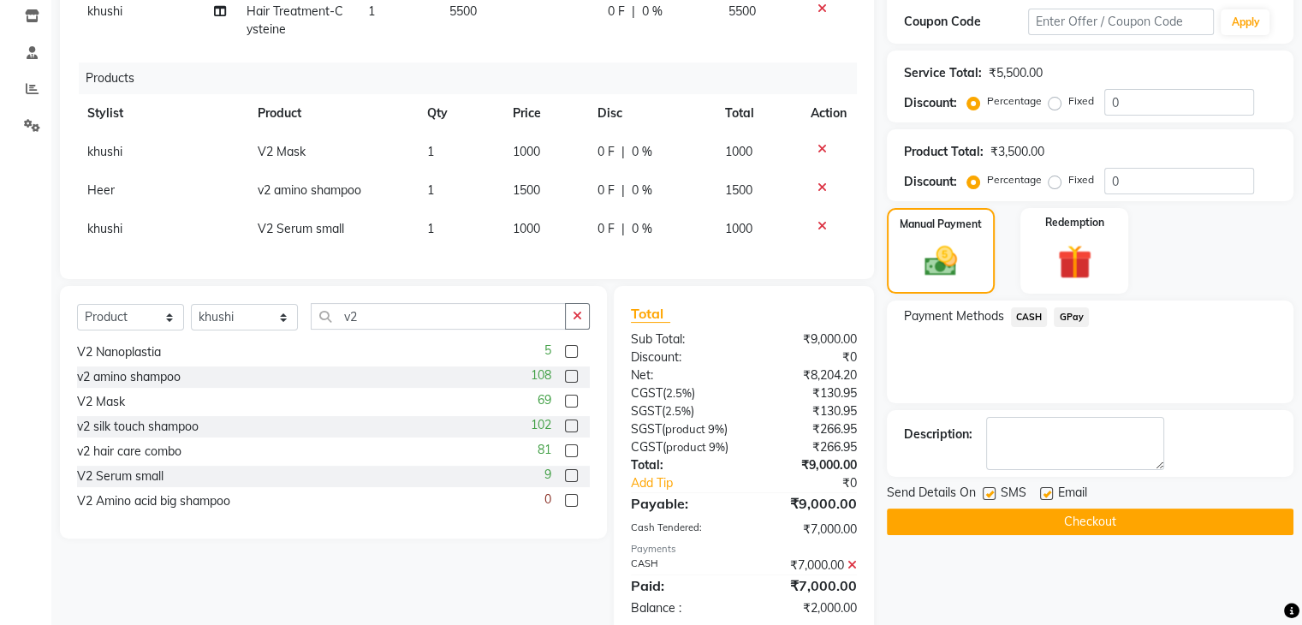
click at [1067, 316] on span "GPay" at bounding box center [1071, 317] width 35 height 20
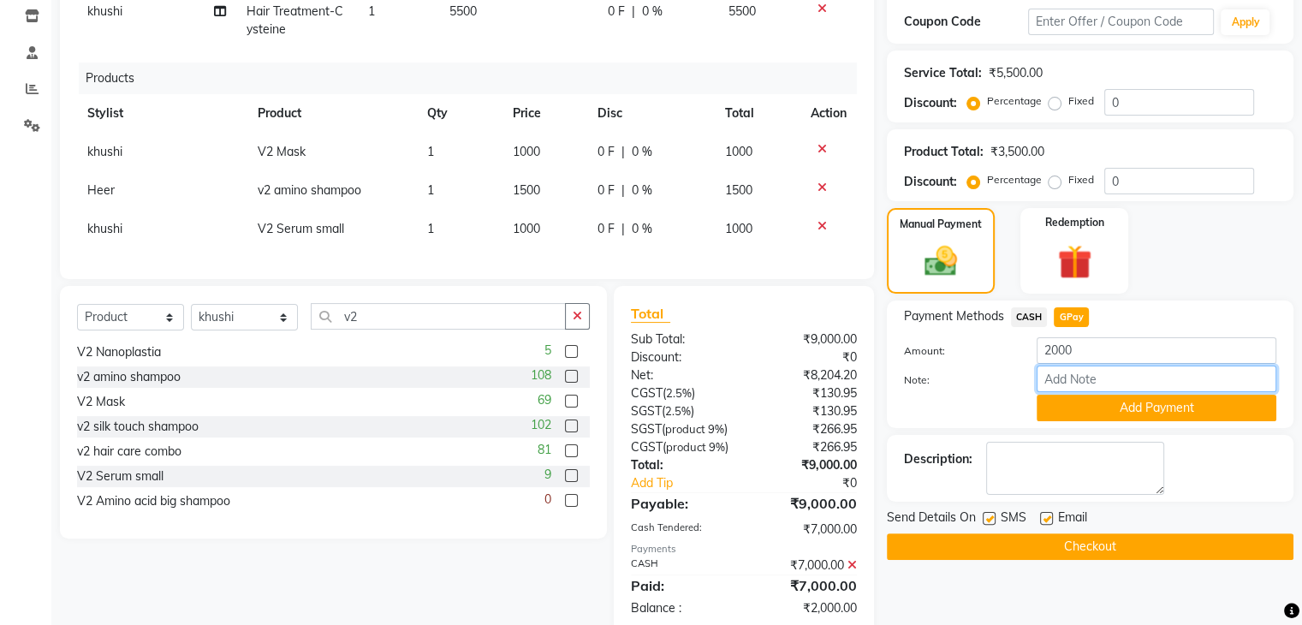
click at [1072, 378] on input "Note:" at bounding box center [1157, 379] width 240 height 27
type input "gpay"
click at [1132, 402] on button "Add Payment" at bounding box center [1157, 408] width 240 height 27
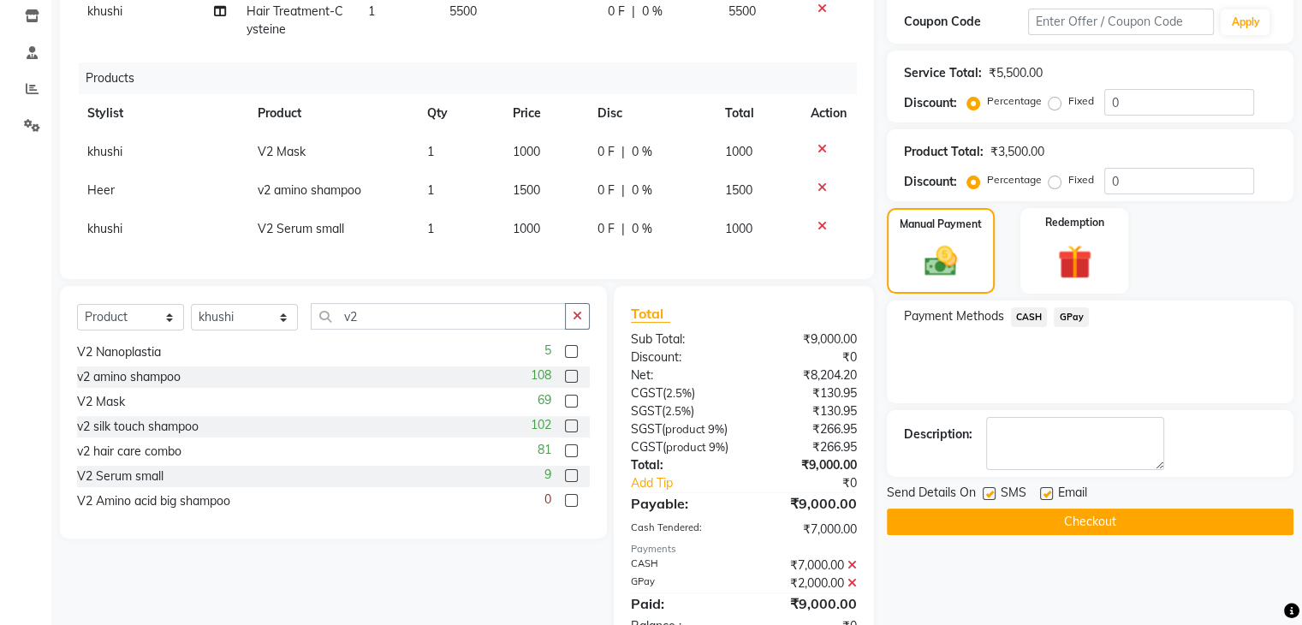
click at [1040, 490] on label at bounding box center [1046, 493] width 13 height 13
click at [1040, 490] on input "checkbox" at bounding box center [1045, 494] width 11 height 11
checkbox input "false"
click at [1043, 511] on button "Checkout" at bounding box center [1090, 521] width 407 height 27
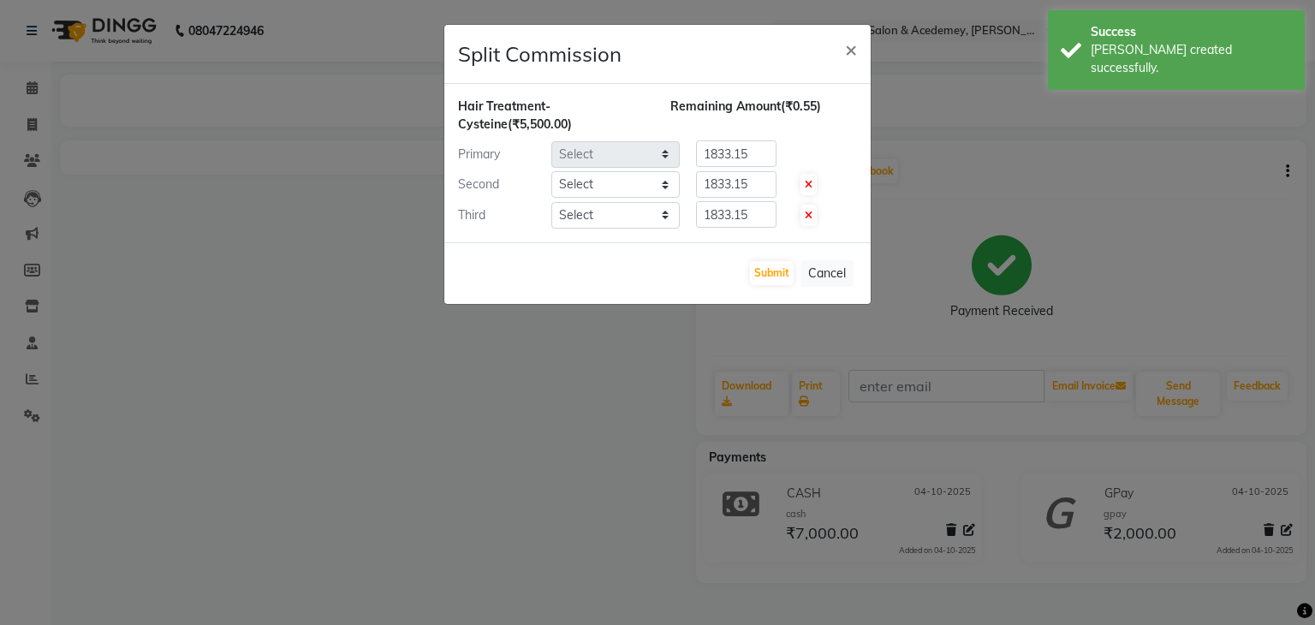
select select "78799"
select select "88512"
select select "66484"
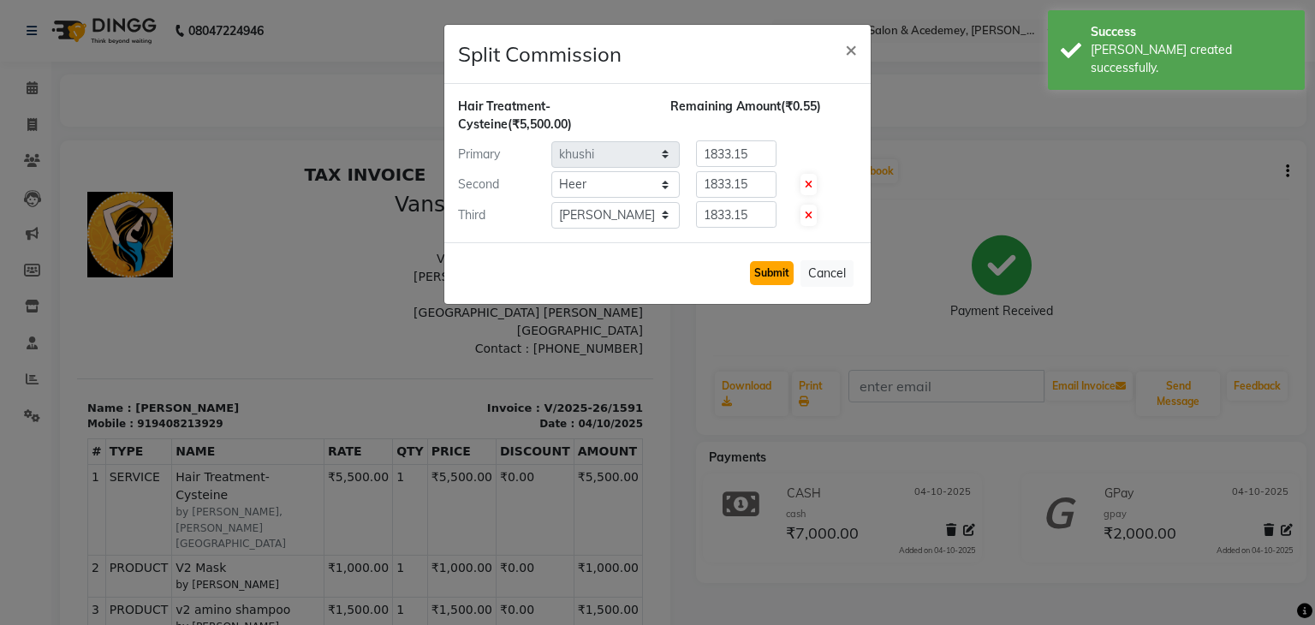
click at [763, 266] on button "Submit" at bounding box center [772, 273] width 44 height 24
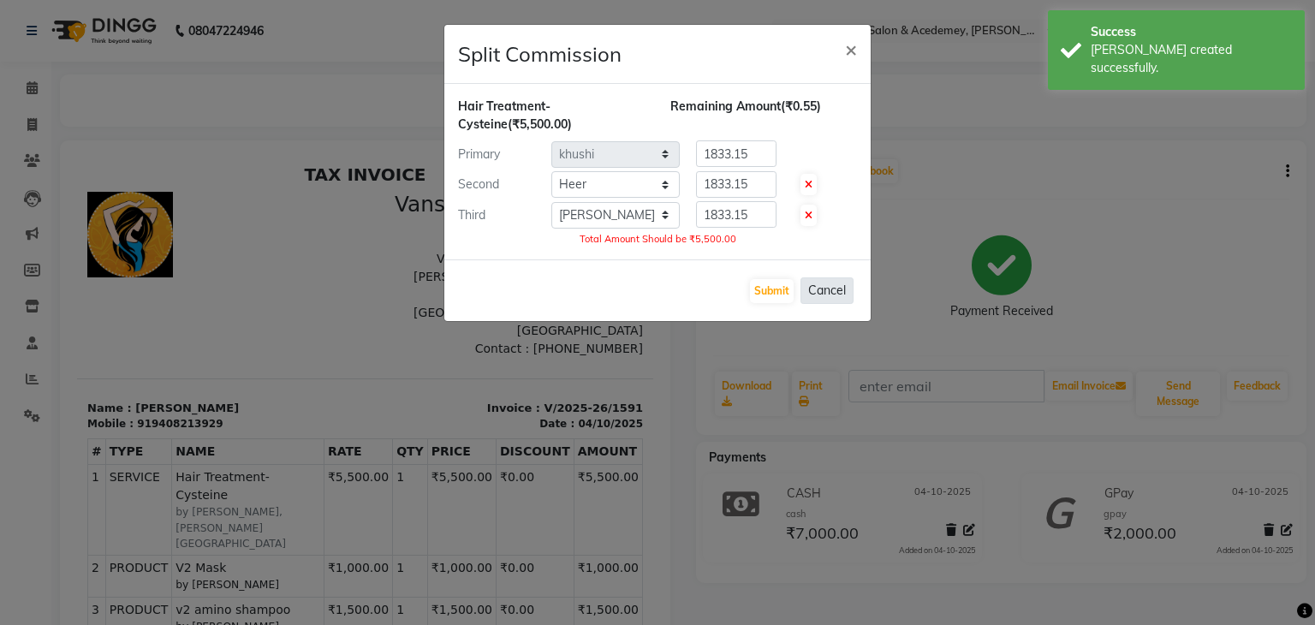
click at [829, 289] on button "Cancel" at bounding box center [826, 290] width 53 height 27
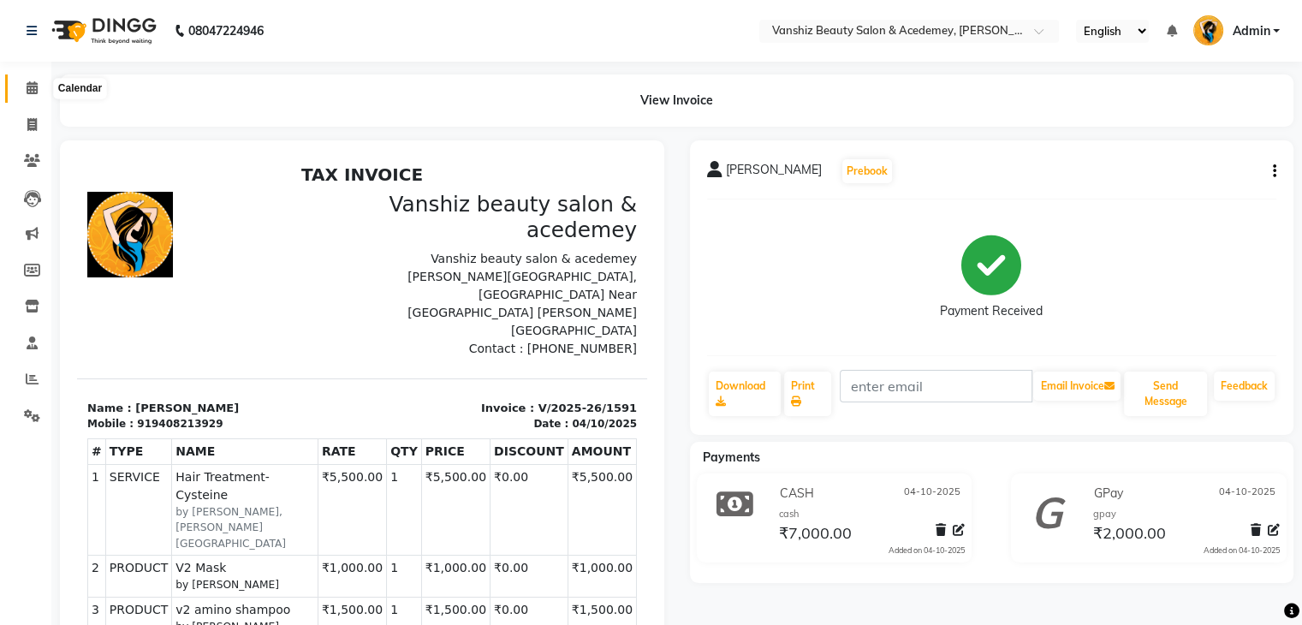
click at [30, 91] on icon at bounding box center [32, 87] width 11 height 13
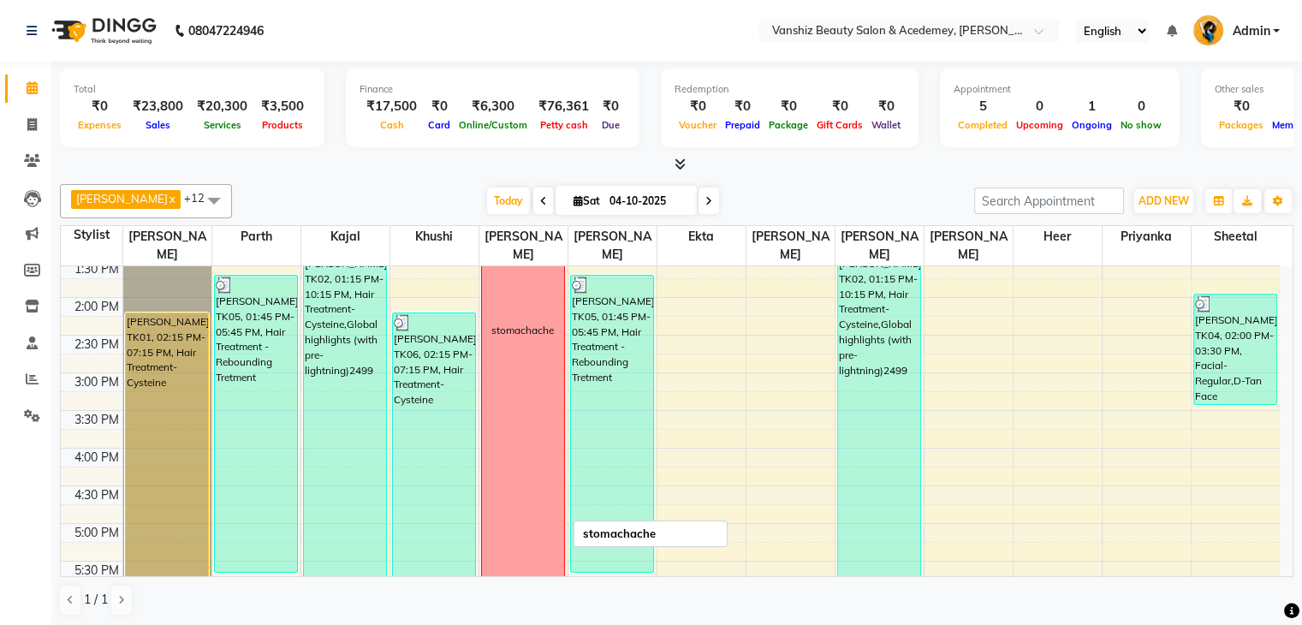
scroll to position [424, 0]
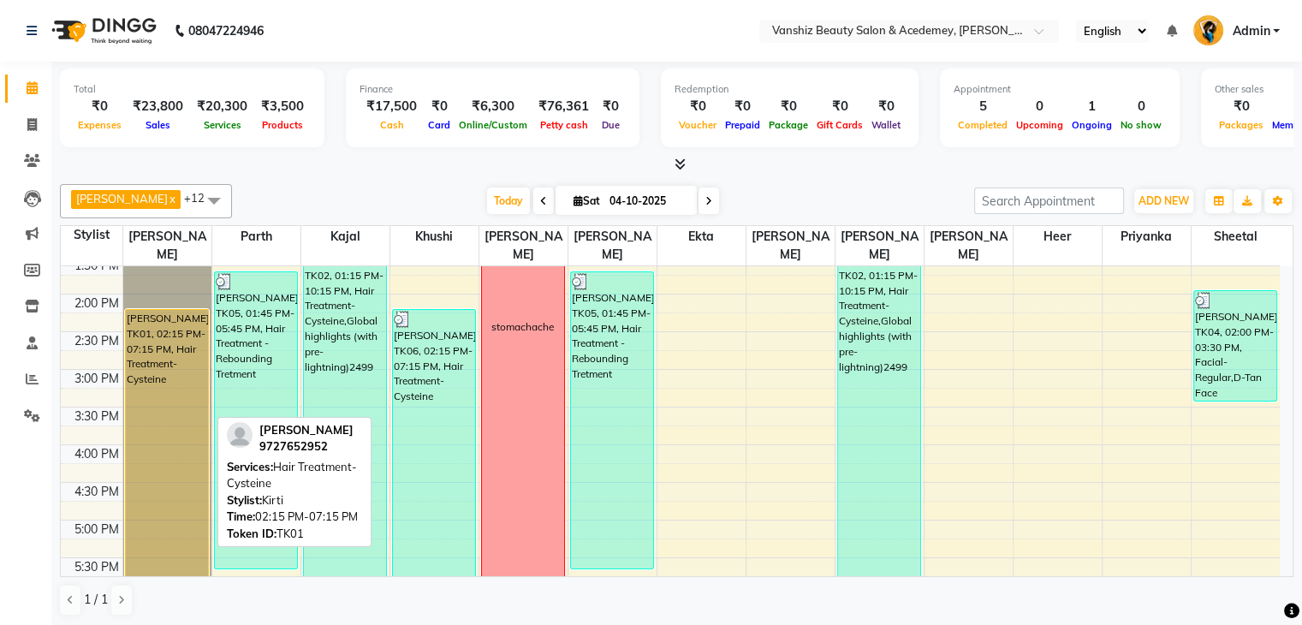
click at [152, 401] on div "[PERSON_NAME], TK01, 02:15 PM-07:15 PM, Hair Treatment-Cysteine" at bounding box center [167, 495] width 82 height 371
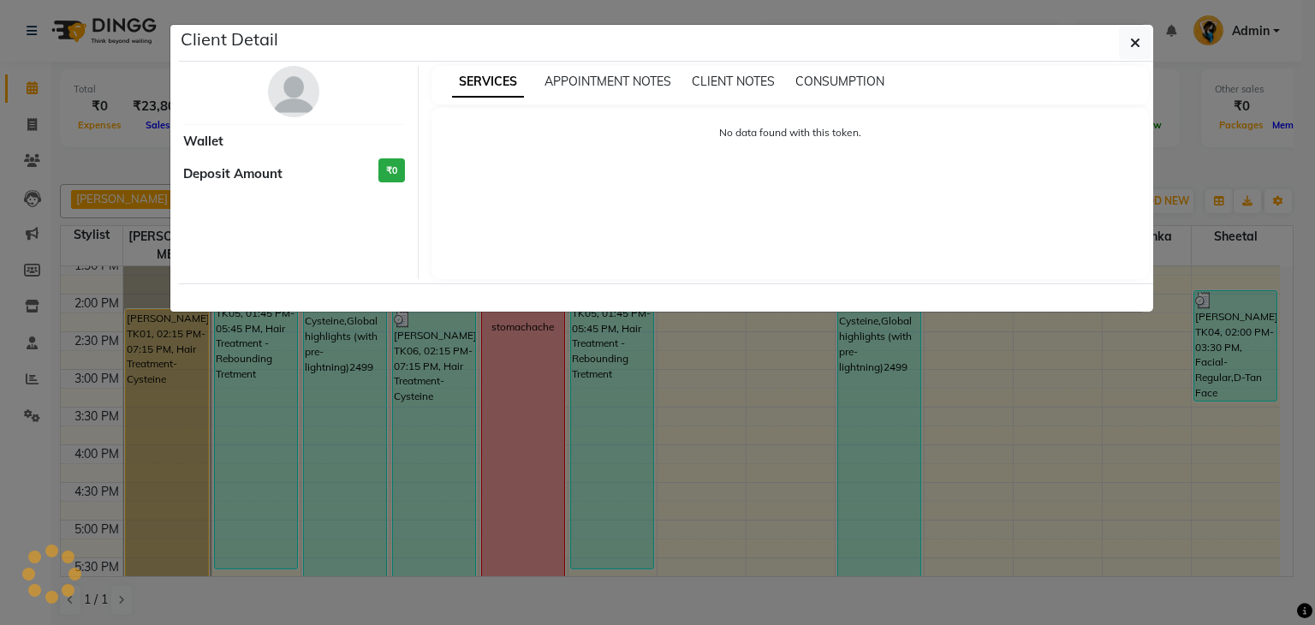
select select "1"
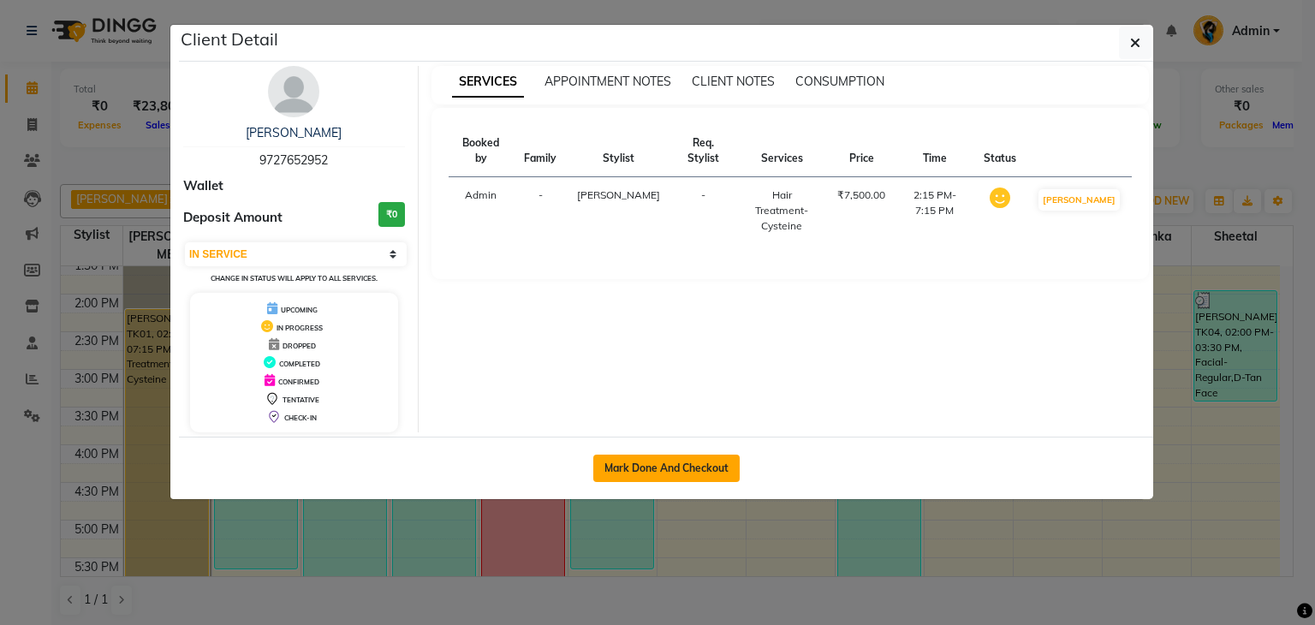
click at [625, 458] on button "Mark Done And Checkout" at bounding box center [666, 468] width 146 height 27
select select "service"
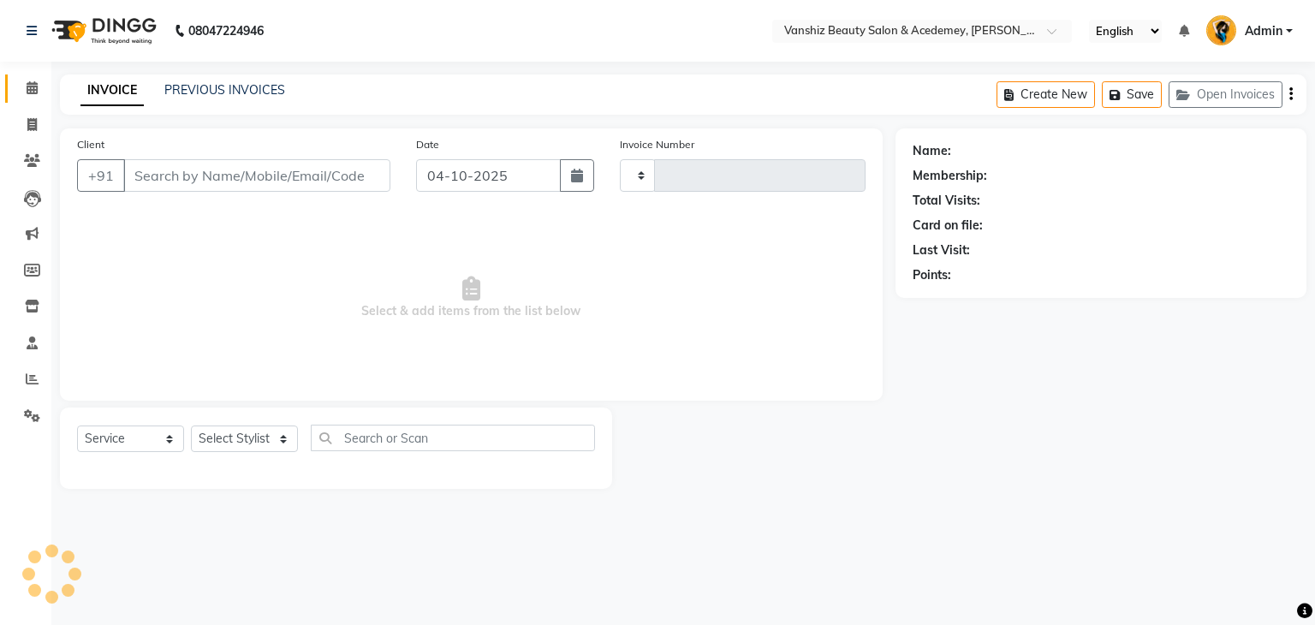
type input "1592"
select select "5403"
type input "9727652952"
select select "38128"
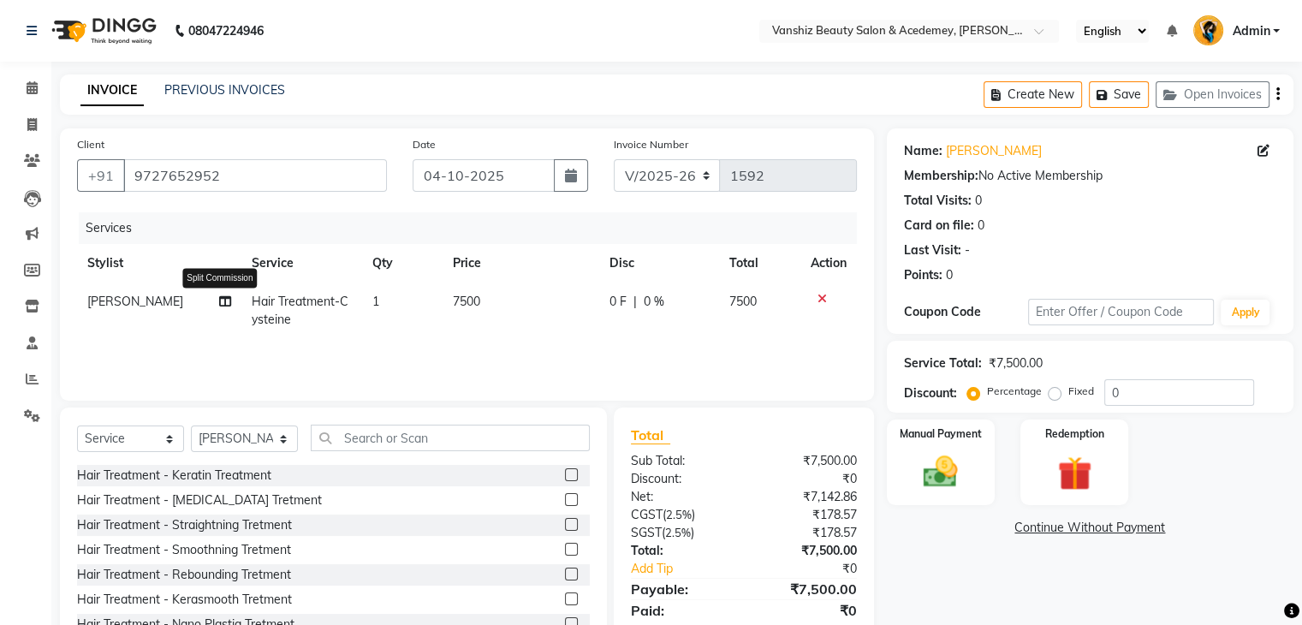
click at [223, 300] on icon at bounding box center [225, 301] width 12 height 12
select select "38128"
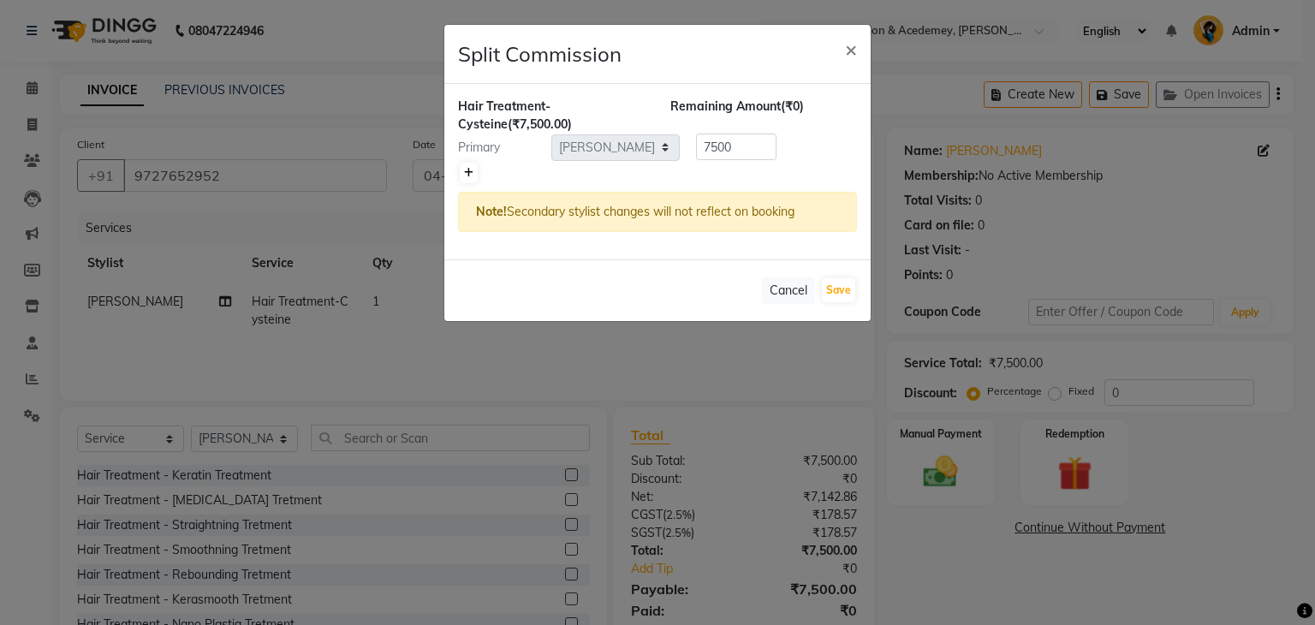
click at [469, 172] on icon at bounding box center [468, 173] width 9 height 10
type input "3750"
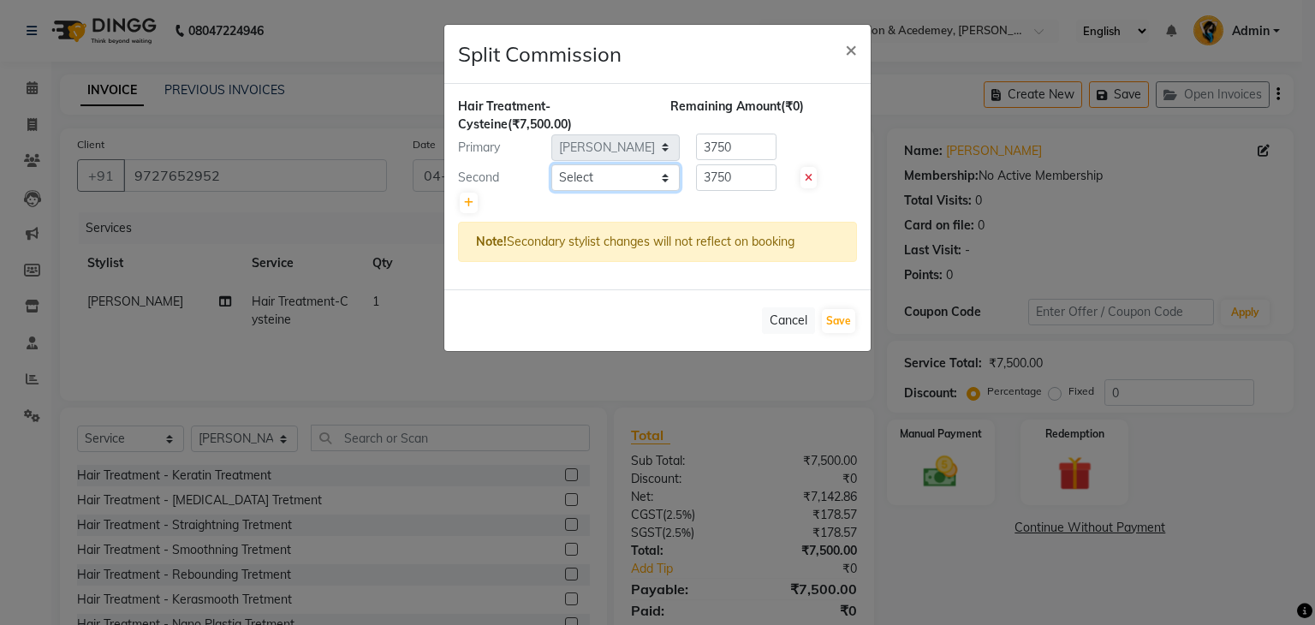
click at [585, 174] on select "Select [PERSON_NAME] [PERSON_NAME] [PERSON_NAME] kajal [PERSON_NAME] [PERSON_NA…" at bounding box center [615, 177] width 128 height 27
select select "86122"
click at [551, 164] on select "Select [PERSON_NAME] [PERSON_NAME] [PERSON_NAME] kajal [PERSON_NAME] [PERSON_NA…" at bounding box center [615, 177] width 128 height 27
click at [466, 203] on icon at bounding box center [468, 203] width 9 height 10
type input "2500"
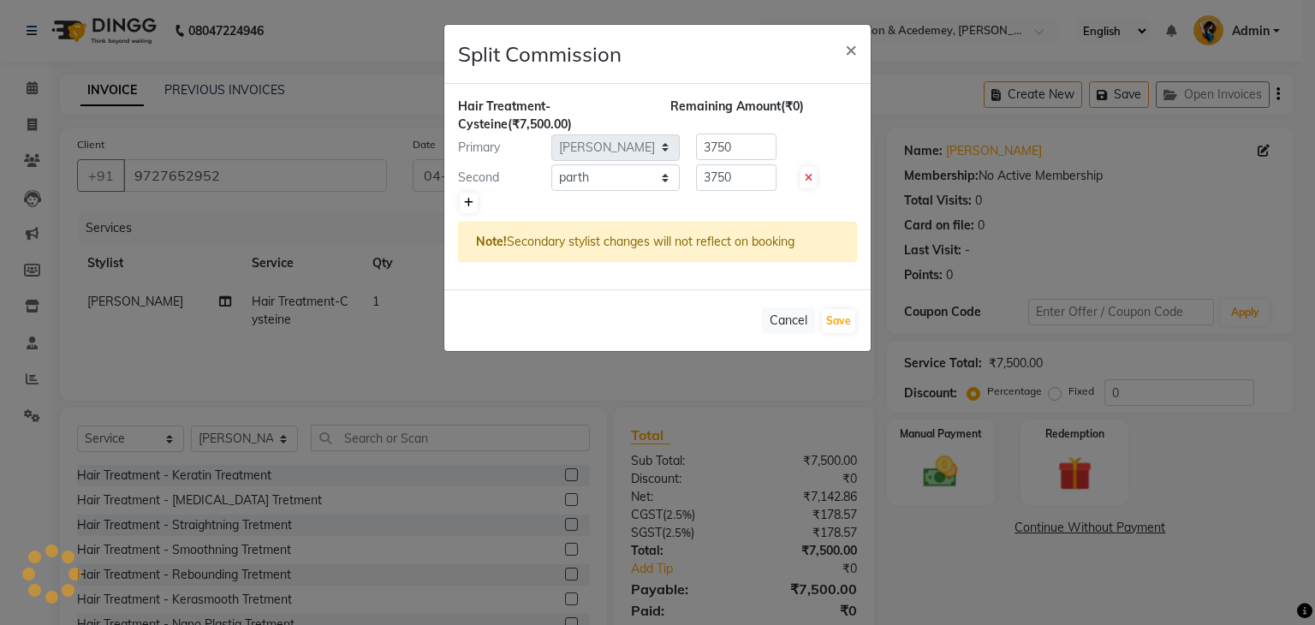
type input "2500"
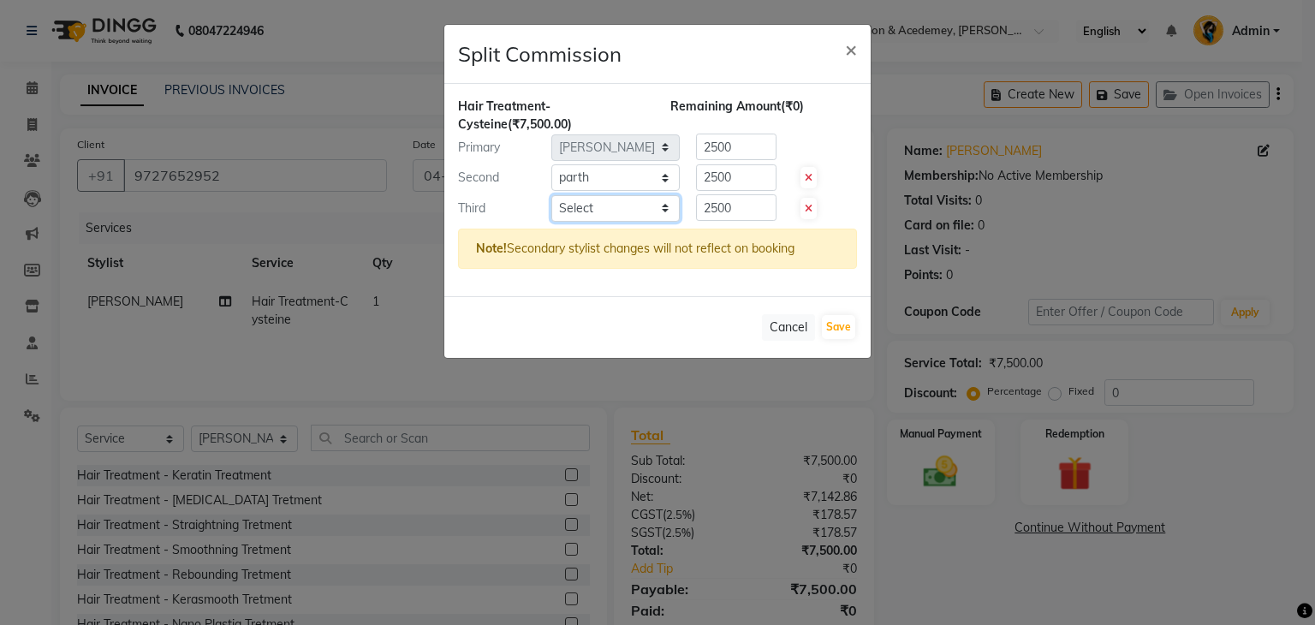
click at [607, 209] on select "Select [PERSON_NAME] [PERSON_NAME] [PERSON_NAME] kajal [PERSON_NAME] [PERSON_NA…" at bounding box center [615, 208] width 128 height 27
select select "59477"
click at [551, 195] on select "Select [PERSON_NAME] [PERSON_NAME] [PERSON_NAME] kajal [PERSON_NAME] [PERSON_NA…" at bounding box center [615, 208] width 128 height 27
click at [839, 330] on button "Save" at bounding box center [838, 327] width 33 height 24
select select "Select"
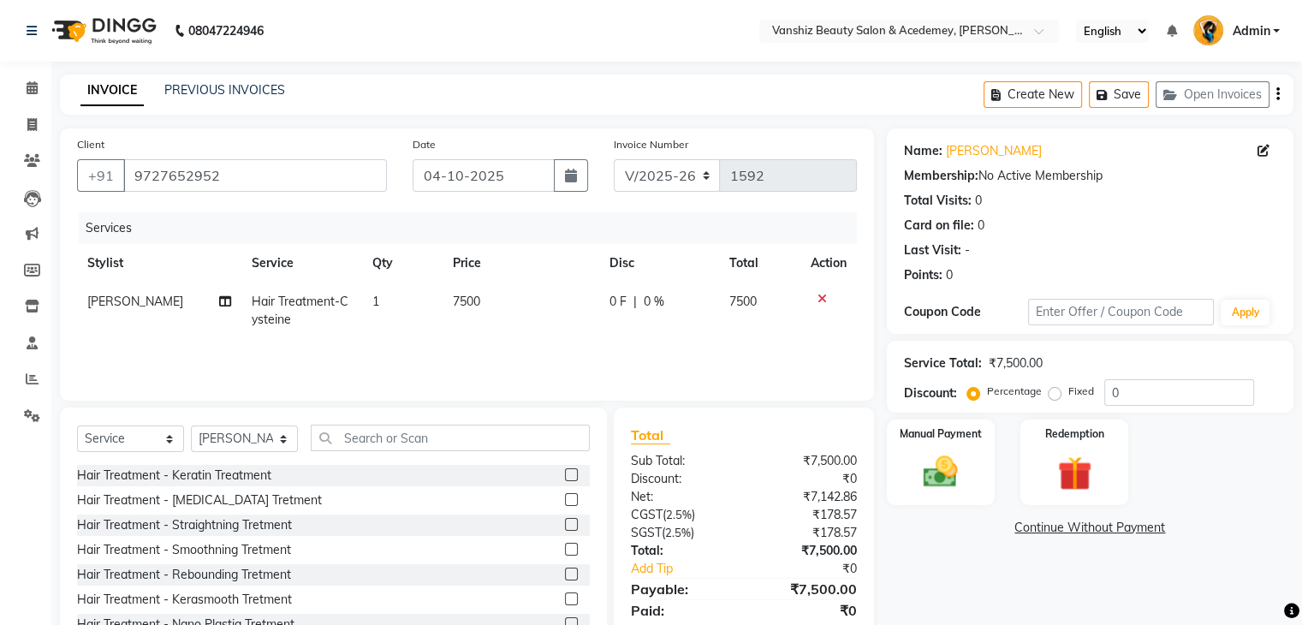
click at [455, 304] on span "7500" at bounding box center [466, 301] width 27 height 15
select select "38128"
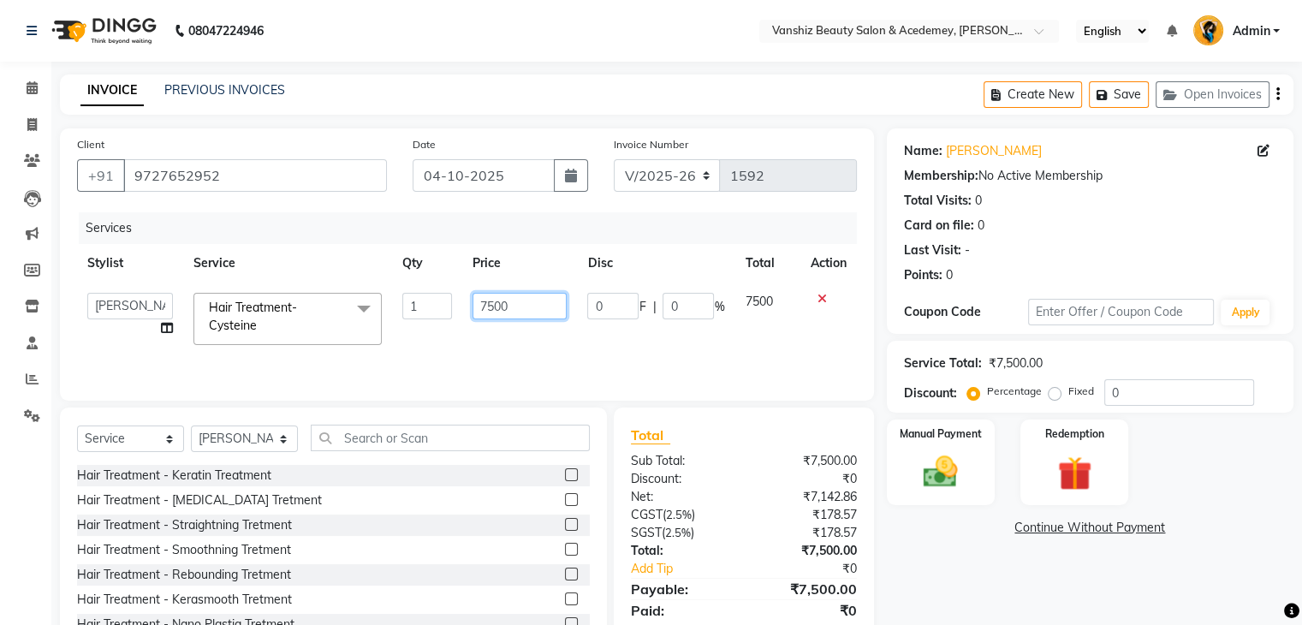
click at [488, 304] on input "7500" at bounding box center [520, 306] width 94 height 27
type input "5500"
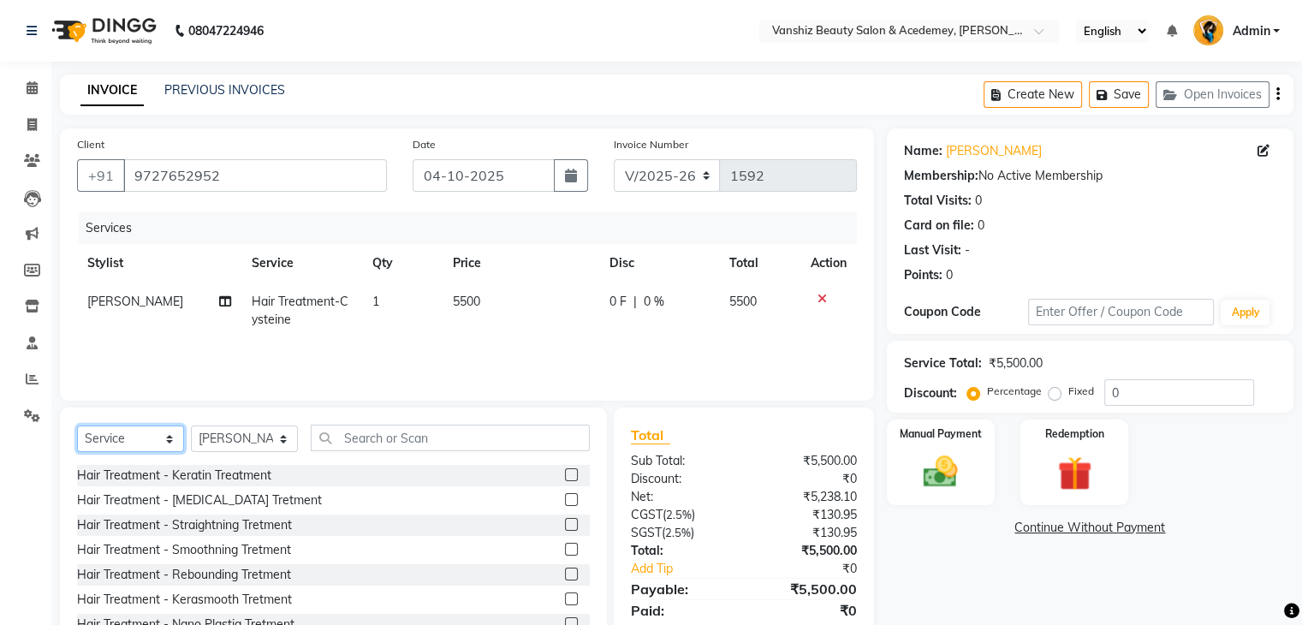
click at [155, 433] on select "Select Service Product Membership Package Voucher Prepaid Gift Card" at bounding box center [130, 438] width 107 height 27
select select "product"
click at [77, 426] on select "Select Service Product Membership Package Voucher Prepaid Gift Card" at bounding box center [130, 438] width 107 height 27
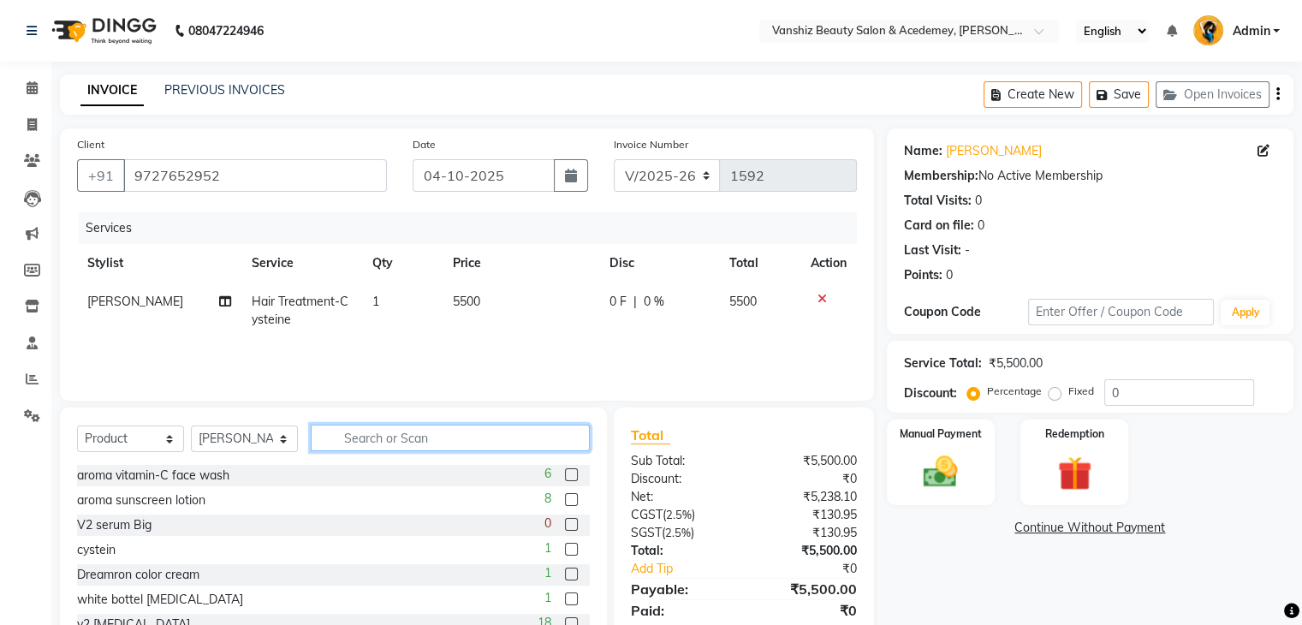
click at [389, 437] on input "text" at bounding box center [450, 438] width 279 height 27
type input "v2"
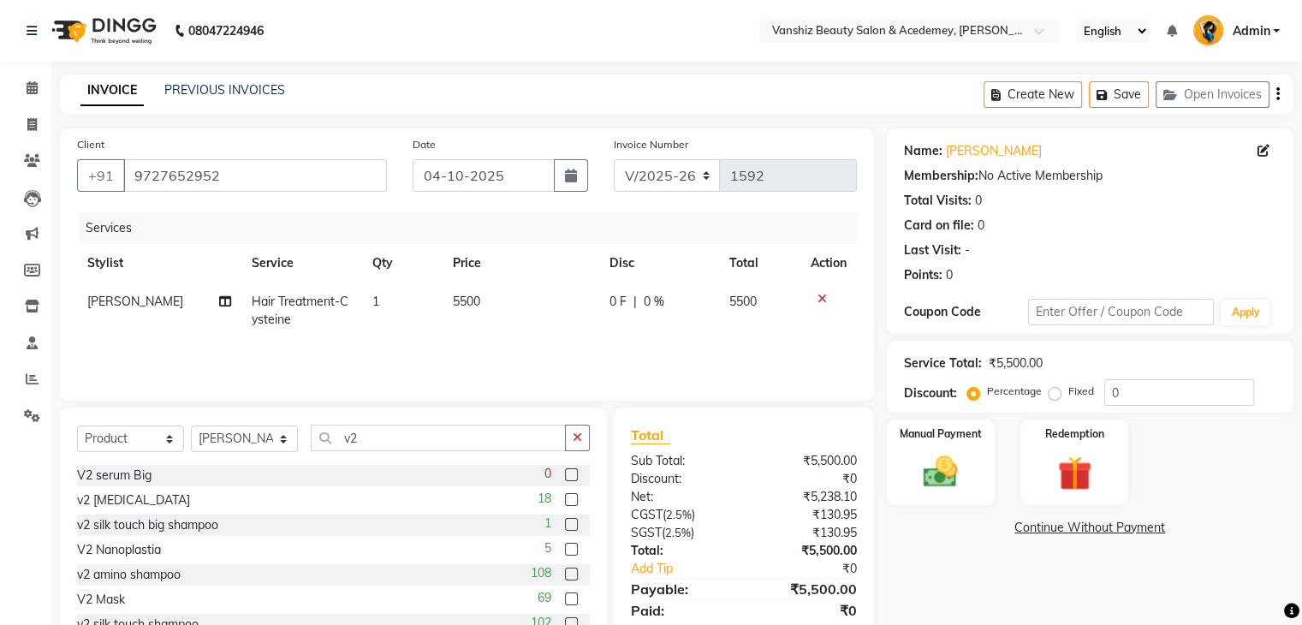
click at [565, 605] on label at bounding box center [571, 598] width 13 height 13
click at [565, 605] on input "checkbox" at bounding box center [570, 599] width 11 height 11
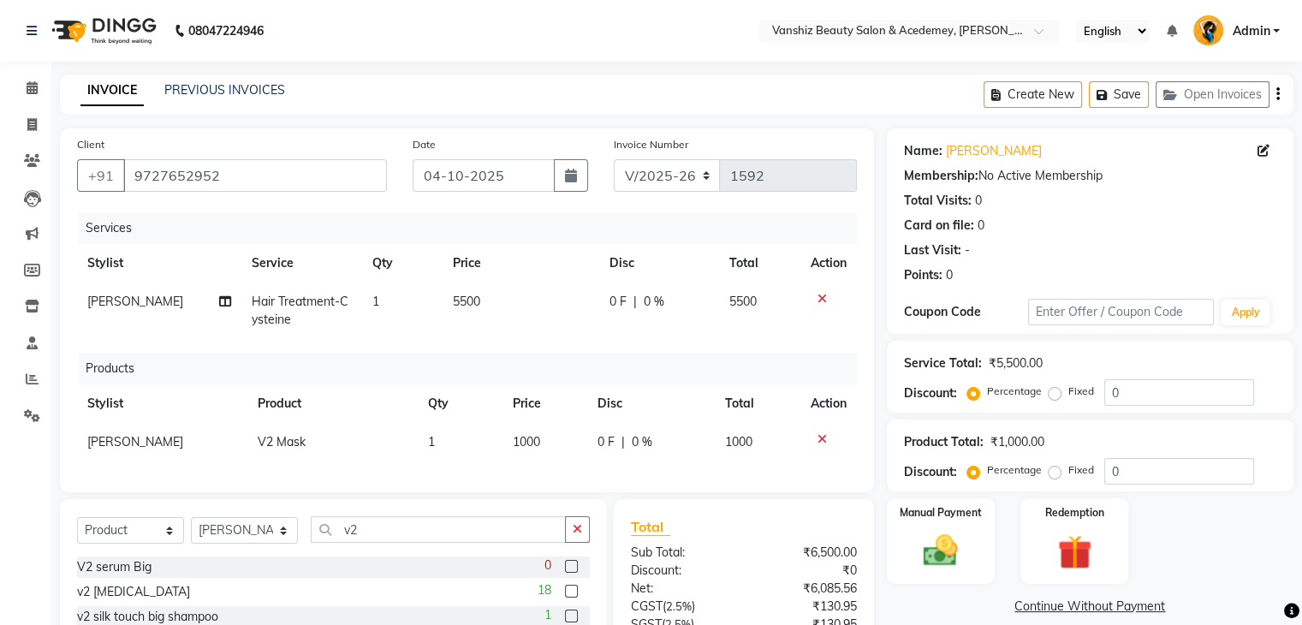
checkbox input "false"
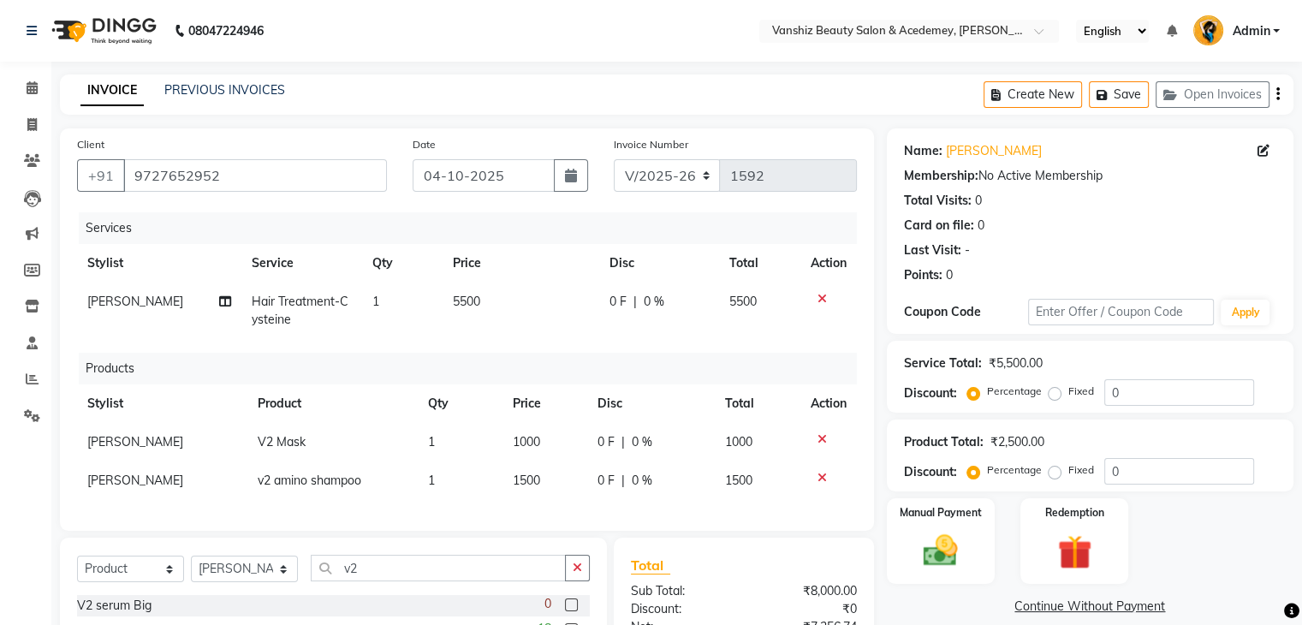
scroll to position [139, 0]
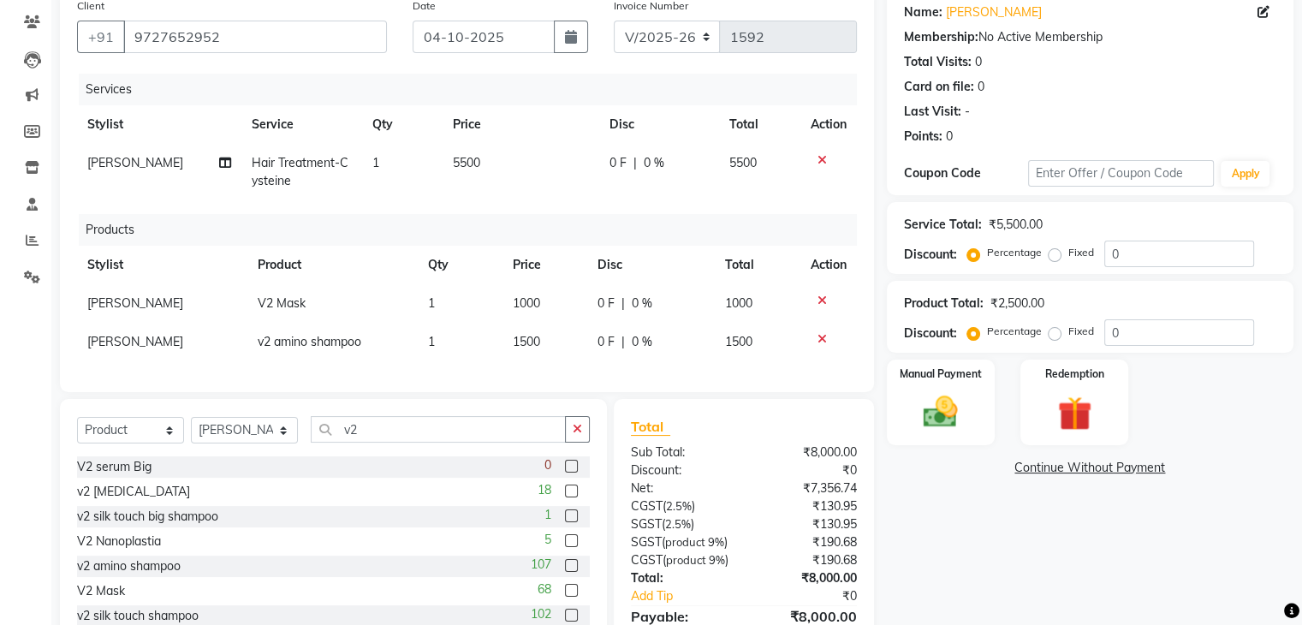
checkbox input "false"
click at [260, 443] on select "Select Stylist [PERSON_NAME] [PERSON_NAME] [PERSON_NAME] kajal [PERSON_NAME] [P…" at bounding box center [244, 430] width 107 height 27
click at [191, 431] on select "Select Stylist [PERSON_NAME] [PERSON_NAME] [PERSON_NAME] kajal [PERSON_NAME] [P…" at bounding box center [244, 430] width 107 height 27
click at [249, 435] on select "Select Stylist [PERSON_NAME] [PERSON_NAME] [PERSON_NAME] kajal [PERSON_NAME] [P…" at bounding box center [244, 430] width 107 height 27
select select "59477"
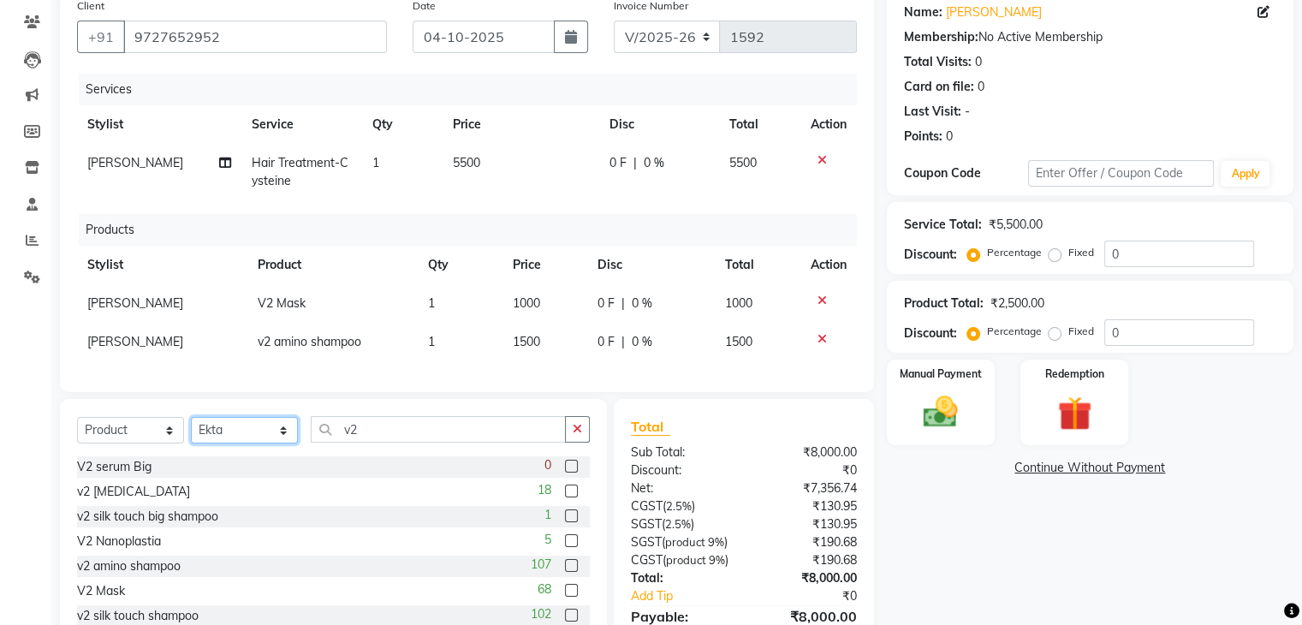
click at [191, 431] on select "Select Stylist [PERSON_NAME] [PERSON_NAME] [PERSON_NAME] kajal [PERSON_NAME] [P…" at bounding box center [244, 430] width 107 height 27
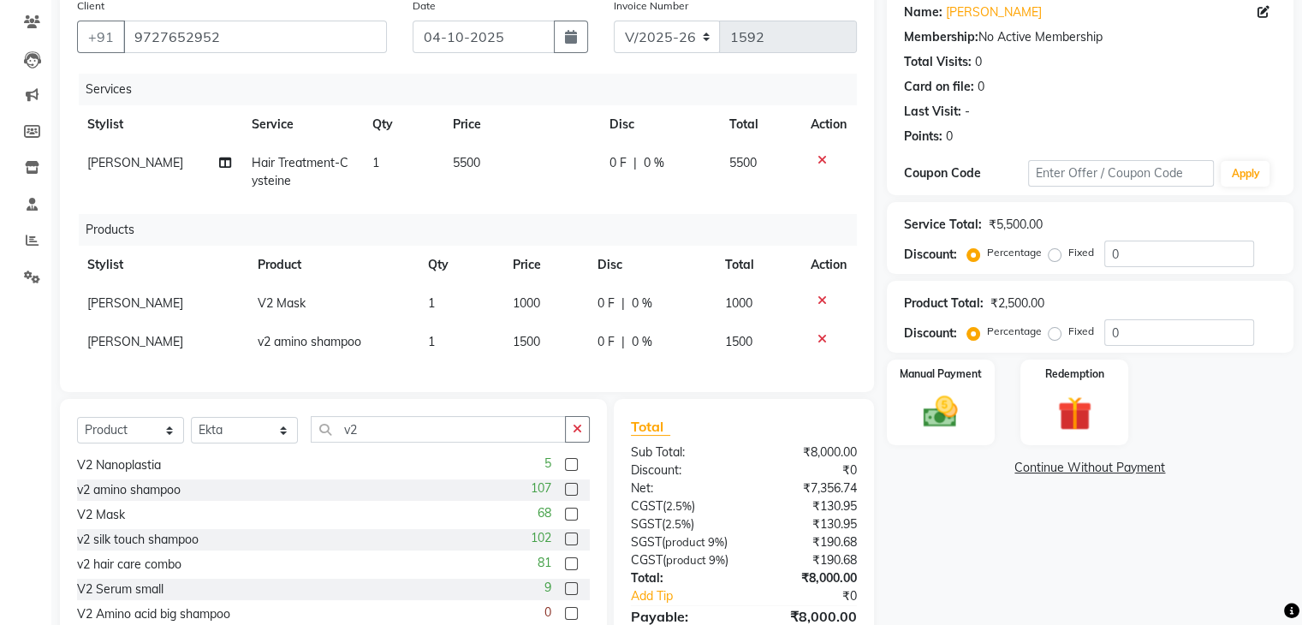
click at [565, 595] on label at bounding box center [571, 588] width 13 height 13
click at [565, 595] on input "checkbox" at bounding box center [570, 589] width 11 height 11
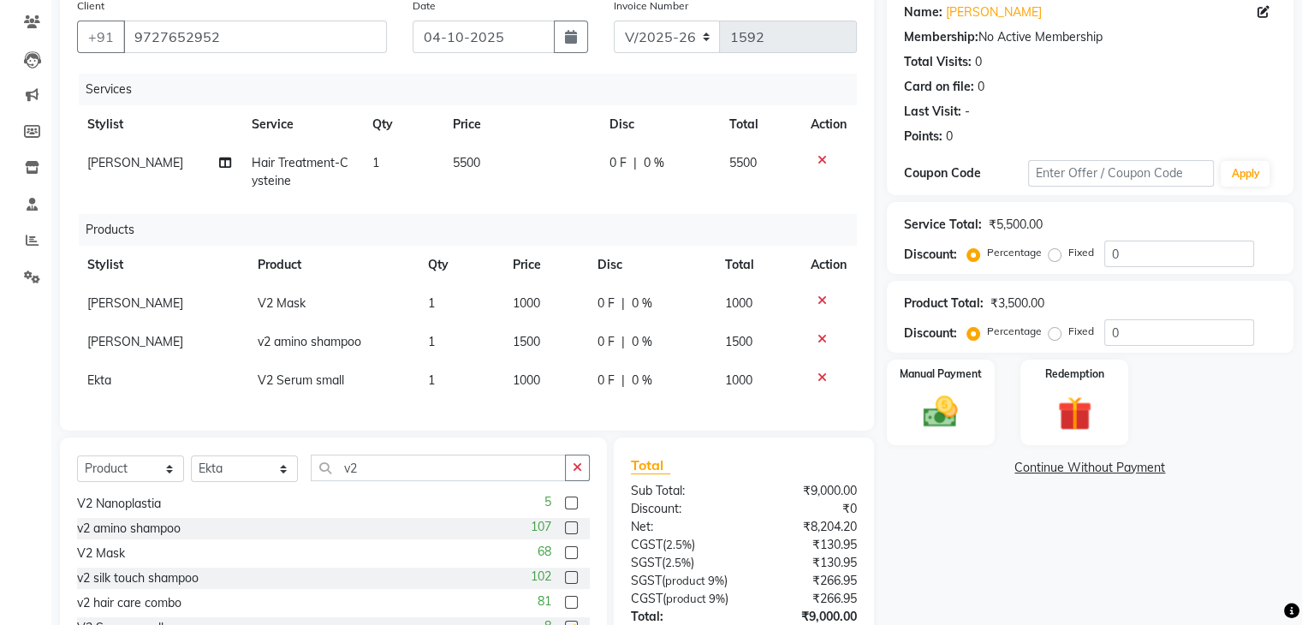
checkbox input "false"
click at [932, 433] on img at bounding box center [940, 412] width 57 height 41
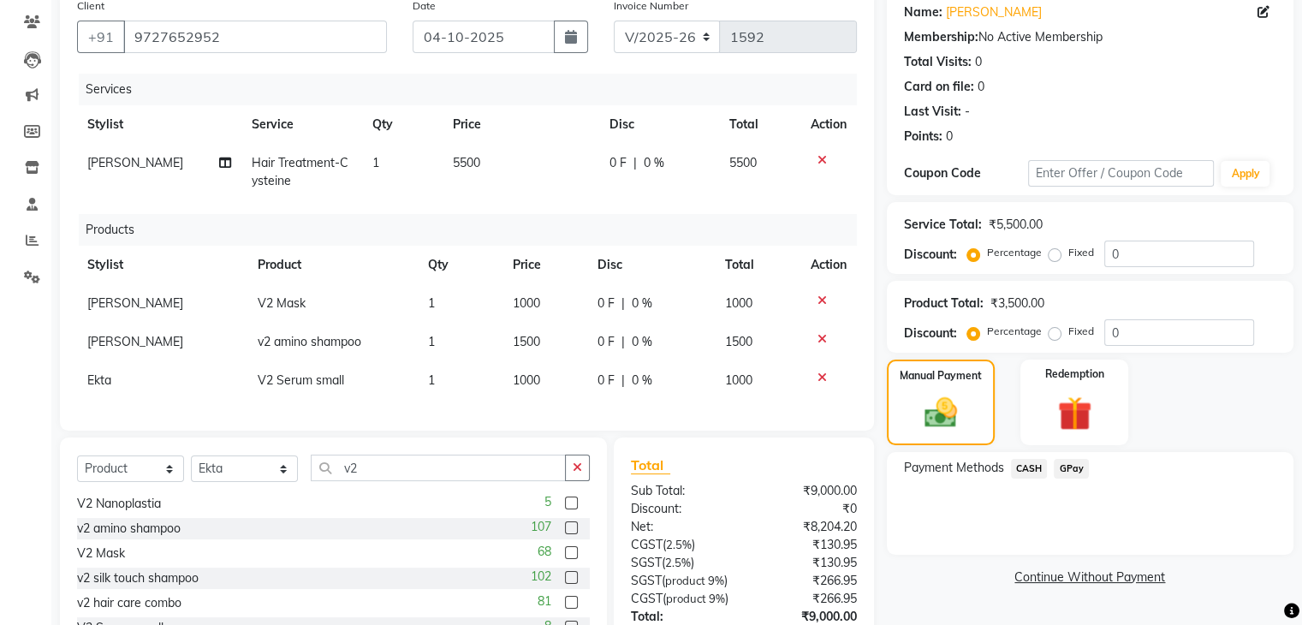
scroll to position [0, 0]
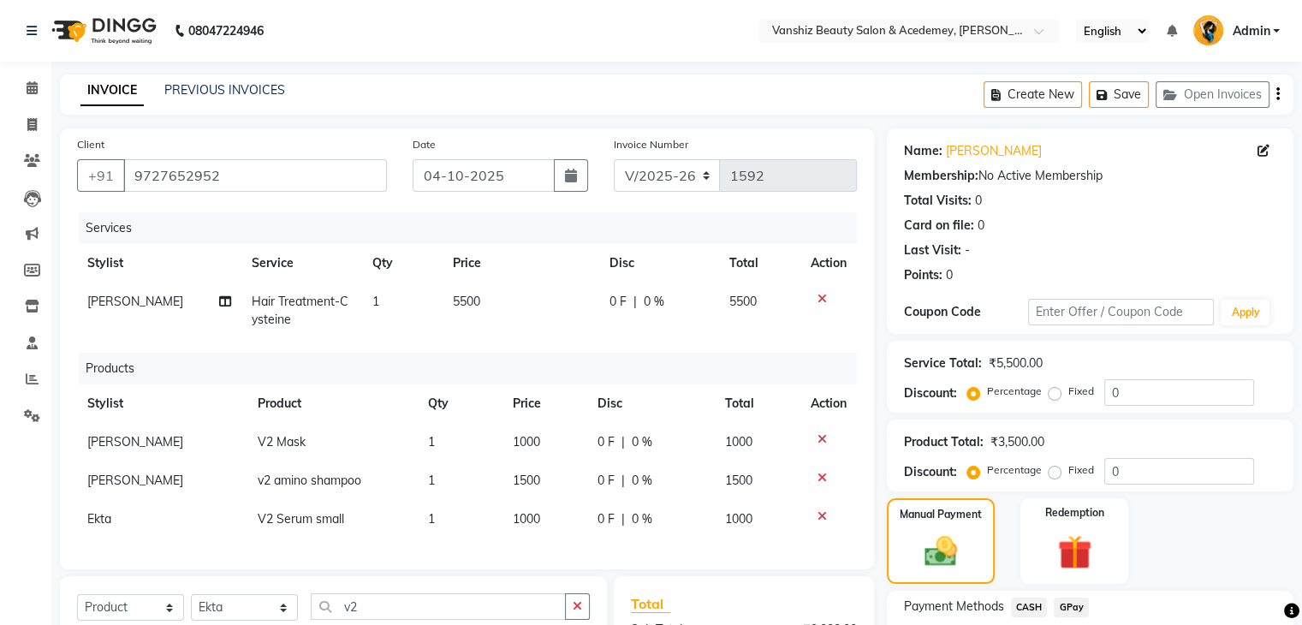
click at [1034, 605] on span "CASH" at bounding box center [1029, 607] width 37 height 20
drag, startPoint x: 1079, startPoint y: 462, endPoint x: 1109, endPoint y: 388, distance: 80.3
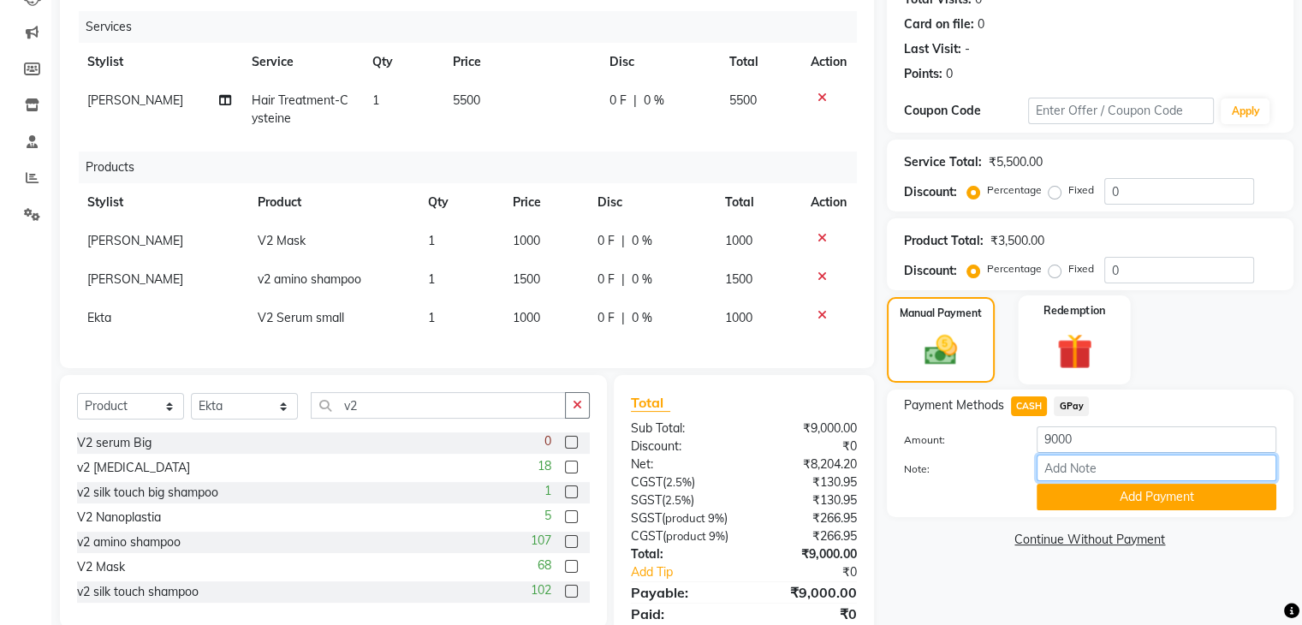
type input "cash"
click at [1168, 504] on button "Add Payment" at bounding box center [1157, 497] width 240 height 27
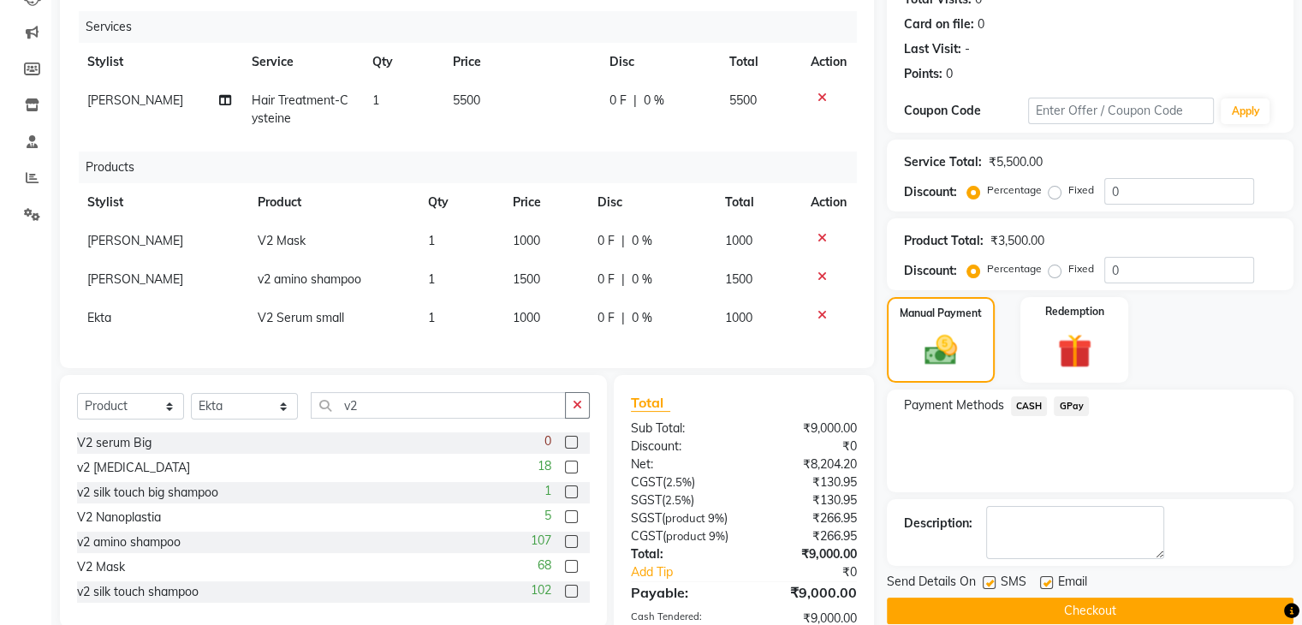
click at [1046, 576] on label at bounding box center [1046, 582] width 13 height 13
click at [1046, 578] on input "checkbox" at bounding box center [1045, 583] width 11 height 11
checkbox input "false"
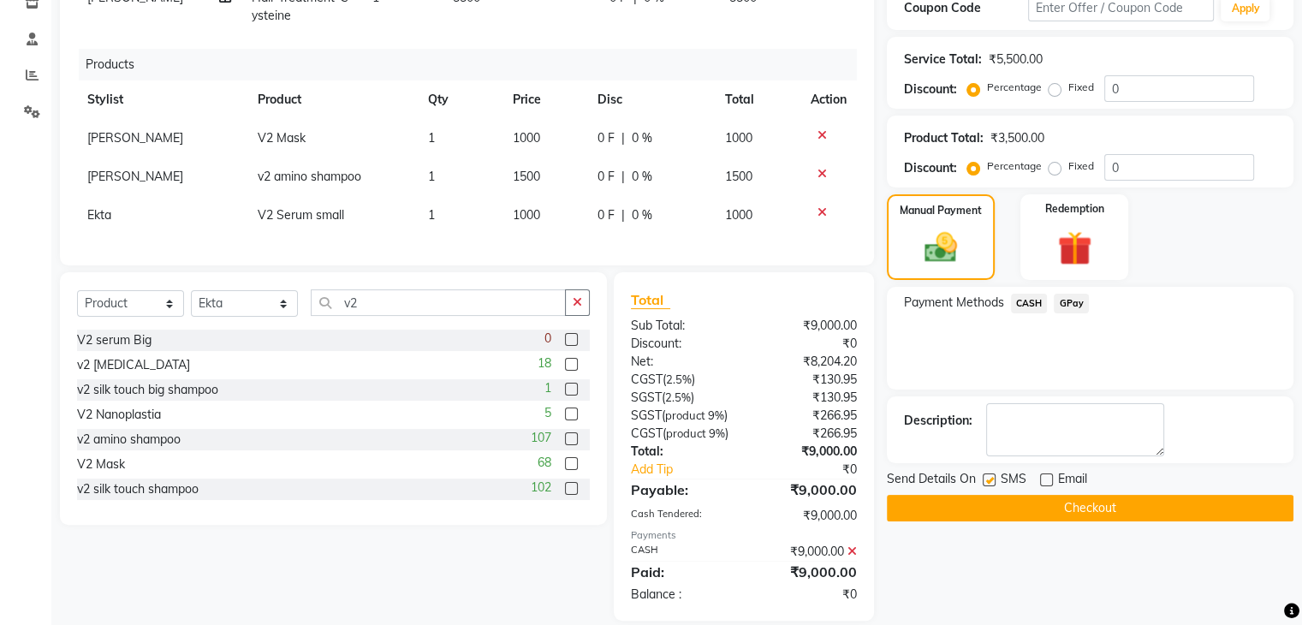
click at [991, 477] on label at bounding box center [989, 479] width 13 height 13
click at [991, 477] on input "checkbox" at bounding box center [988, 480] width 11 height 11
checkbox input "false"
click at [1043, 509] on button "Checkout" at bounding box center [1090, 508] width 407 height 27
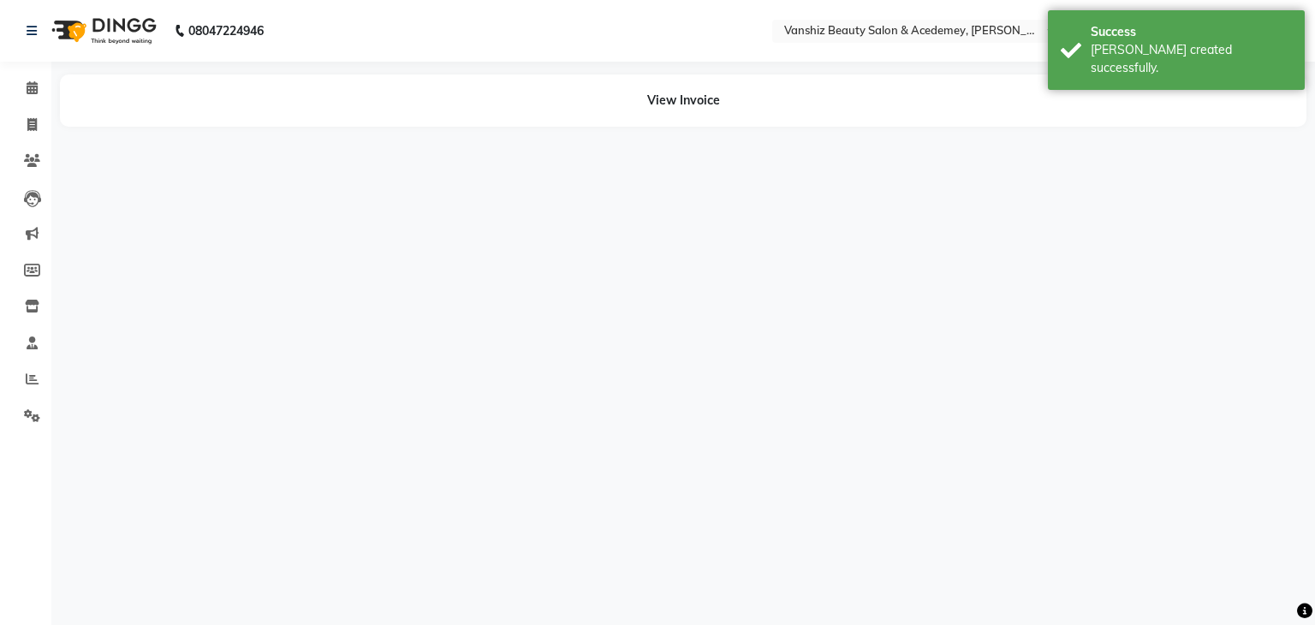
select select "38128"
select select "86122"
select select "59477"
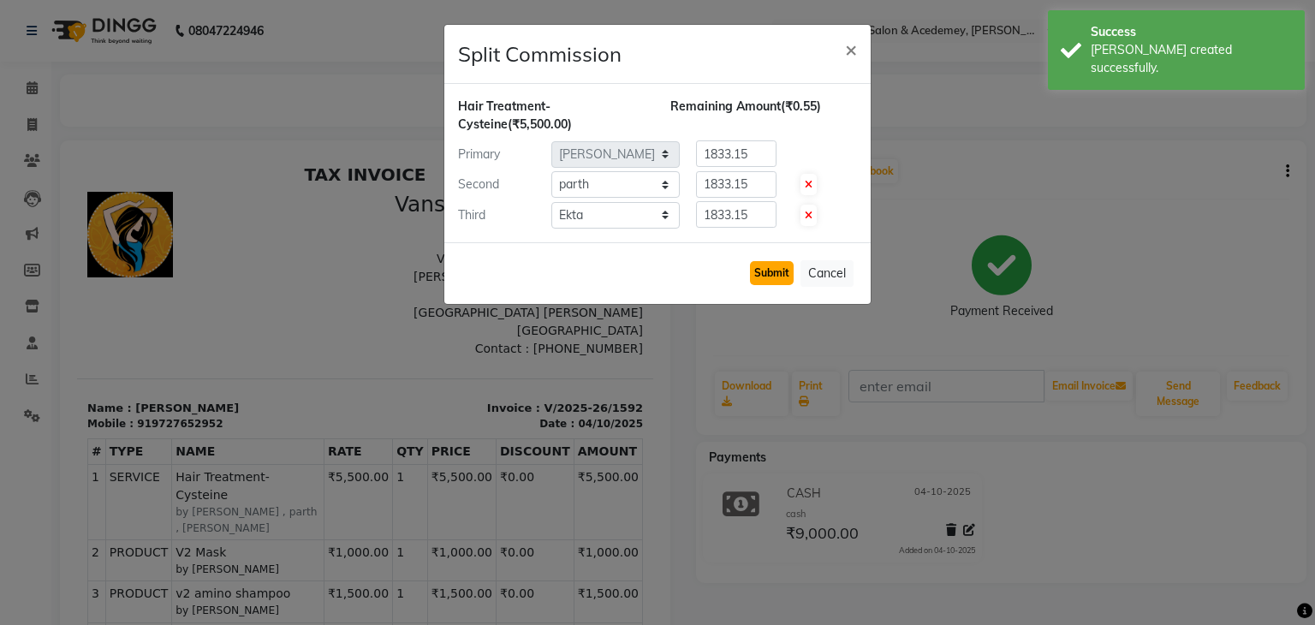
click at [781, 269] on button "Submit" at bounding box center [772, 273] width 44 height 24
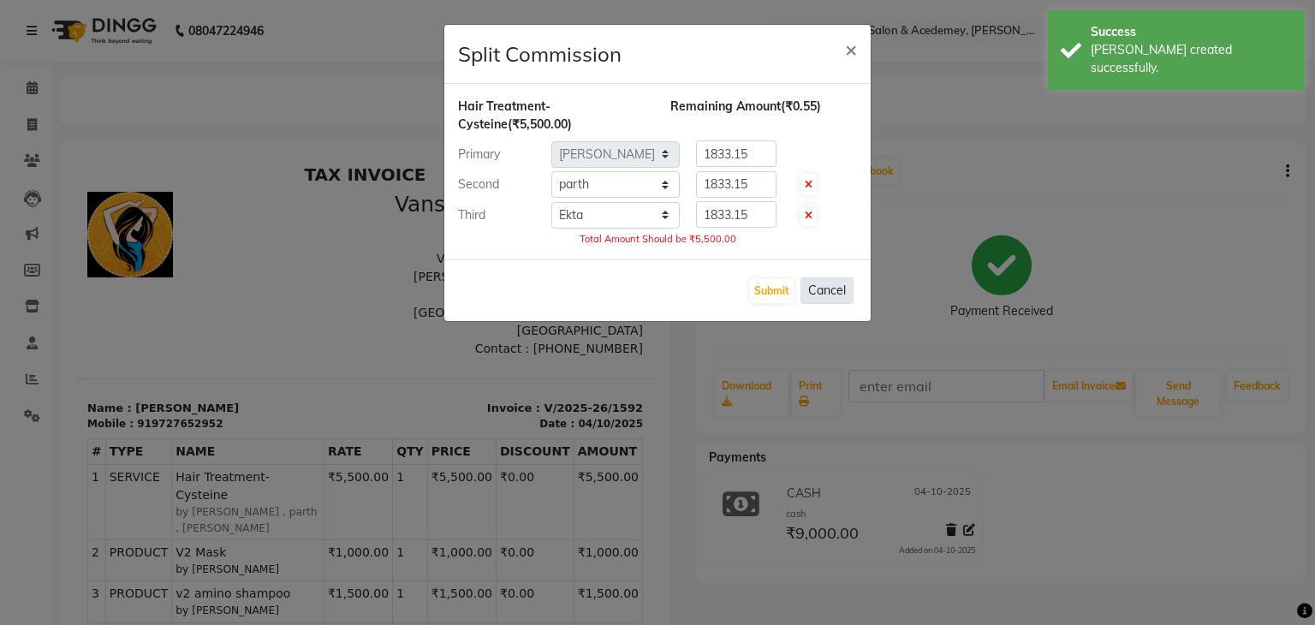
click at [817, 285] on button "Cancel" at bounding box center [826, 290] width 53 height 27
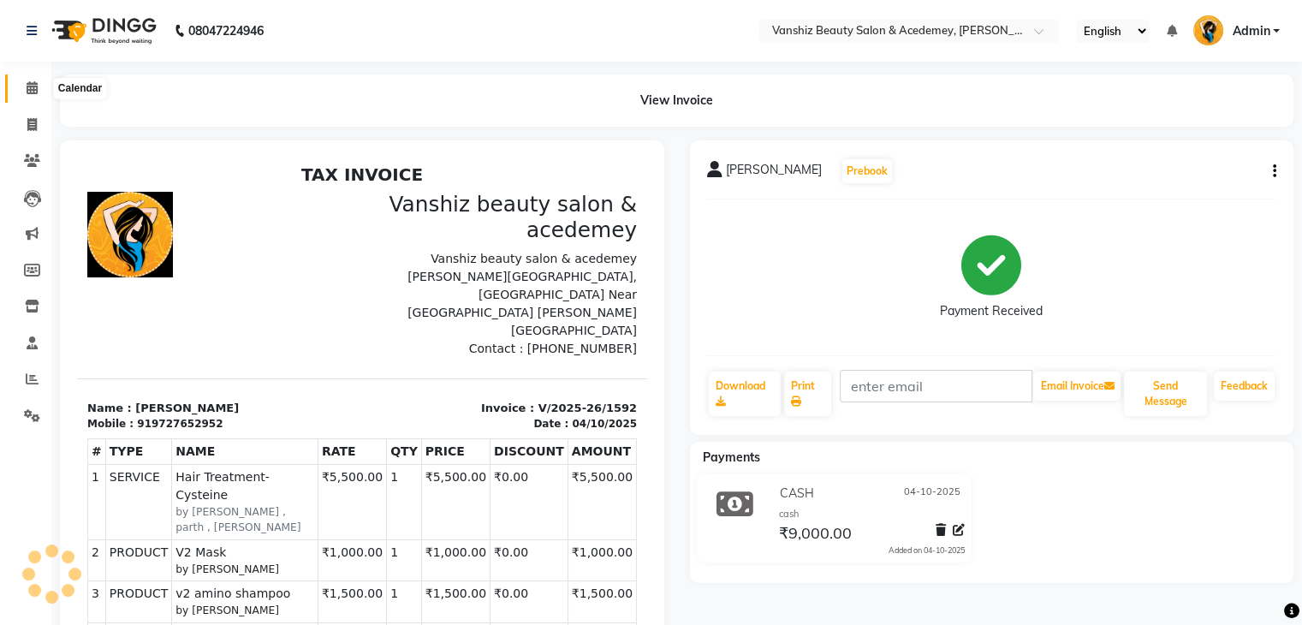
click at [31, 81] on icon at bounding box center [32, 87] width 11 height 13
